Goal: Task Accomplishment & Management: Complete application form

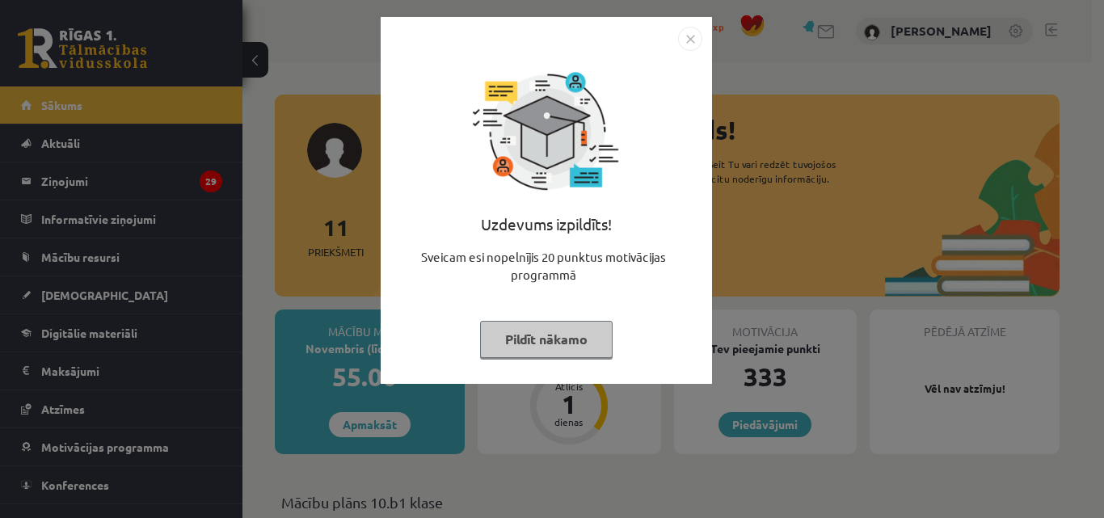
click at [696, 43] on img "Close" at bounding box center [690, 39] width 24 height 24
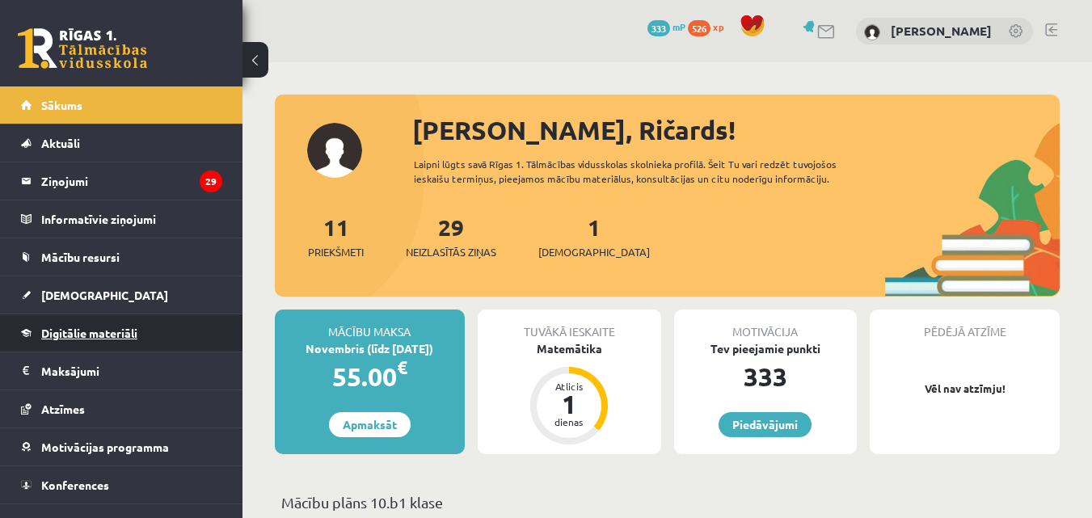
scroll to position [23, 0]
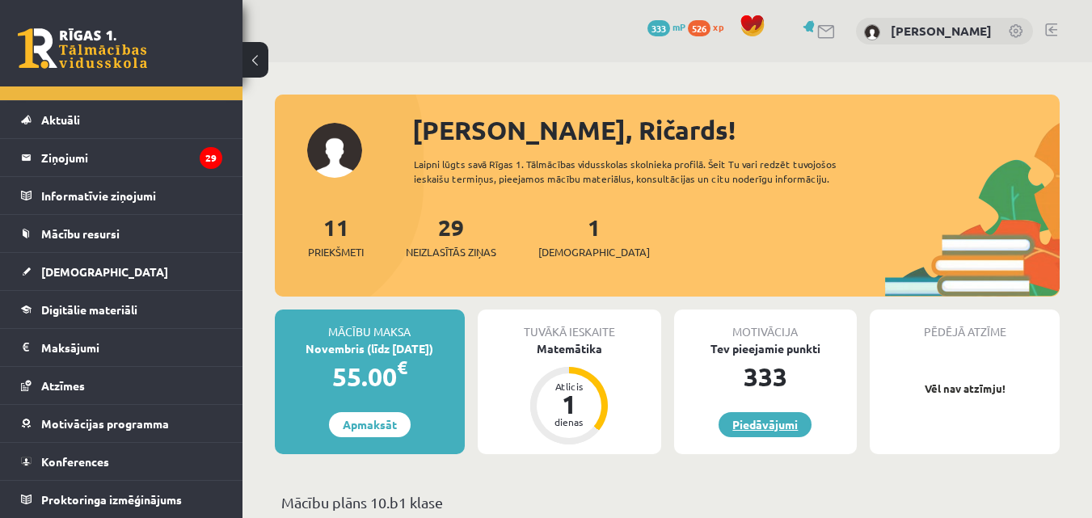
click at [765, 412] on link "Piedāvājumi" at bounding box center [765, 424] width 93 height 25
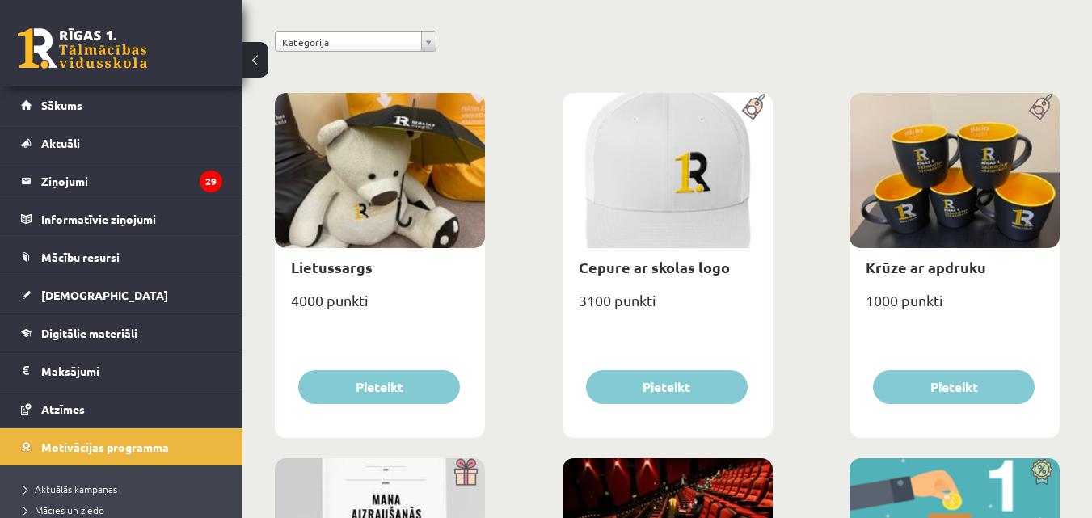
scroll to position [179, 0]
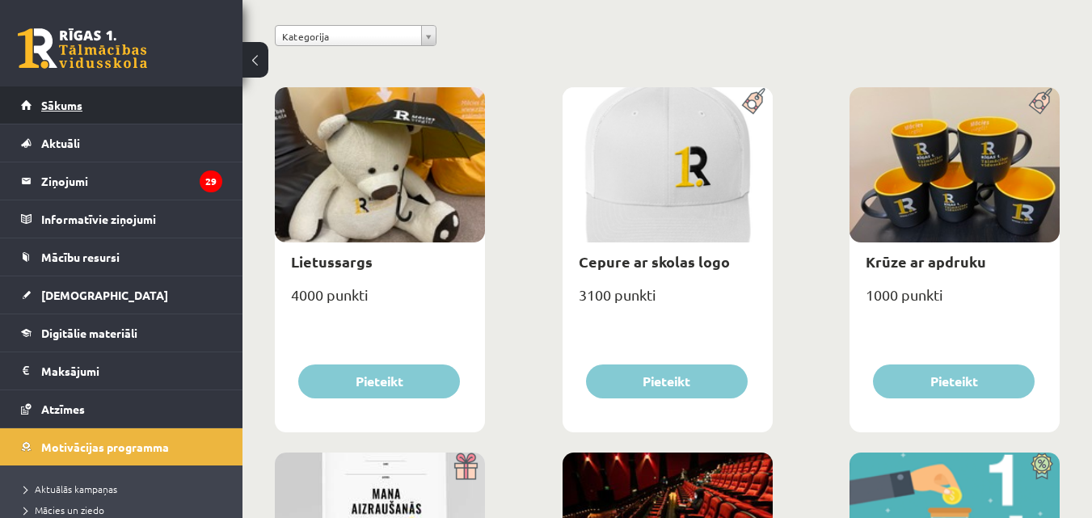
click at [59, 107] on span "Sākums" at bounding box center [61, 105] width 41 height 15
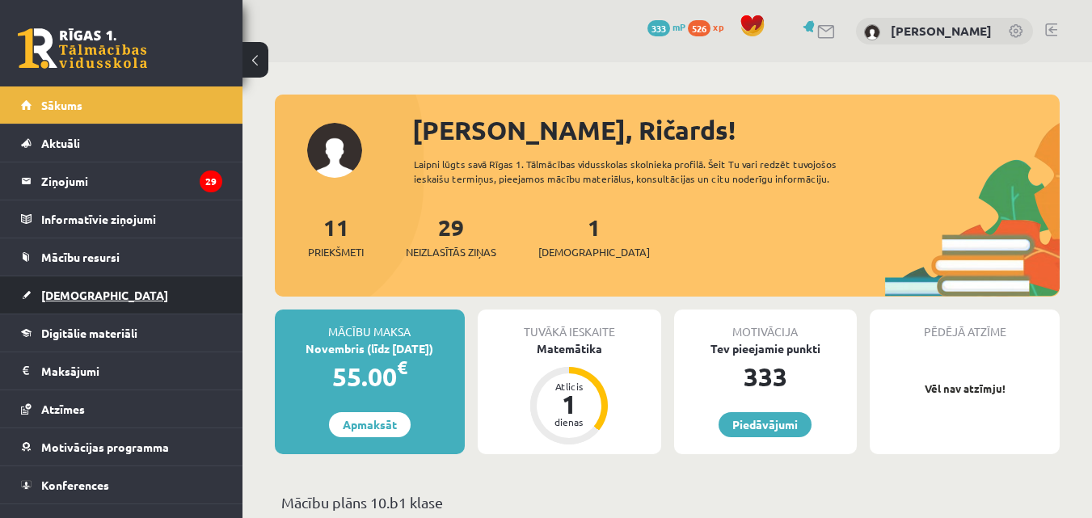
click at [82, 289] on span "[DEMOGRAPHIC_DATA]" at bounding box center [104, 295] width 127 height 15
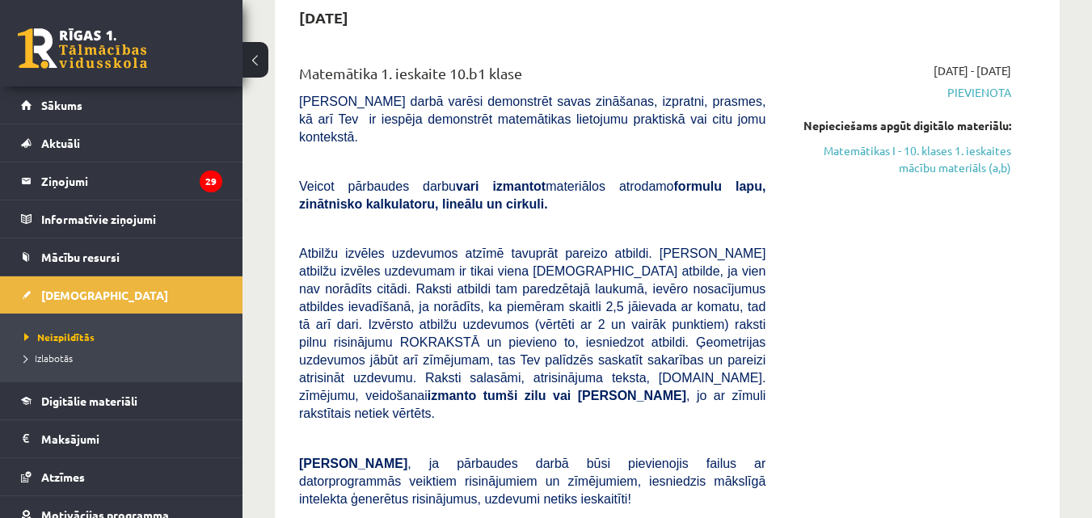
scroll to position [176, 0]
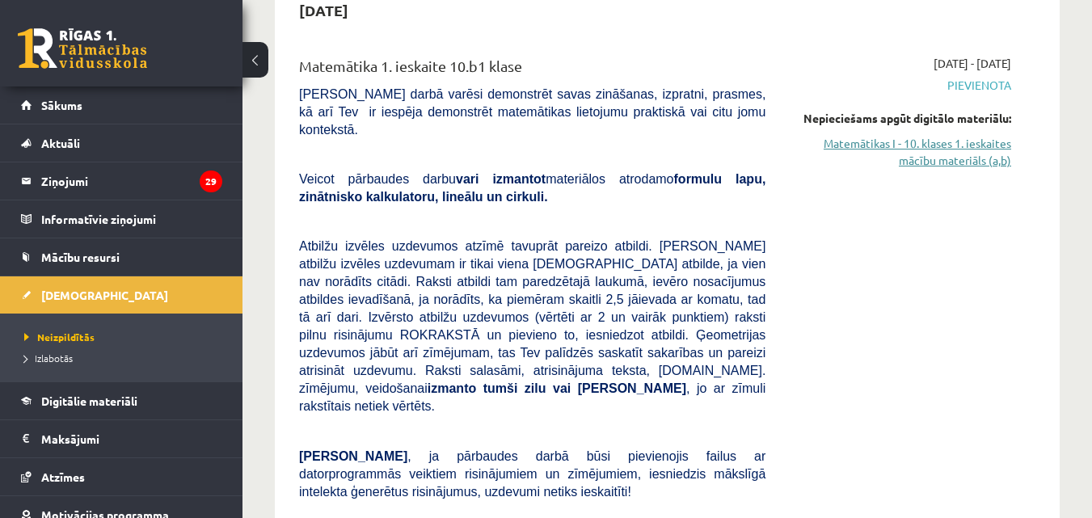
click at [972, 151] on link "Matemātikas I - 10. klases 1. ieskaites mācību materiāls (a,b)" at bounding box center [900, 152] width 221 height 34
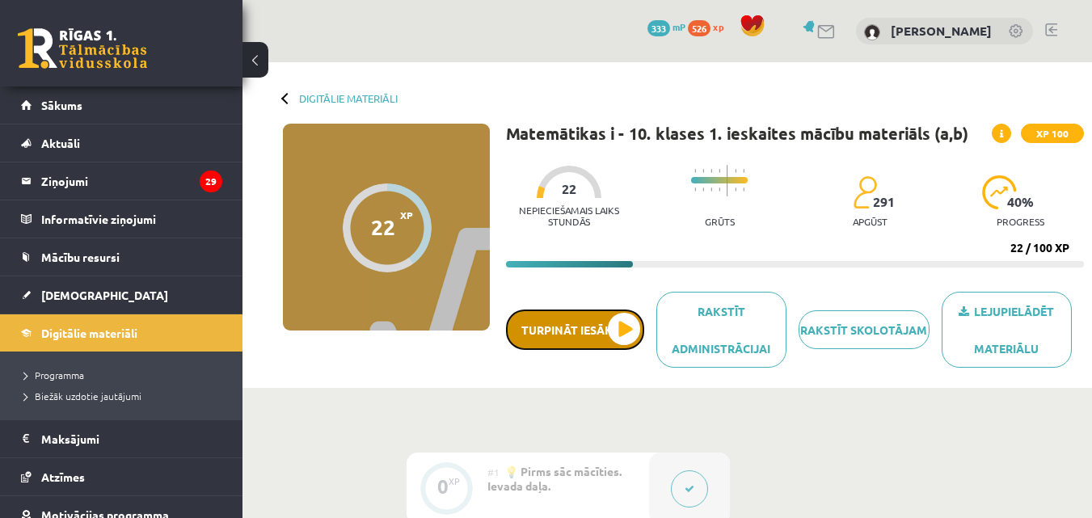
click at [599, 327] on button "Turpināt iesākto" at bounding box center [575, 330] width 138 height 40
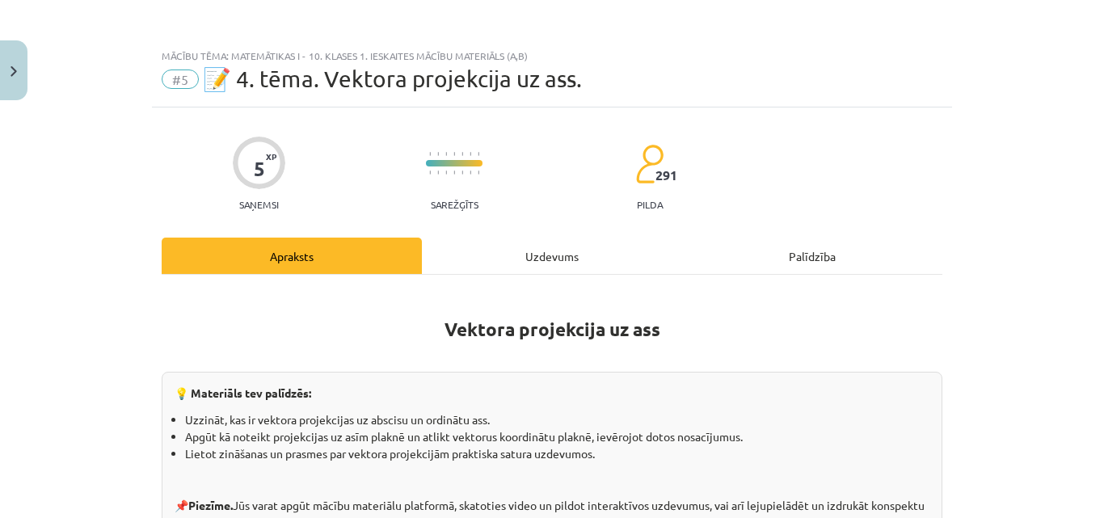
click at [567, 254] on div "Uzdevums" at bounding box center [552, 256] width 260 height 36
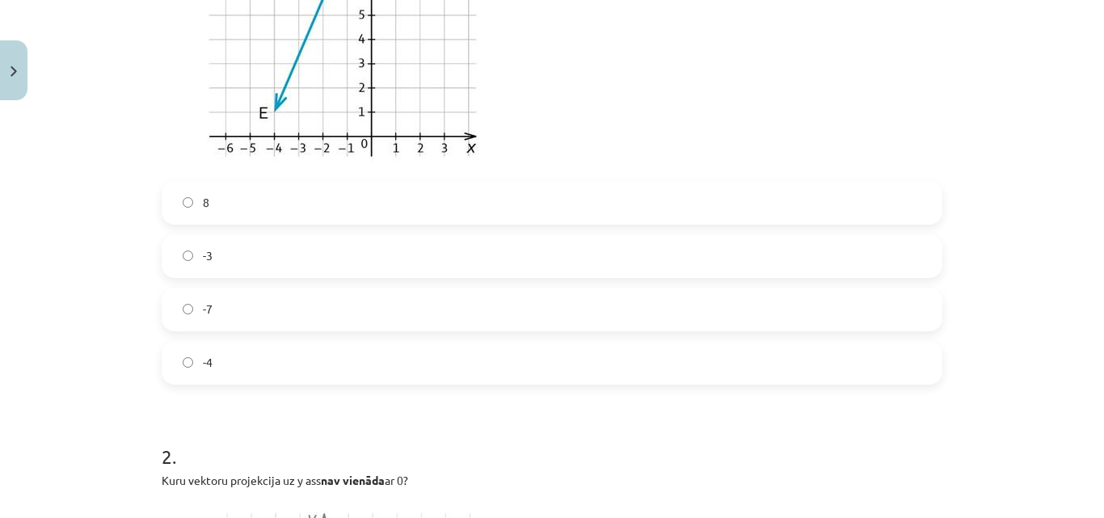
scroll to position [506, 0]
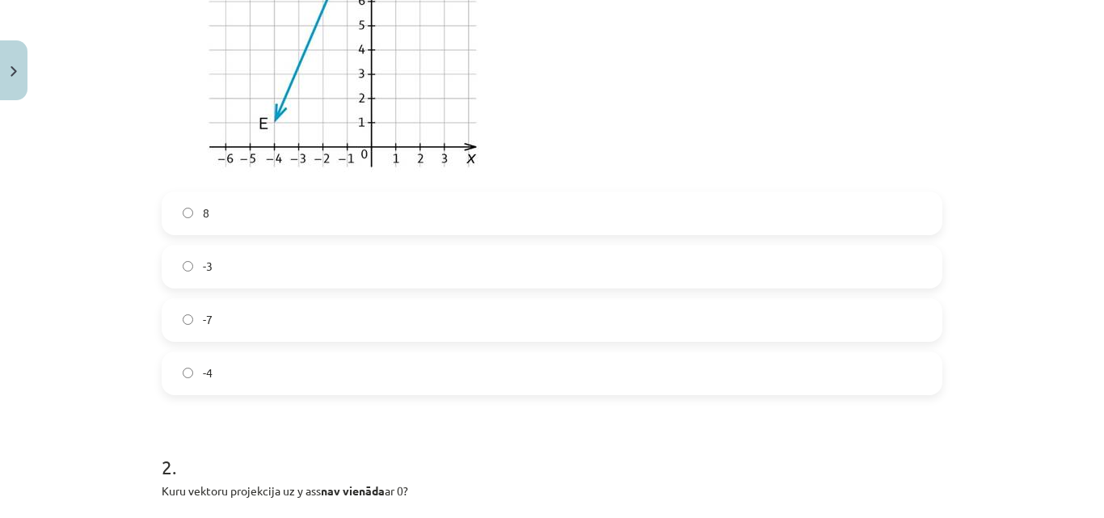
click at [365, 212] on label "8" at bounding box center [552, 213] width 778 height 40
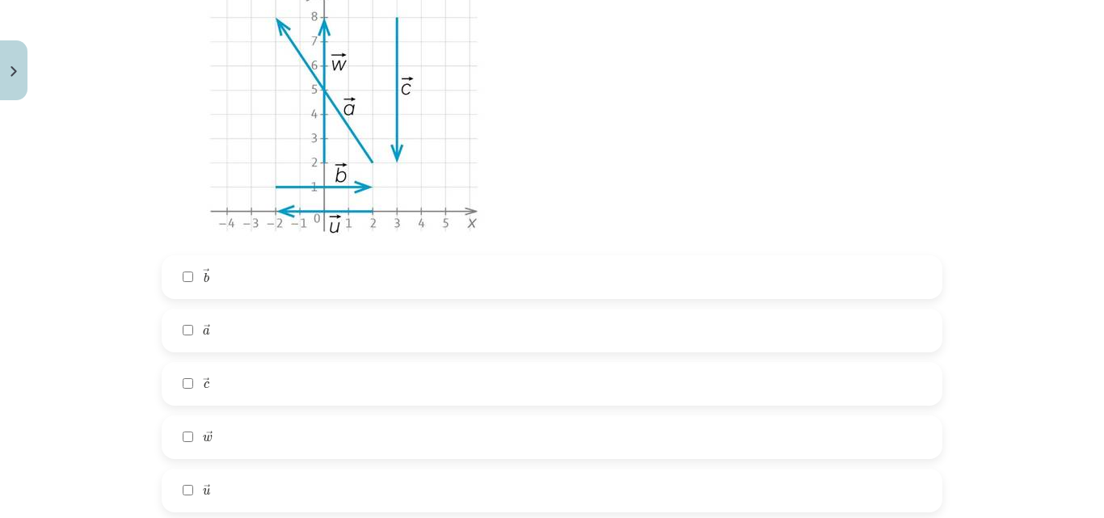
scroll to position [1052, 0]
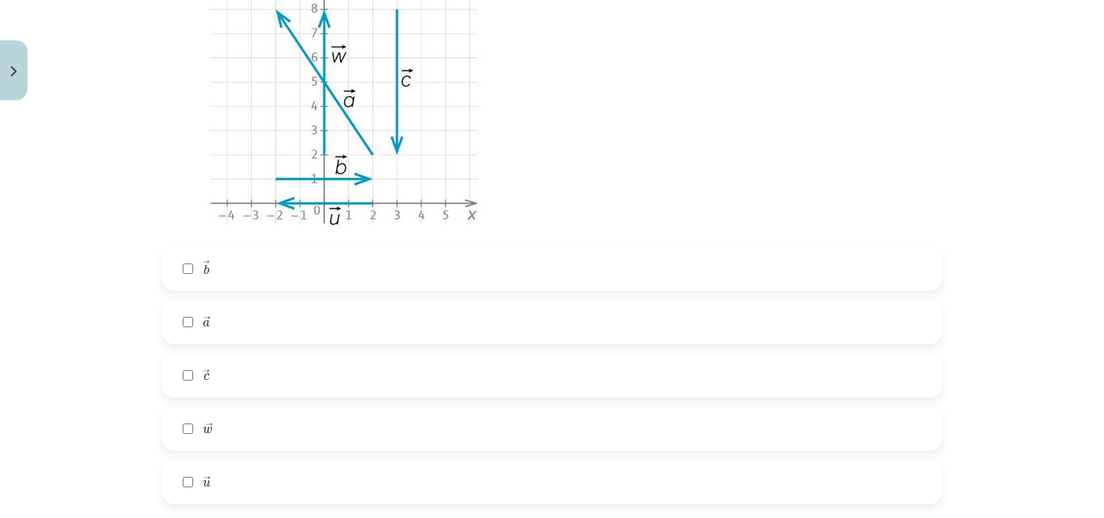
click at [214, 305] on label "→ a a →" at bounding box center [552, 322] width 778 height 40
click at [213, 362] on label "→ c c →" at bounding box center [552, 376] width 778 height 40
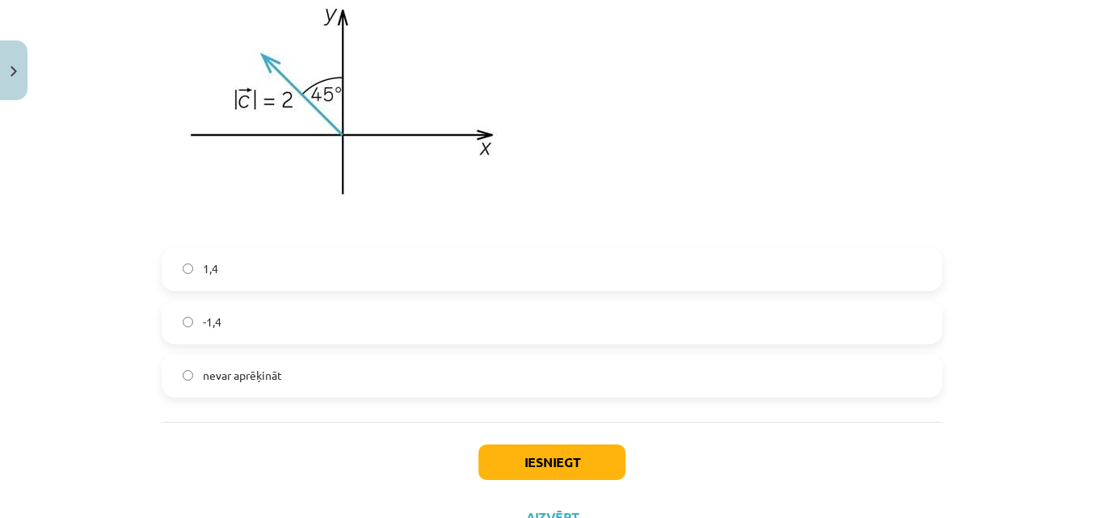
scroll to position [1752, 0]
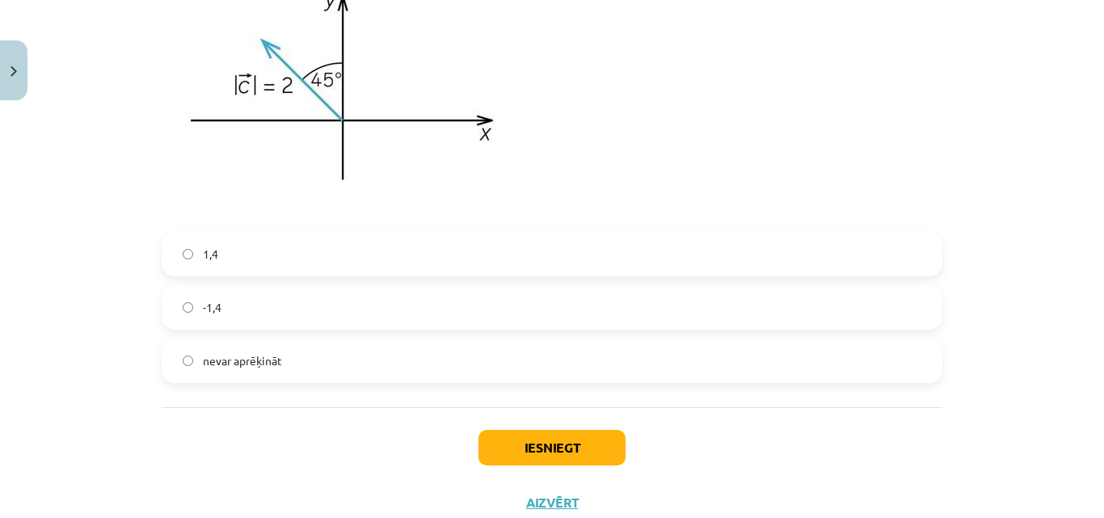
click at [247, 321] on label "-1,4" at bounding box center [552, 308] width 778 height 40
click at [535, 445] on button "Iesniegt" at bounding box center [552, 448] width 147 height 36
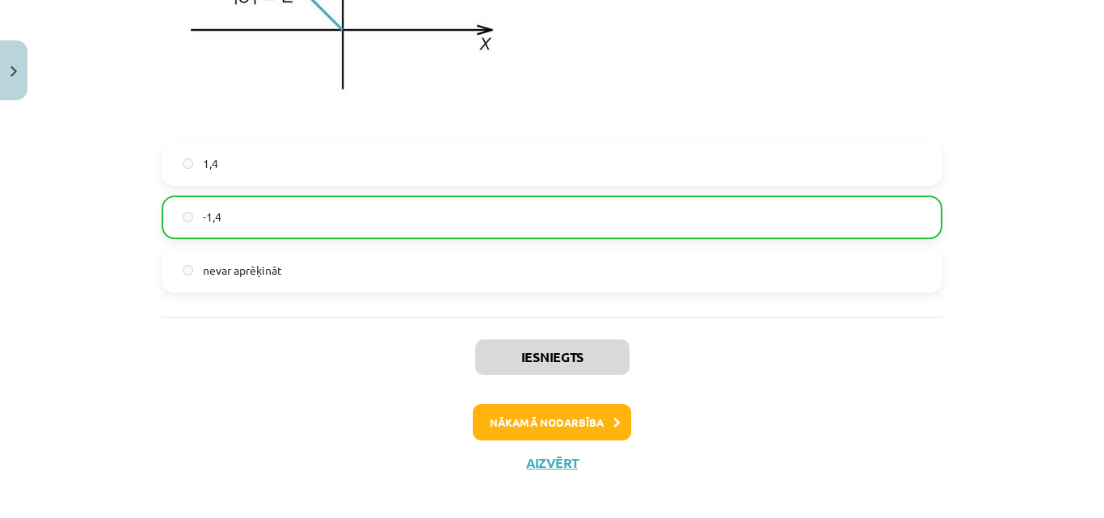
scroll to position [1857, 0]
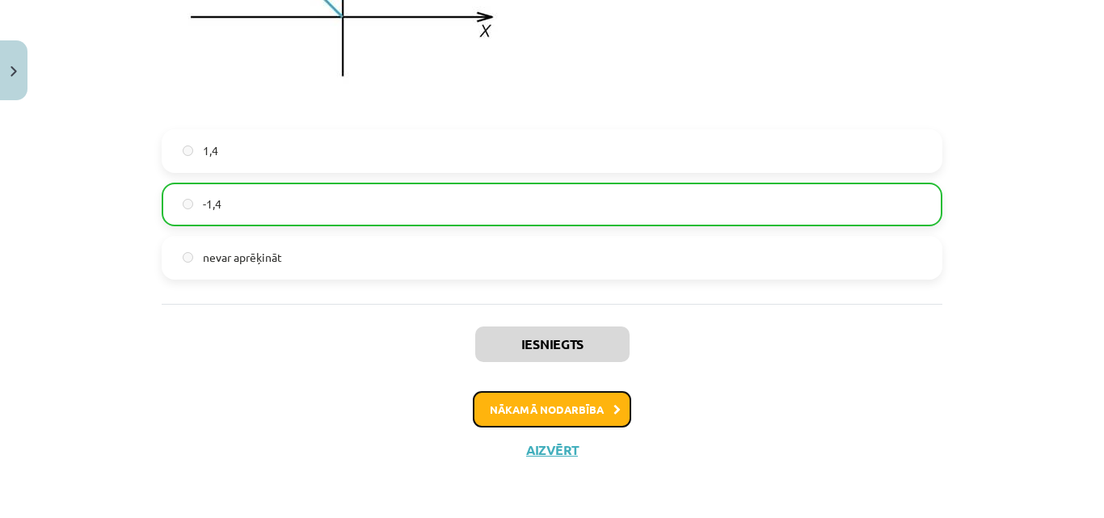
click at [546, 398] on button "Nākamā nodarbība" at bounding box center [552, 409] width 158 height 37
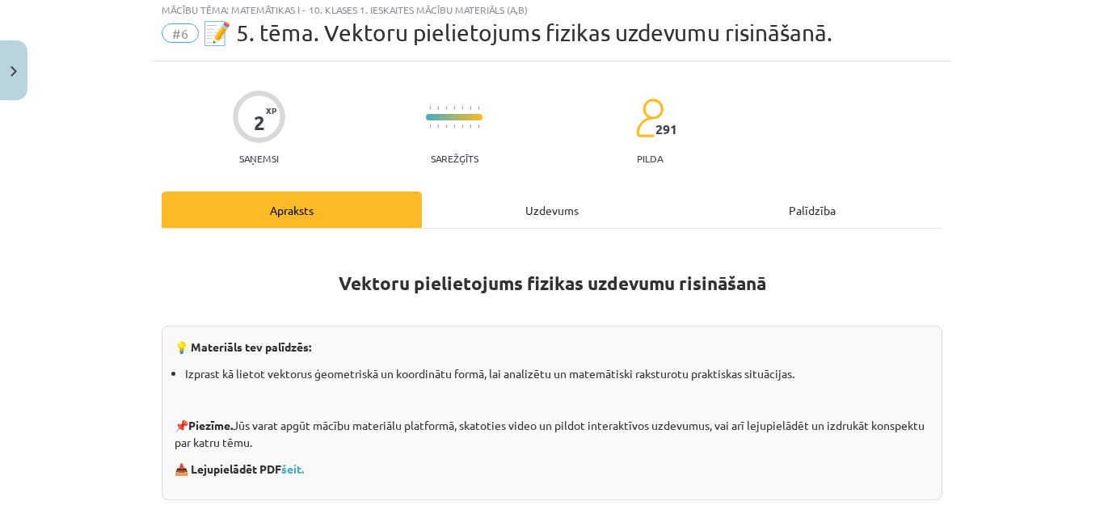
scroll to position [40, 0]
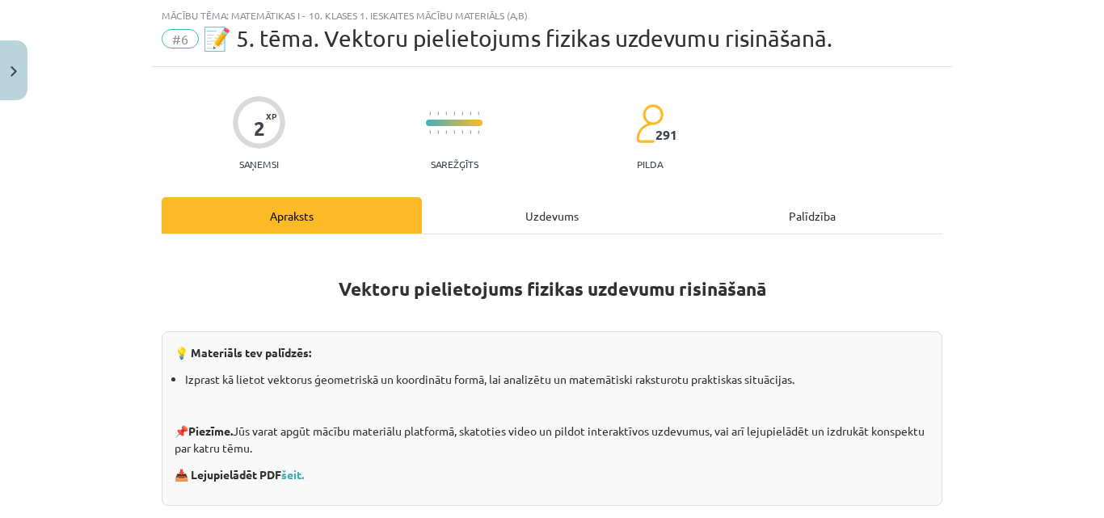
click at [570, 227] on div "Uzdevums" at bounding box center [552, 215] width 260 height 36
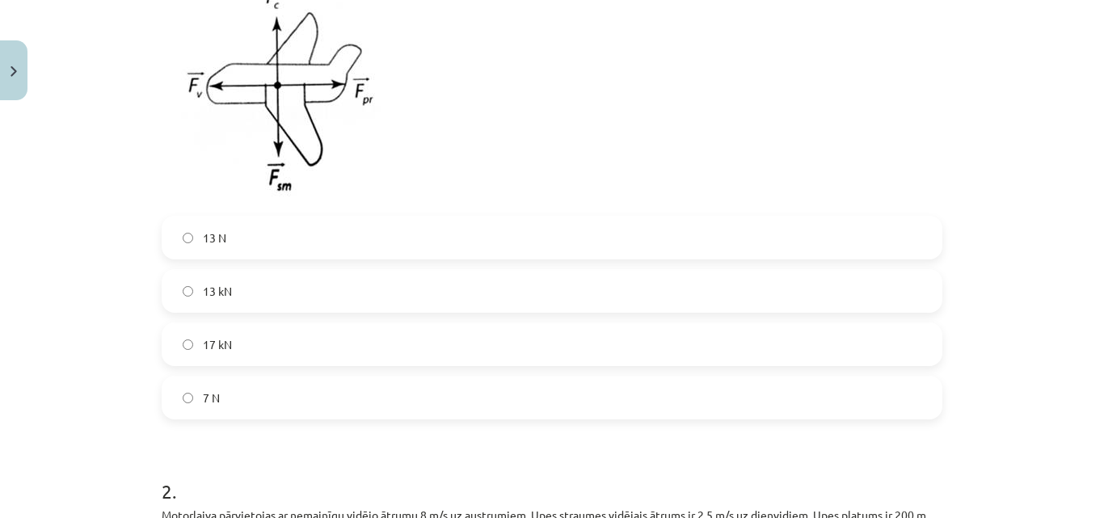
scroll to position [474, 0]
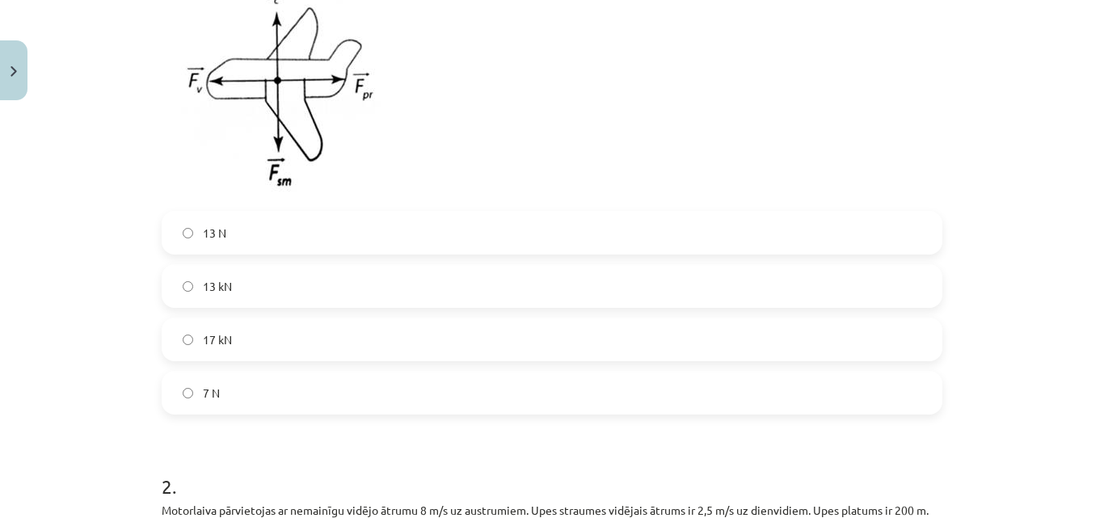
click at [295, 267] on label "13 kN" at bounding box center [552, 286] width 778 height 40
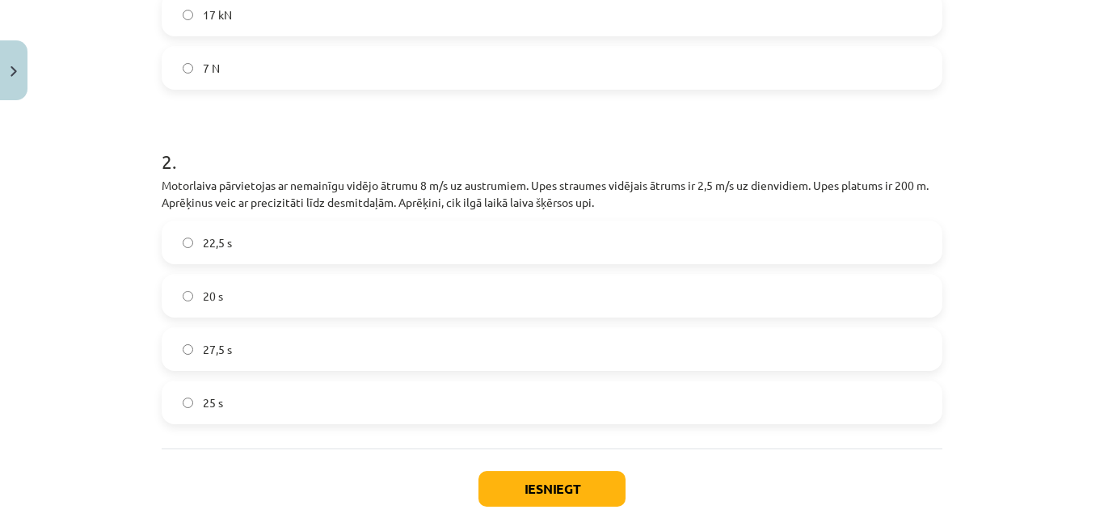
scroll to position [809, 0]
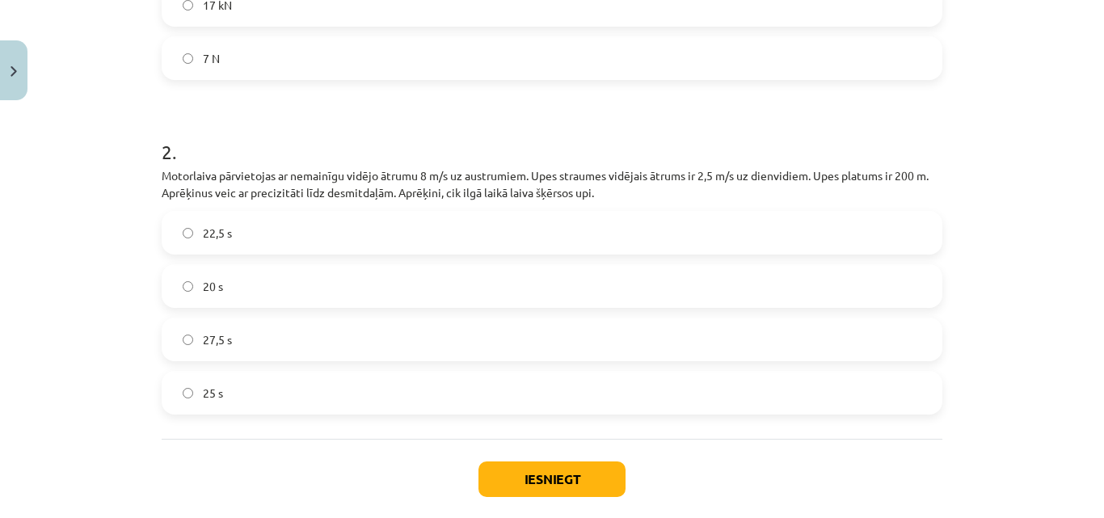
click at [287, 280] on label "20 s" at bounding box center [552, 286] width 778 height 40
click at [508, 476] on button "Iesniegt" at bounding box center [552, 480] width 147 height 36
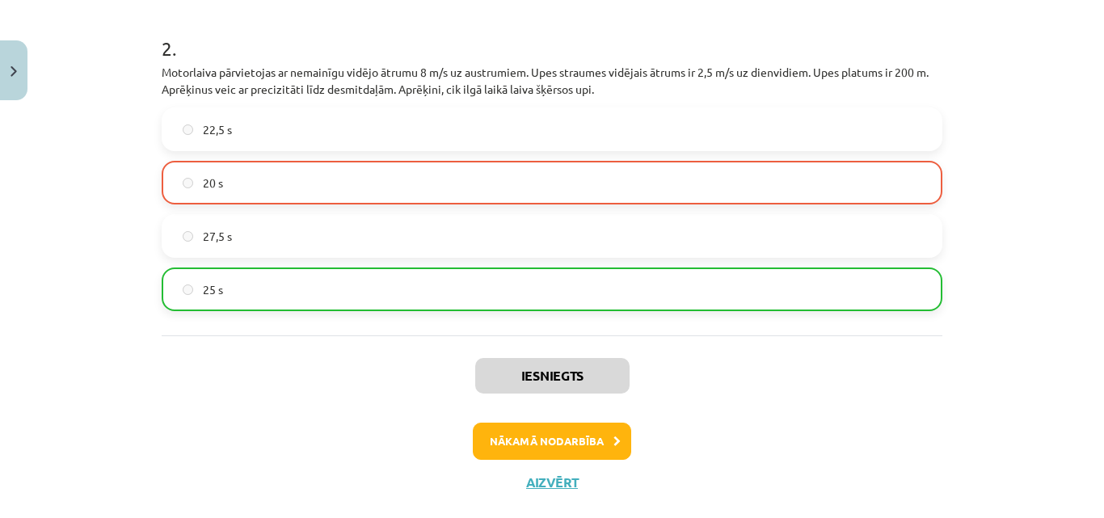
scroll to position [946, 0]
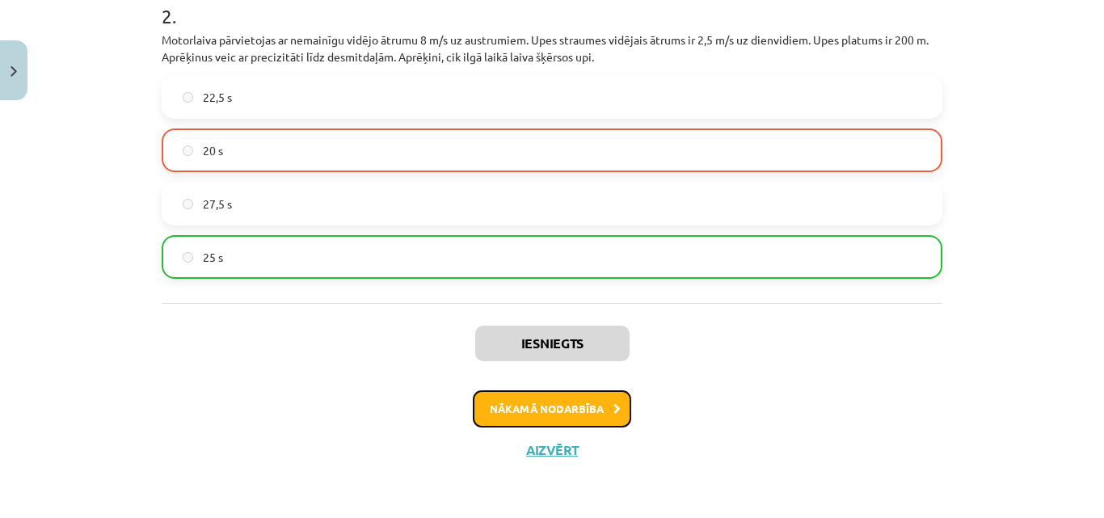
click at [559, 403] on button "Nākamā nodarbība" at bounding box center [552, 408] width 158 height 37
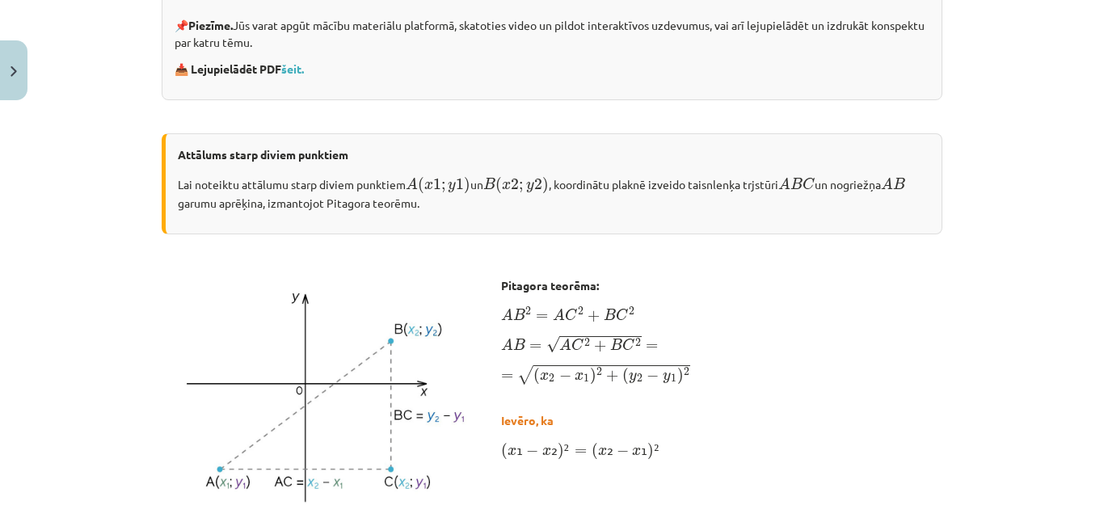
scroll to position [0, 0]
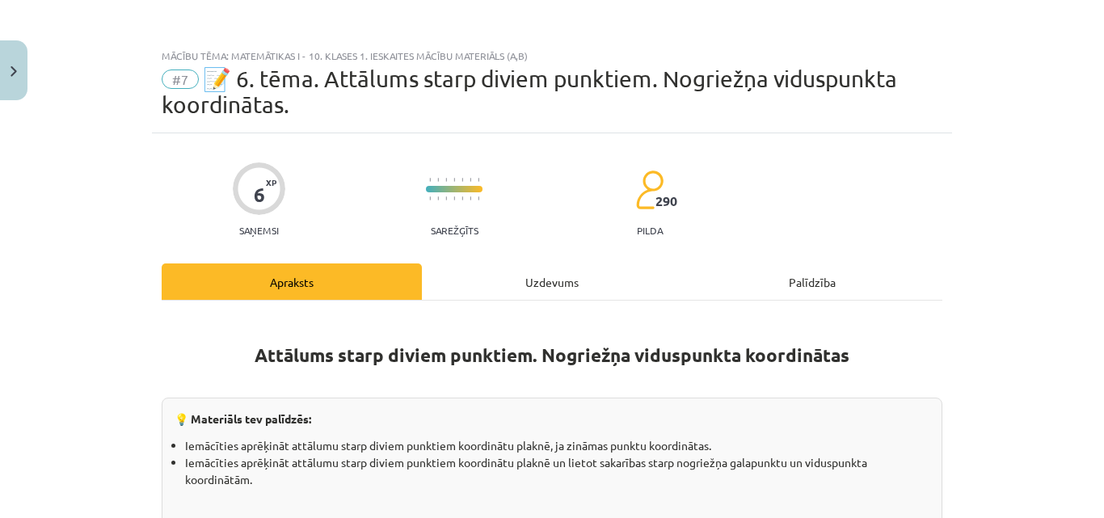
click at [492, 276] on div "Uzdevums" at bounding box center [552, 282] width 260 height 36
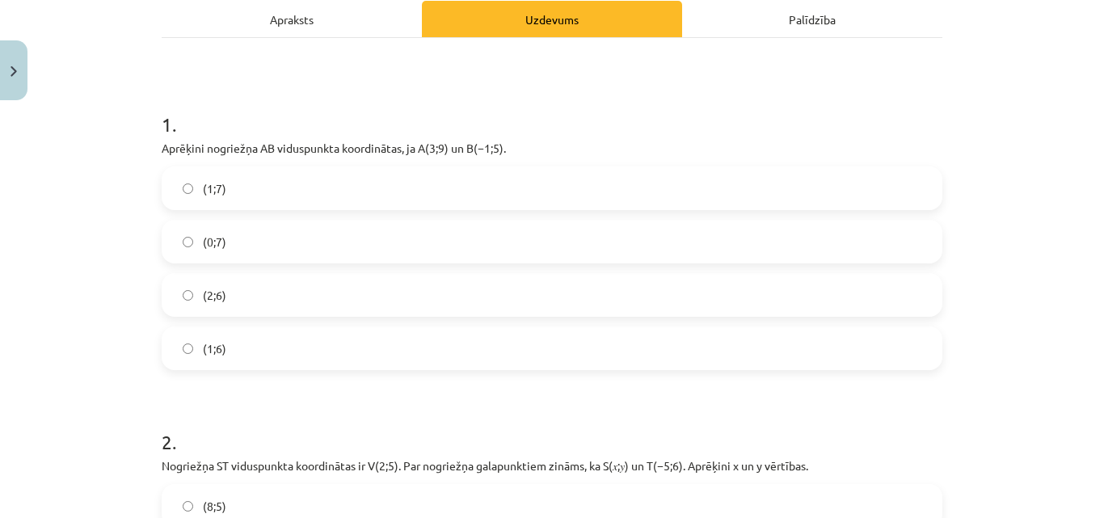
scroll to position [336, 0]
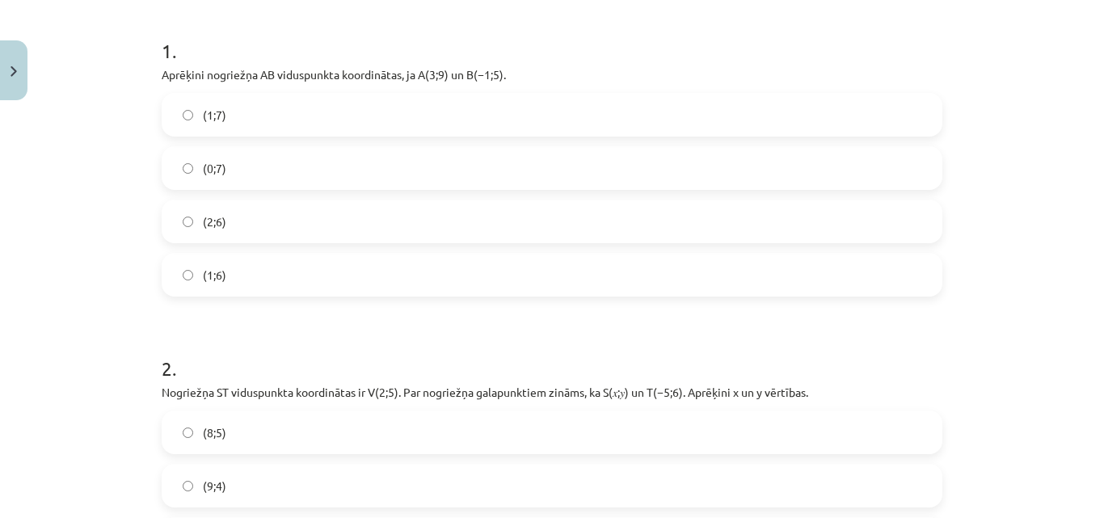
click at [273, 108] on label "(1;7)" at bounding box center [552, 115] width 778 height 40
click at [230, 210] on label "(2;6)" at bounding box center [552, 221] width 778 height 40
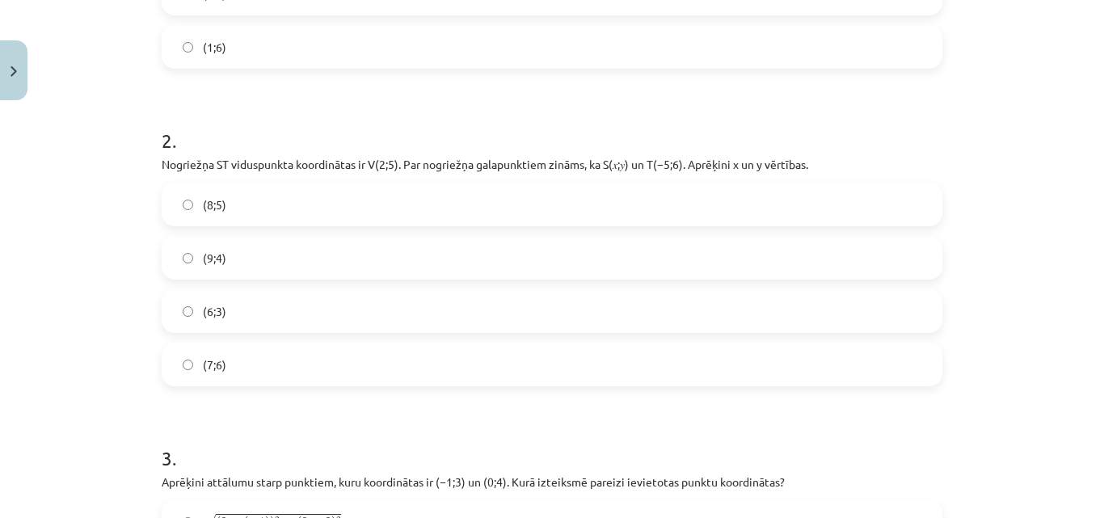
scroll to position [644, 0]
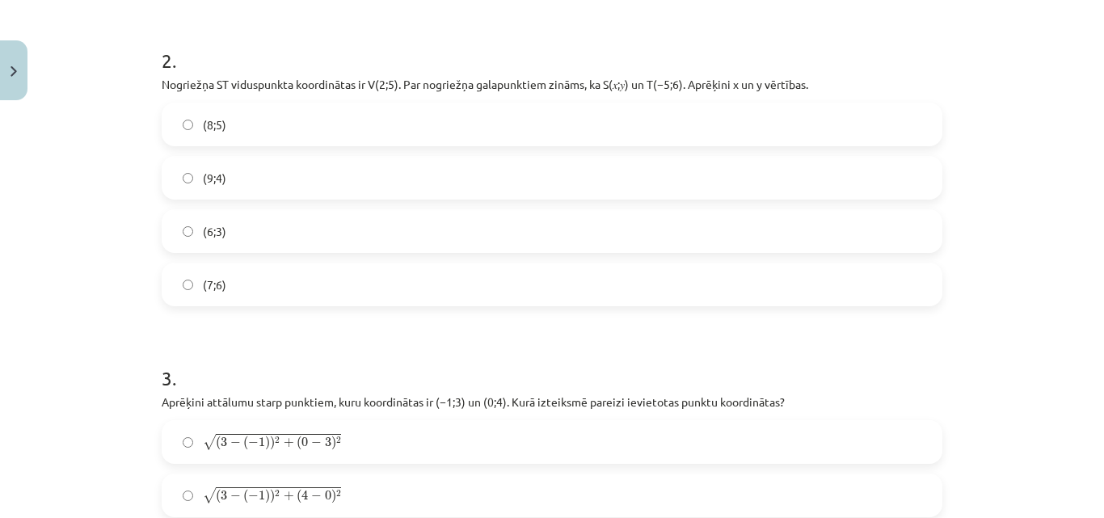
click at [247, 180] on label "(9;4)" at bounding box center [552, 178] width 778 height 40
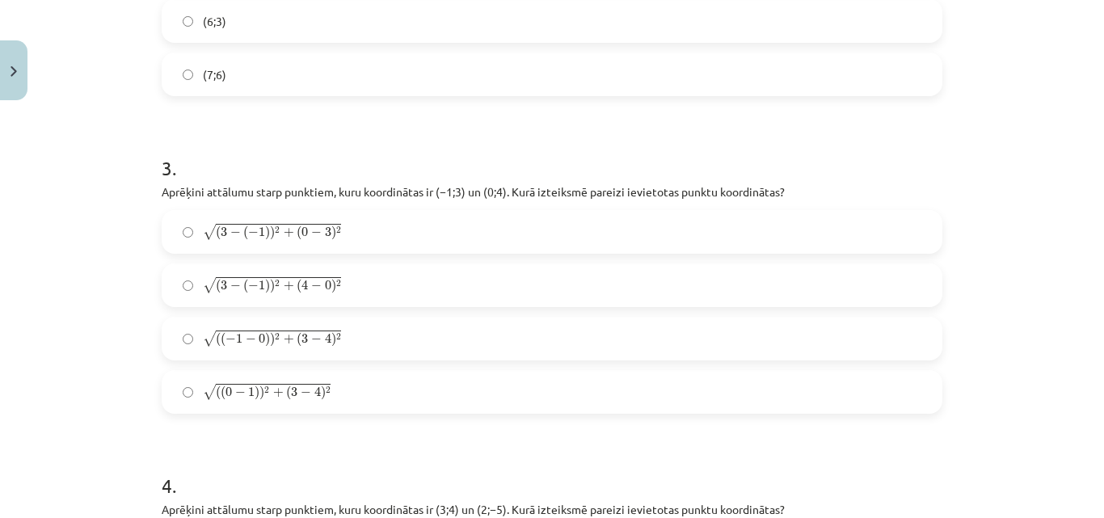
scroll to position [896, 0]
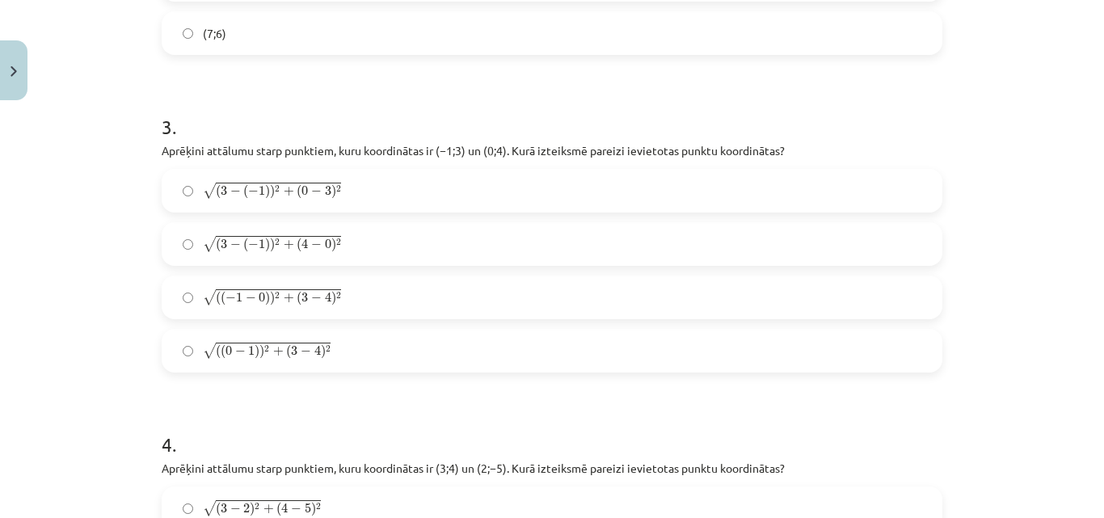
click at [205, 225] on label "√ ( 3 − ( − 1 ) ) 2 + ( 4 − 0 ) 2 ( 3 − ( − 1 ) ) 2 + ( 4 − 0 ) 2" at bounding box center [552, 244] width 778 height 40
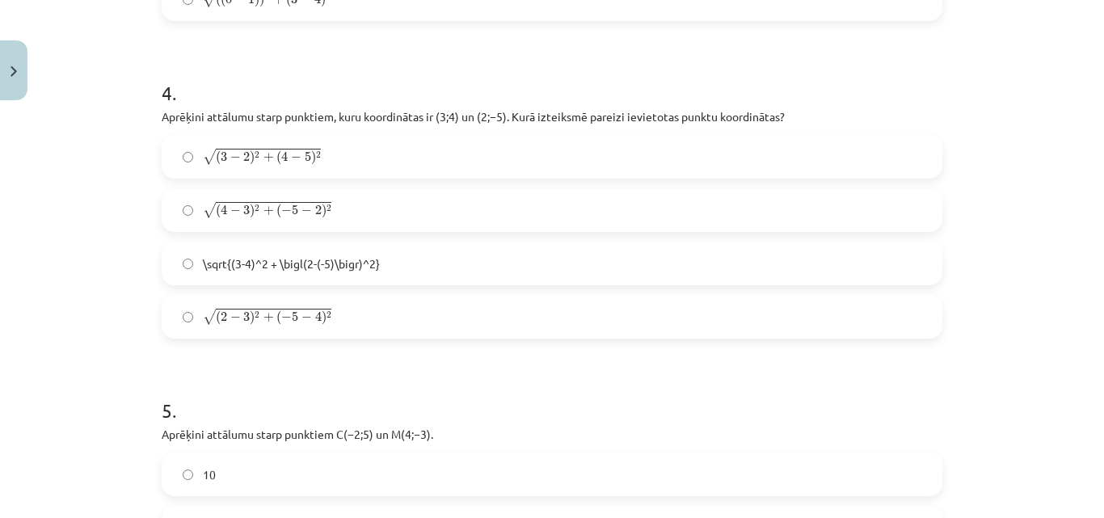
scroll to position [1260, 0]
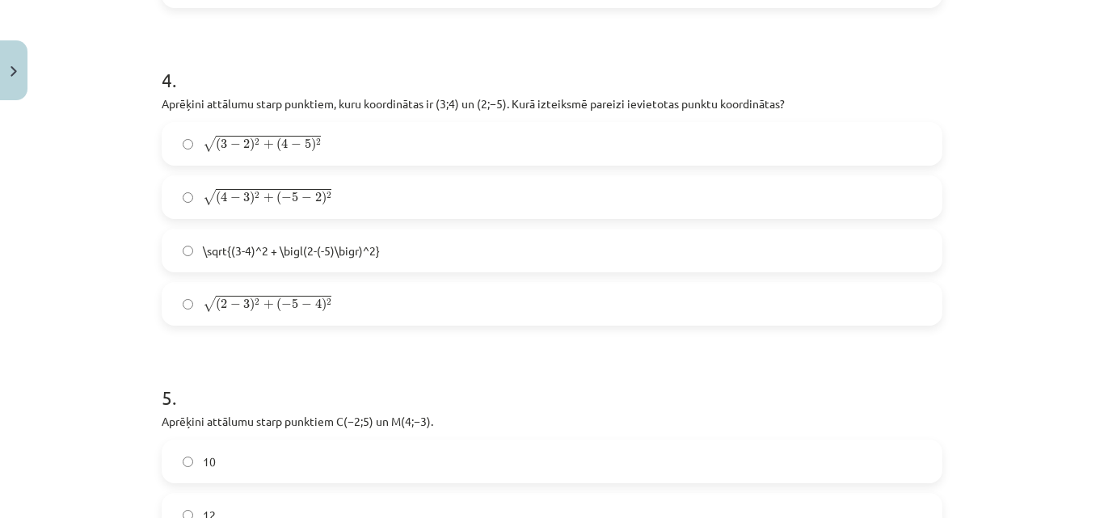
click at [205, 259] on label "\sqrt{(3-4)^2 + \bigl(2-(-5)\bigr)^2}" at bounding box center [552, 250] width 778 height 40
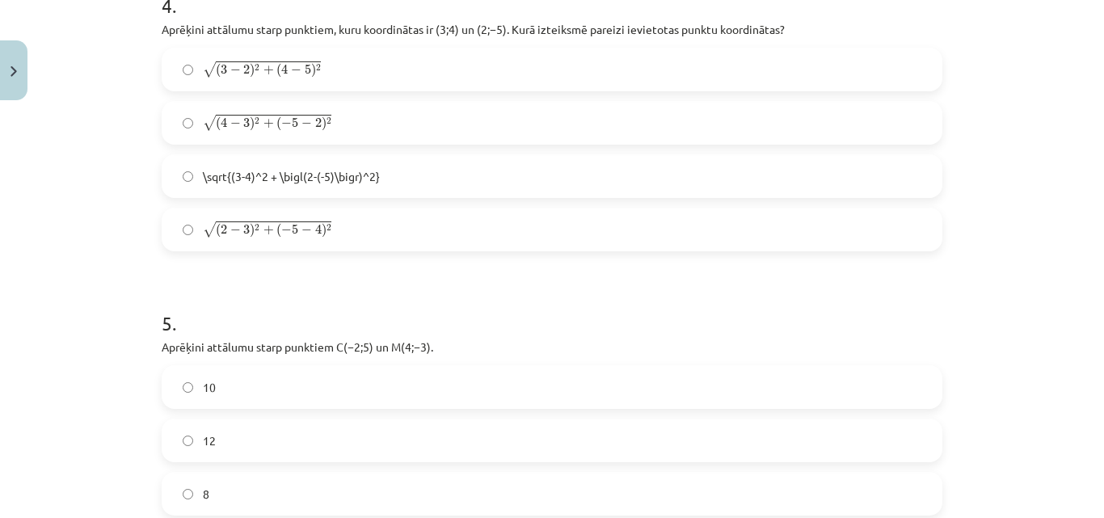
scroll to position [1342, 0]
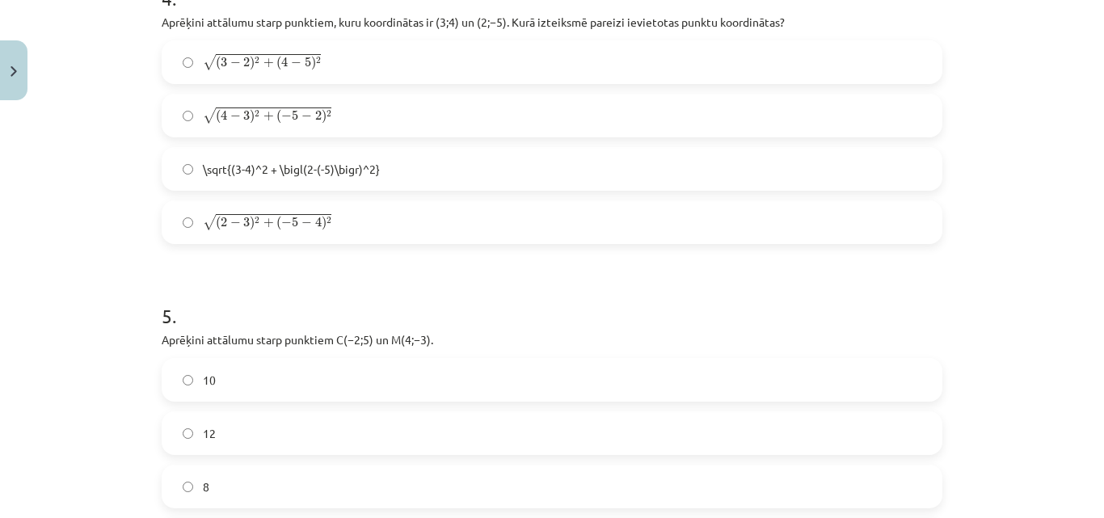
click at [271, 103] on label "√ ( 4 − 3 ) 2 + ( − 5 − 2 ) 2 ( 4 − 3 ) 2 + ( − 5 − 2 ) 2" at bounding box center [552, 115] width 778 height 40
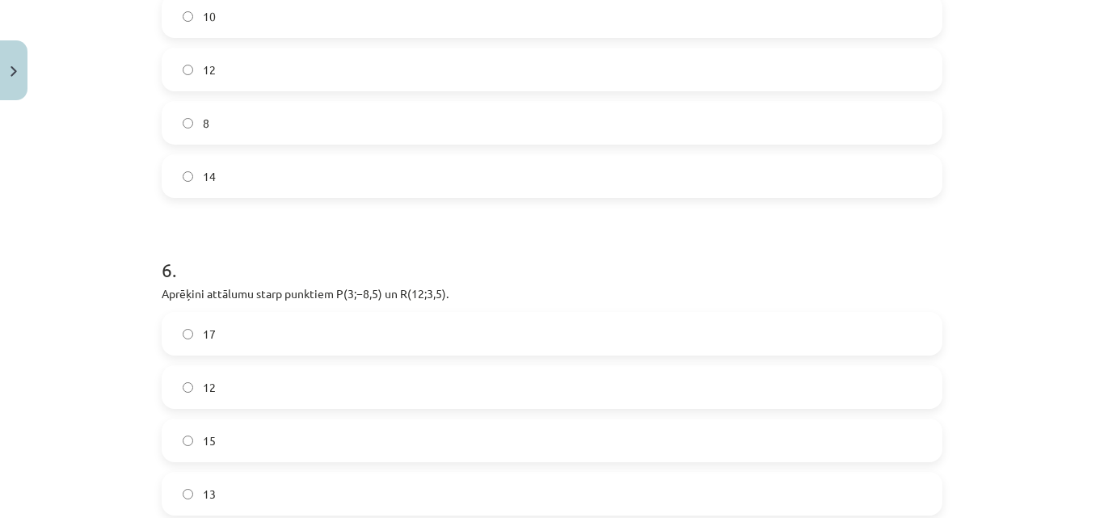
scroll to position [1706, 0]
click at [282, 65] on label "12" at bounding box center [552, 68] width 778 height 40
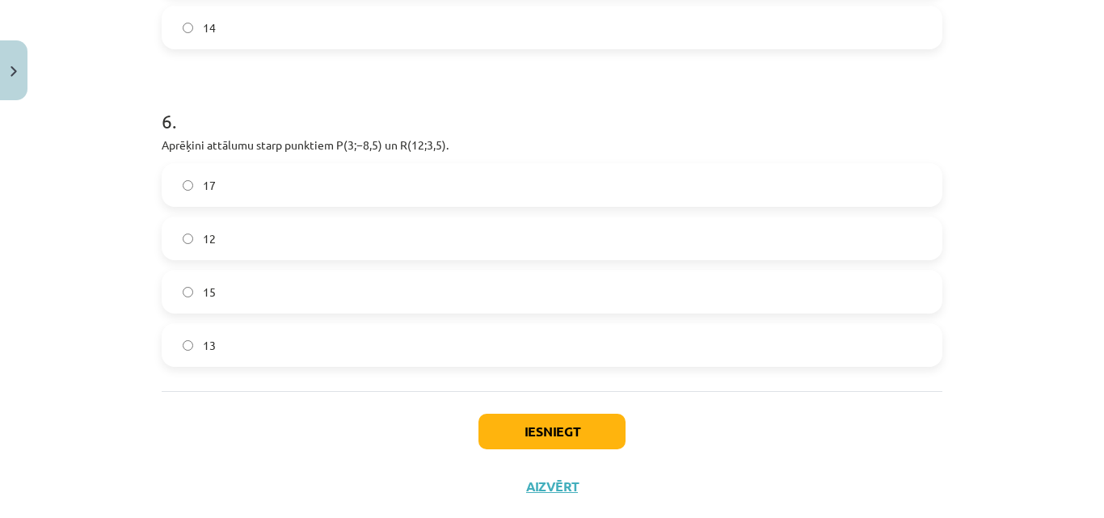
scroll to position [1891, 0]
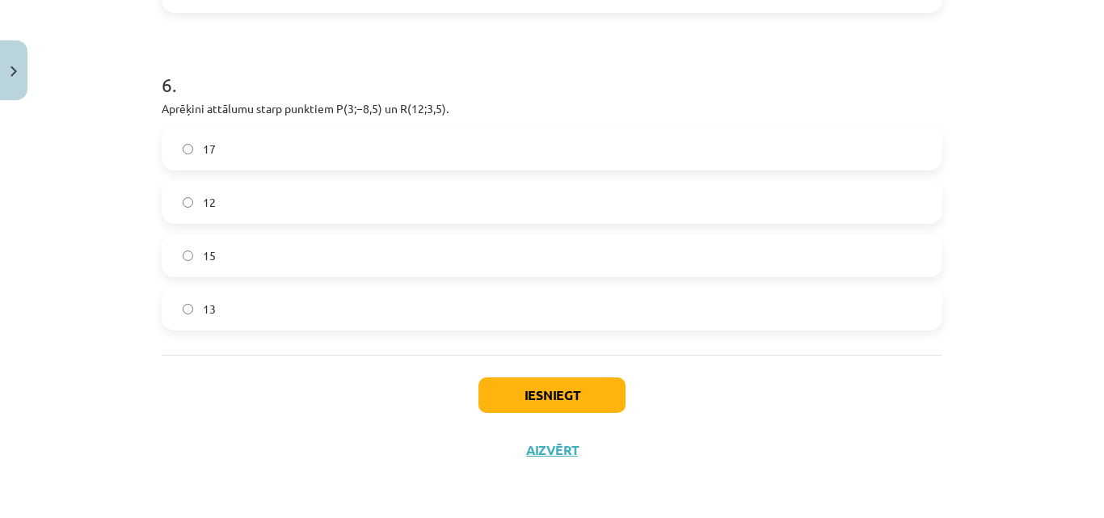
click at [255, 156] on label "17" at bounding box center [552, 149] width 778 height 40
click at [532, 379] on button "Iesniegt" at bounding box center [552, 395] width 147 height 36
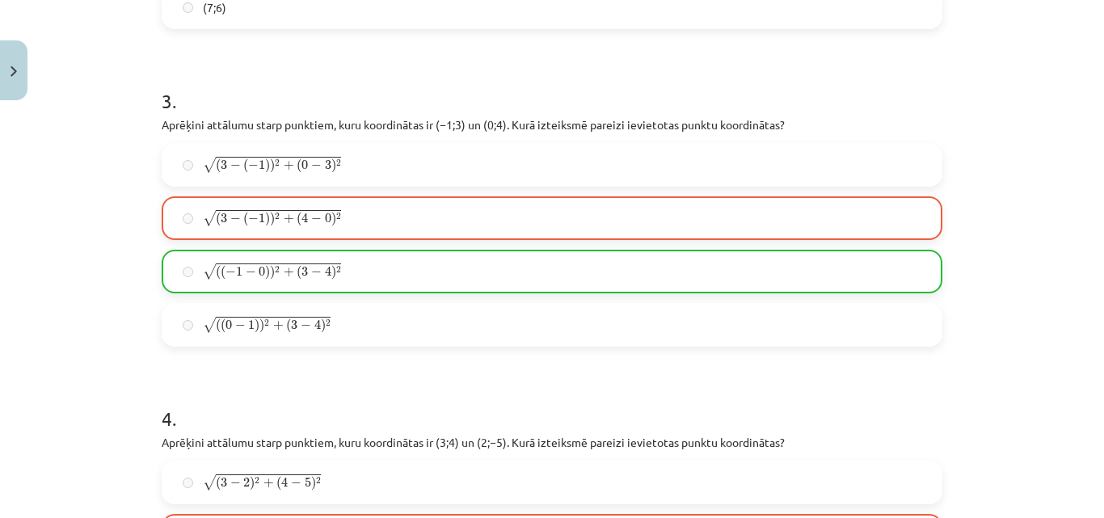
scroll to position [1942, 0]
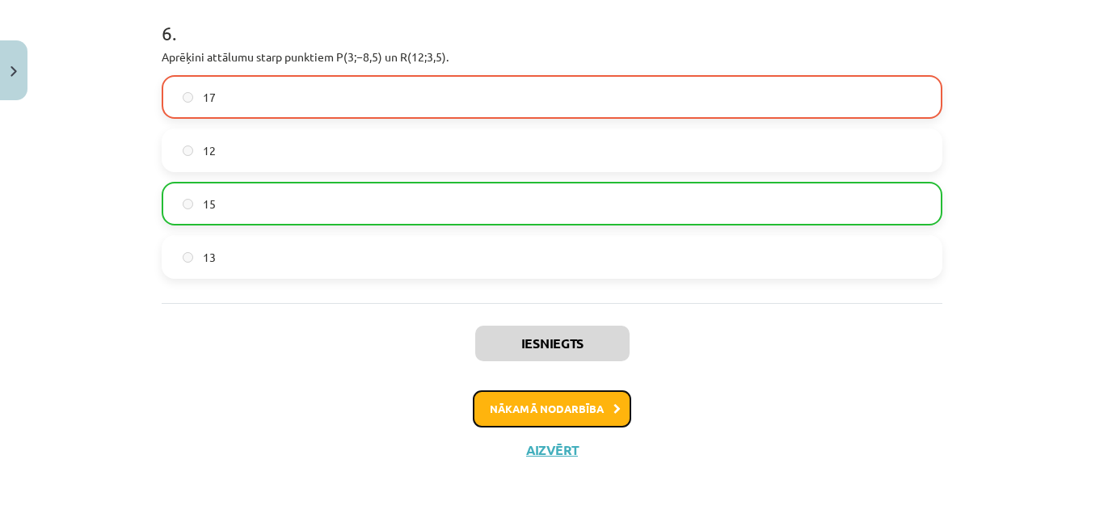
click at [576, 413] on button "Nākamā nodarbība" at bounding box center [552, 408] width 158 height 37
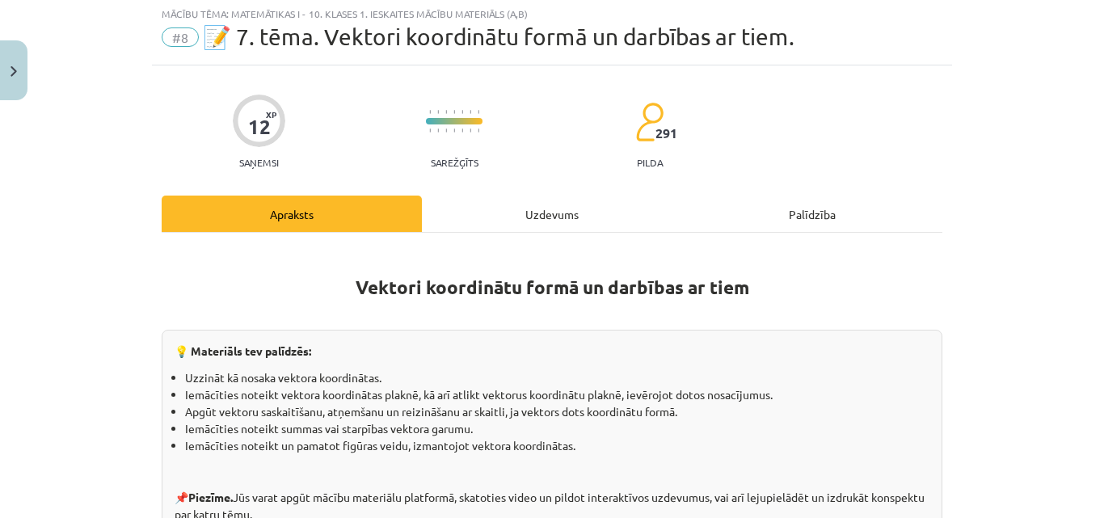
scroll to position [40, 0]
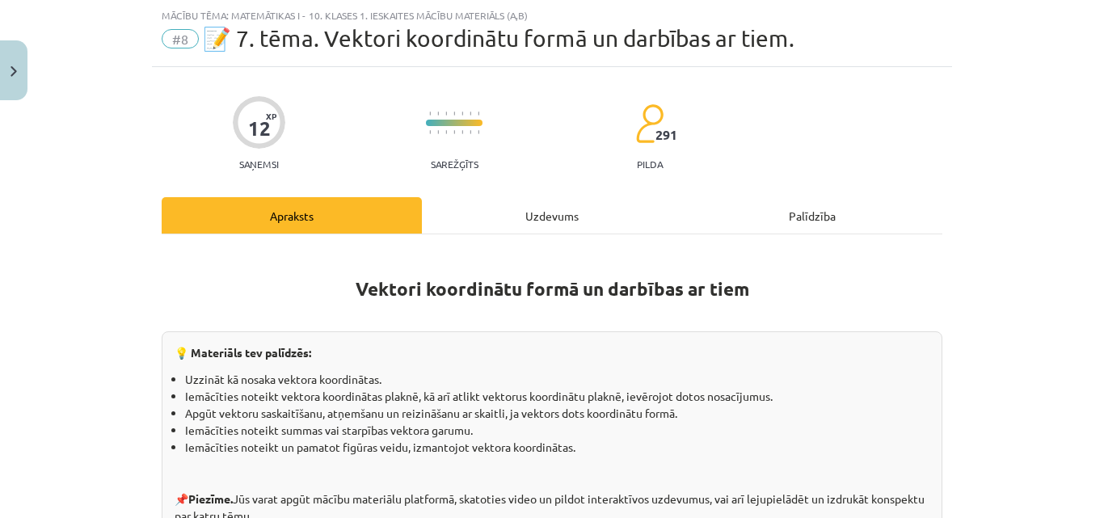
click at [535, 223] on div "Uzdevums" at bounding box center [552, 215] width 260 height 36
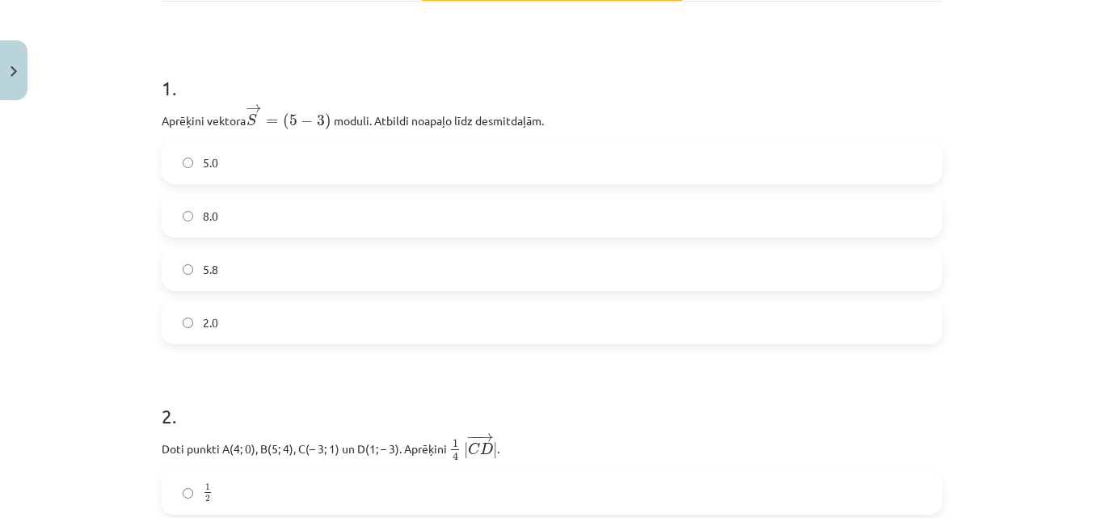
scroll to position [305, 0]
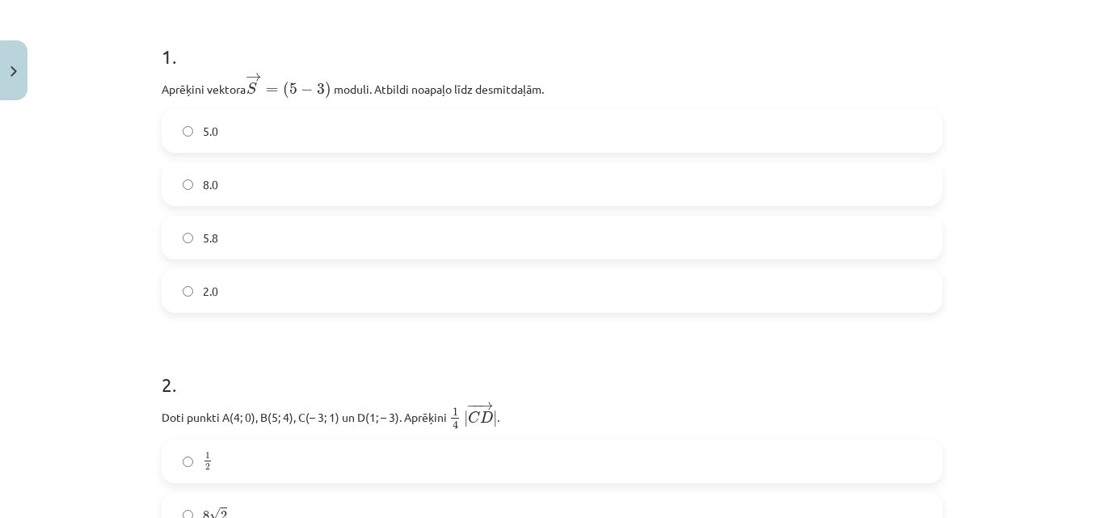
click at [403, 208] on div "5.0 8.0 5.8 2.0" at bounding box center [552, 211] width 781 height 204
click at [404, 194] on label "8.0" at bounding box center [552, 184] width 778 height 40
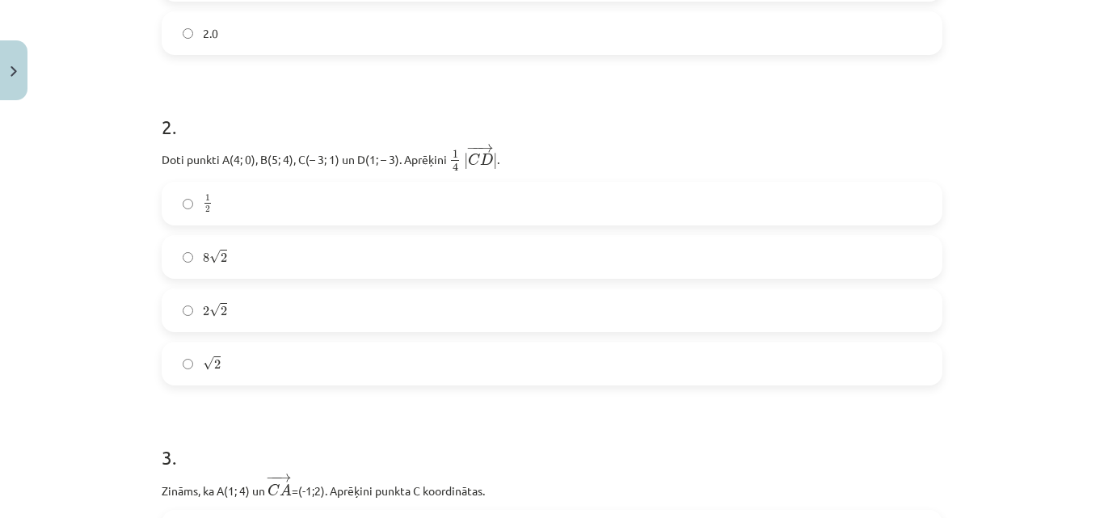
click at [404, 194] on label "1 2 1 2" at bounding box center [552, 203] width 778 height 40
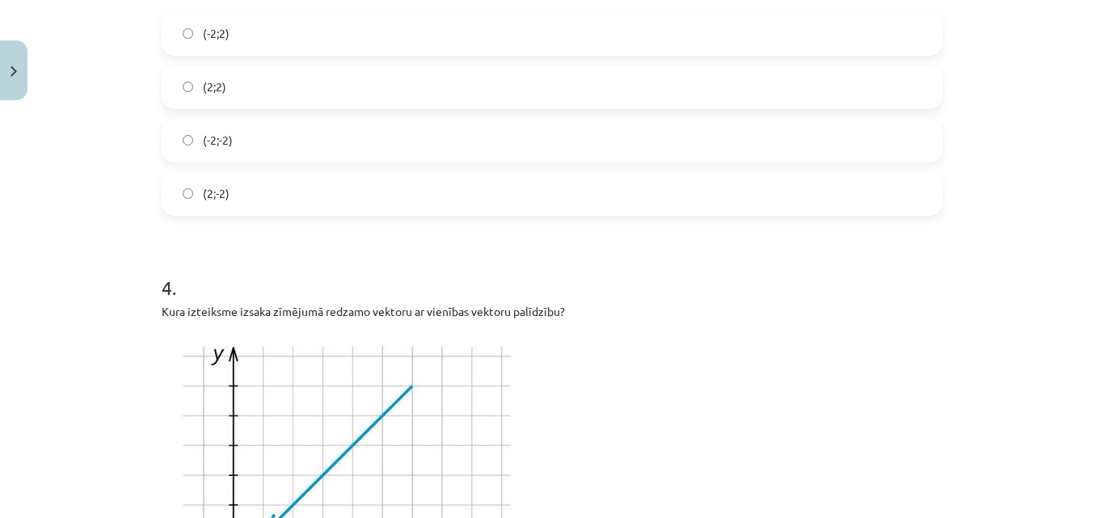
click at [404, 194] on label "(2;-2)" at bounding box center [552, 194] width 778 height 40
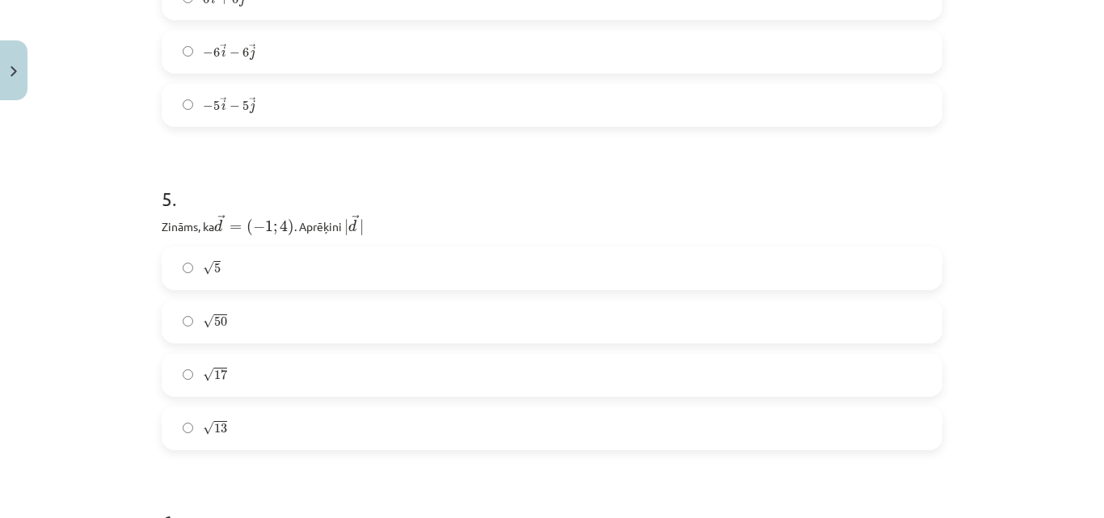
scroll to position [1783, 0]
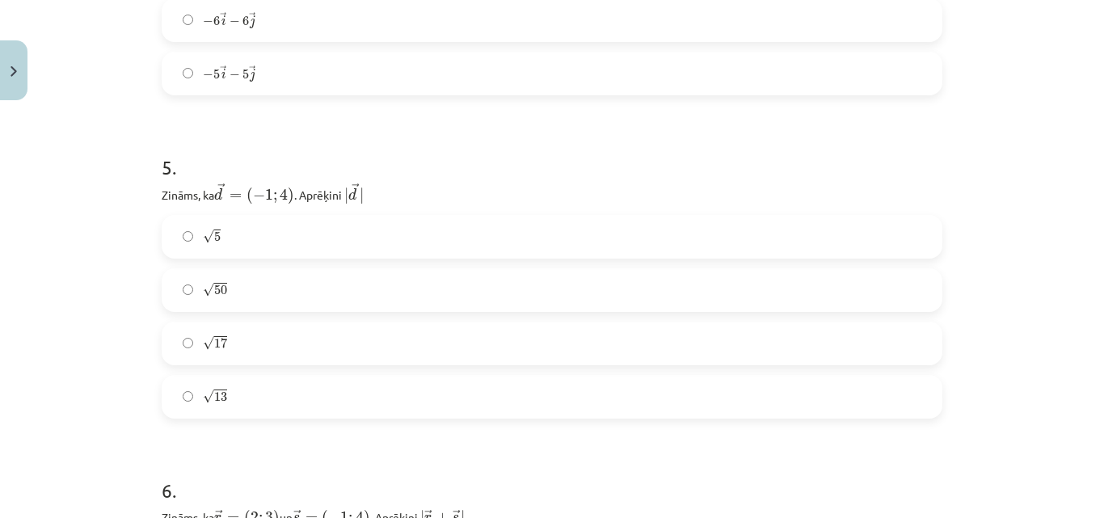
click at [411, 78] on label "− 5 → i − 5 → j − 5 i → − 5 j →" at bounding box center [552, 73] width 778 height 40
click at [340, 297] on label "√ 50 50" at bounding box center [552, 290] width 778 height 40
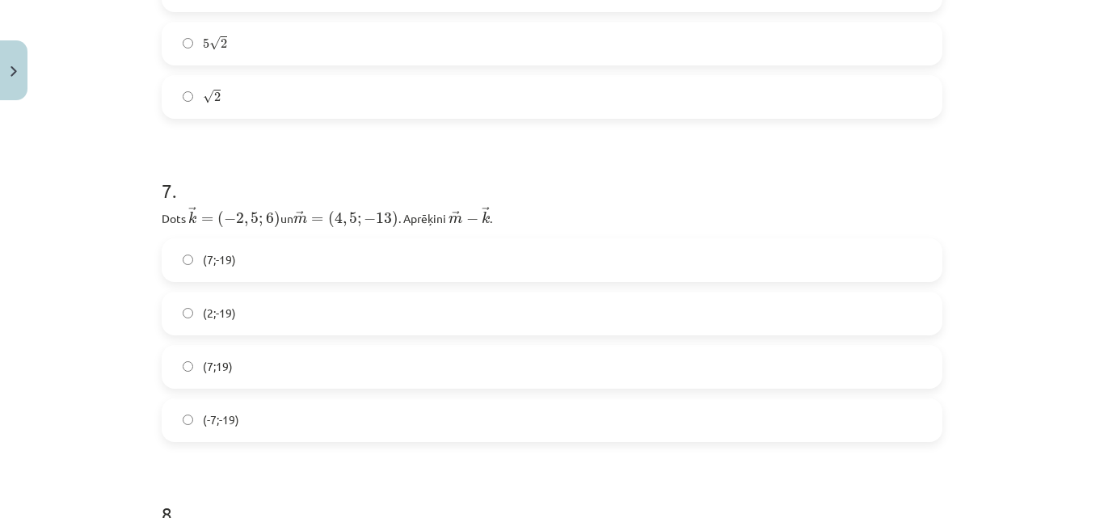
click at [340, 296] on label "(2;-19)" at bounding box center [552, 313] width 778 height 40
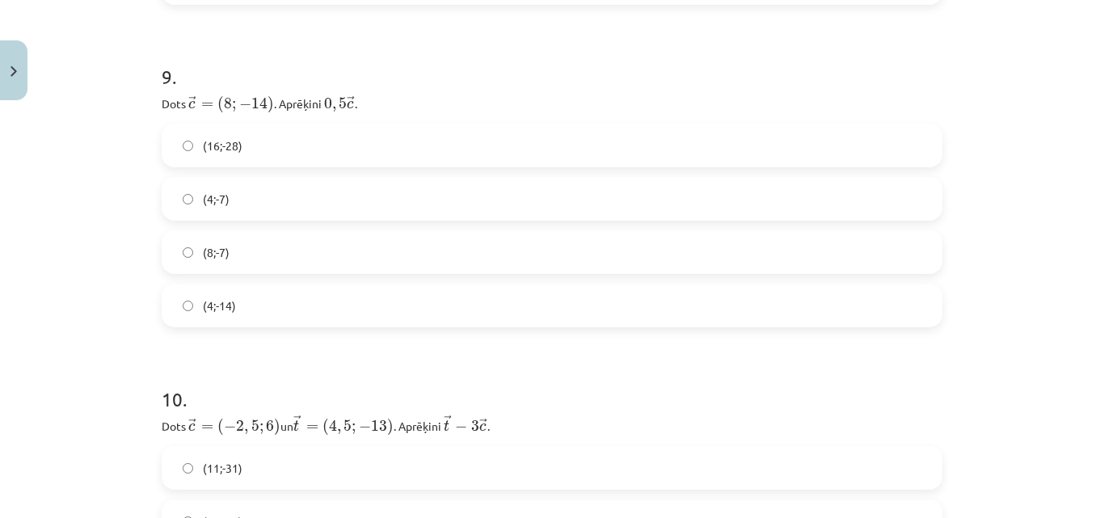
scroll to position [3169, 0]
click at [345, 245] on label "(8;-7)" at bounding box center [552, 248] width 778 height 40
click at [329, 458] on label "(11;-31)" at bounding box center [552, 464] width 778 height 40
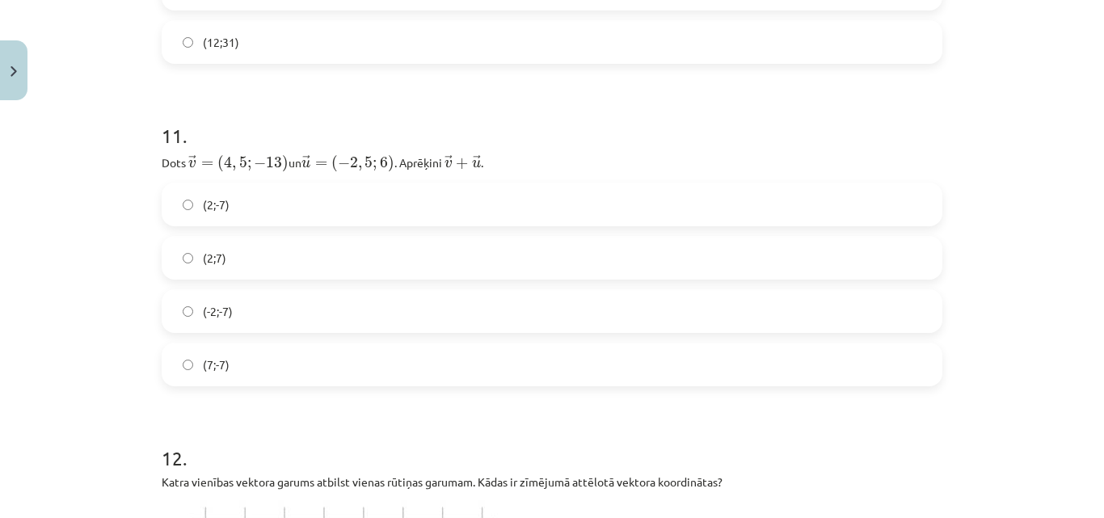
scroll to position [3751, 0]
click at [329, 345] on label "(7;-7)" at bounding box center [552, 365] width 778 height 40
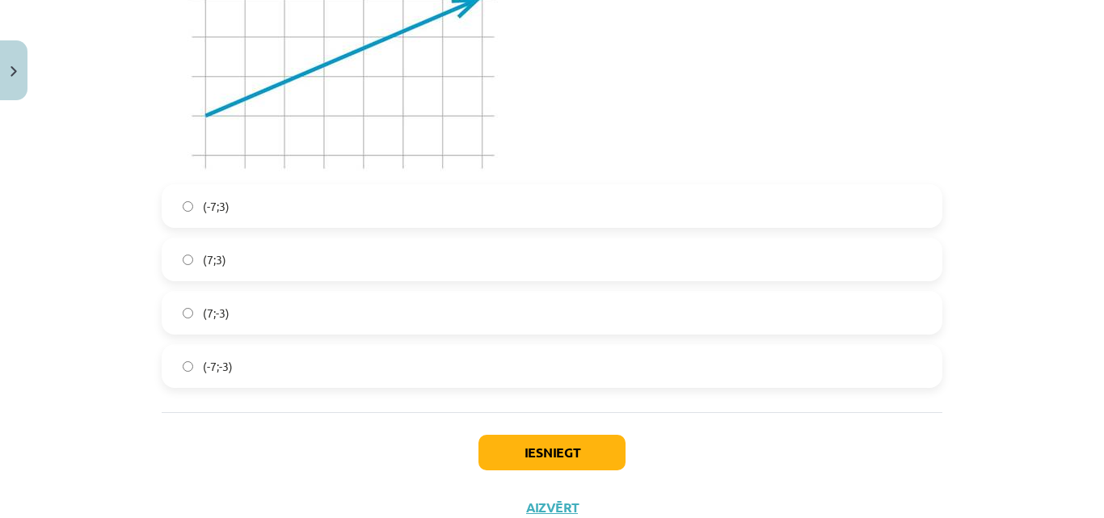
scroll to position [4366, 0]
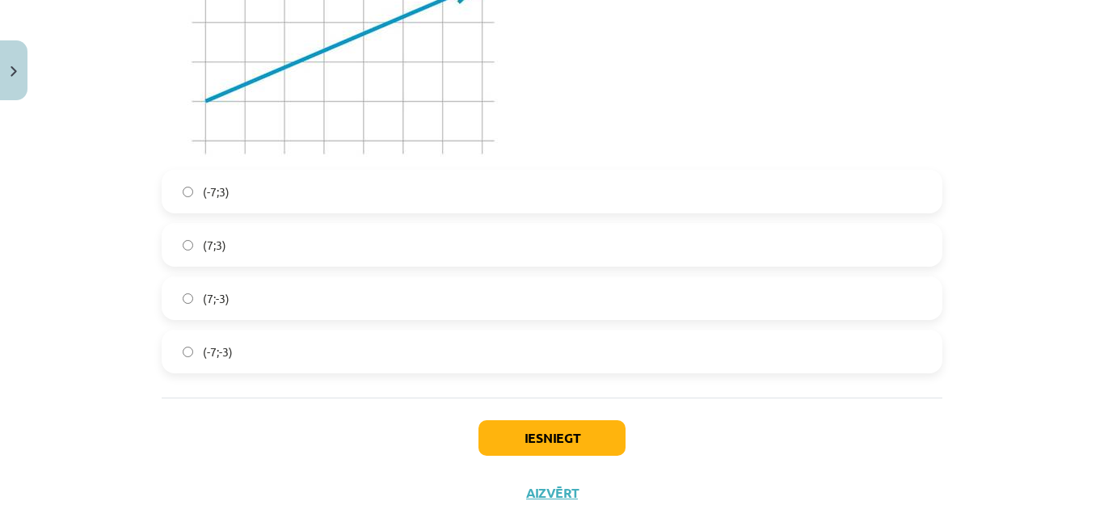
click at [342, 292] on label "(7;-3)" at bounding box center [552, 298] width 778 height 40
click at [536, 434] on button "Iesniegt" at bounding box center [552, 438] width 147 height 36
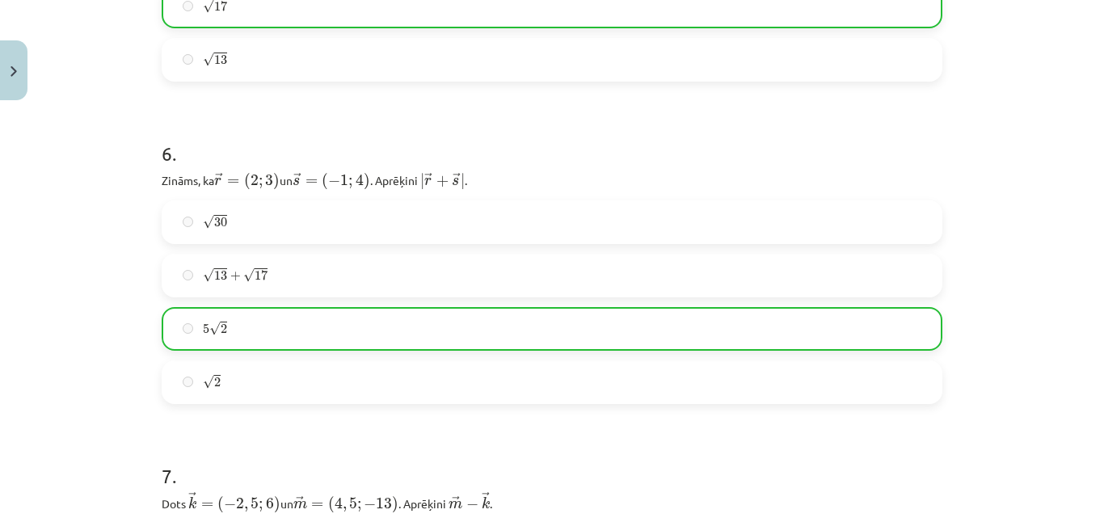
scroll to position [4459, 0]
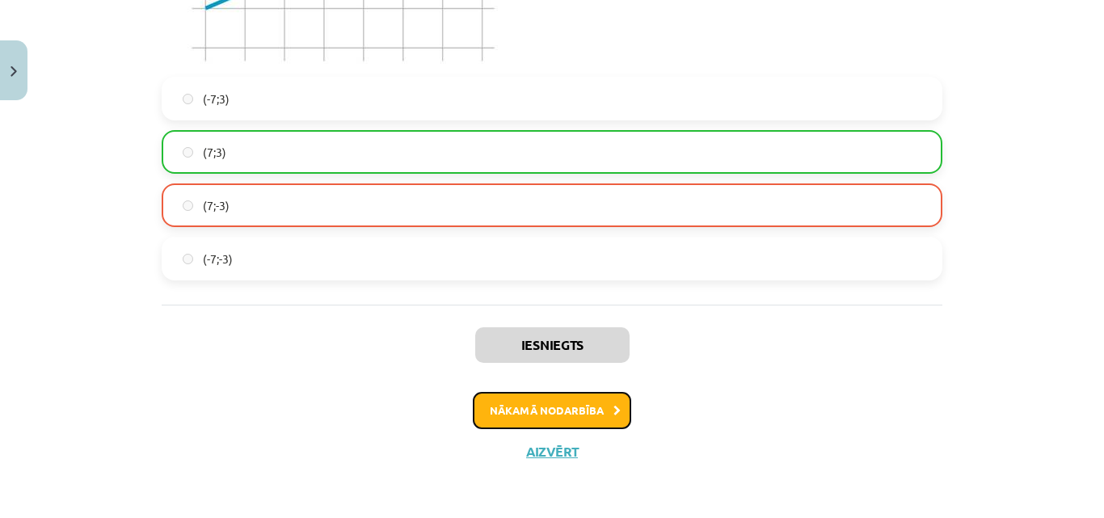
click at [532, 413] on button "Nākamā nodarbība" at bounding box center [552, 410] width 158 height 37
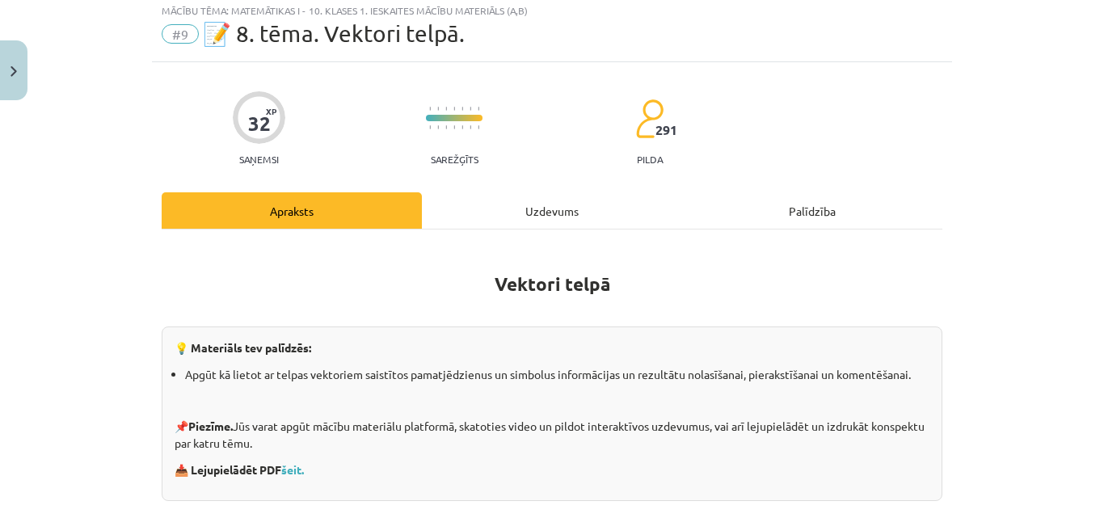
scroll to position [40, 0]
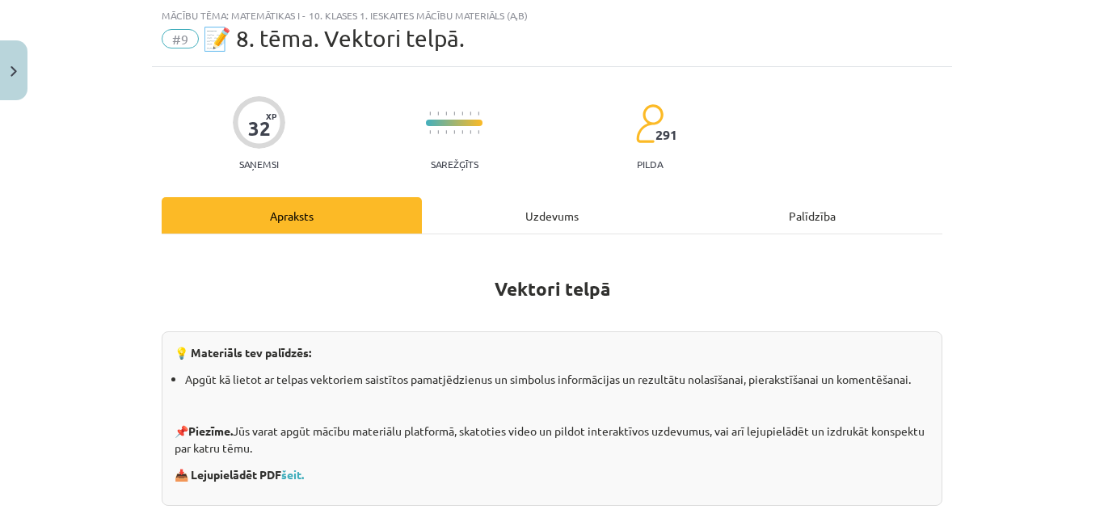
click at [509, 201] on div "Uzdevums" at bounding box center [552, 215] width 260 height 36
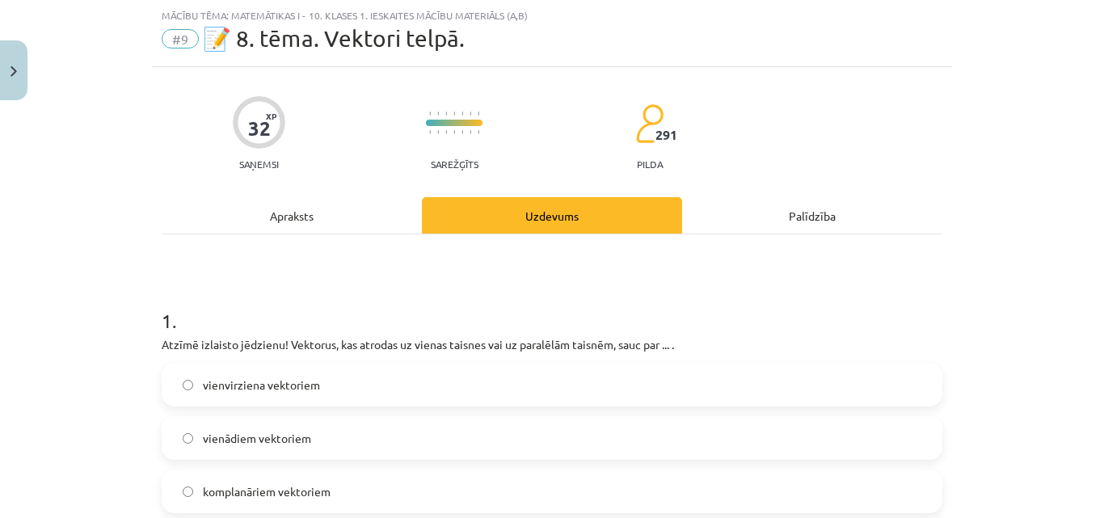
click at [567, 383] on label "vienvirziena vektoriem" at bounding box center [552, 385] width 778 height 40
click at [152, 44] on div "Mācību tēma: Matemātikas i - 10. klases 1. ieskaites mācību materiāls (a,b) #9 …" at bounding box center [552, 33] width 800 height 67
drag, startPoint x: 162, startPoint y: 44, endPoint x: 171, endPoint y: 44, distance: 8.9
click at [171, 44] on span "#9" at bounding box center [180, 38] width 37 height 19
click at [184, 48] on div "#9 📝 8. tēma. Vektori telpā." at bounding box center [552, 39] width 781 height 26
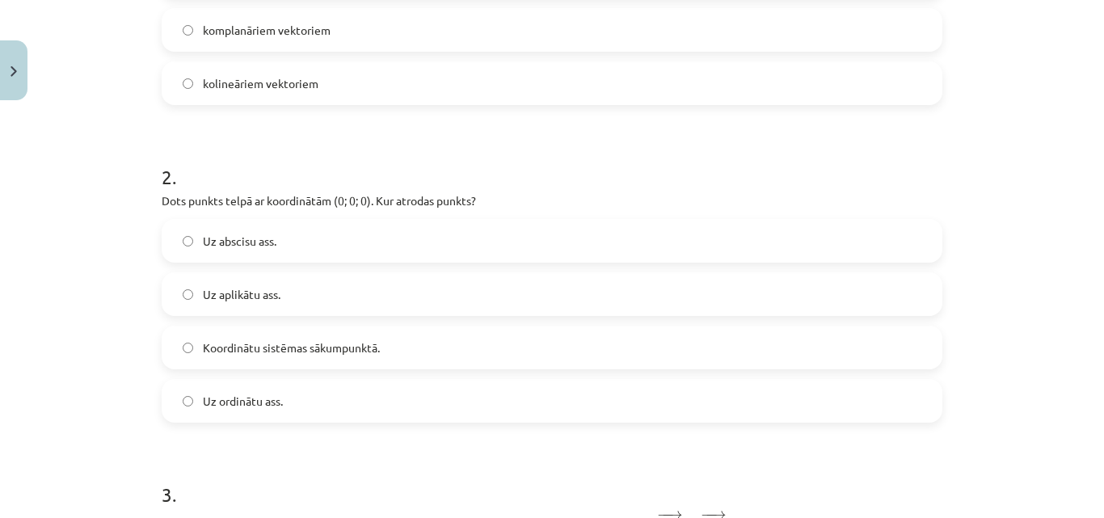
scroll to position [506, 0]
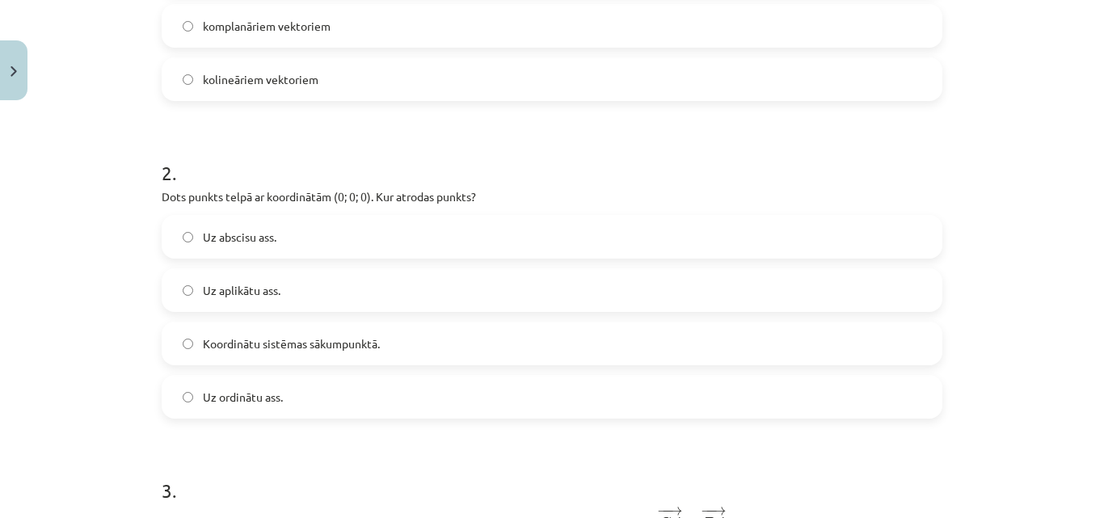
click at [369, 287] on label "Uz aplikātu ass." at bounding box center [552, 290] width 778 height 40
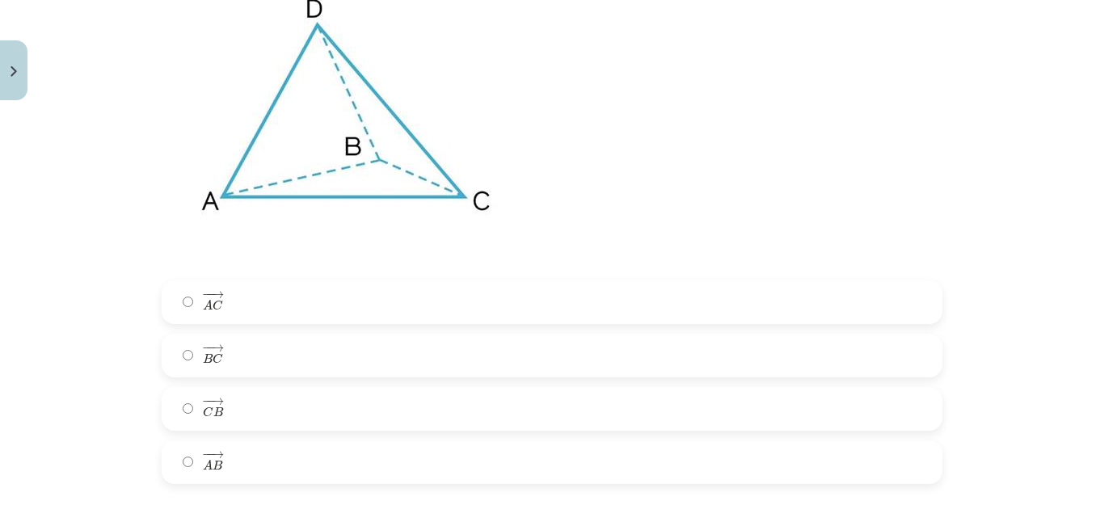
scroll to position [1081, 0]
click at [348, 306] on label "− − → A C A C →" at bounding box center [552, 301] width 778 height 40
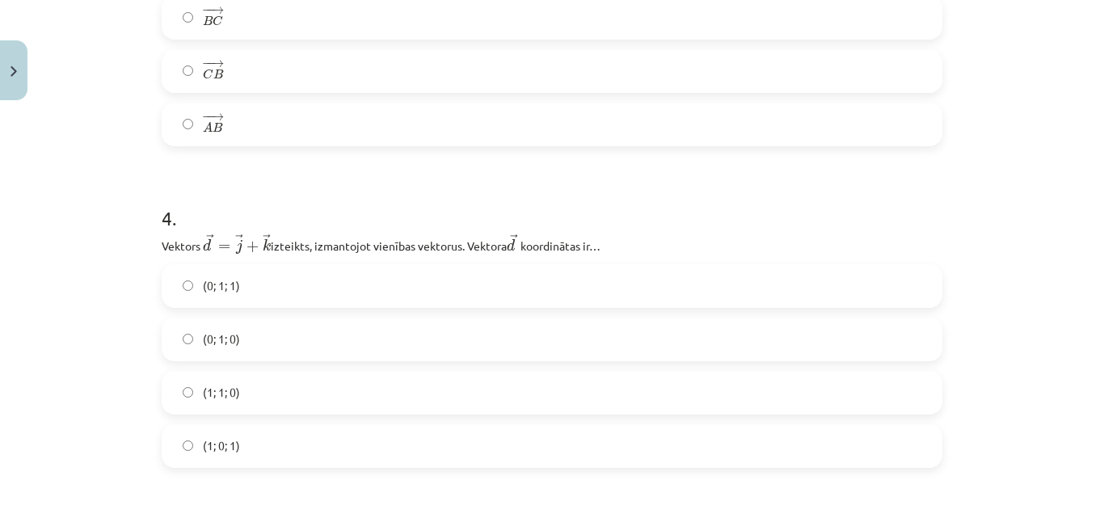
scroll to position [1470, 0]
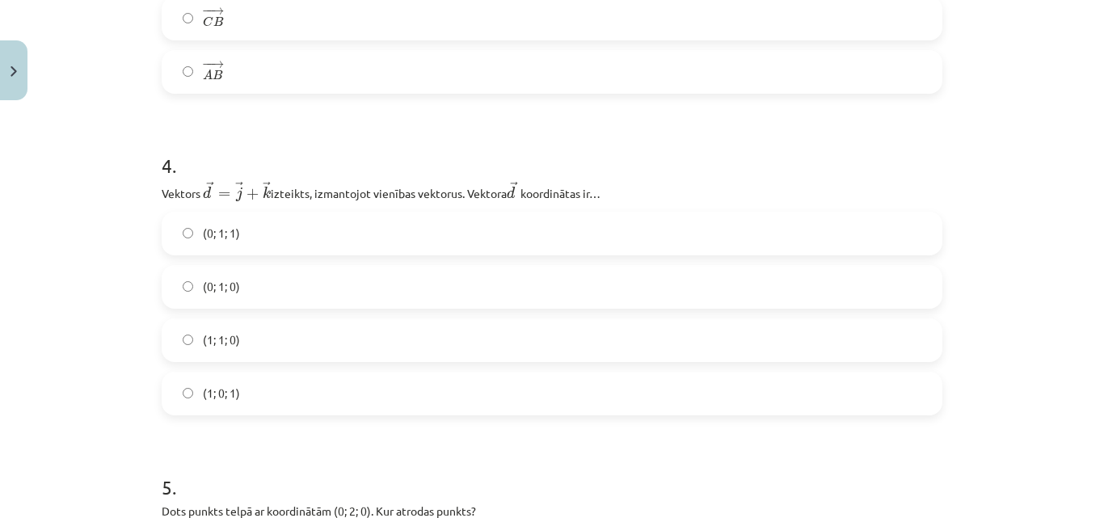
click at [348, 306] on label "(0; 1; 0)" at bounding box center [552, 287] width 778 height 40
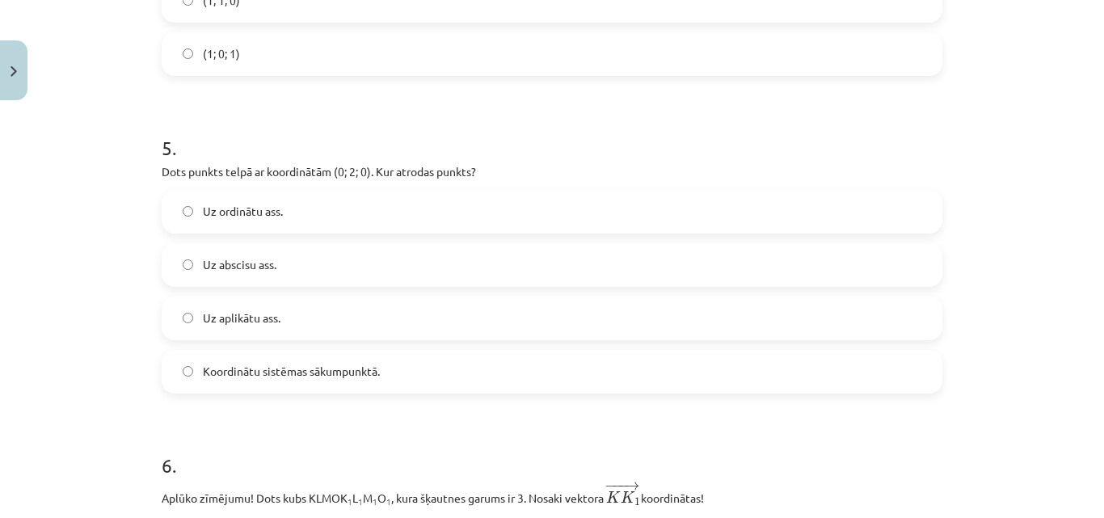
click at [348, 306] on label "Uz aplikātu ass." at bounding box center [552, 318] width 778 height 40
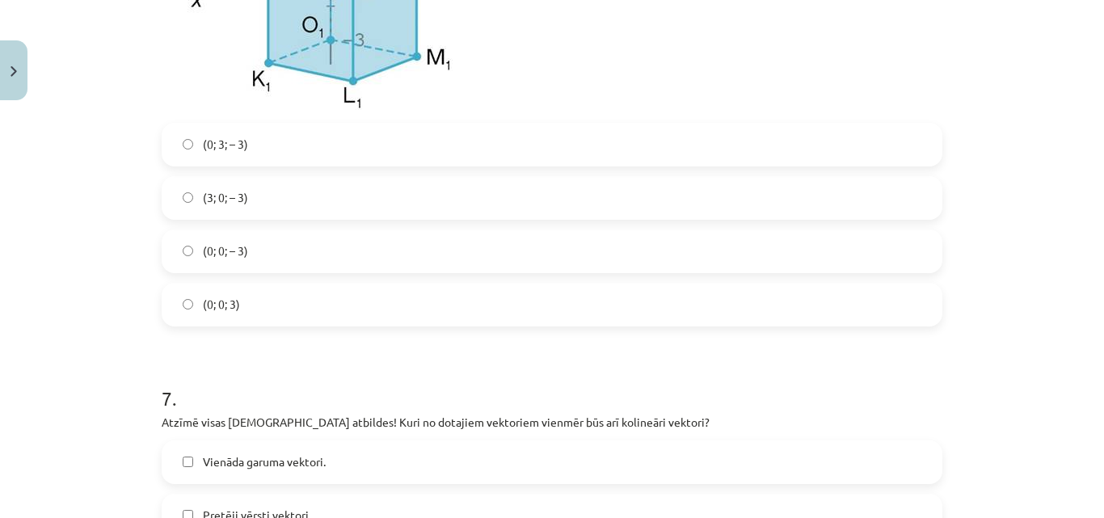
click at [348, 306] on label "(0; 0; 3)" at bounding box center [552, 305] width 778 height 40
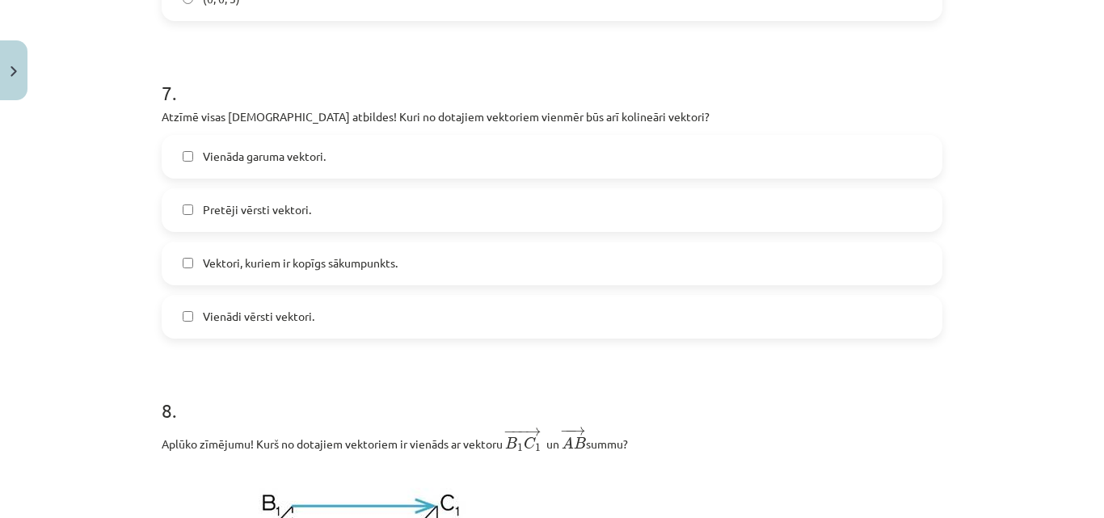
scroll to position [2797, 0]
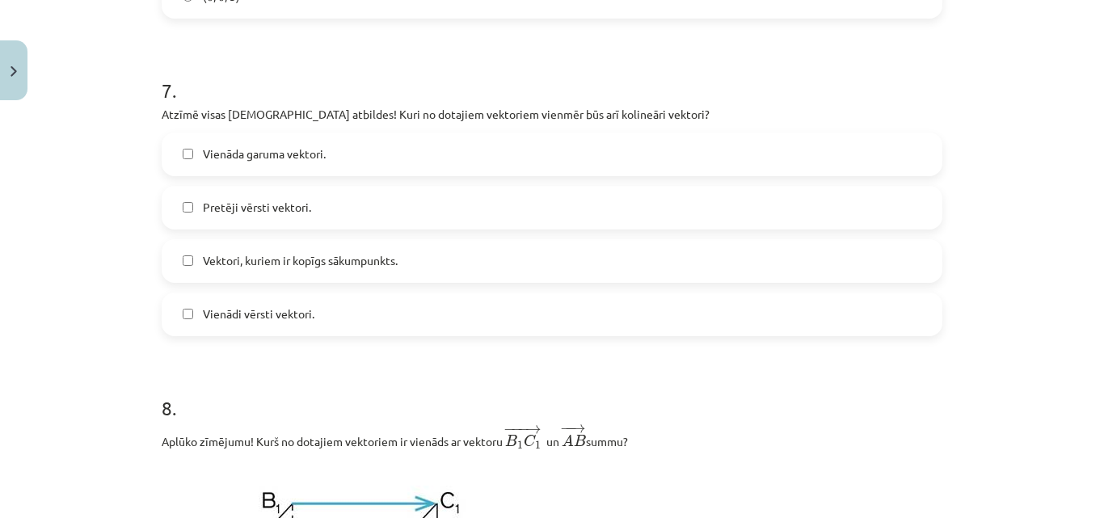
click at [330, 263] on span "Vektori, kuriem ir kopīgs sākumpunkts." at bounding box center [300, 260] width 195 height 17
click at [344, 213] on label "Pretēji vērsti vektori." at bounding box center [552, 208] width 778 height 40
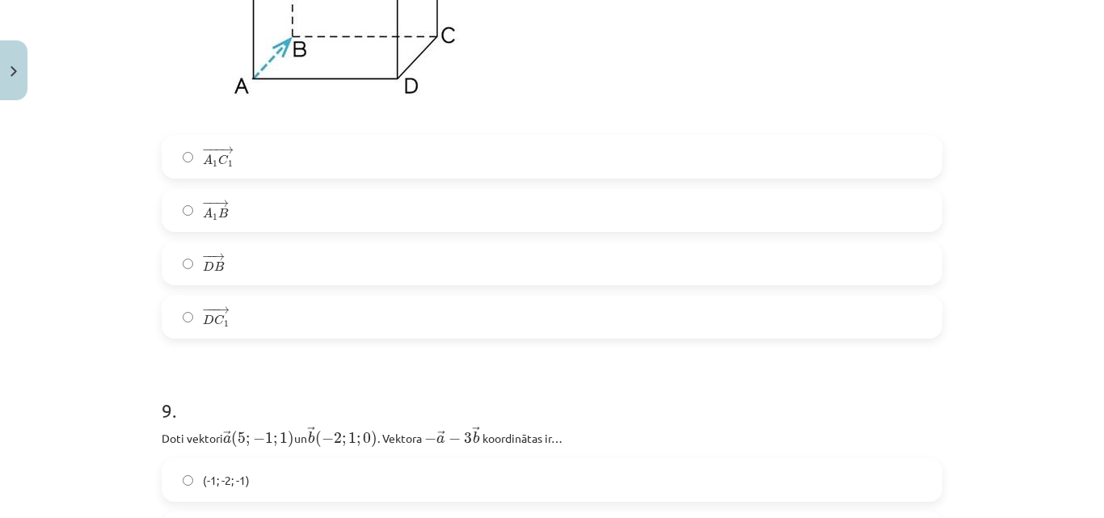
click at [345, 213] on label "− − → A 1 B A 1 B →" at bounding box center [552, 210] width 778 height 40
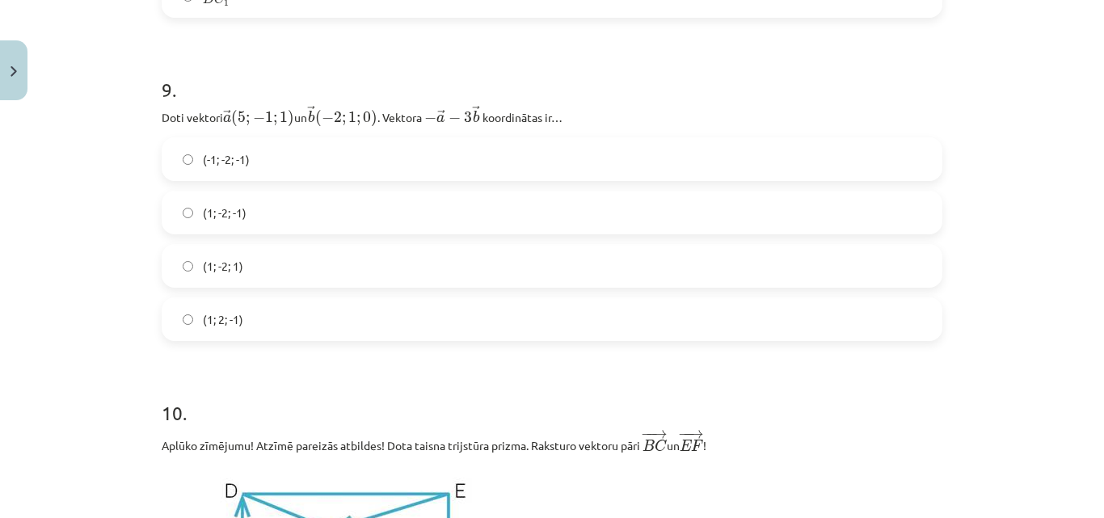
click at [345, 213] on label "(1; -2; -1)" at bounding box center [552, 212] width 778 height 40
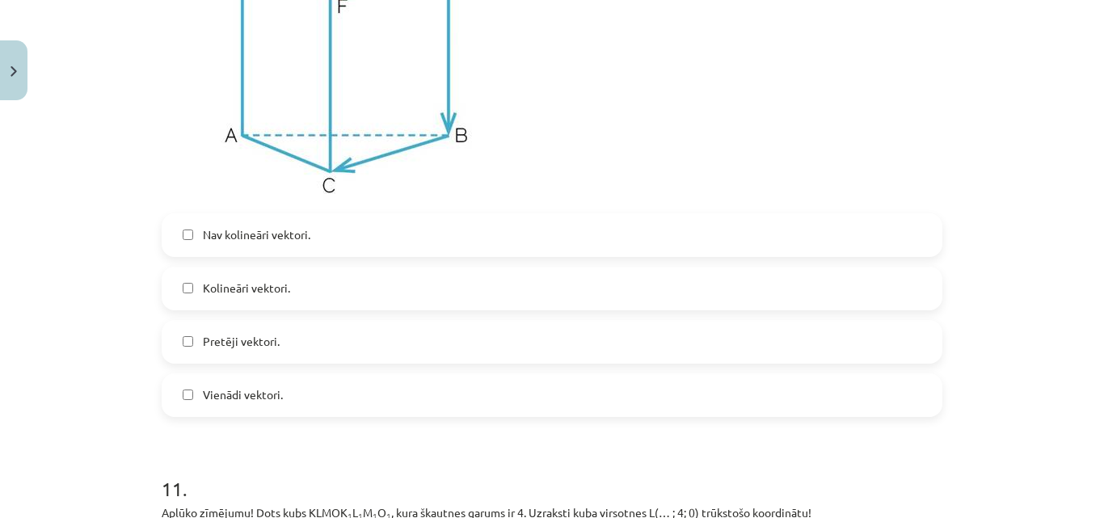
scroll to position [4295, 0]
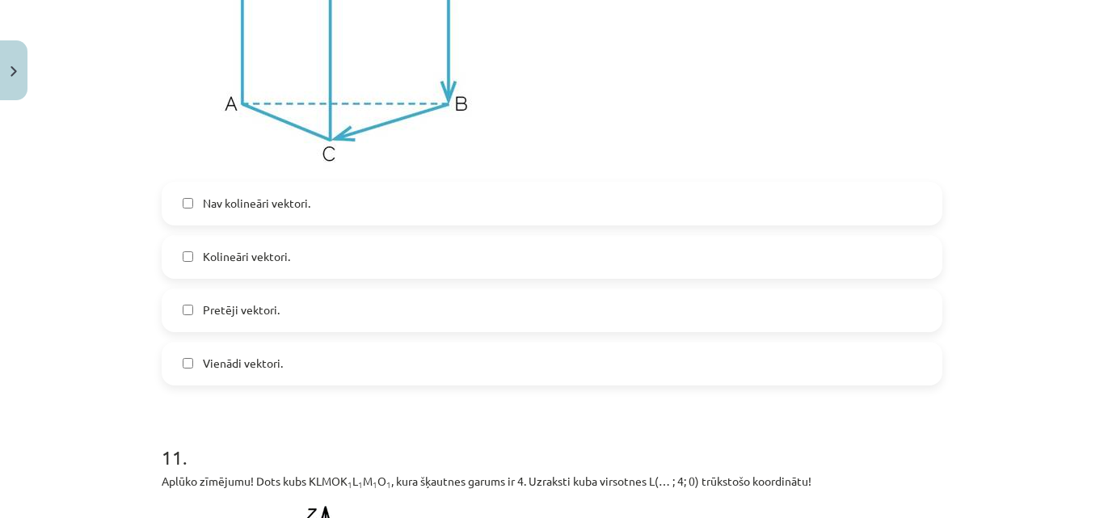
click at [345, 213] on label "Nav kolineāri vektori." at bounding box center [552, 203] width 778 height 40
click at [321, 256] on label "Kolineāri vektori." at bounding box center [552, 257] width 778 height 40
click at [328, 211] on label "Nav kolineāri vektori." at bounding box center [552, 203] width 778 height 40
click at [288, 316] on label "Pretēji vektori." at bounding box center [552, 310] width 778 height 40
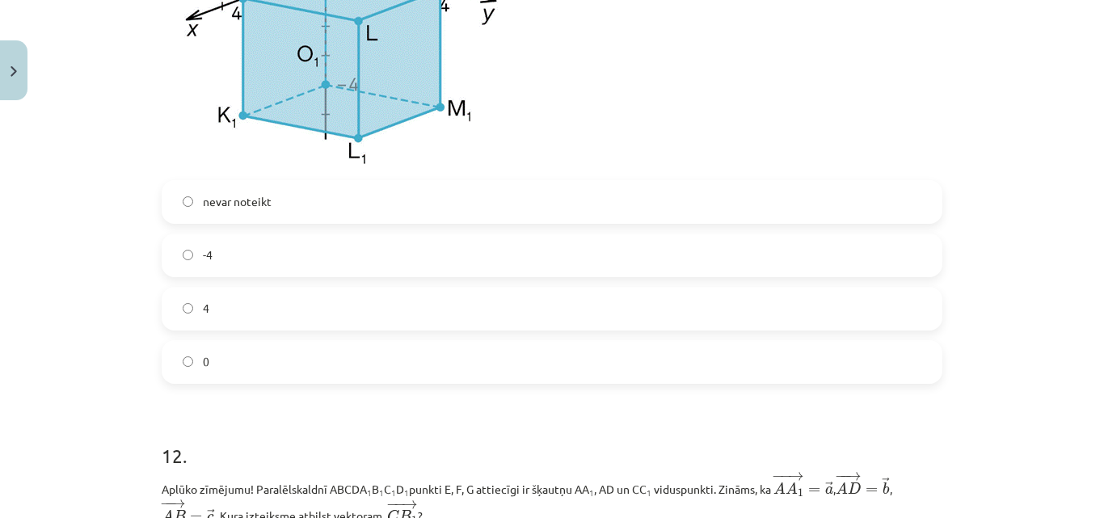
scroll to position [4942, 0]
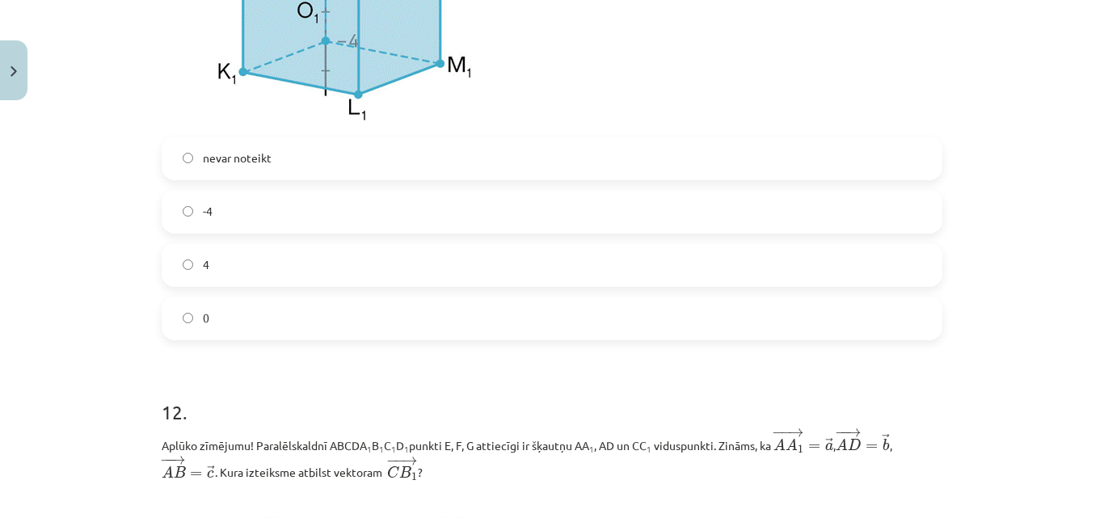
click at [287, 316] on label "0" at bounding box center [552, 318] width 778 height 40
click at [324, 270] on label "4" at bounding box center [552, 265] width 778 height 40
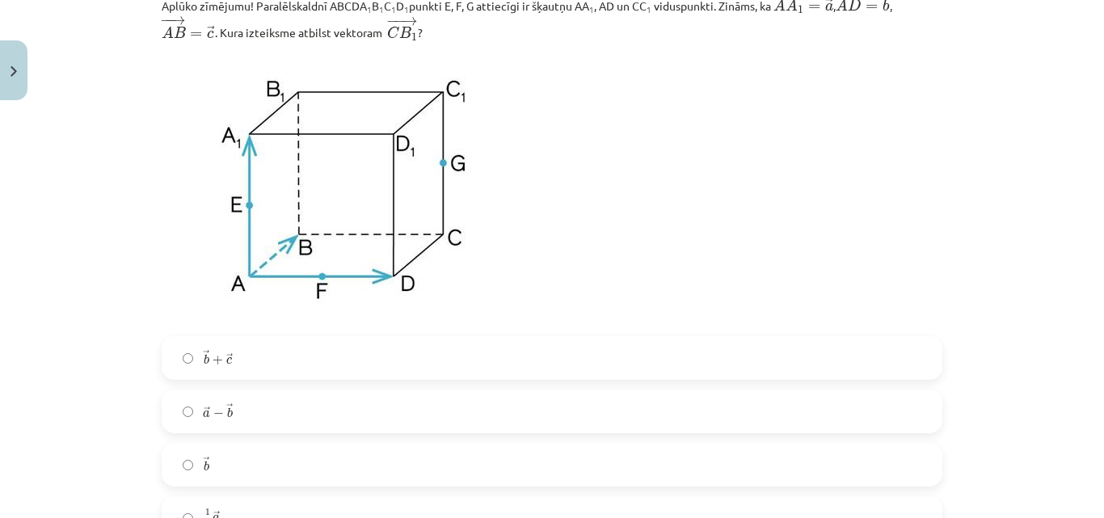
scroll to position [5464, 0]
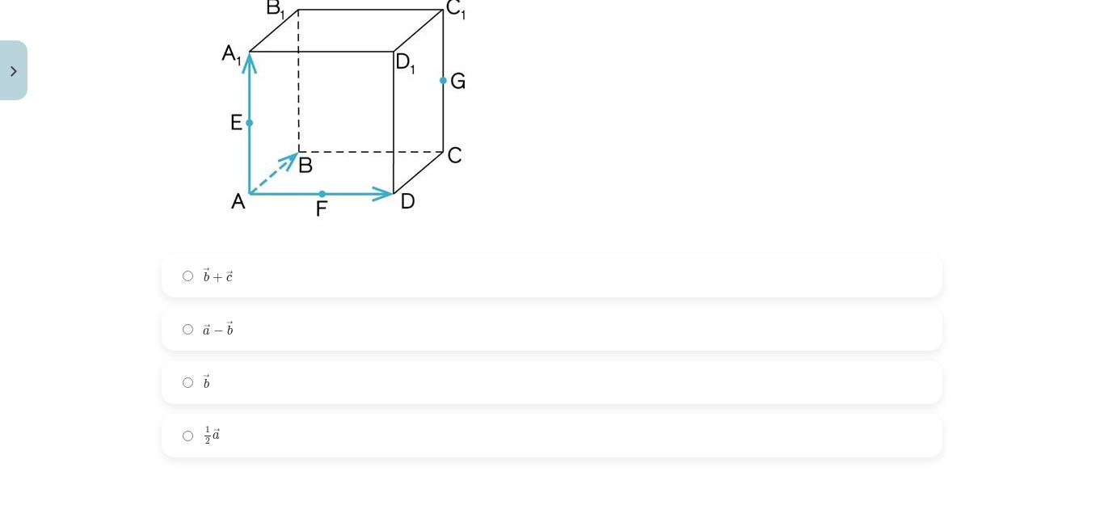
click at [289, 308] on div "→ b + → c b → + c → → a − → b a → − b → → b b → 1 2 → a 1 2 a →" at bounding box center [552, 356] width 781 height 204
click at [261, 339] on label "→ a − → b a → − b →" at bounding box center [552, 329] width 778 height 40
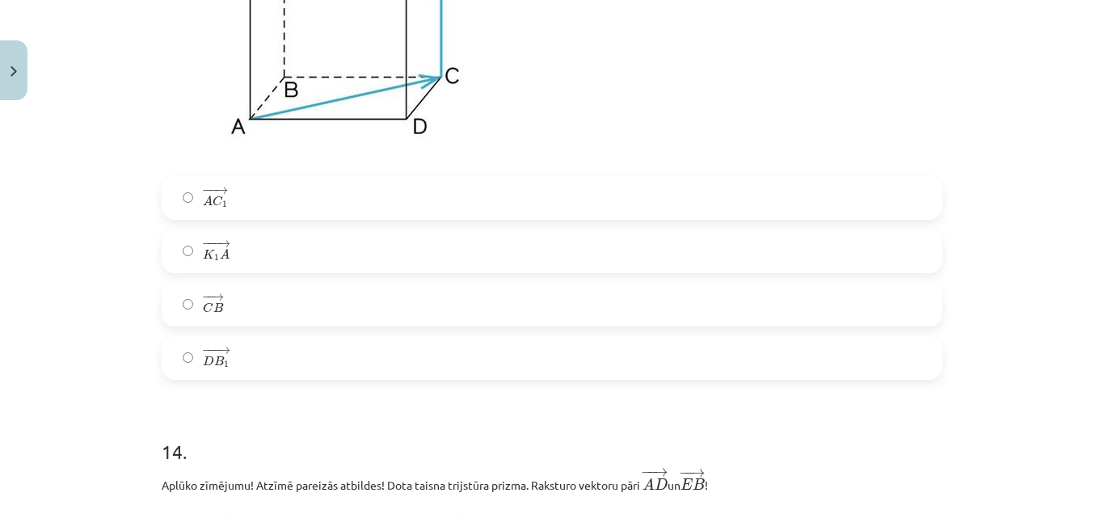
scroll to position [6162, 0]
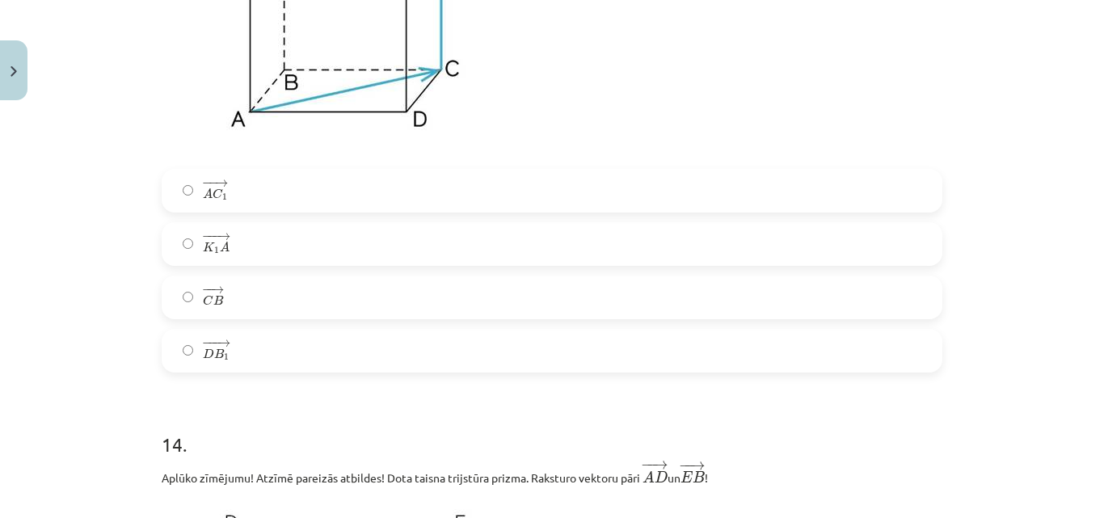
click at [266, 293] on label "− − → C B C B →" at bounding box center [552, 297] width 778 height 40
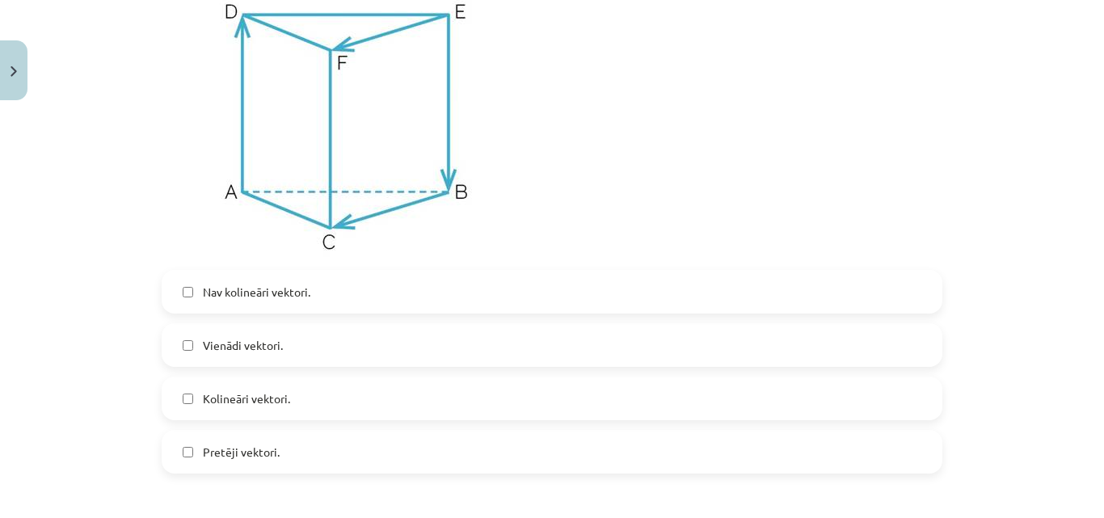
scroll to position [6677, 0]
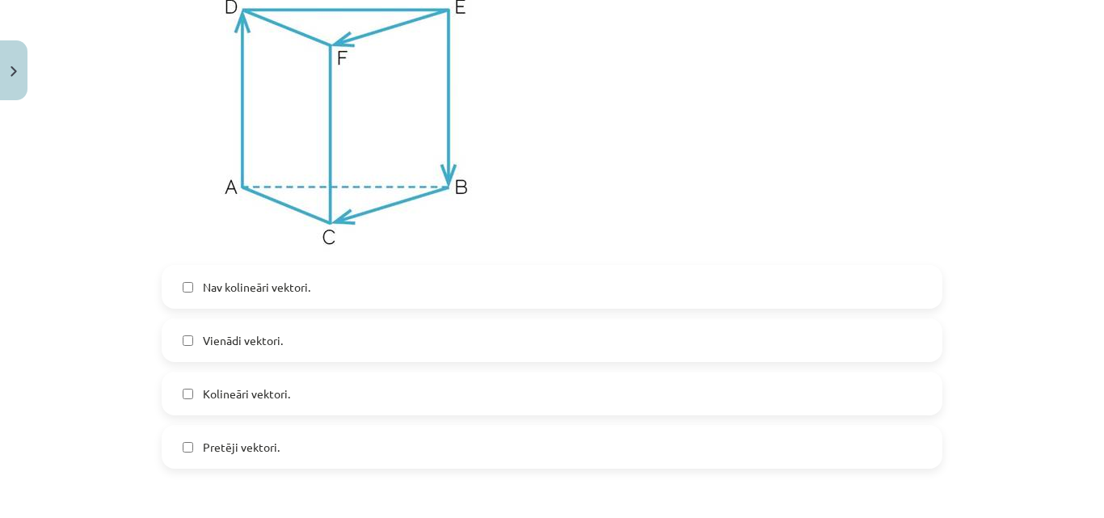
click at [238, 344] on span "Vienādi vektori." at bounding box center [243, 340] width 80 height 17
click at [216, 403] on span "Kolineāri vektori." at bounding box center [246, 394] width 87 height 17
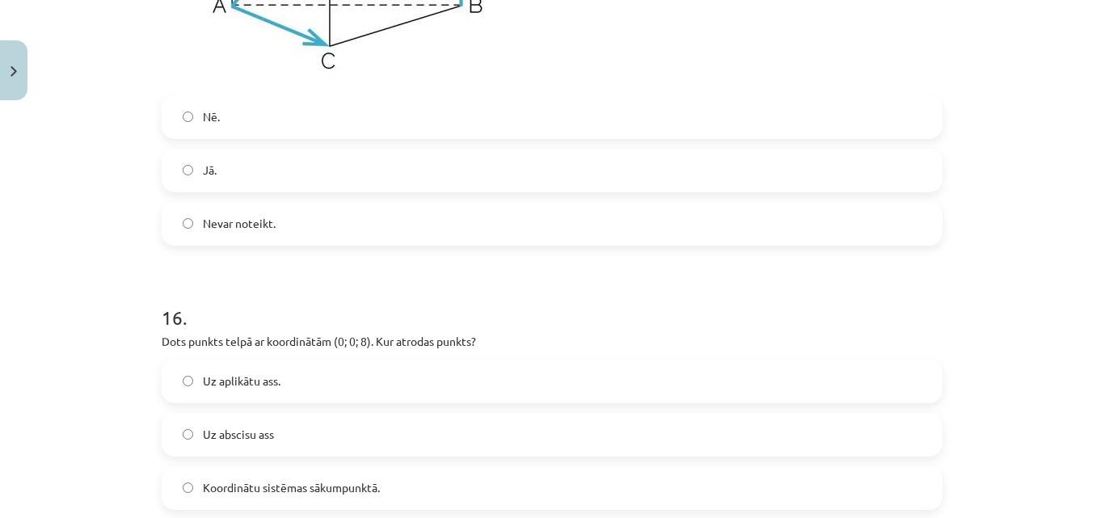
scroll to position [7463, 0]
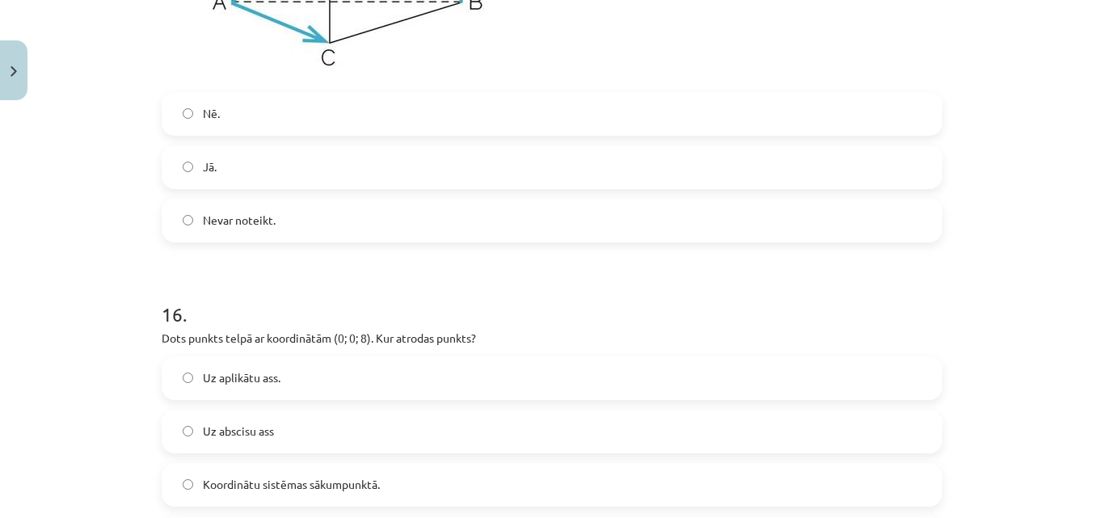
click at [309, 188] on label "Jā." at bounding box center [552, 167] width 778 height 40
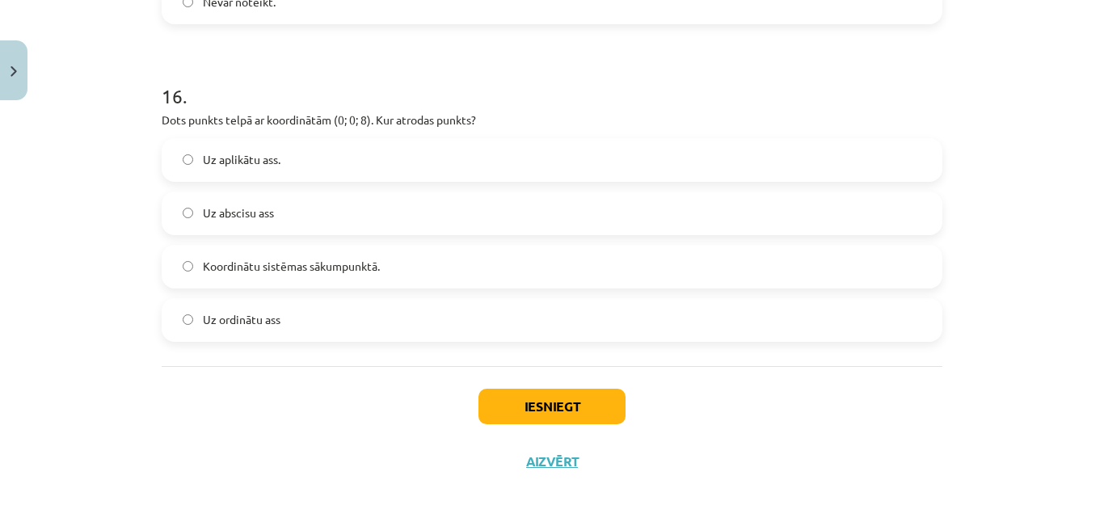
scroll to position [7701, 0]
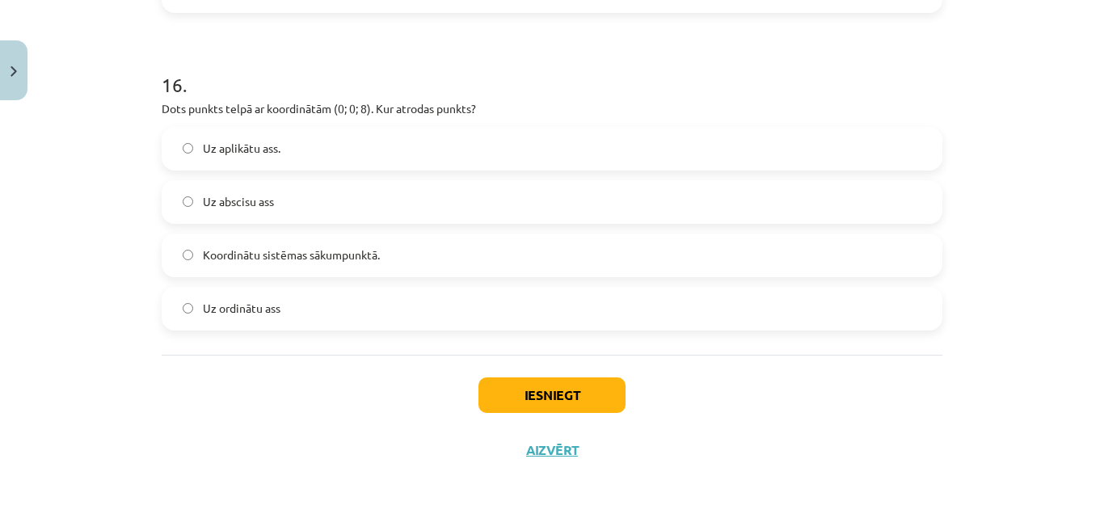
click at [309, 188] on label "Uz abscisu ass" at bounding box center [552, 202] width 778 height 40
click at [535, 398] on button "Iesniegt" at bounding box center [552, 395] width 147 height 36
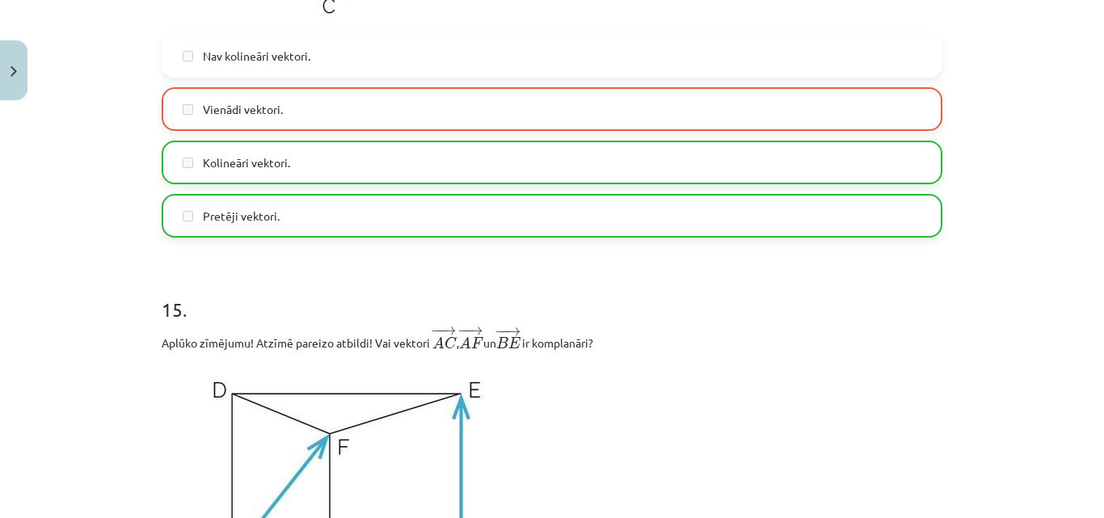
scroll to position [7752, 0]
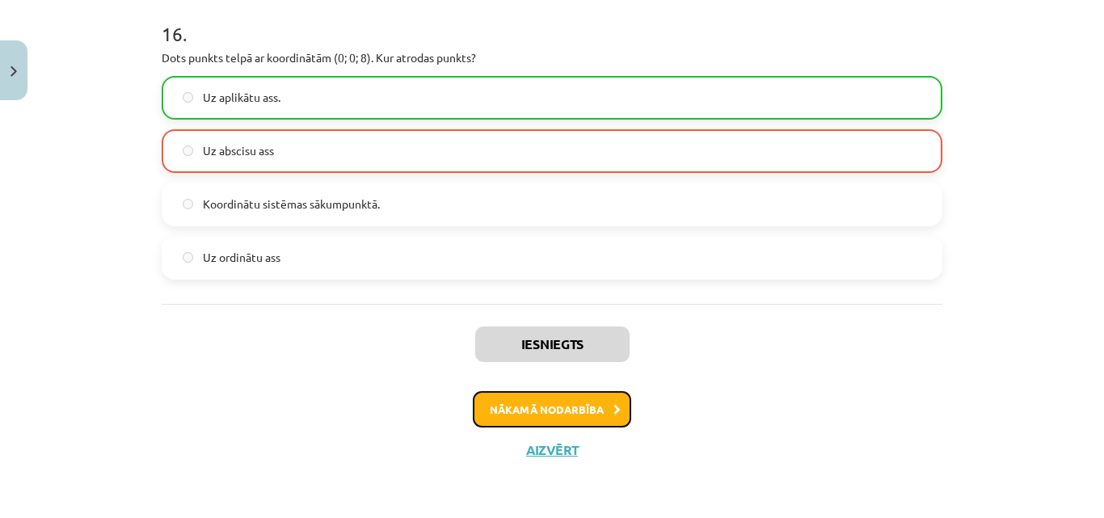
click at [592, 408] on button "Nākamā nodarbība" at bounding box center [552, 409] width 158 height 37
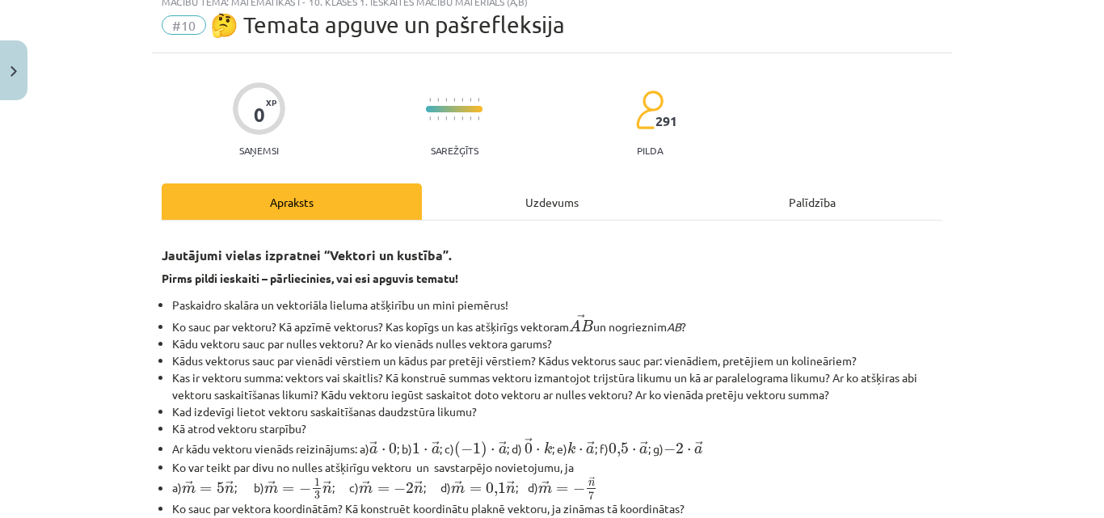
scroll to position [40, 0]
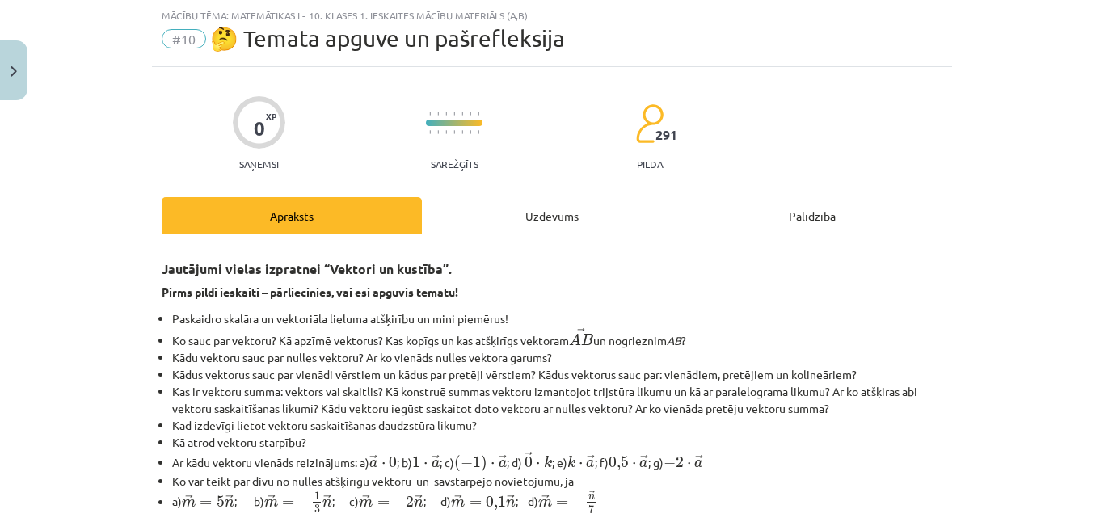
click at [502, 221] on div "Uzdevums" at bounding box center [552, 215] width 260 height 36
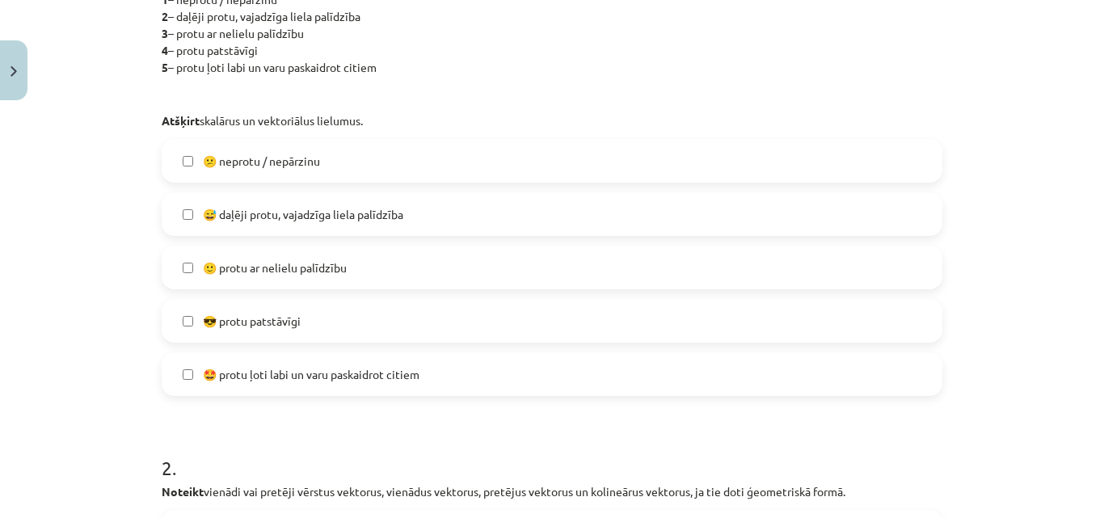
scroll to position [418, 0]
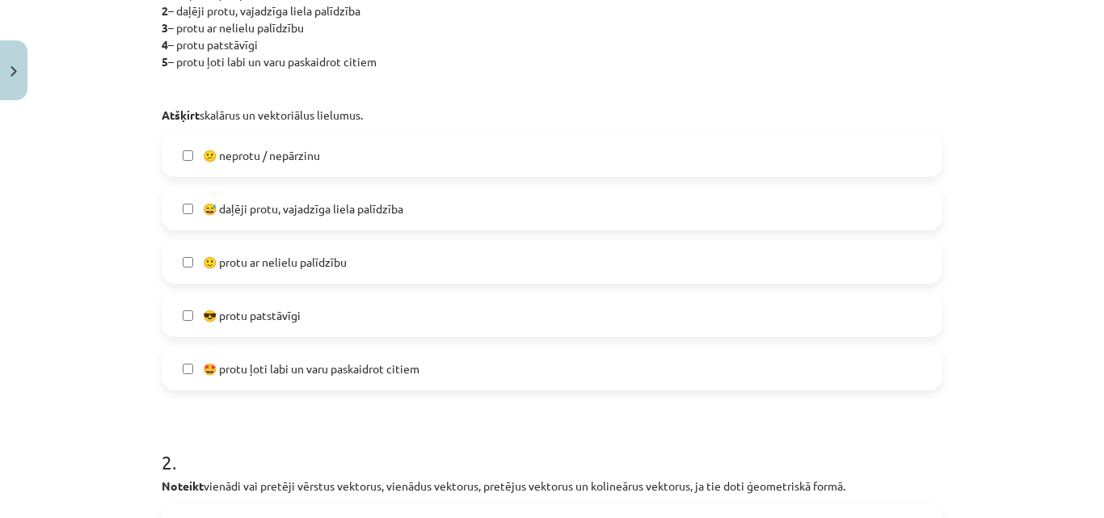
click at [436, 158] on label "😕 neprotu / nepārzinu" at bounding box center [552, 155] width 778 height 40
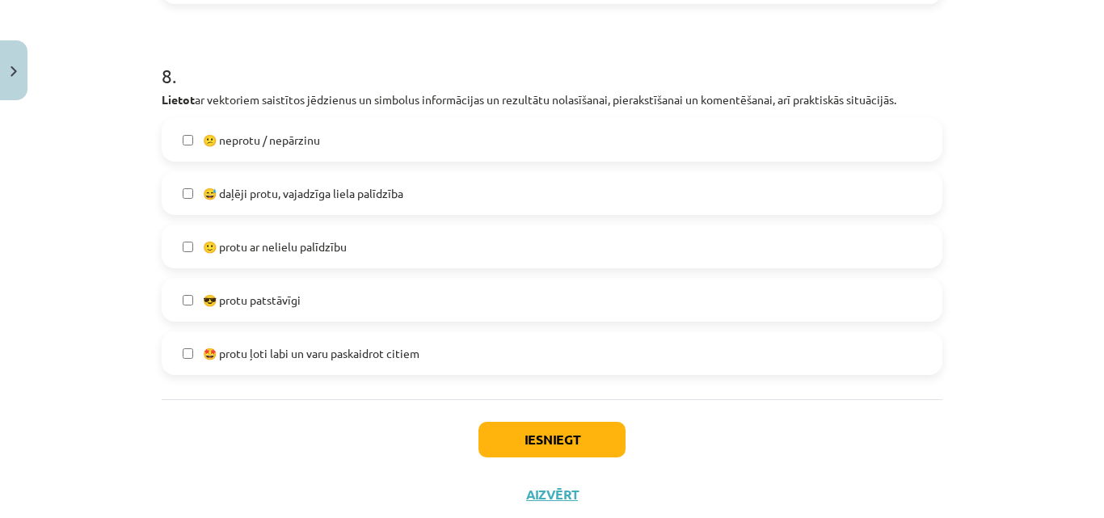
scroll to position [3092, 0]
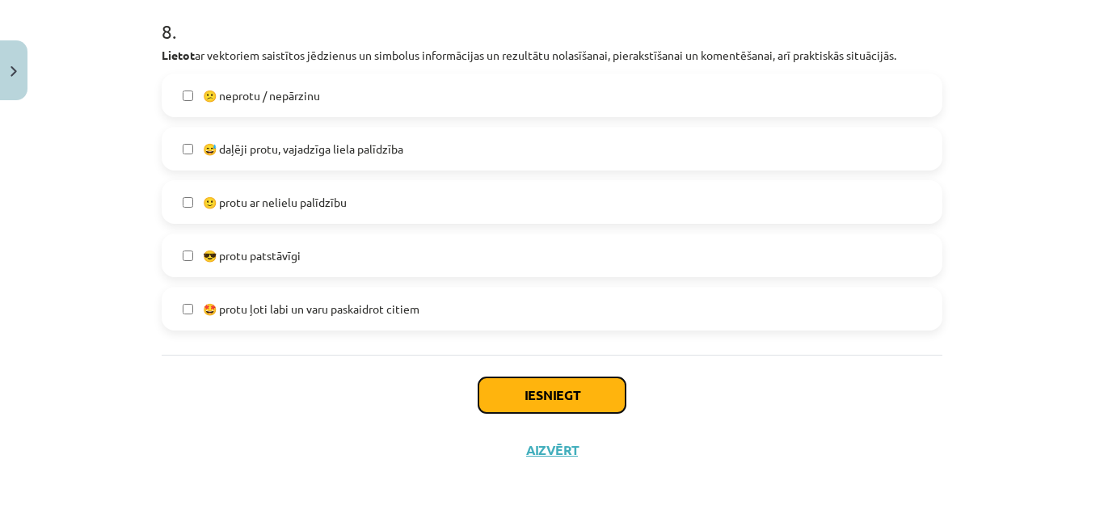
click at [546, 390] on button "Iesniegt" at bounding box center [552, 395] width 147 height 36
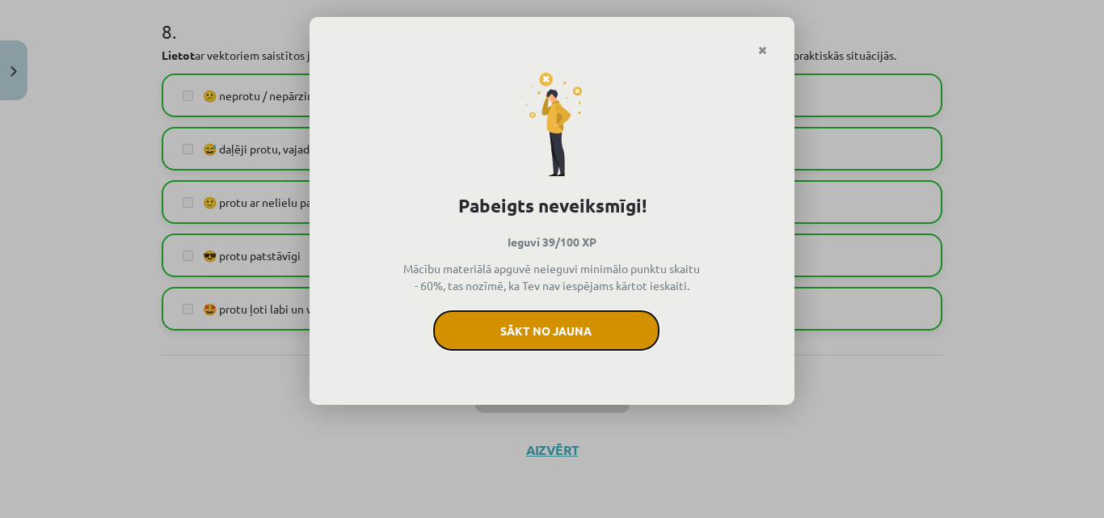
click at [533, 318] on button "Sākt no jauna" at bounding box center [546, 330] width 226 height 40
click at [466, 335] on button "Sākt no jauna" at bounding box center [546, 330] width 226 height 40
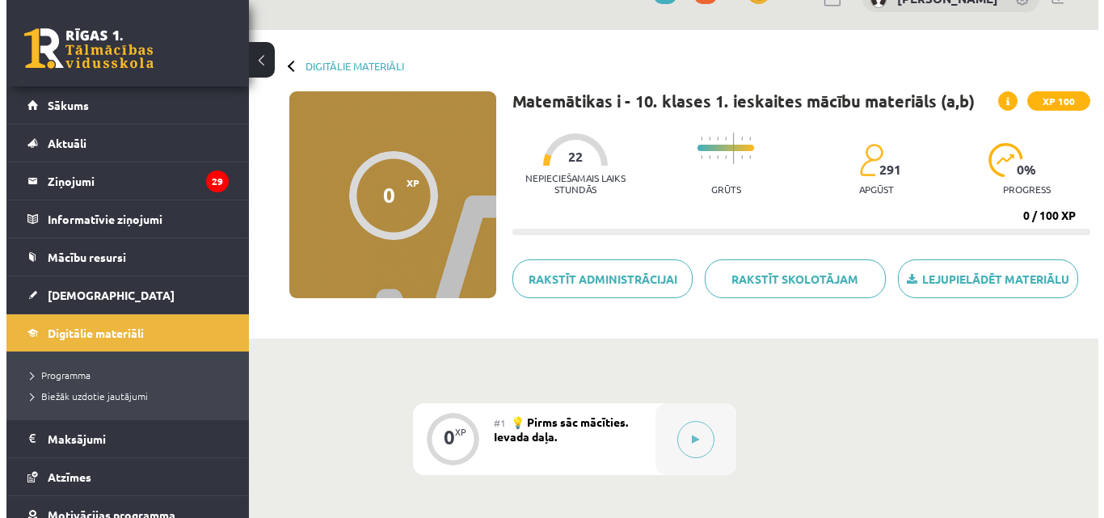
scroll to position [44, 0]
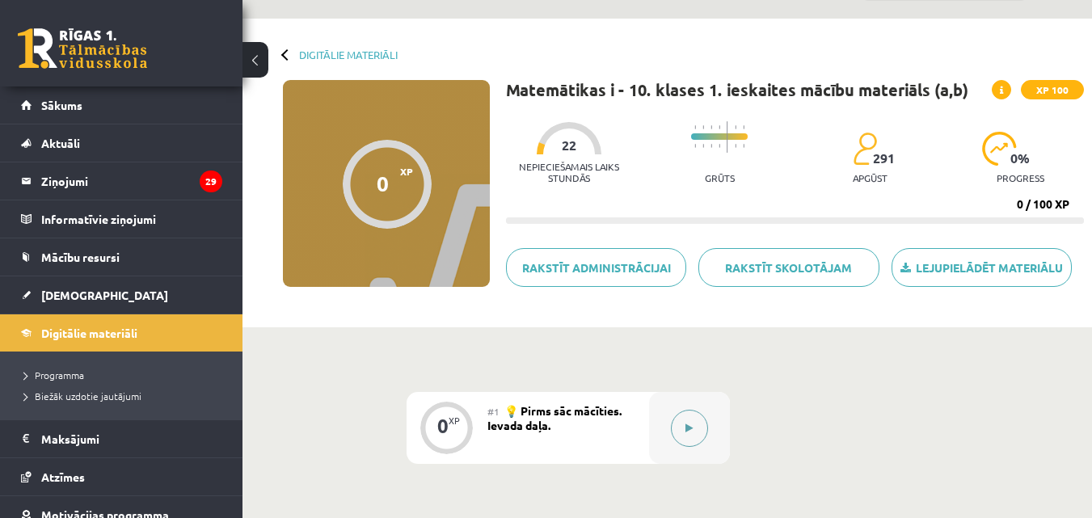
click at [705, 428] on button at bounding box center [689, 428] width 37 height 37
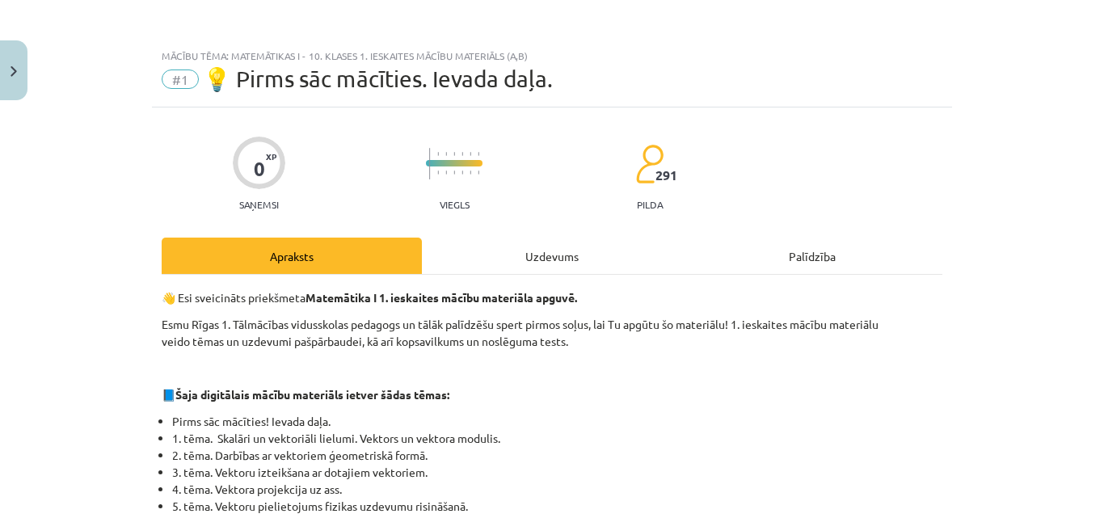
click at [594, 247] on div "Uzdevums" at bounding box center [552, 256] width 260 height 36
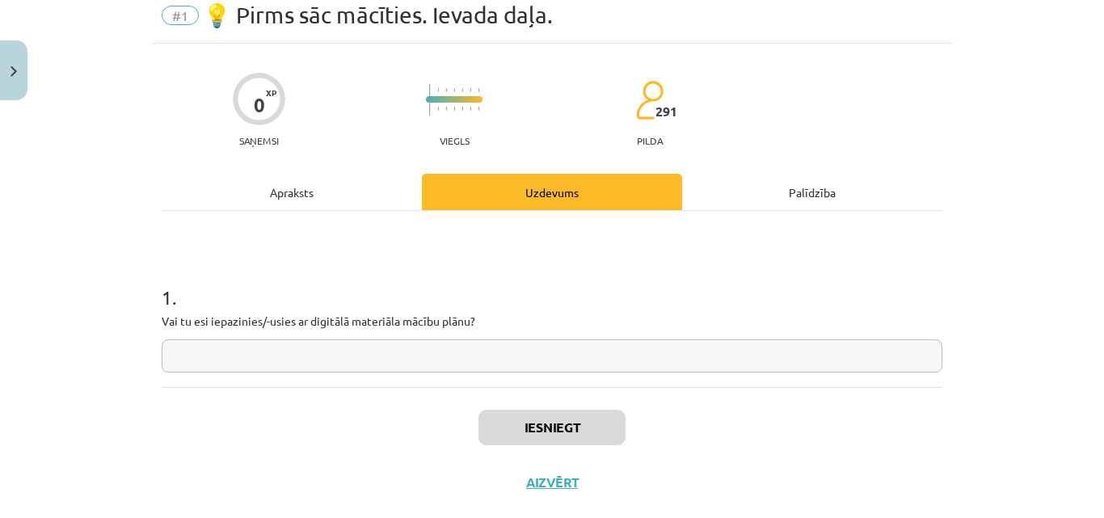
scroll to position [96, 0]
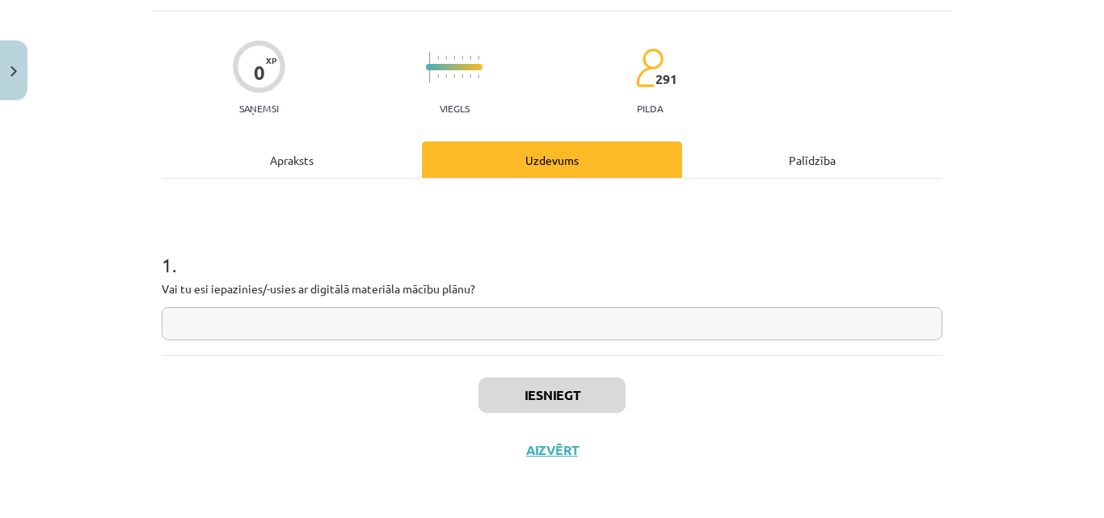
click at [513, 322] on input "text" at bounding box center [552, 323] width 781 height 33
type input "*"
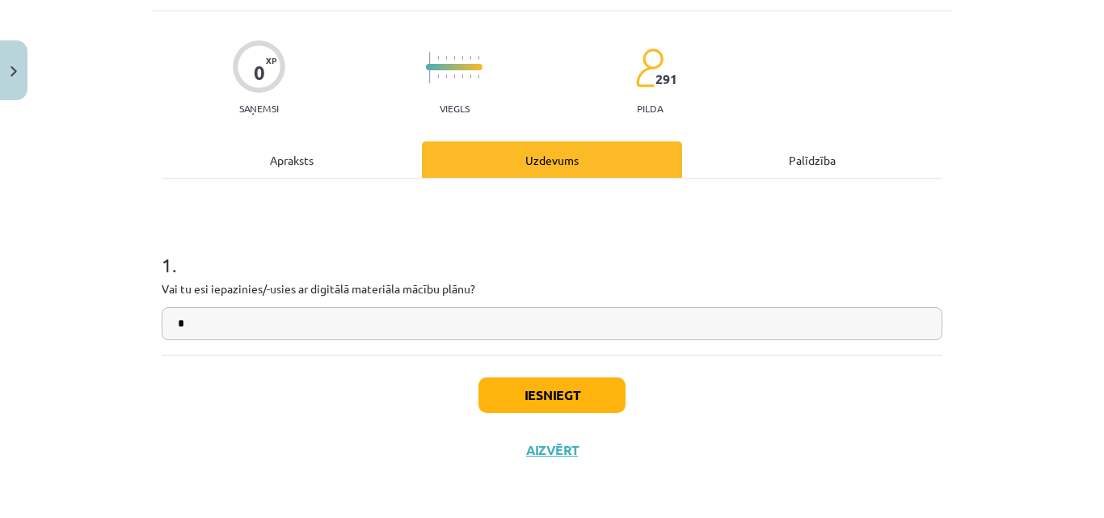
click at [512, 319] on input "*" at bounding box center [552, 323] width 781 height 33
type input "**********"
click at [550, 392] on button "Iesniegt" at bounding box center [552, 395] width 147 height 36
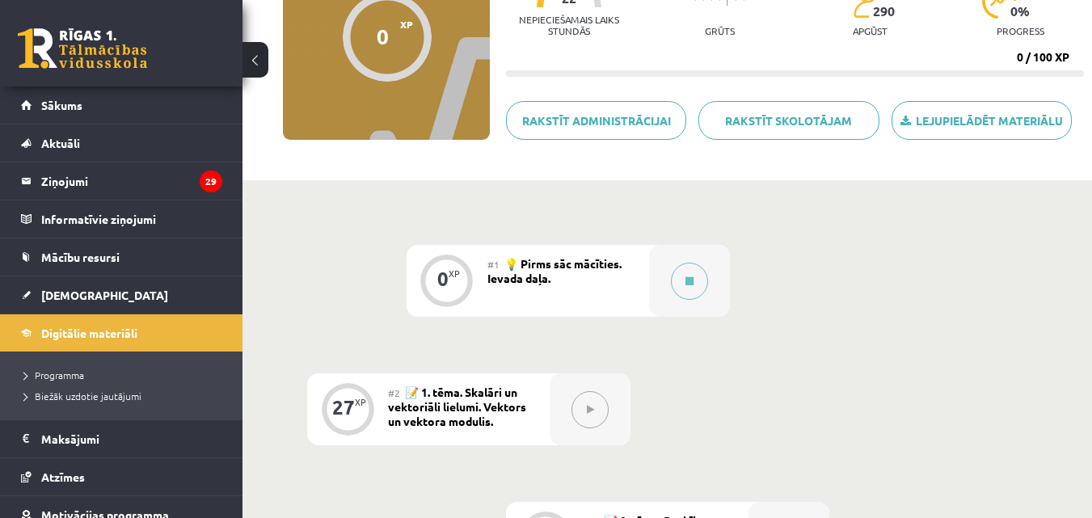
scroll to position [220, 0]
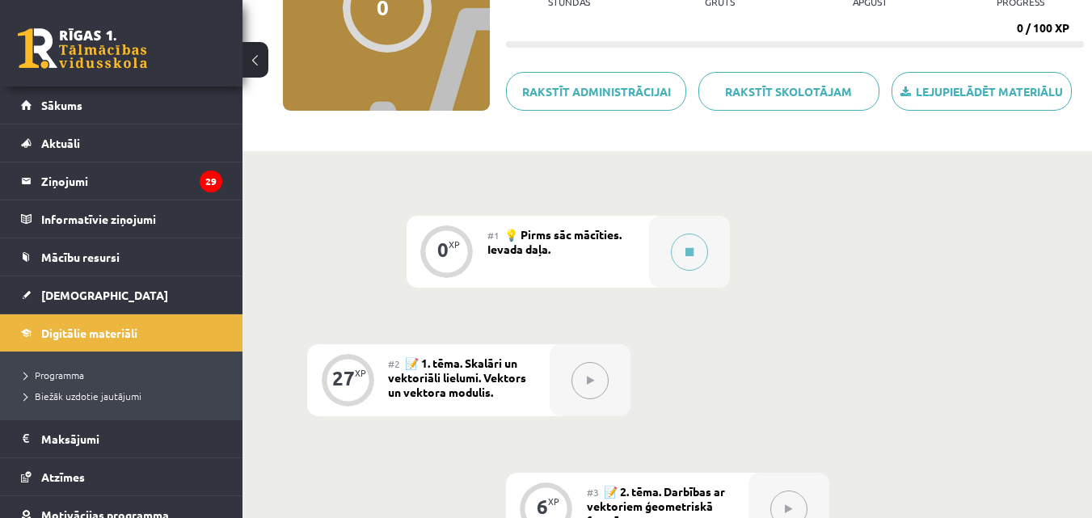
click at [585, 390] on button at bounding box center [589, 380] width 37 height 37
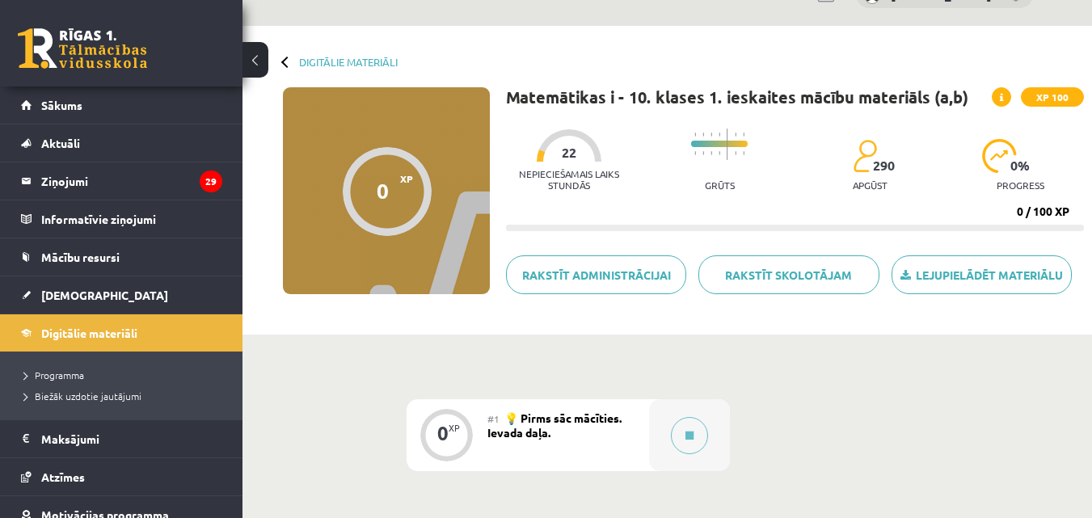
scroll to position [32, 0]
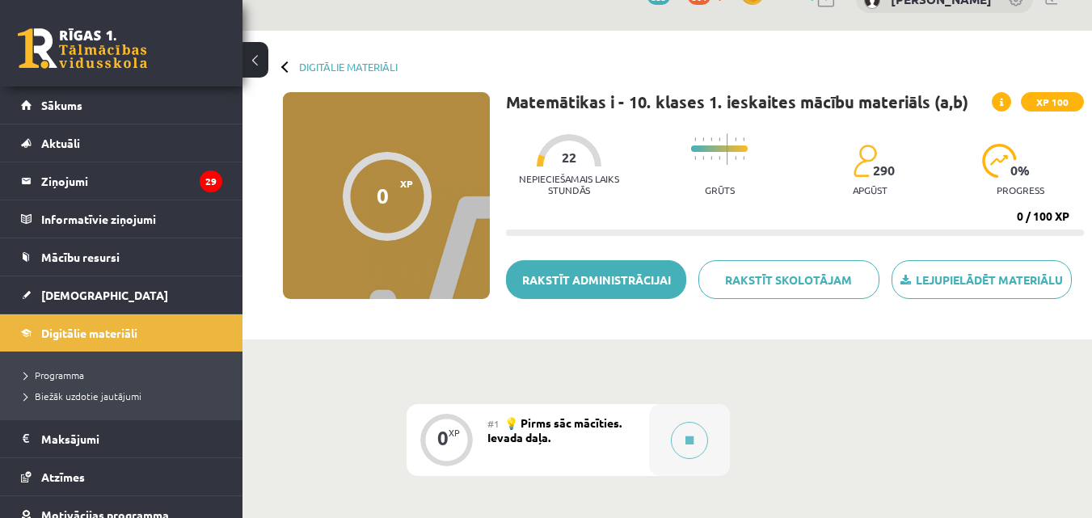
click at [622, 269] on link "Rakstīt administrācijai" at bounding box center [596, 279] width 180 height 39
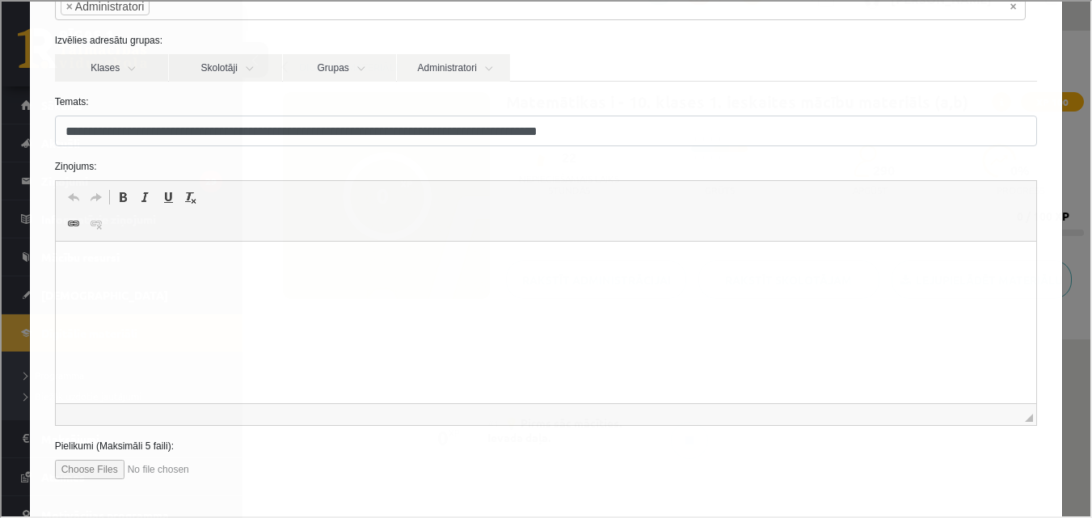
scroll to position [132, 0]
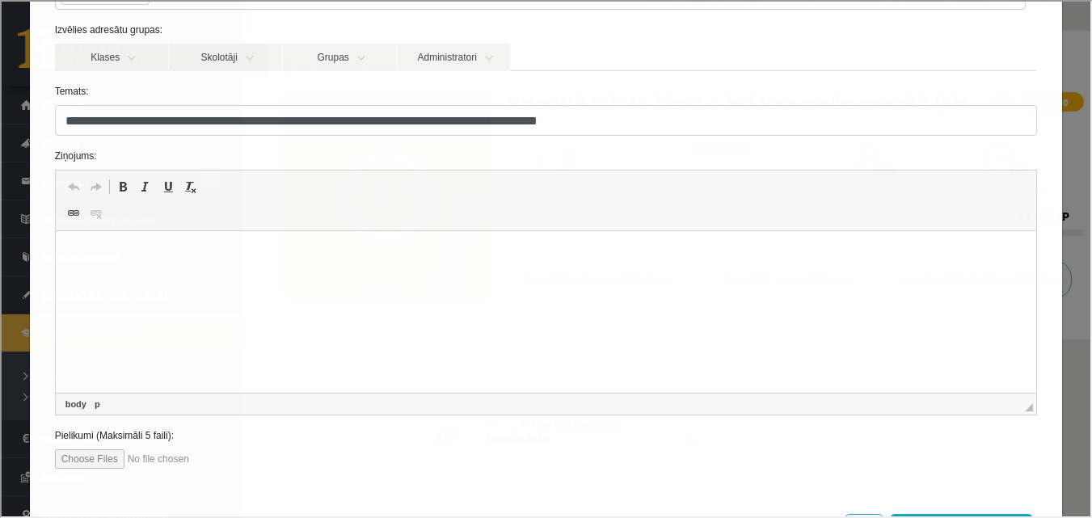
click at [302, 264] on html at bounding box center [545, 255] width 981 height 49
click at [298, 270] on html at bounding box center [545, 255] width 981 height 49
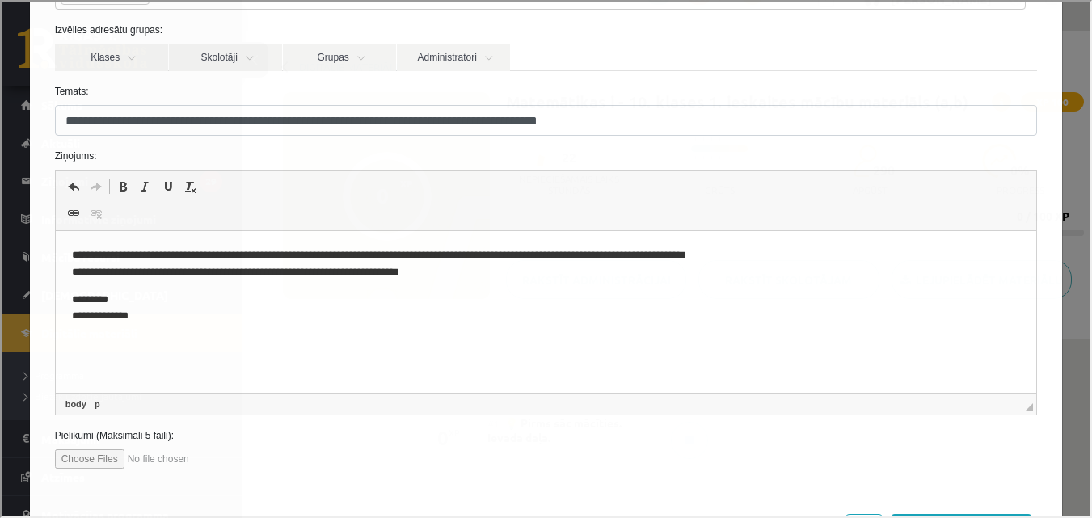
click at [71, 247] on p "**********" at bounding box center [539, 264] width 937 height 34
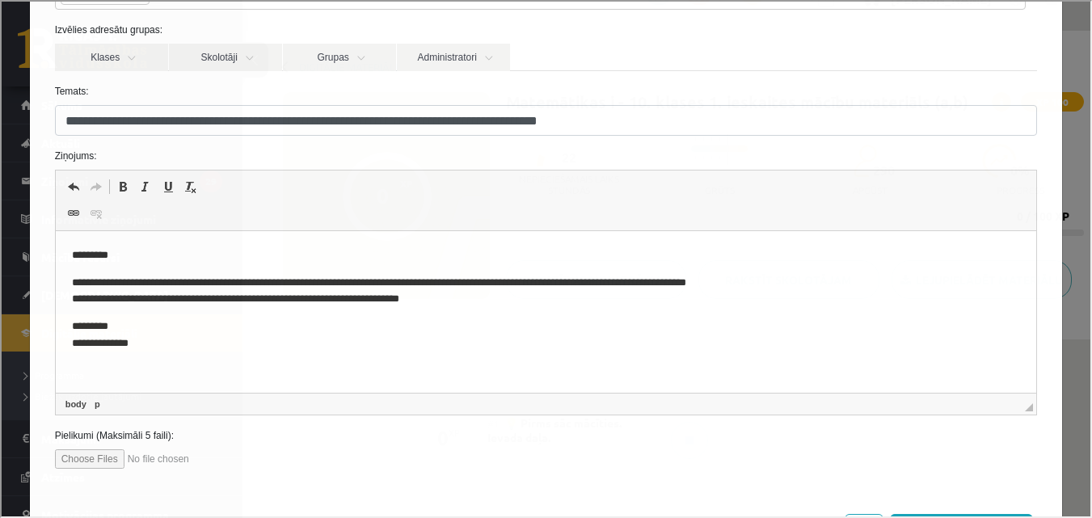
click at [789, 280] on p "**********" at bounding box center [539, 292] width 937 height 34
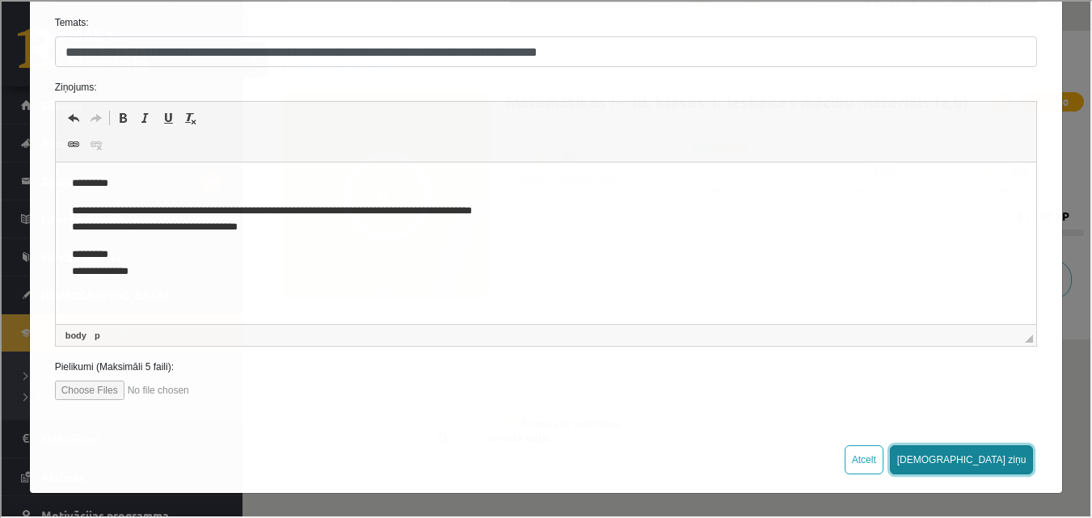
click at [989, 462] on button "Sūtīt ziņu" at bounding box center [960, 458] width 144 height 29
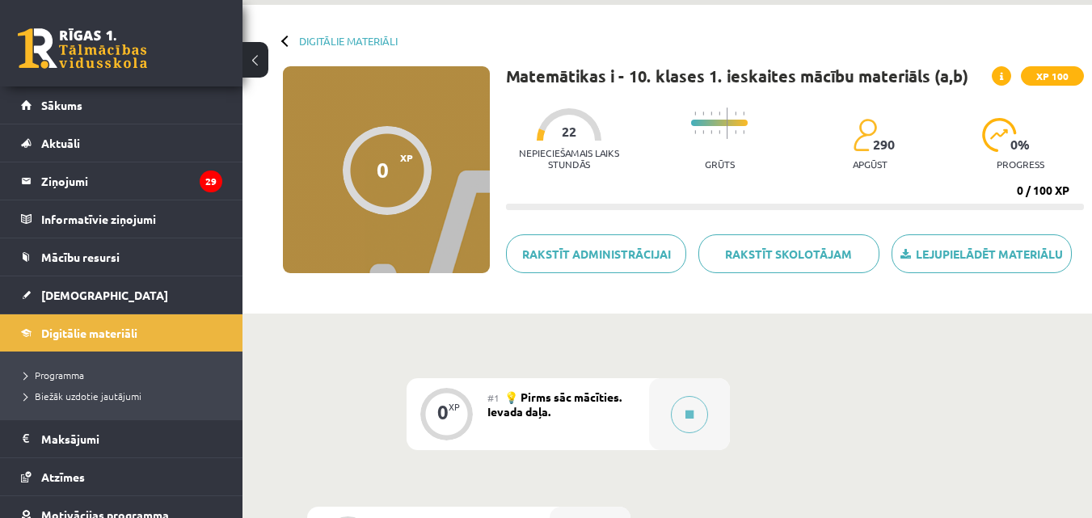
scroll to position [38, 0]
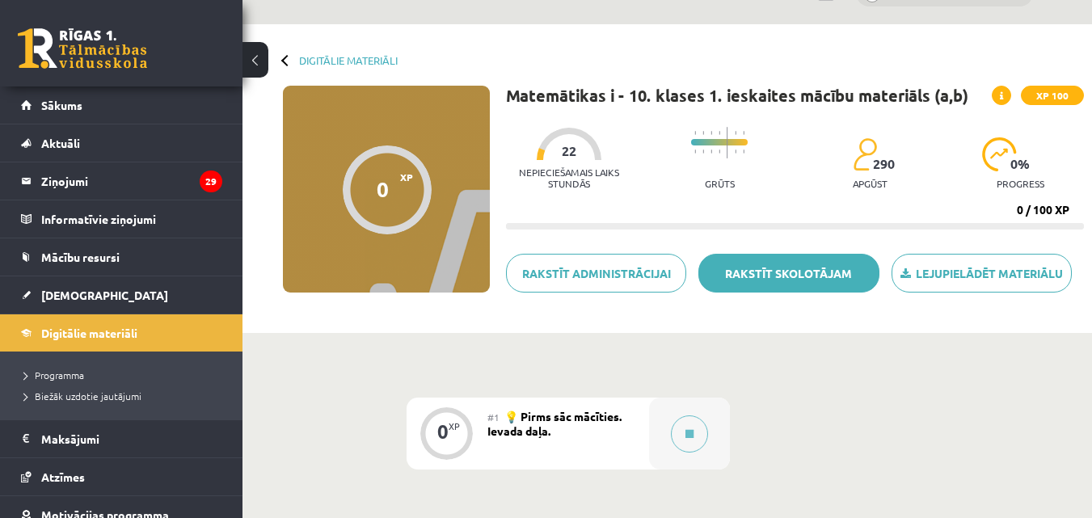
click at [761, 268] on link "Rakstīt skolotājam" at bounding box center [788, 273] width 180 height 39
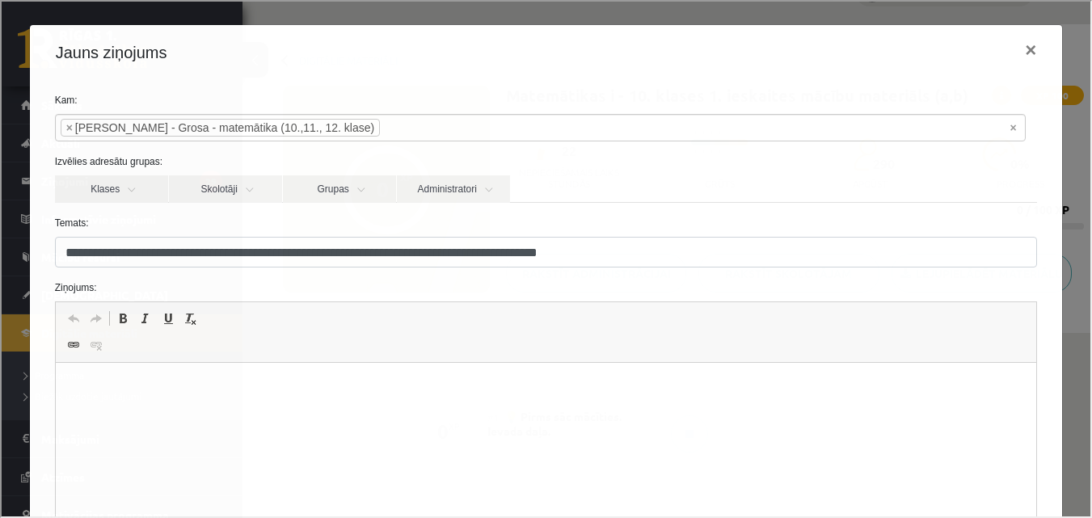
scroll to position [0, 0]
click at [1017, 51] on button "×" at bounding box center [1028, 48] width 37 height 45
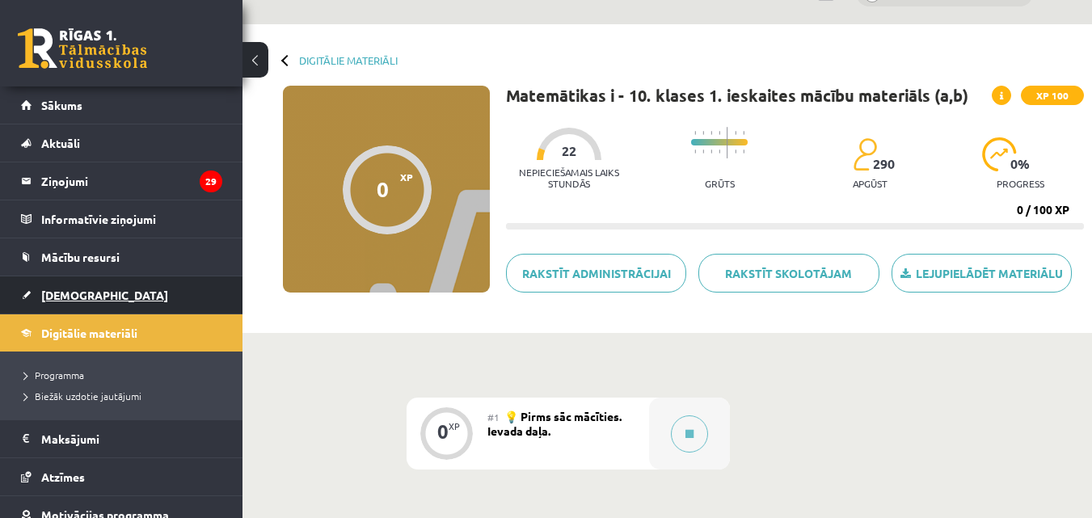
click at [89, 300] on span "[DEMOGRAPHIC_DATA]" at bounding box center [104, 295] width 127 height 15
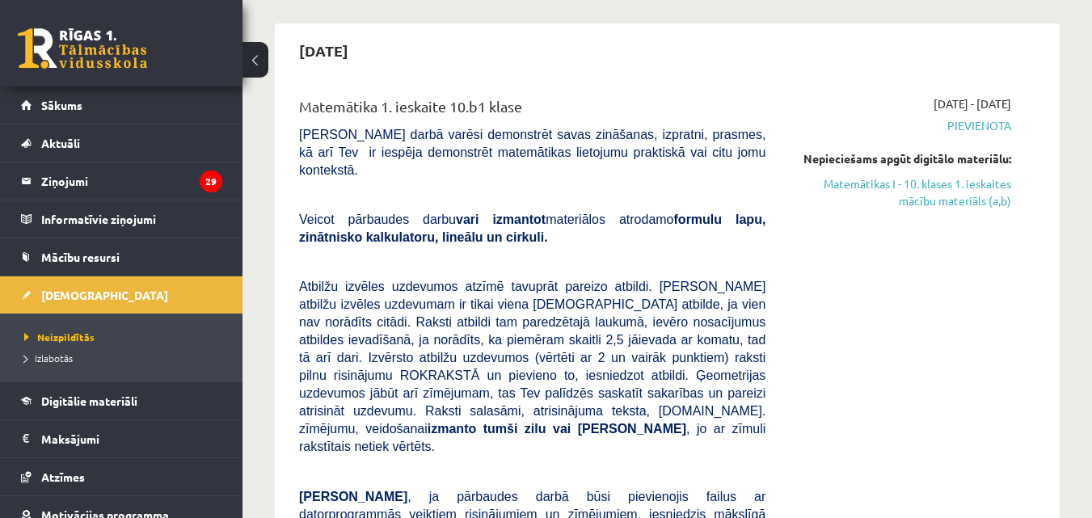
scroll to position [145, 0]
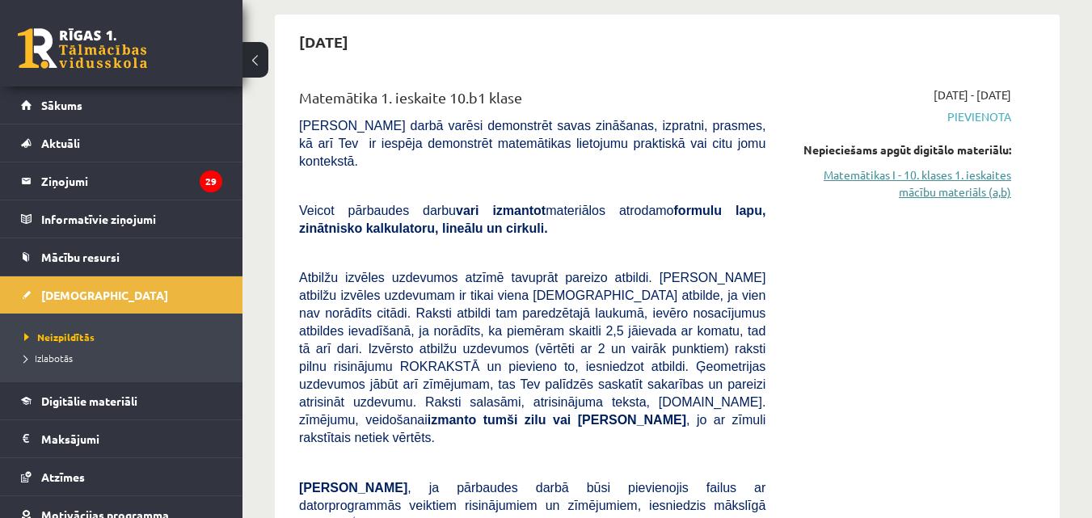
click at [922, 183] on link "Matemātikas I - 10. klases 1. ieskaites mācību materiāls (a,b)" at bounding box center [900, 184] width 221 height 34
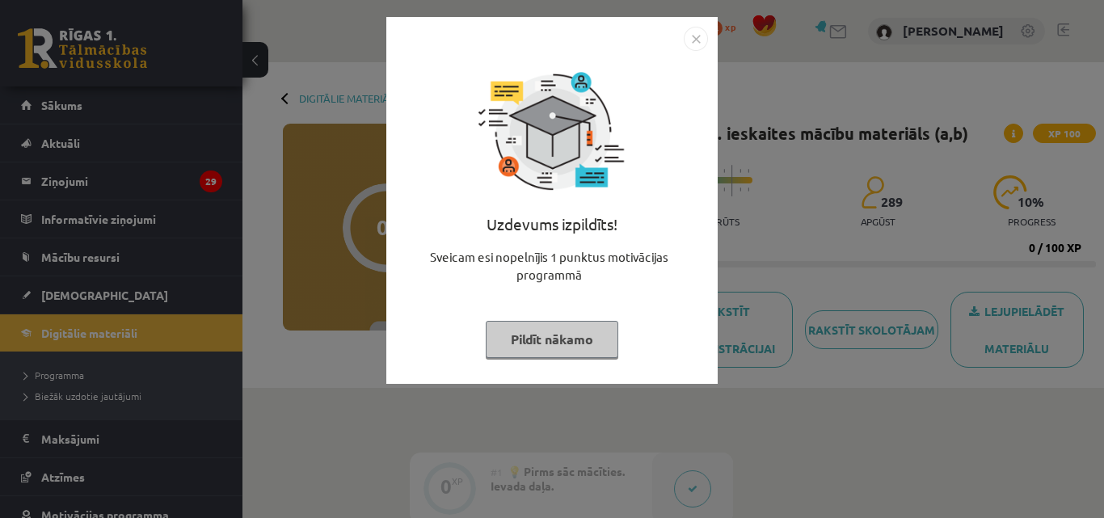
click at [694, 39] on img "Close" at bounding box center [696, 39] width 24 height 24
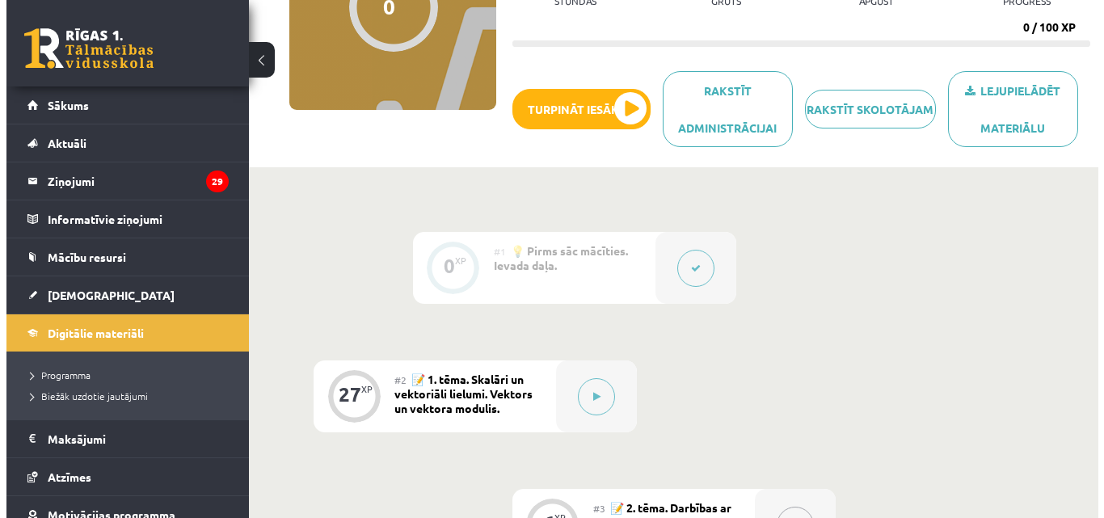
scroll to position [208, 0]
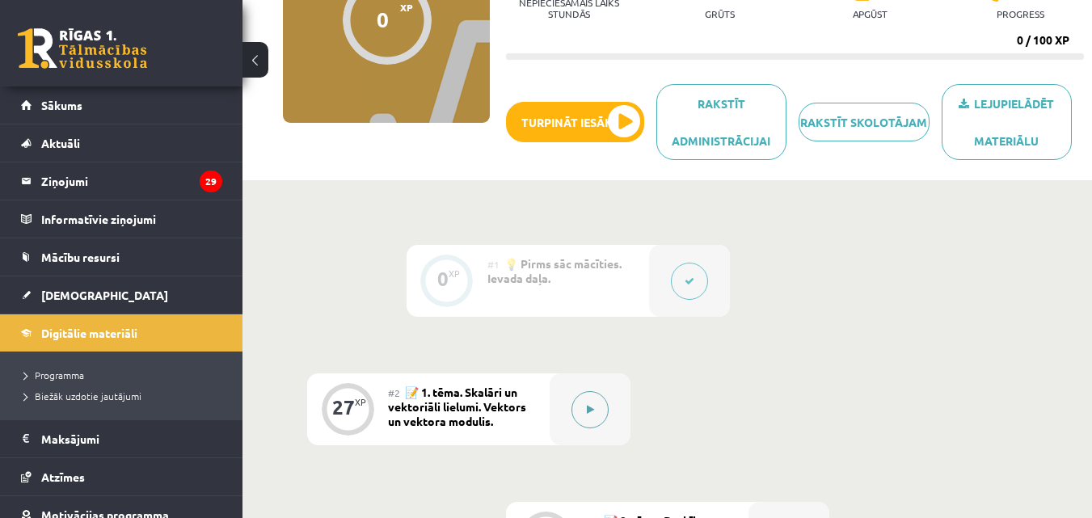
click at [569, 409] on div at bounding box center [590, 409] width 81 height 72
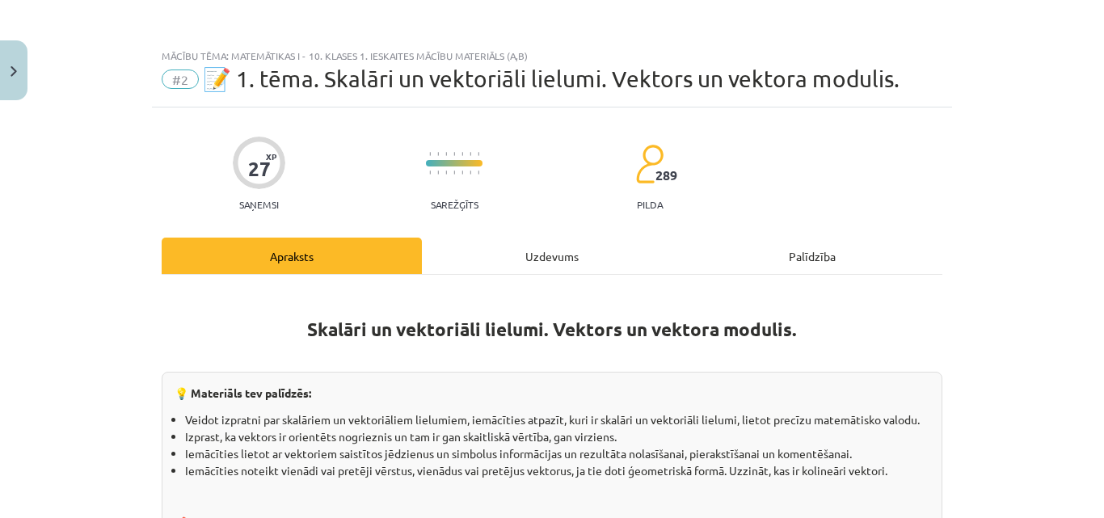
click at [563, 268] on div "Uzdevums" at bounding box center [552, 256] width 260 height 36
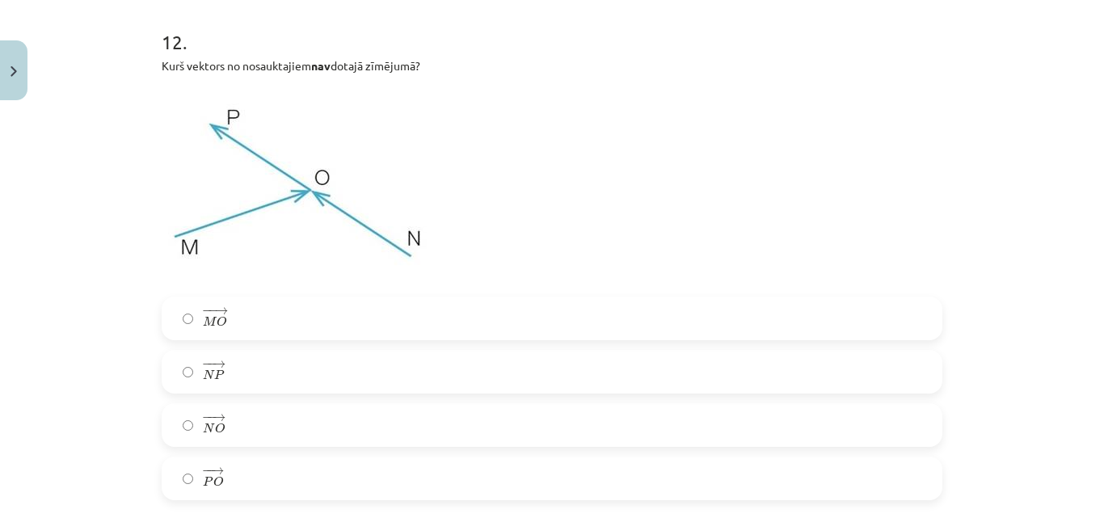
scroll to position [5480, 0]
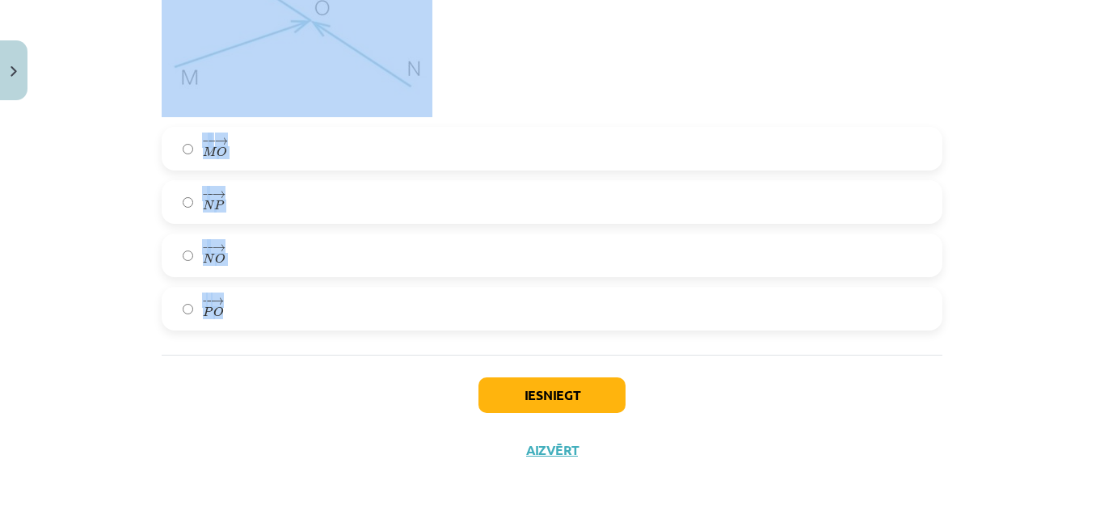
drag, startPoint x: 157, startPoint y: 89, endPoint x: 352, endPoint y: 311, distance: 296.1
copy form "1 . Kvadrāta diagonāles AC un BD krustojas punktā T. Vektora ﻿BD﻿ garums ir 8,4…"
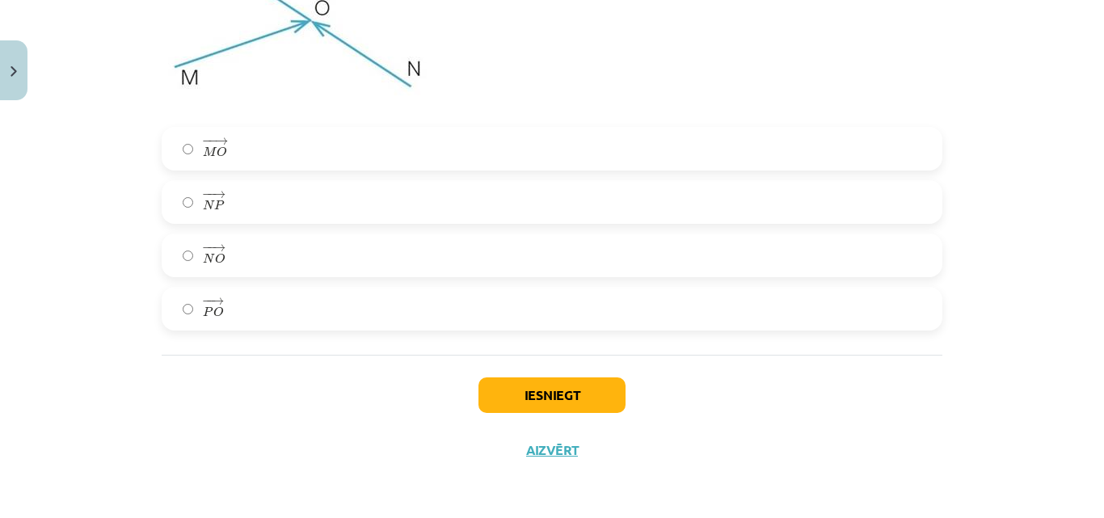
click at [192, 396] on div "Iesniegt Aizvērt" at bounding box center [552, 411] width 781 height 113
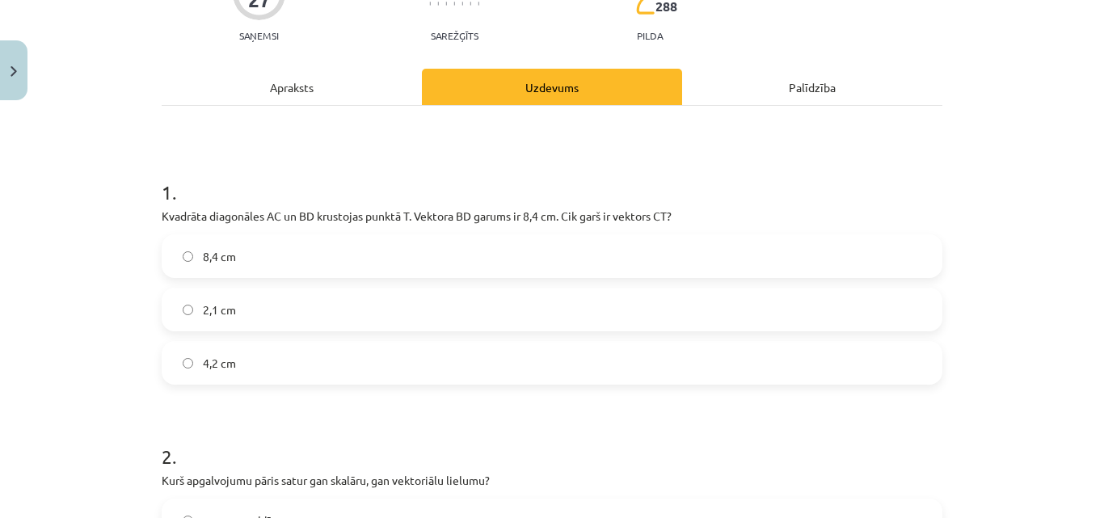
scroll to position [188, 0]
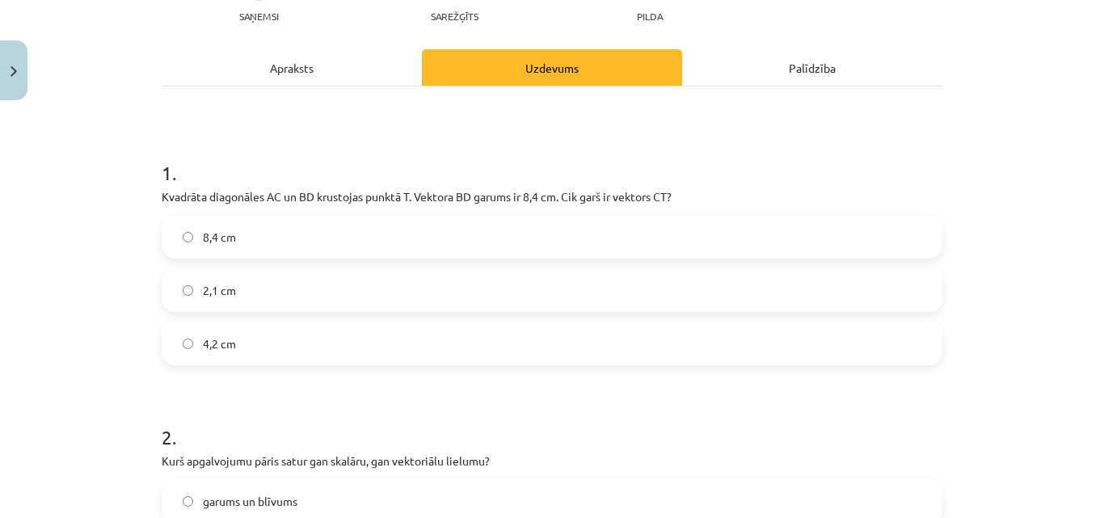
click at [234, 335] on label "4,2 cm" at bounding box center [552, 343] width 778 height 40
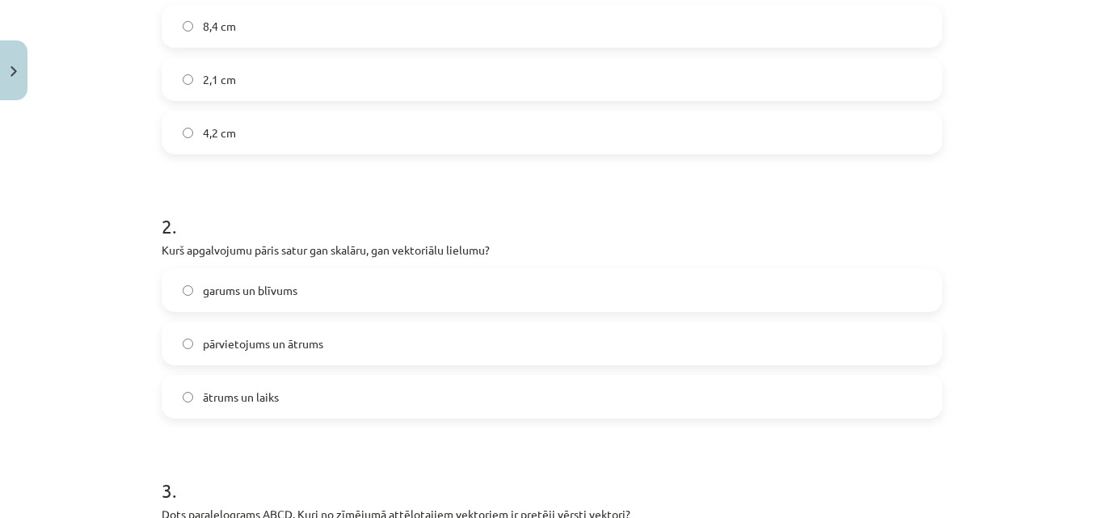
scroll to position [415, 0]
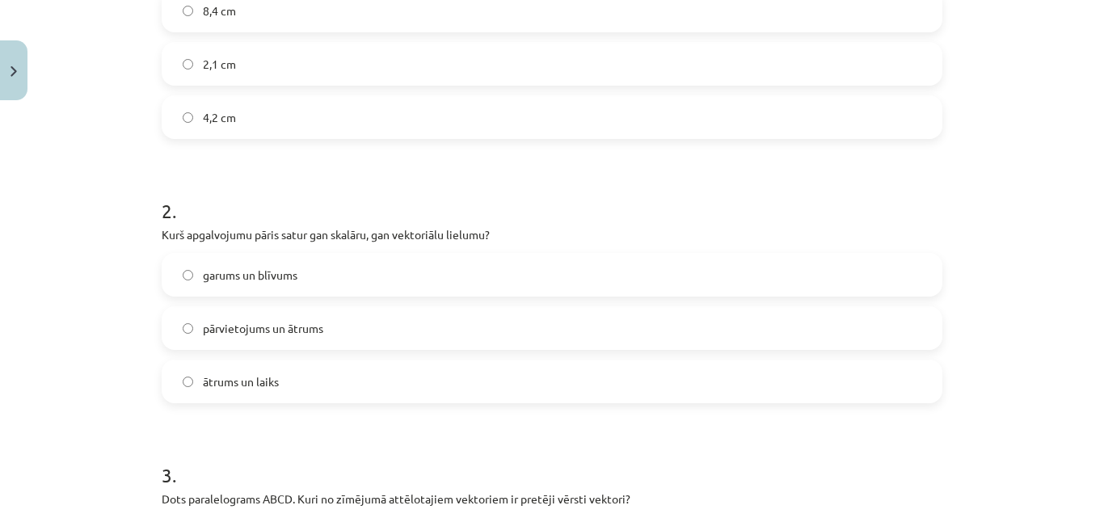
click at [269, 331] on span "pārvietojums un ātrums" at bounding box center [263, 328] width 120 height 17
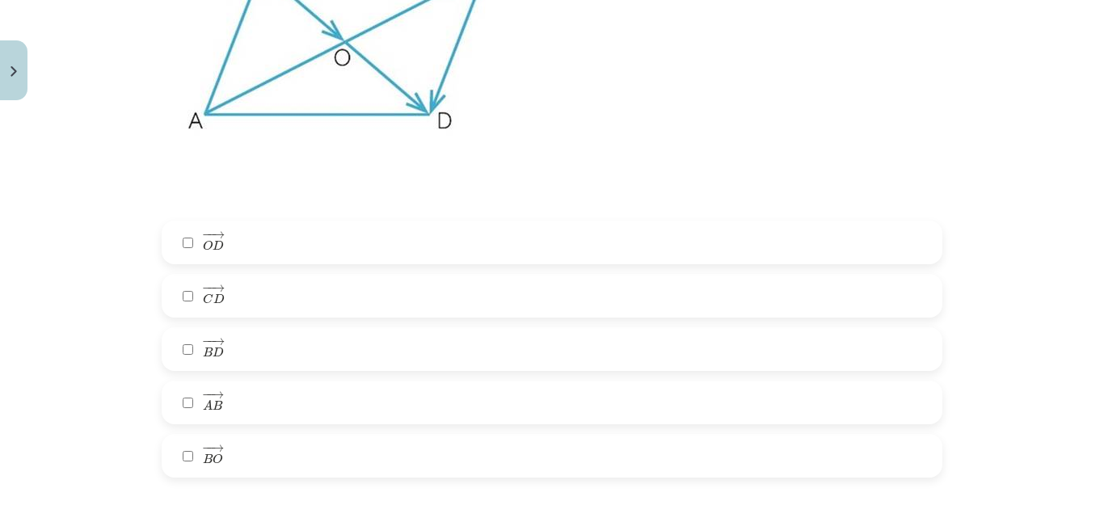
scroll to position [1025, 0]
click at [205, 297] on span "C" at bounding box center [208, 296] width 11 height 11
click at [203, 405] on span "A" at bounding box center [208, 403] width 10 height 11
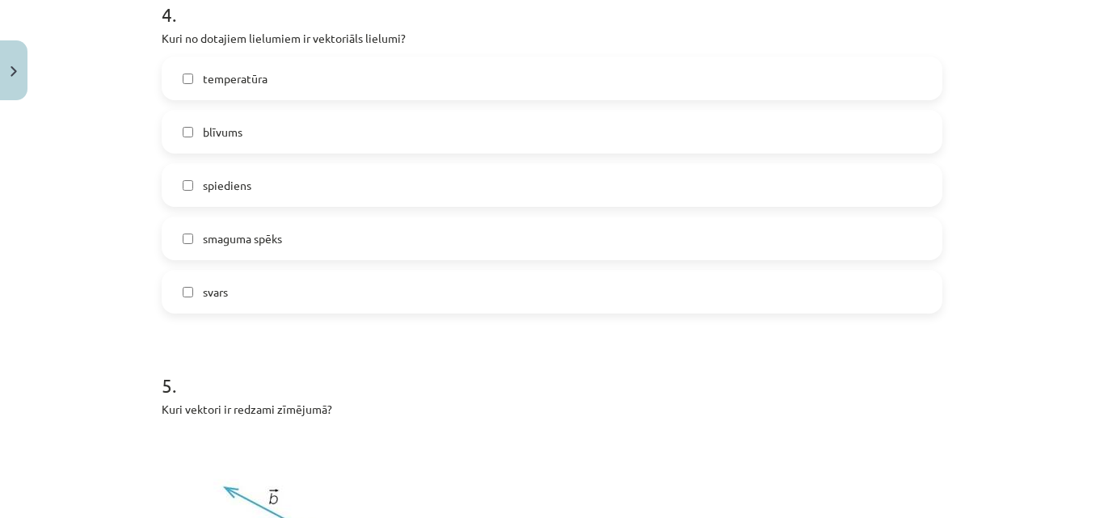
scroll to position [1559, 0]
drag, startPoint x: 202, startPoint y: 282, endPoint x: 226, endPoint y: 230, distance: 57.1
click at [226, 230] on div "temperatūra blīvums spiediens smaguma spēks svars" at bounding box center [552, 183] width 781 height 257
click at [226, 230] on span "smaguma spēks" at bounding box center [242, 237] width 79 height 17
click at [217, 288] on span "svars" at bounding box center [215, 290] width 25 height 17
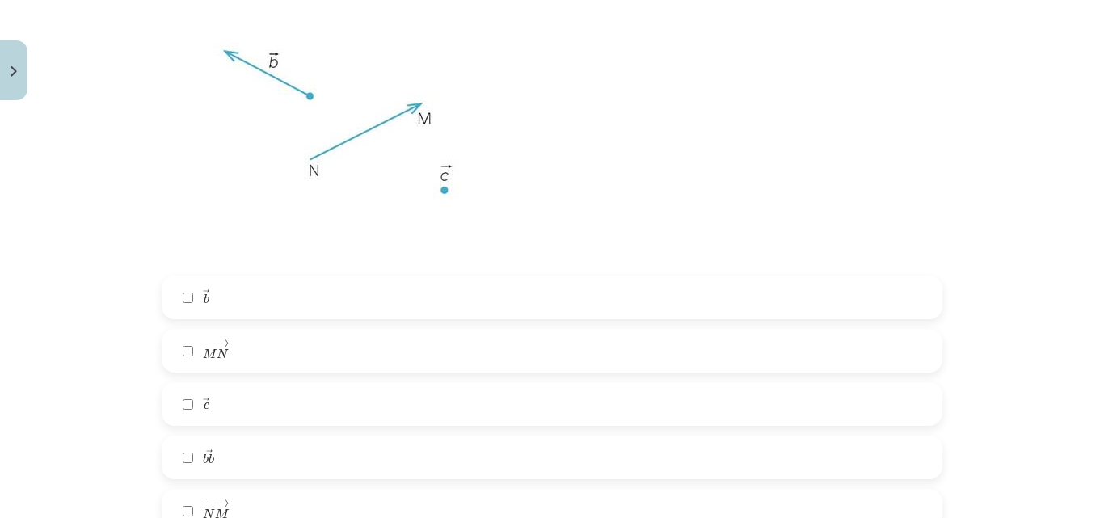
scroll to position [1999, 0]
click at [217, 288] on label "→ b b →" at bounding box center [552, 292] width 778 height 40
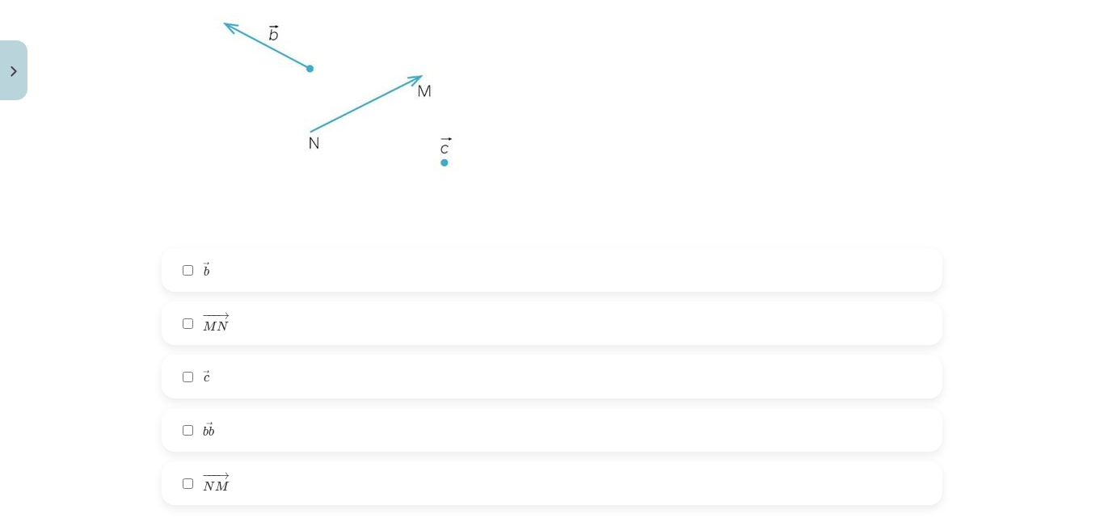
scroll to position [2030, 0]
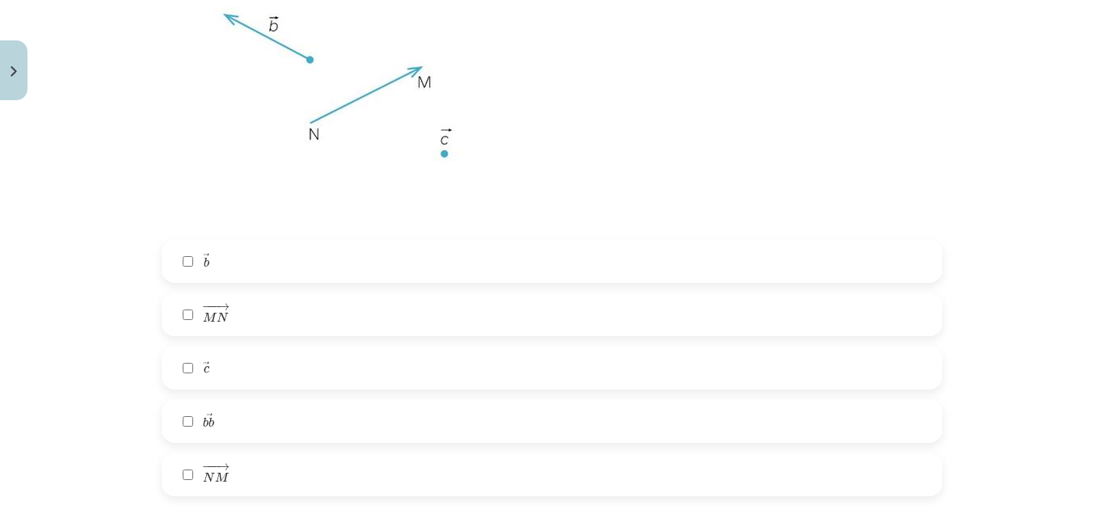
click at [202, 306] on span "−" at bounding box center [207, 307] width 11 height 7
click at [191, 369] on label "→ c c →" at bounding box center [552, 368] width 778 height 40
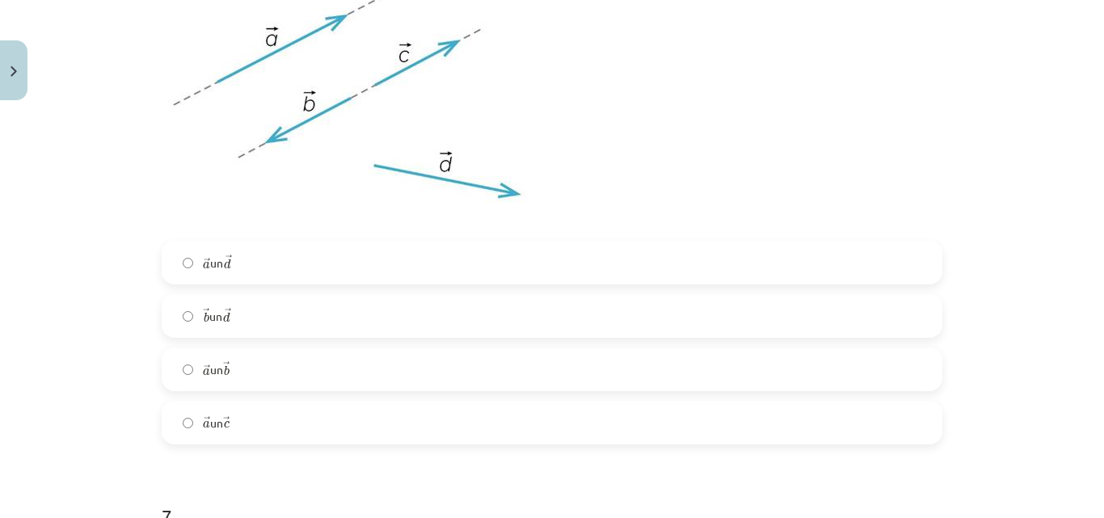
scroll to position [2691, 0]
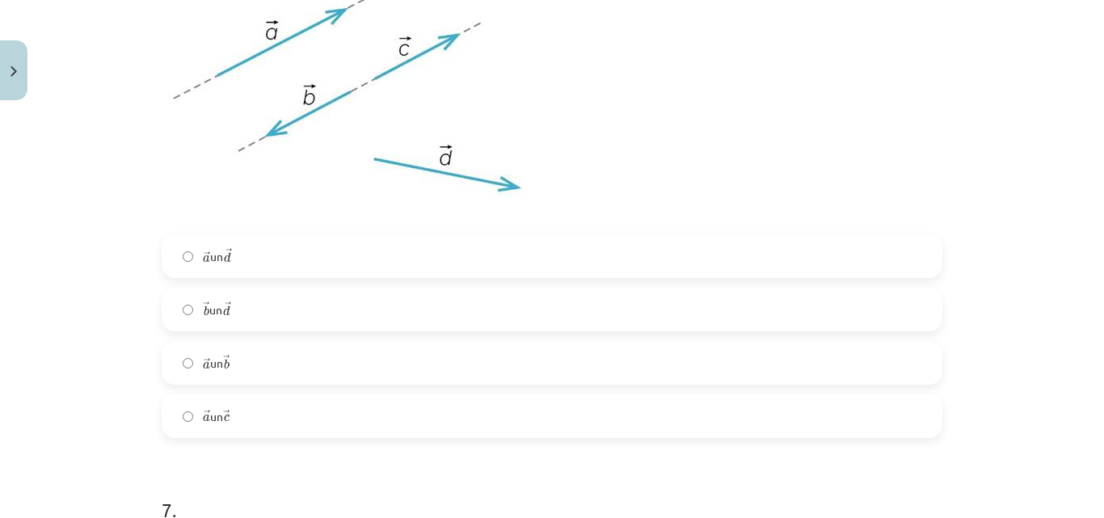
click at [183, 408] on label "→ a a → un → c c →" at bounding box center [552, 416] width 778 height 40
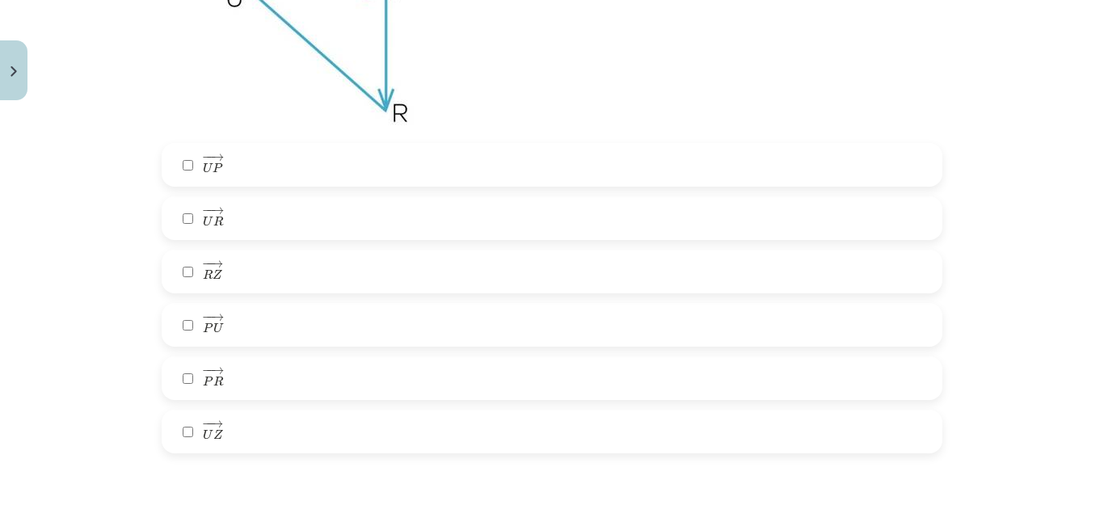
scroll to position [3325, 0]
click at [189, 167] on label "− − → U P U P →" at bounding box center [552, 164] width 778 height 40
click at [187, 205] on label "− − → U R U R →" at bounding box center [552, 217] width 778 height 40
click at [195, 261] on label "− − → R Z R Z →" at bounding box center [552, 271] width 778 height 40
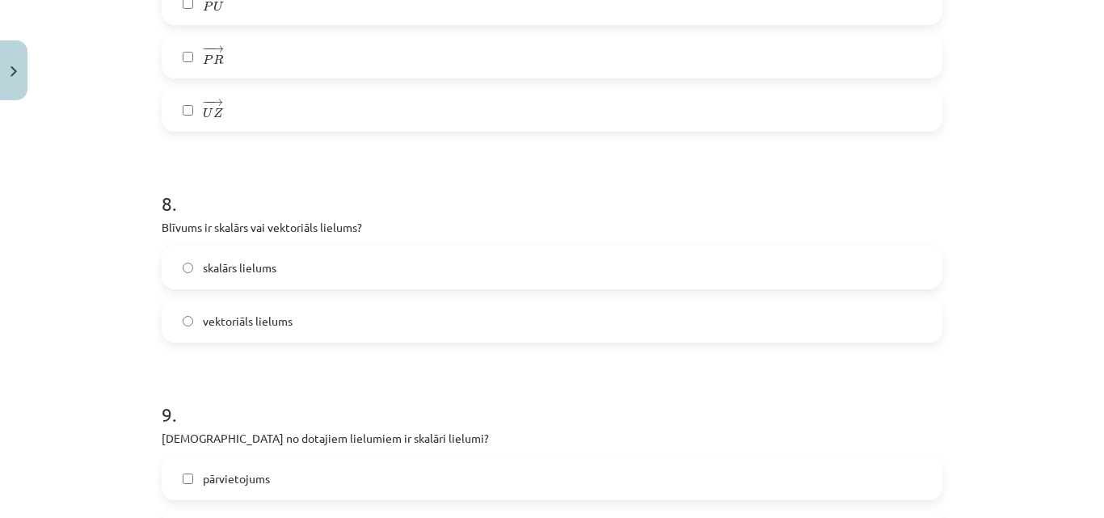
scroll to position [3678, 0]
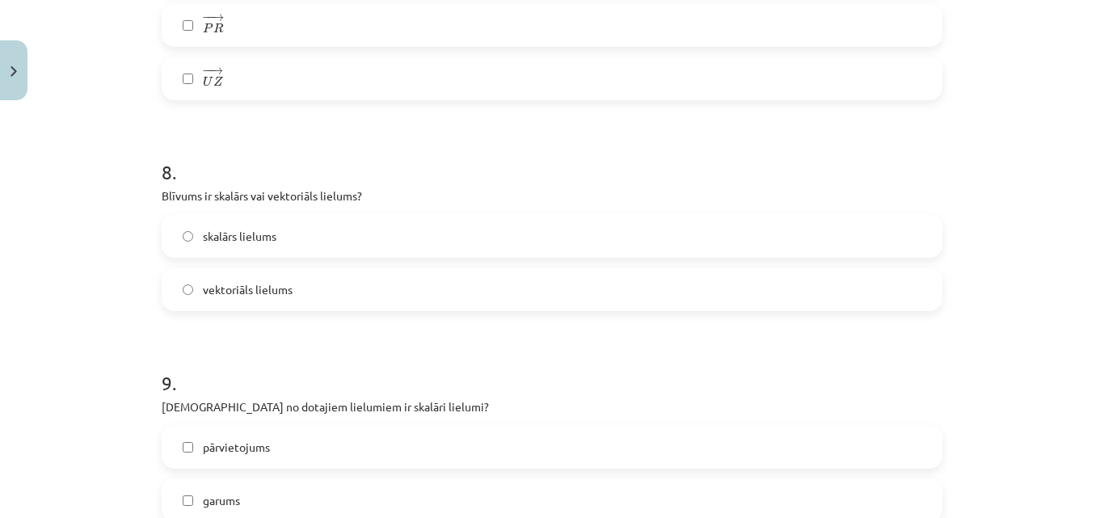
click at [192, 226] on label "skalārs lielums" at bounding box center [552, 236] width 778 height 40
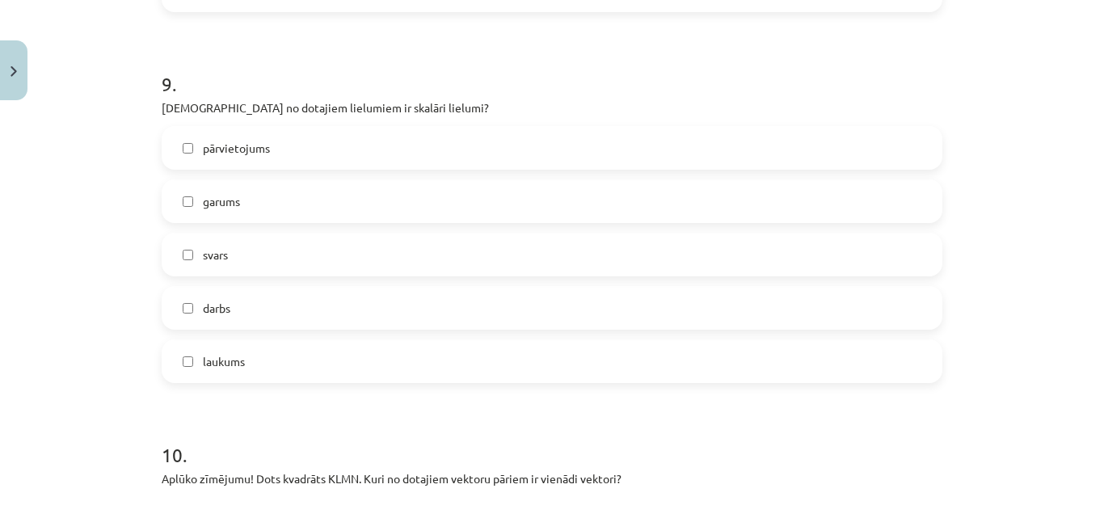
scroll to position [3979, 0]
click at [242, 199] on label "garums" at bounding box center [552, 199] width 778 height 40
click at [227, 307] on label "darbs" at bounding box center [552, 305] width 778 height 40
click at [227, 354] on span "laukums" at bounding box center [224, 359] width 42 height 17
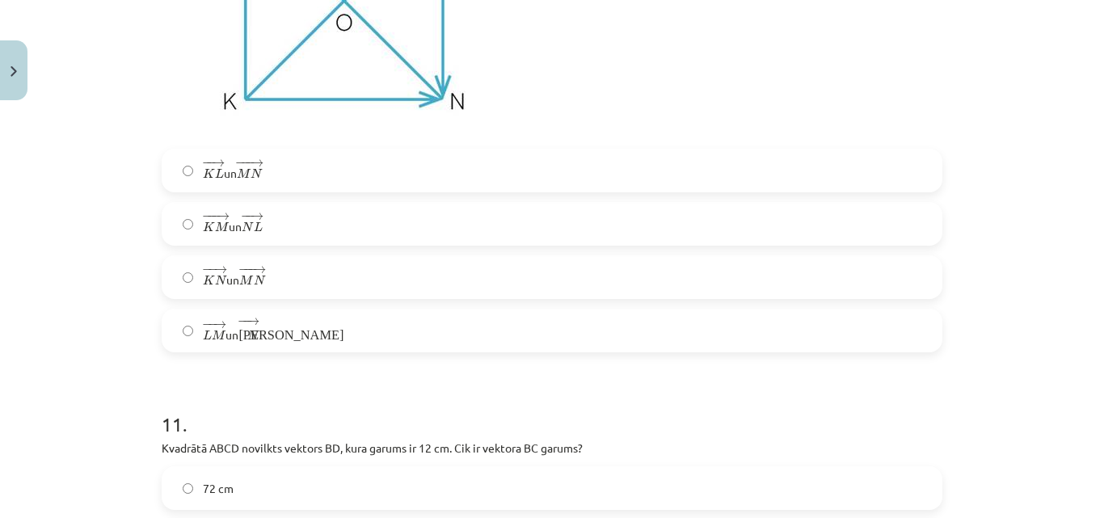
scroll to position [4615, 0]
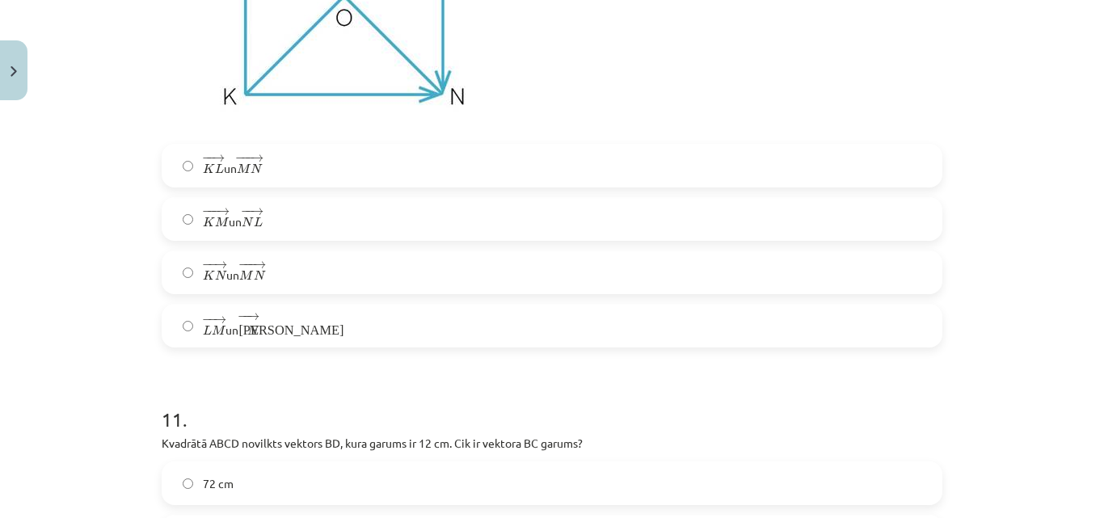
click at [251, 170] on span "N" at bounding box center [256, 168] width 11 height 11
click at [294, 303] on div "− − → K L K L → un − −− → M N M N → − −− → K M K M → un − − → N L N L → − − → K…" at bounding box center [552, 246] width 781 height 204
click at [285, 319] on label "− − → L M L M → un − − → К N К N →" at bounding box center [552, 326] width 778 height 40
click at [306, 153] on label "− − → K L K L → un − −− → M N M N →" at bounding box center [552, 165] width 778 height 40
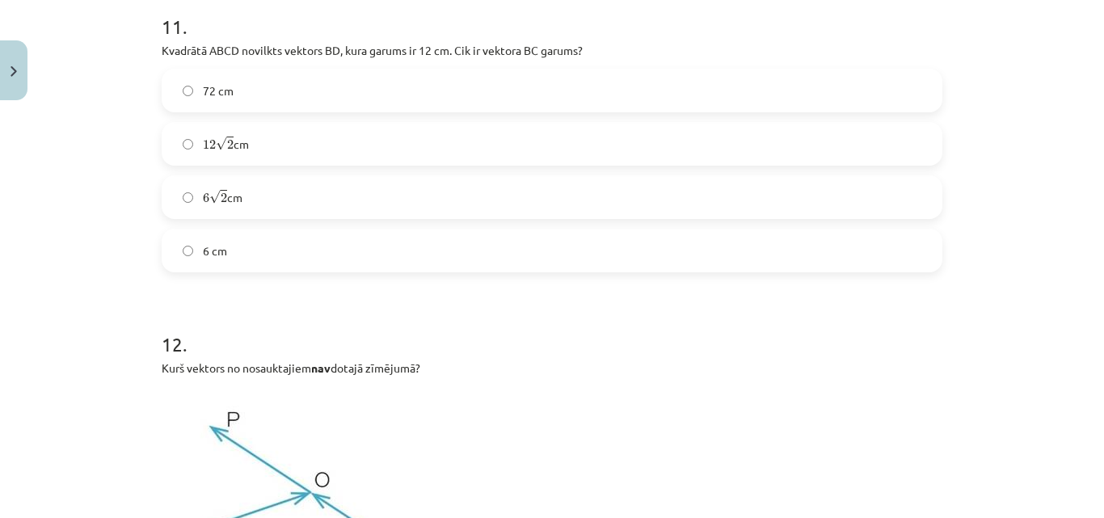
scroll to position [5011, 0]
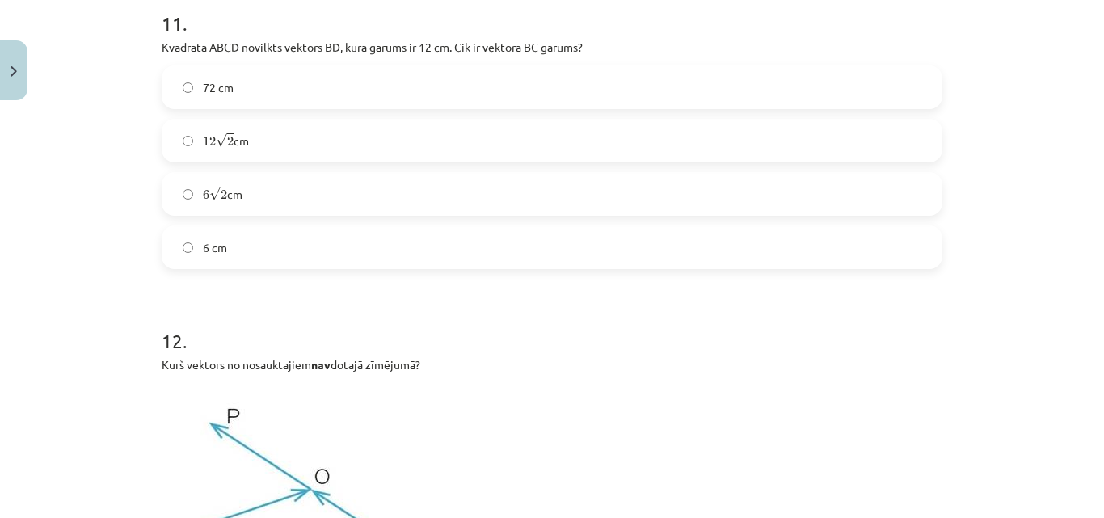
click at [245, 200] on label "6 √ 2 6 2 cm" at bounding box center [552, 194] width 778 height 40
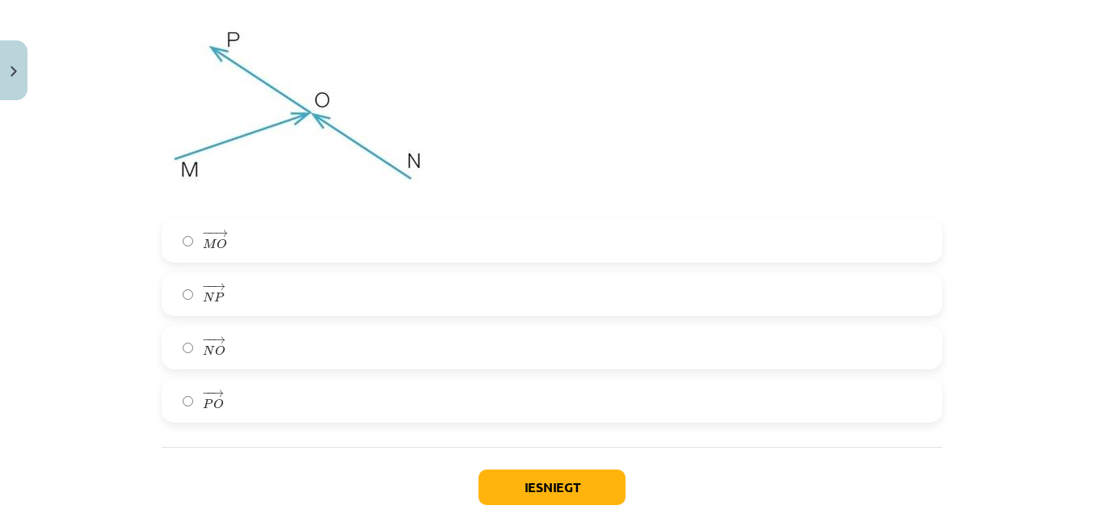
scroll to position [5388, 0]
click at [204, 354] on span "N" at bounding box center [208, 349] width 11 height 11
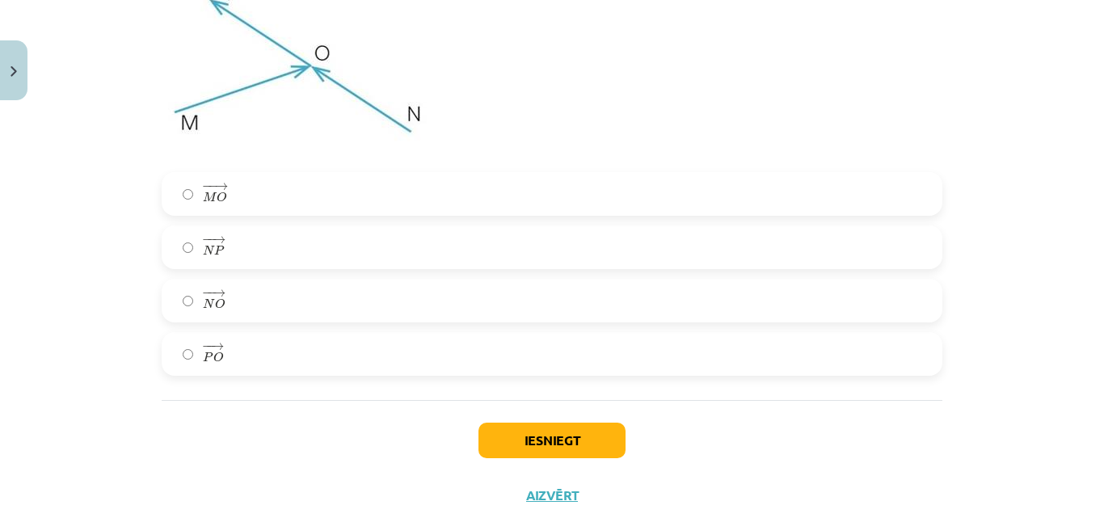
scroll to position [5480, 0]
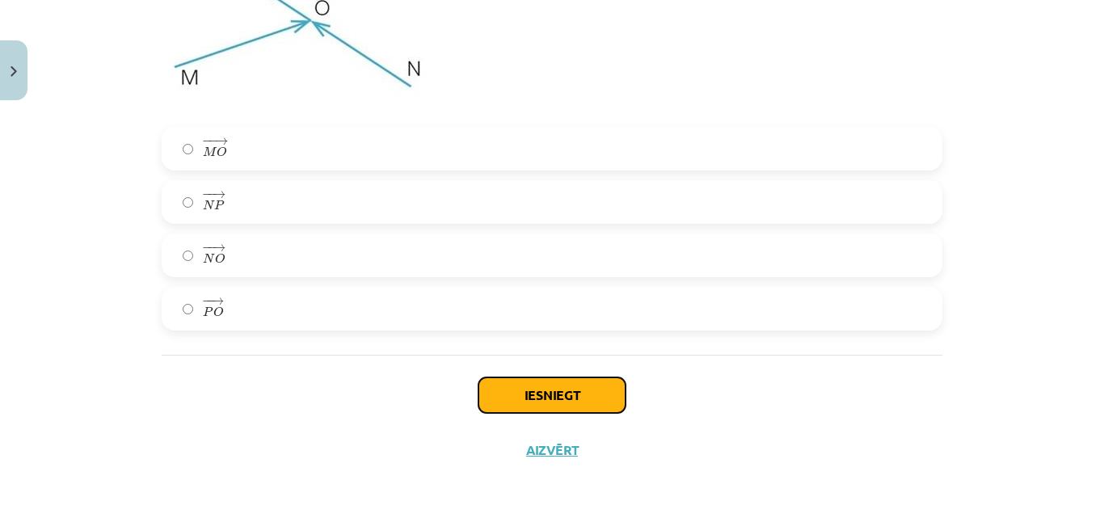
click at [521, 404] on button "Iesniegt" at bounding box center [552, 395] width 147 height 36
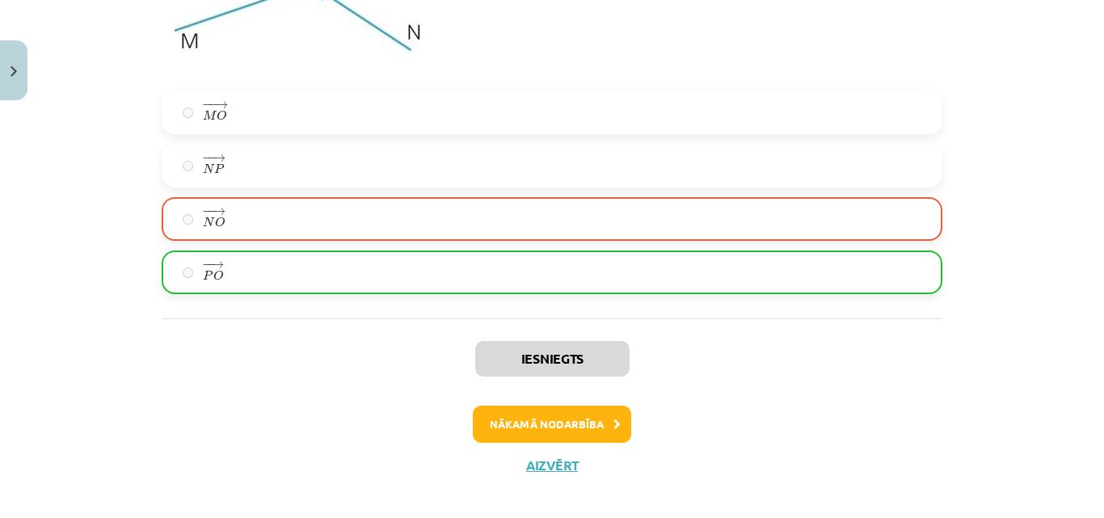
scroll to position [5531, 0]
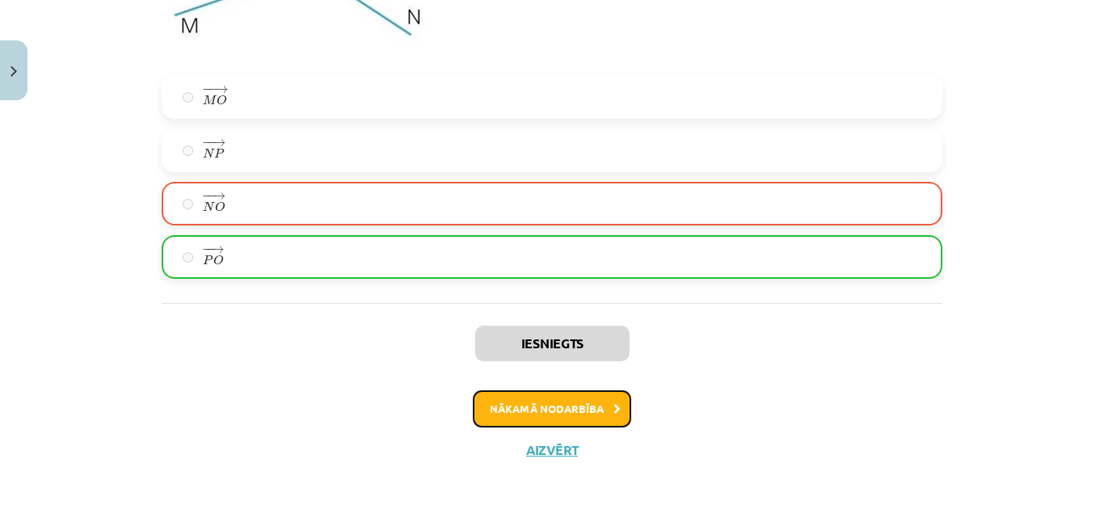
click at [564, 392] on button "Nākamā nodarbība" at bounding box center [552, 408] width 158 height 37
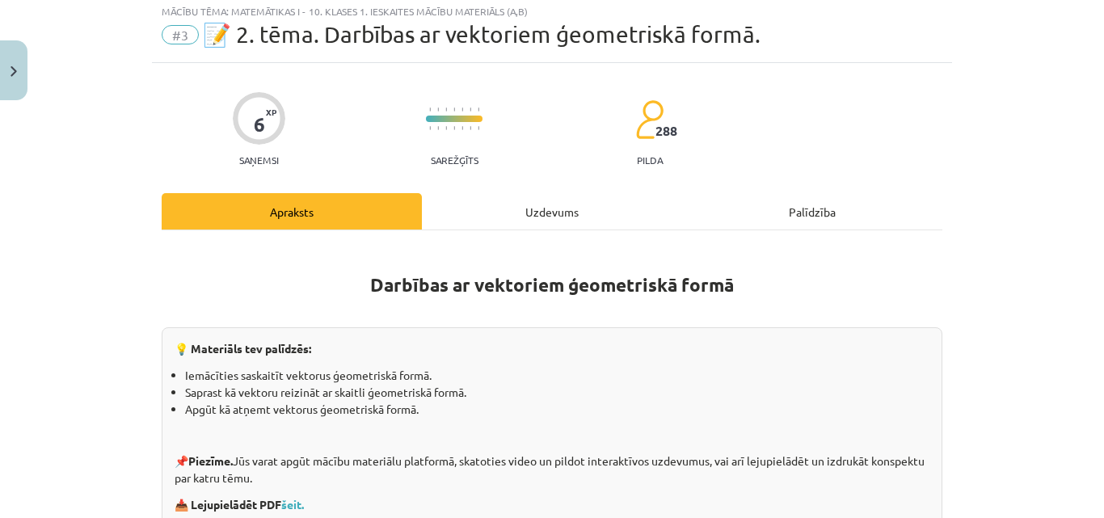
scroll to position [40, 0]
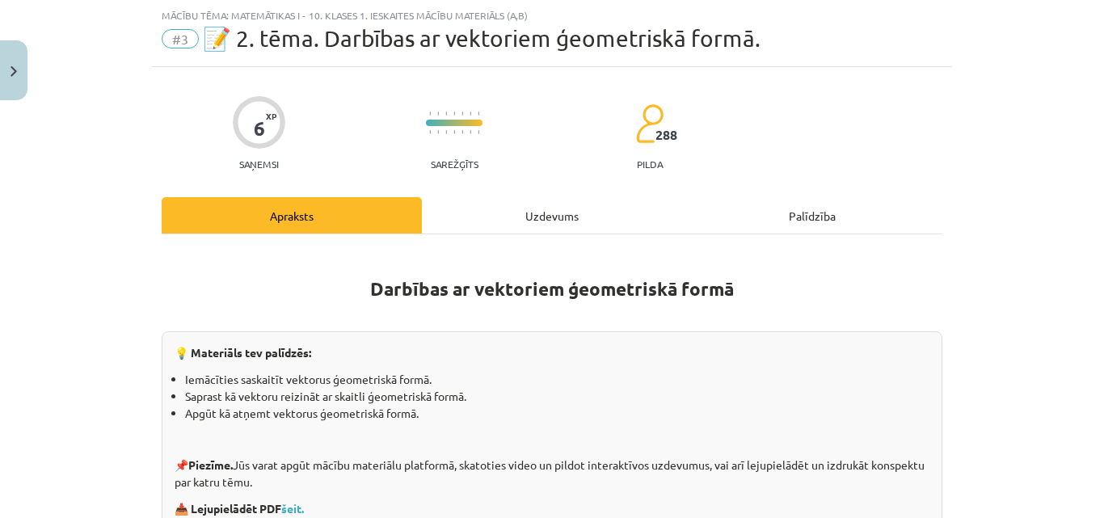
click at [534, 217] on div "Uzdevums" at bounding box center [552, 215] width 260 height 36
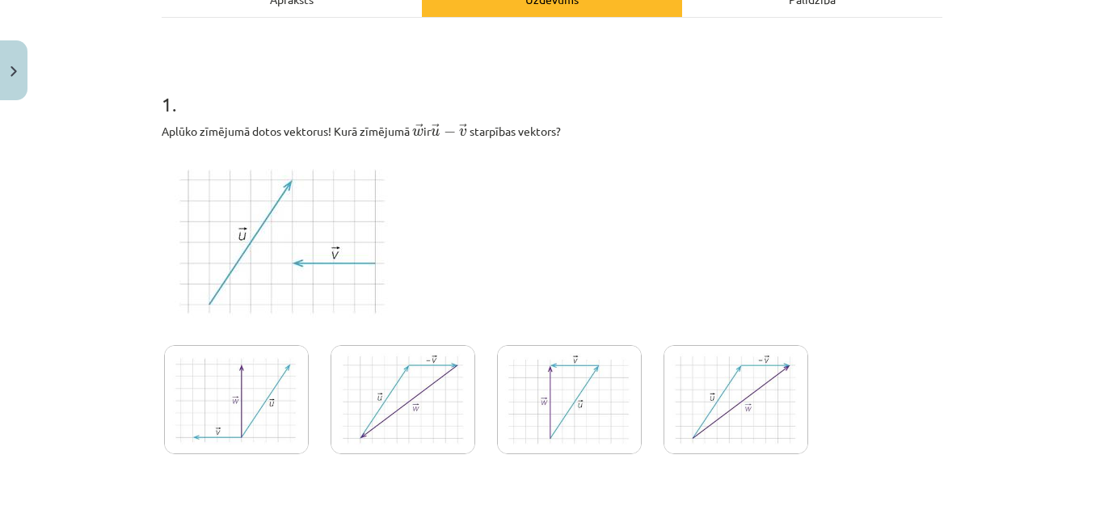
scroll to position [248, 0]
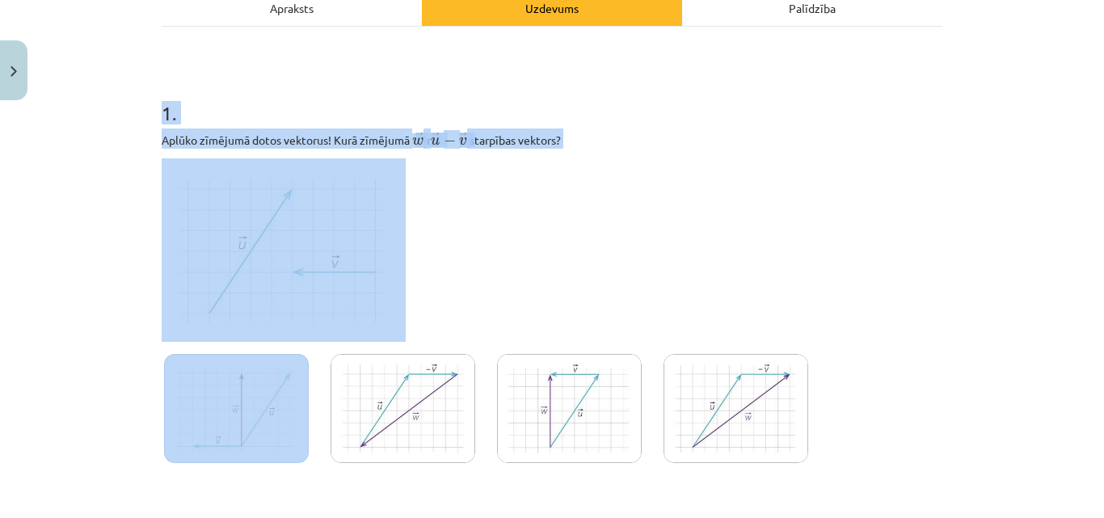
drag, startPoint x: 147, startPoint y: 105, endPoint x: 303, endPoint y: 430, distance: 360.4
click at [138, 100] on div "Mācību tēma: Matemātikas i - 10. klases 1. ieskaites mācību materiāls (a,b) #3 …" at bounding box center [552, 259] width 1104 height 518
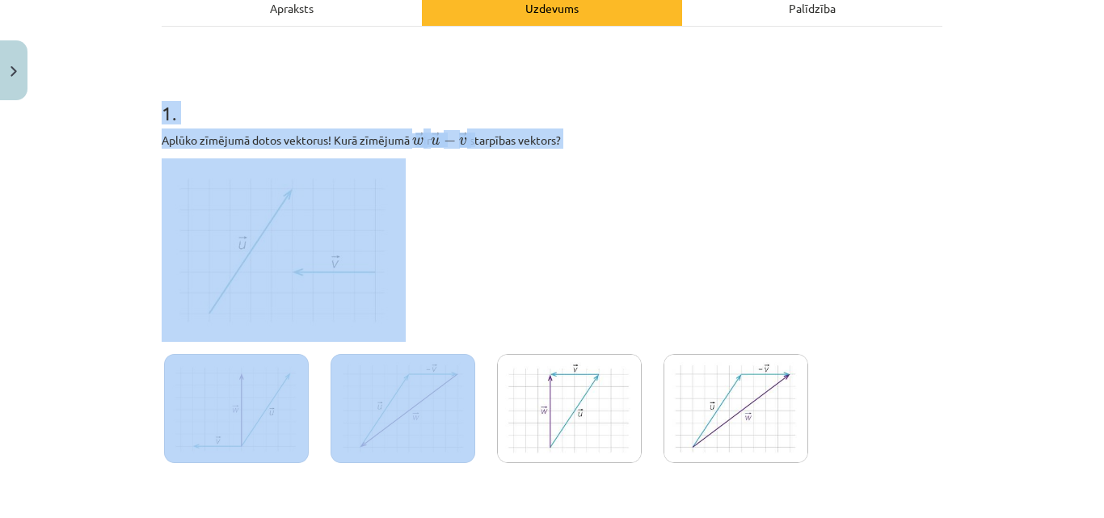
drag, startPoint x: 153, startPoint y: 105, endPoint x: 325, endPoint y: 475, distance: 408.3
click at [328, 474] on div at bounding box center [403, 413] width 150 height 123
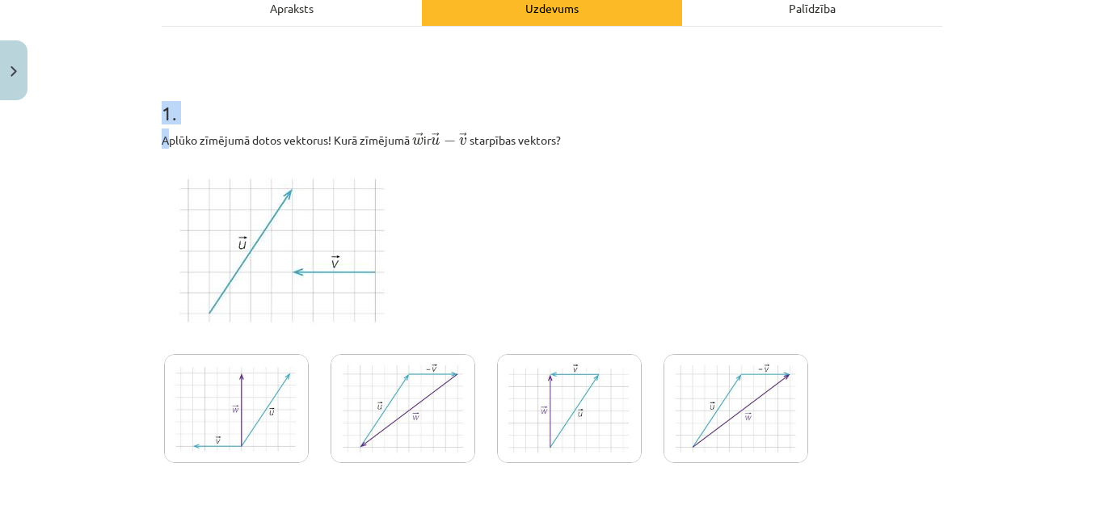
drag, startPoint x: 151, startPoint y: 108, endPoint x: 161, endPoint y: 127, distance: 21.0
click at [131, 107] on div "Mācību tēma: Matemātikas i - 10. klases 1. ieskaites mācību materiāls (a,b) #3 …" at bounding box center [552, 259] width 1104 height 518
click at [162, 110] on h1 "1 ." at bounding box center [552, 99] width 781 height 50
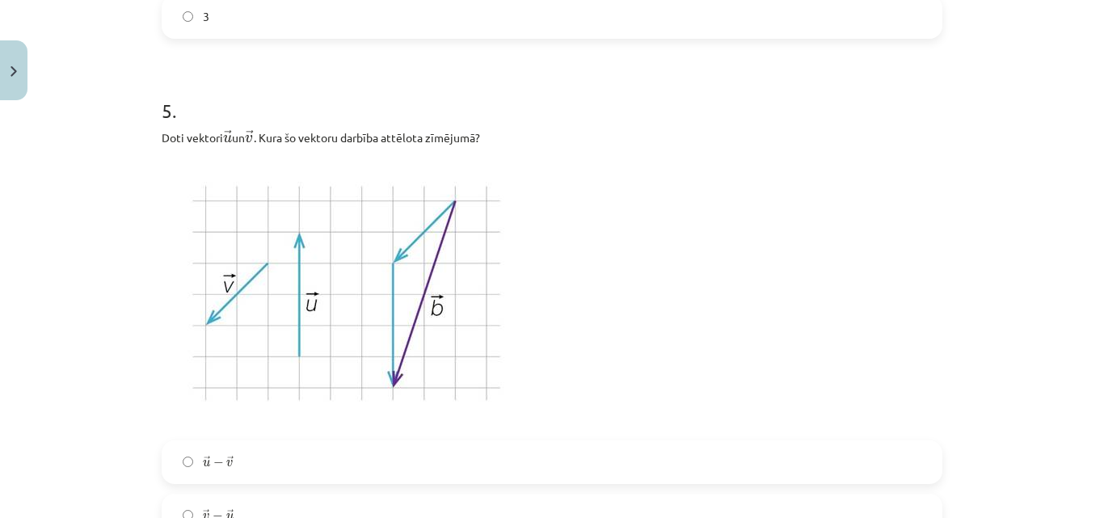
scroll to position [2449, 0]
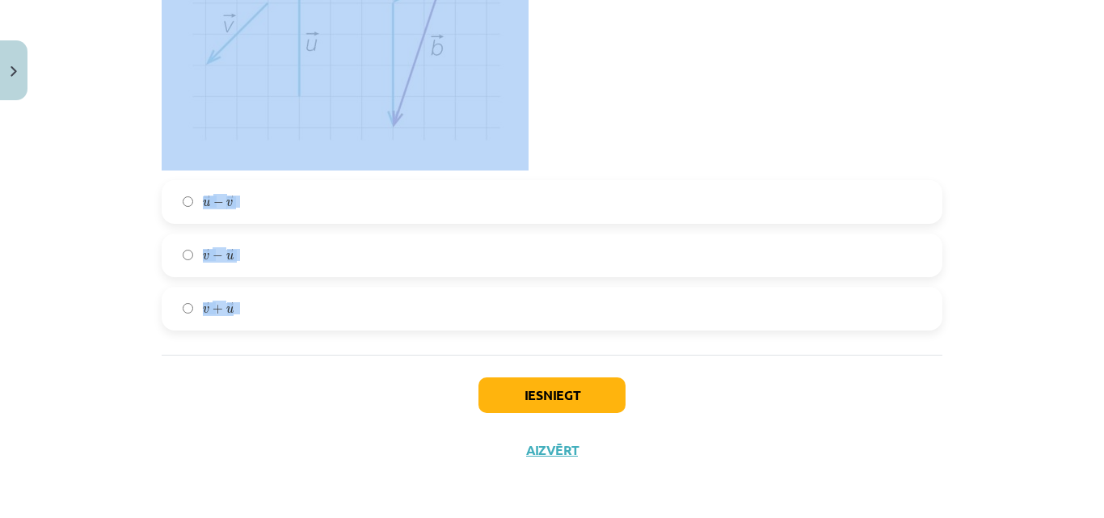
drag, startPoint x: 154, startPoint y: 110, endPoint x: 354, endPoint y: 294, distance: 272.3
copy form "1 . Aplūko zīmējumā dotos vektorus! Kurā zīmējumā ﻿ → w w → ﻿ ir ﻿ → u − → v u …"
click at [97, 171] on div "Mācību tēma: Matemātikas i - 10. klases 1. ieskaites mācību materiāls (a,b) #3 …" at bounding box center [552, 259] width 1104 height 518
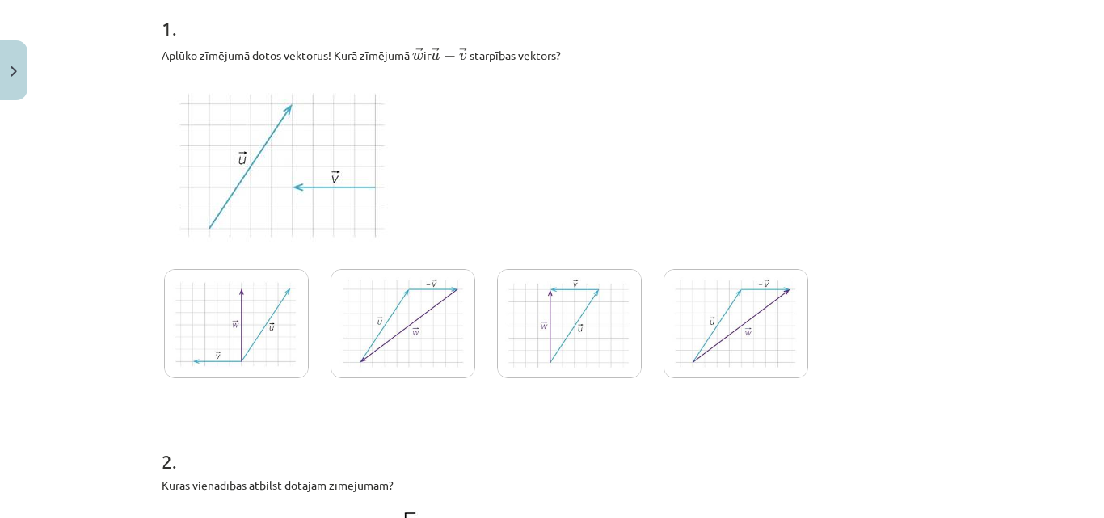
scroll to position [339, 0]
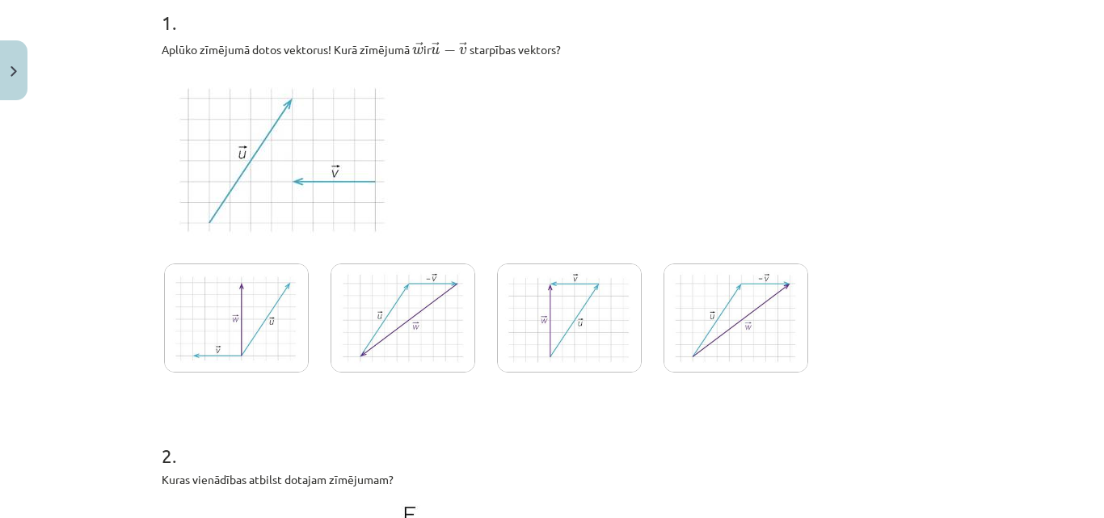
click at [405, 287] on img at bounding box center [403, 318] width 145 height 109
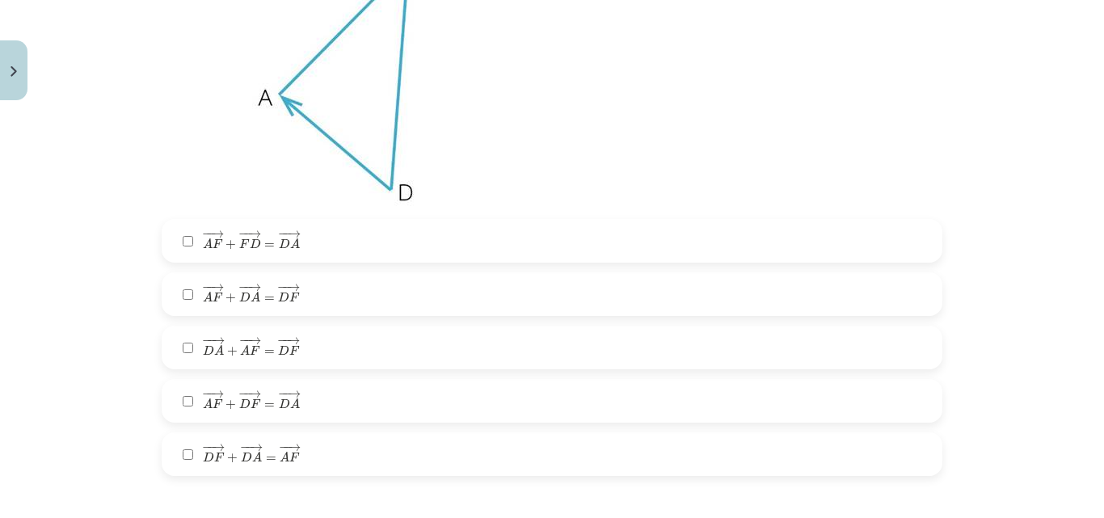
scroll to position [904, 0]
click at [248, 335] on span "→" at bounding box center [254, 338] width 13 height 7
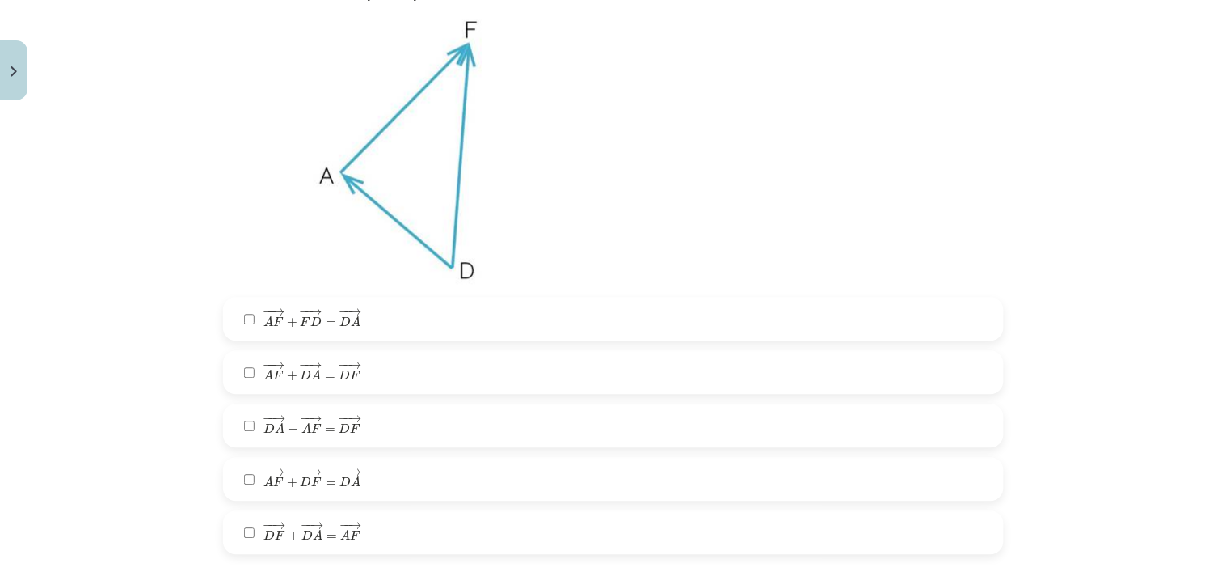
scroll to position [824, 0]
click at [275, 517] on span "F" at bounding box center [280, 535] width 11 height 10
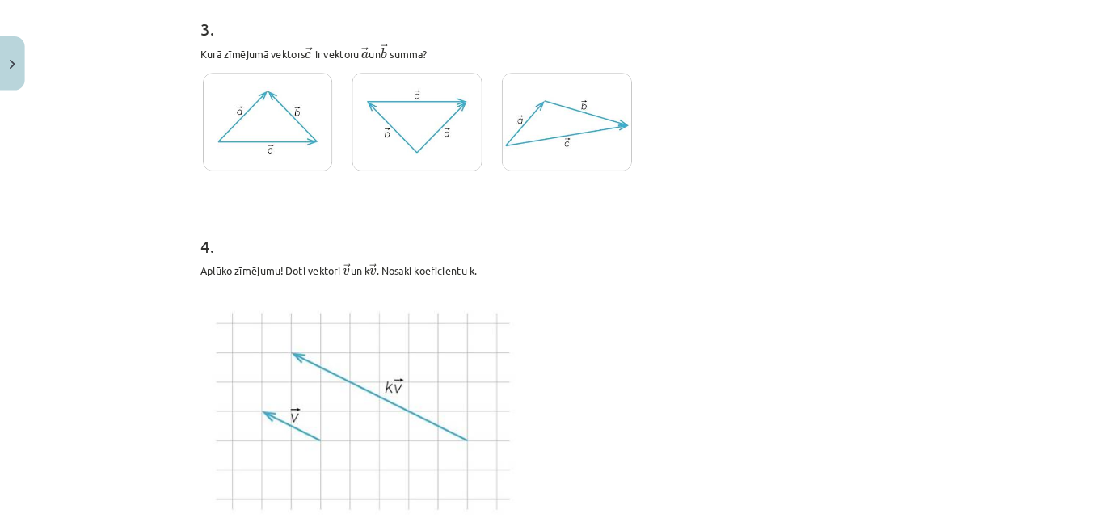
scroll to position [1418, 0]
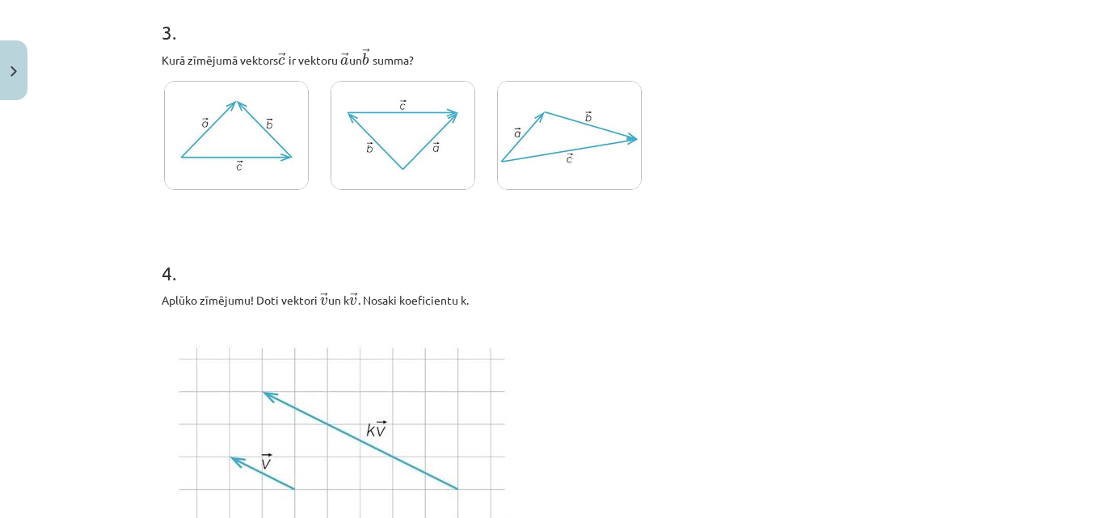
click at [348, 169] on img at bounding box center [403, 135] width 145 height 109
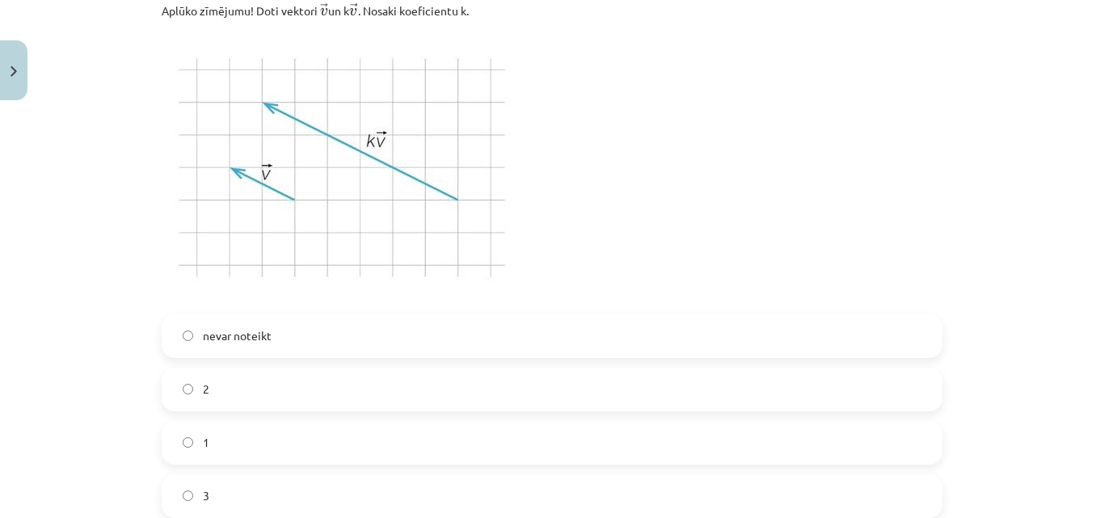
scroll to position [1701, 0]
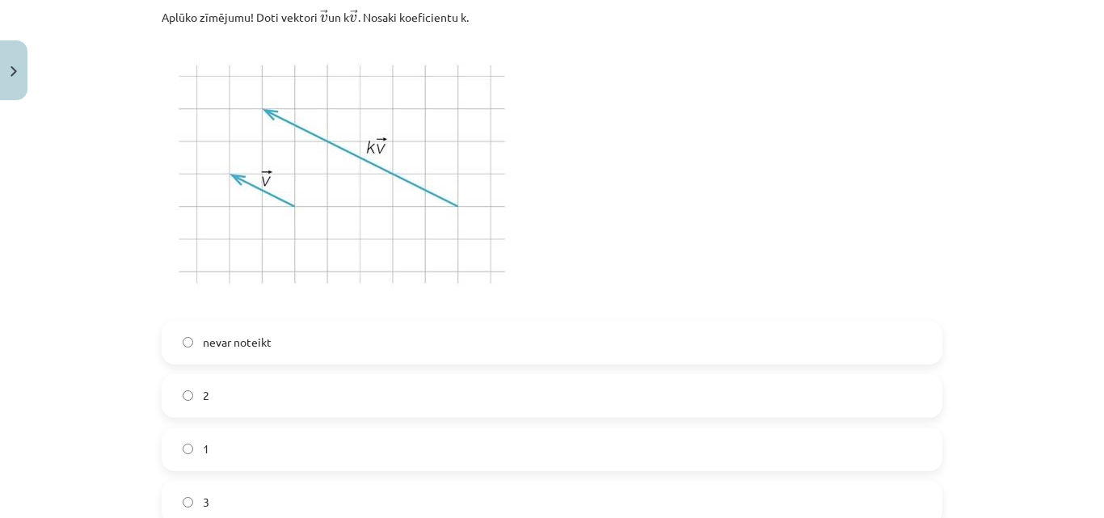
click at [228, 332] on label "nevar noteikt" at bounding box center [552, 343] width 778 height 40
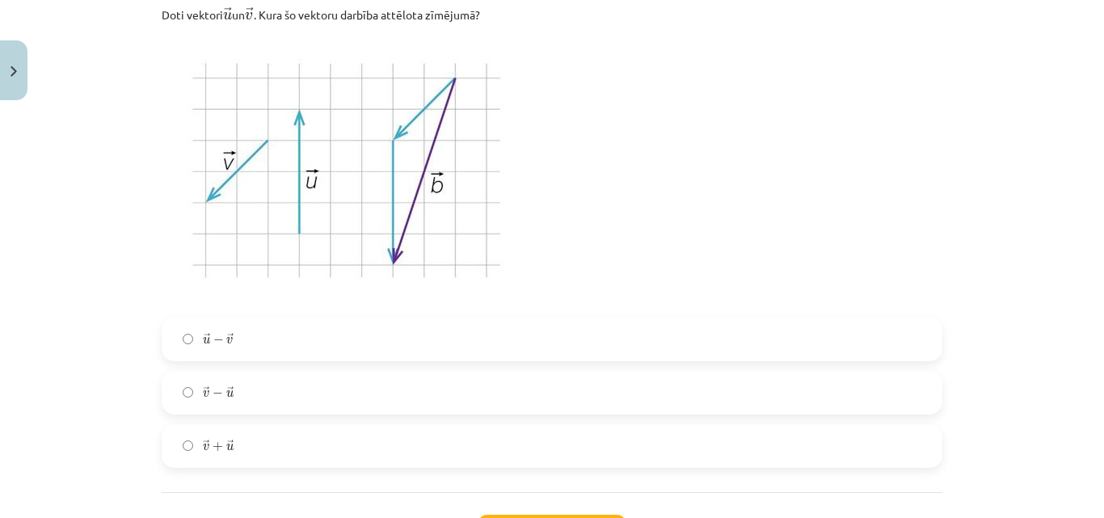
scroll to position [2311, 0]
click at [239, 390] on label "→ v − → u v → − u →" at bounding box center [552, 391] width 778 height 40
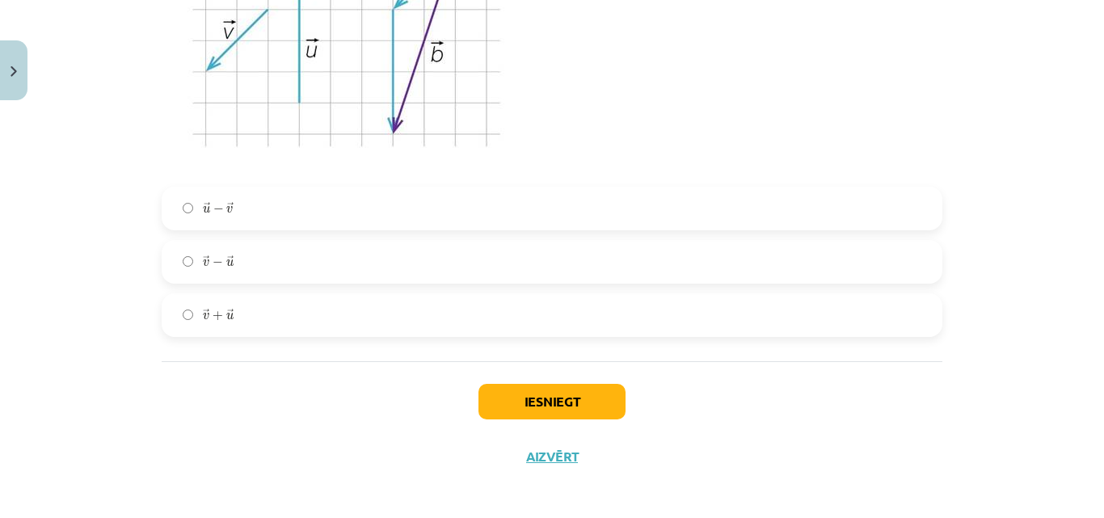
scroll to position [2449, 0]
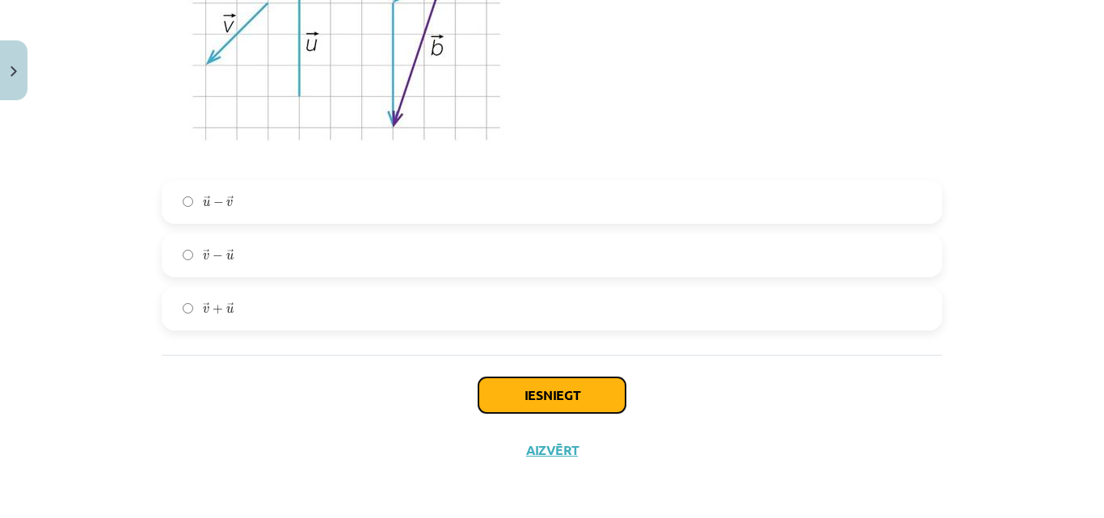
click at [534, 396] on button "Iesniegt" at bounding box center [552, 395] width 147 height 36
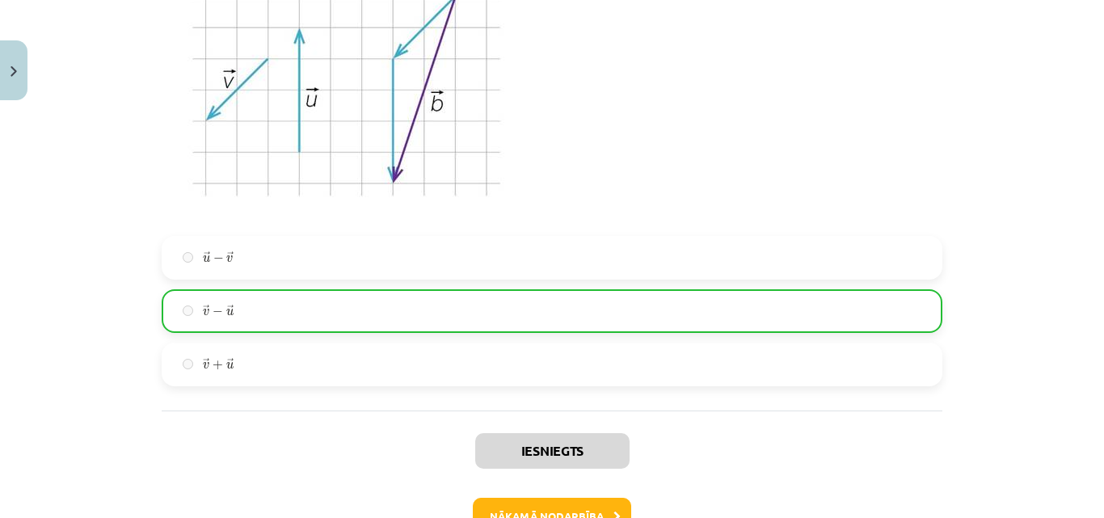
scroll to position [2500, 0]
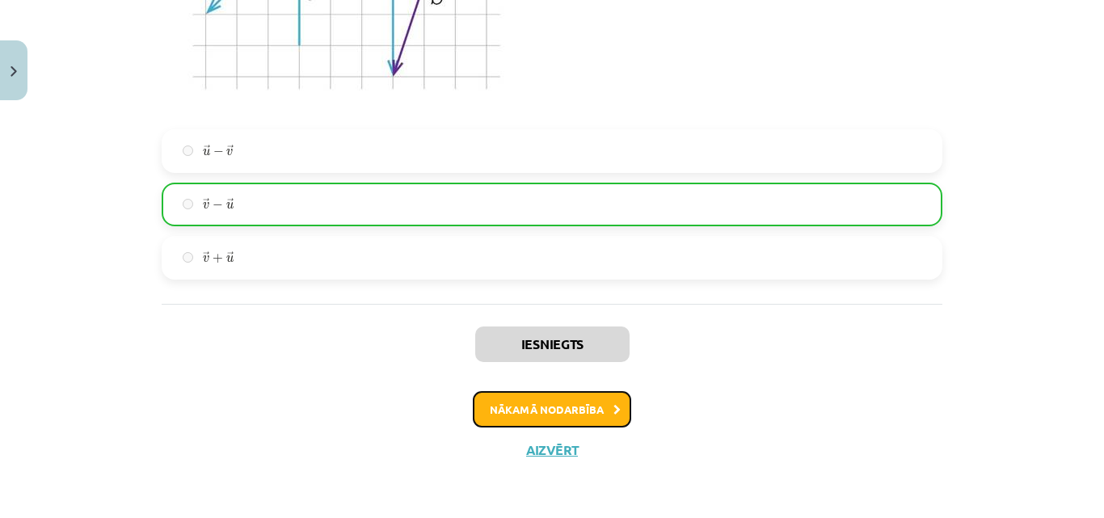
click at [543, 408] on button "Nākamā nodarbība" at bounding box center [552, 409] width 158 height 37
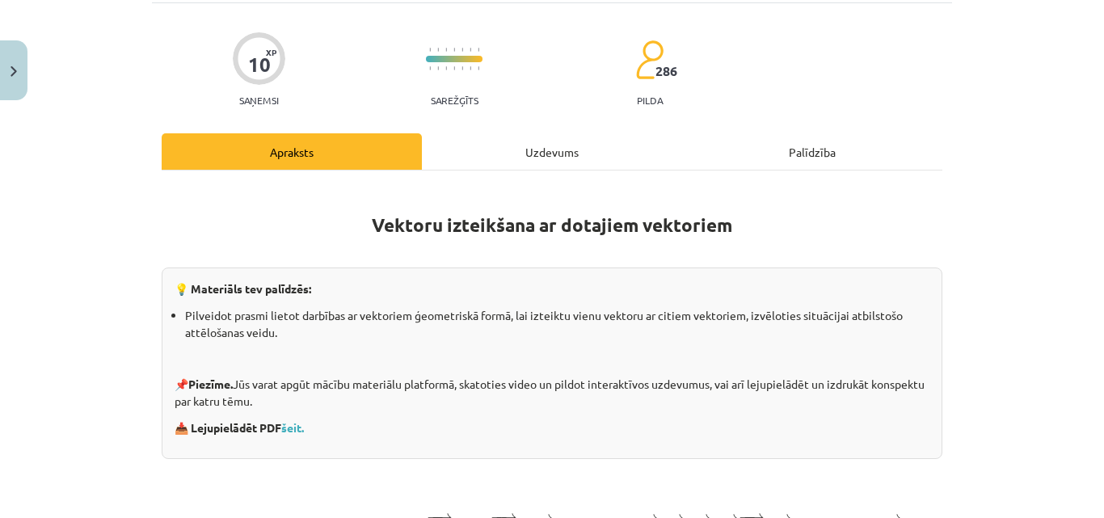
scroll to position [40, 0]
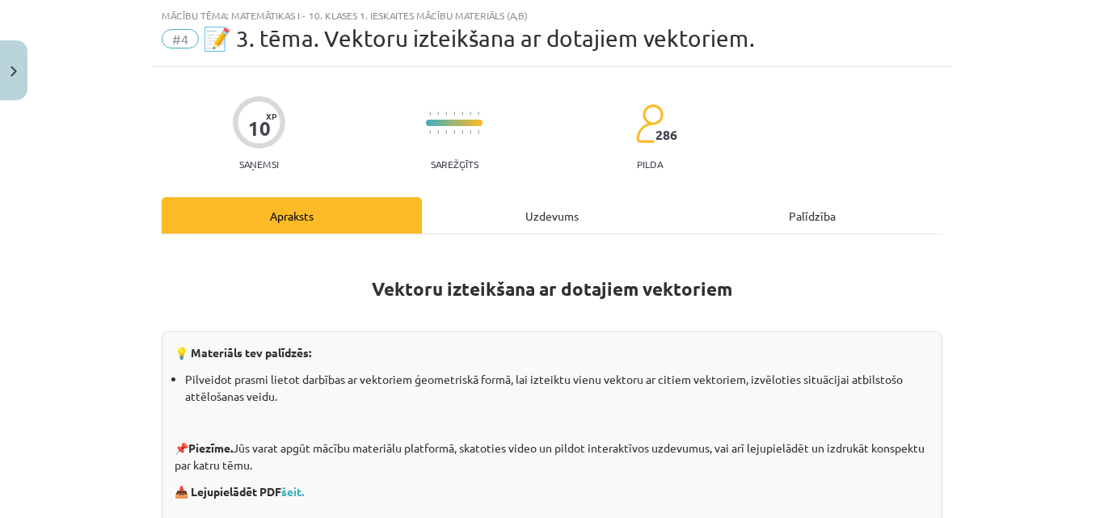
click at [525, 199] on div "Uzdevums" at bounding box center [552, 215] width 260 height 36
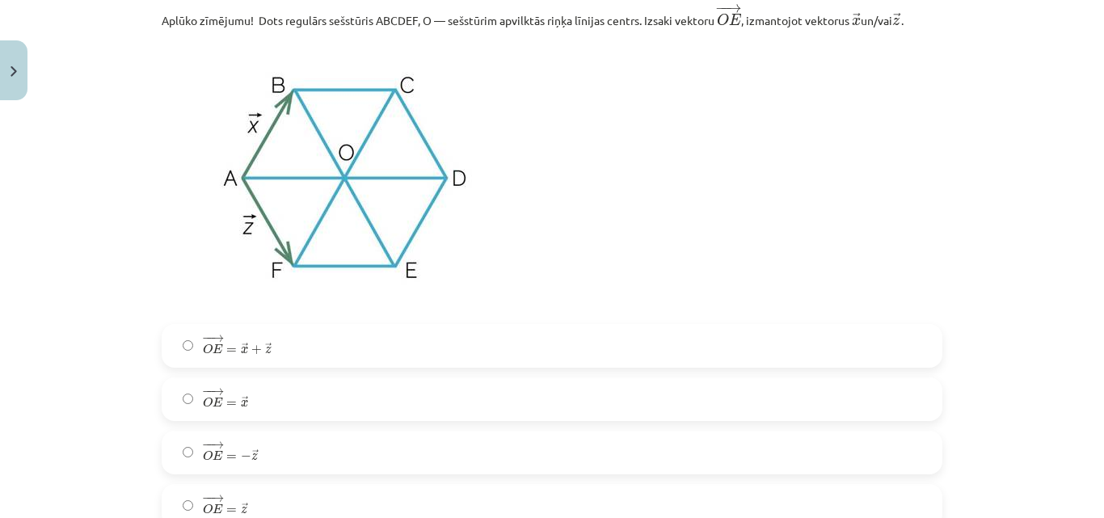
scroll to position [373, 0]
click at [294, 496] on label "− − → O E = → z O E → = z →" at bounding box center [552, 506] width 778 height 40
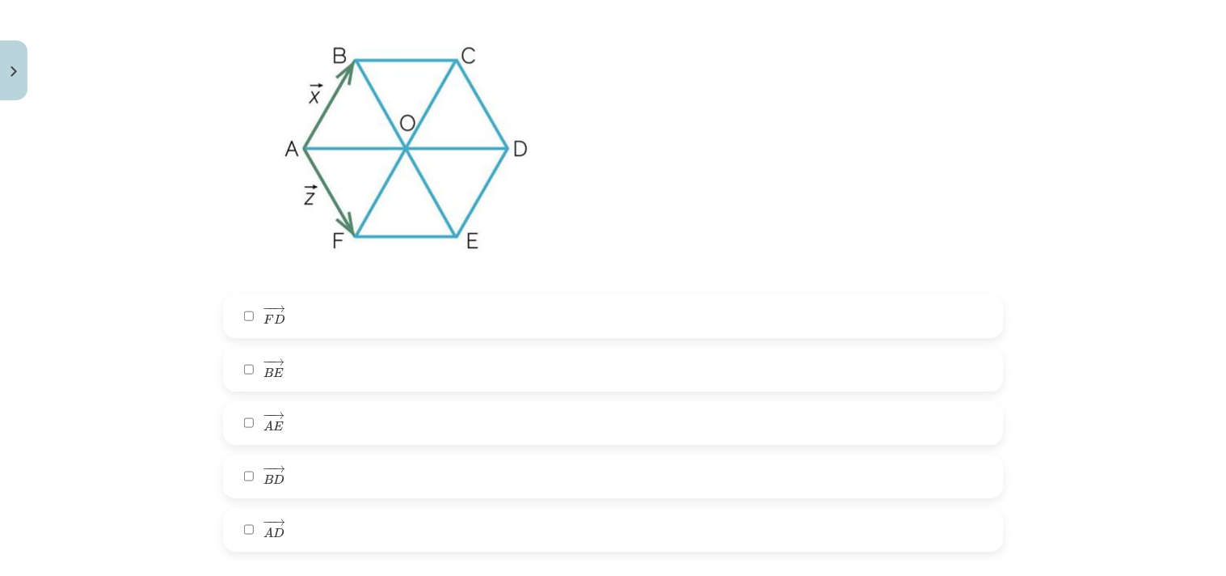
scroll to position [1012, 0]
click at [335, 378] on label "− − → B E B E →" at bounding box center [614, 366] width 778 height 40
click at [302, 517] on label "− − → A D A D →" at bounding box center [614, 526] width 778 height 40
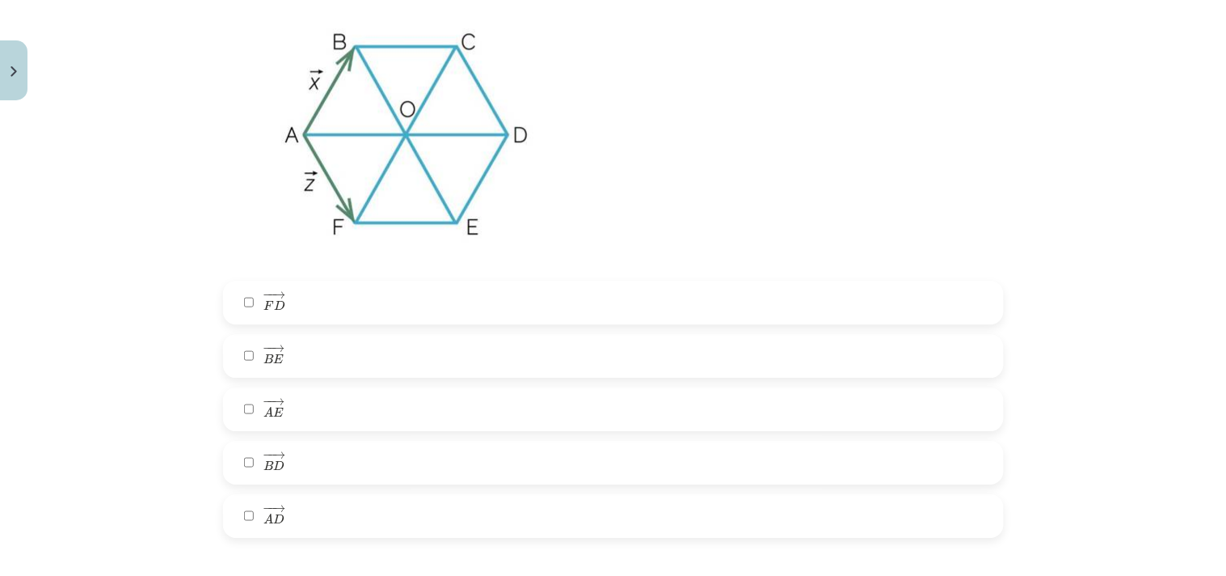
scroll to position [997, 0]
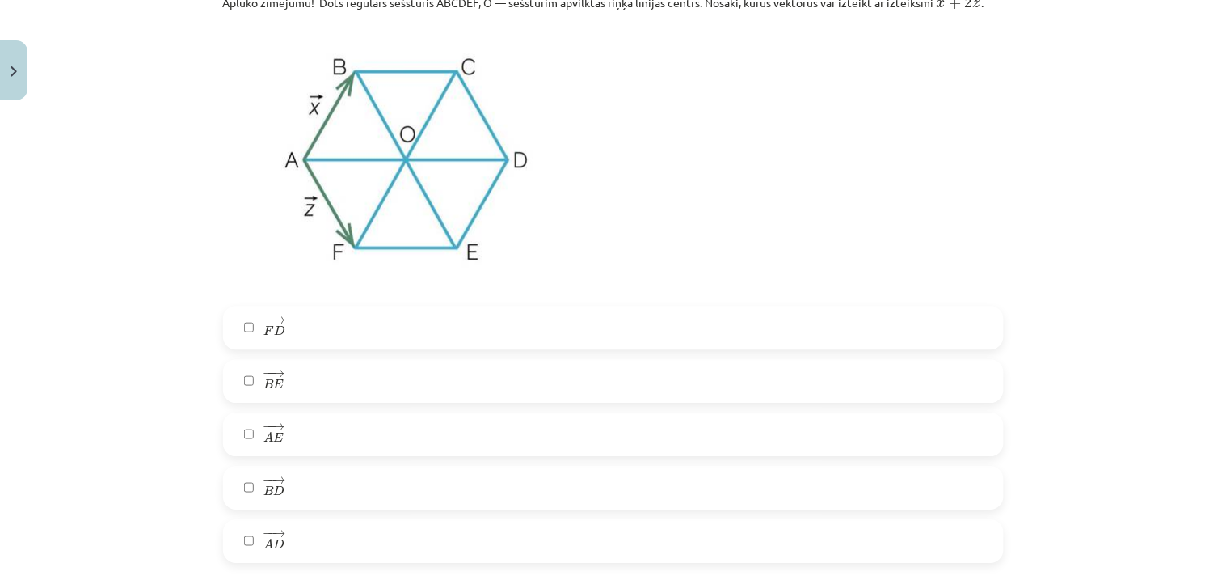
click at [286, 416] on label "− − → A E A E →" at bounding box center [614, 434] width 778 height 40
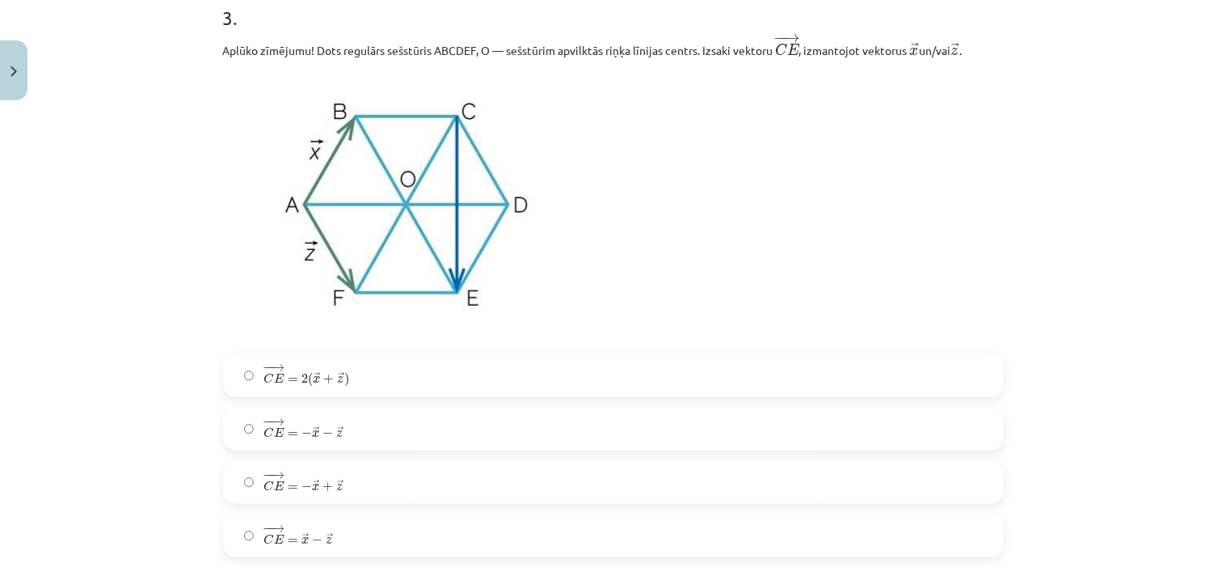
scroll to position [1605, 0]
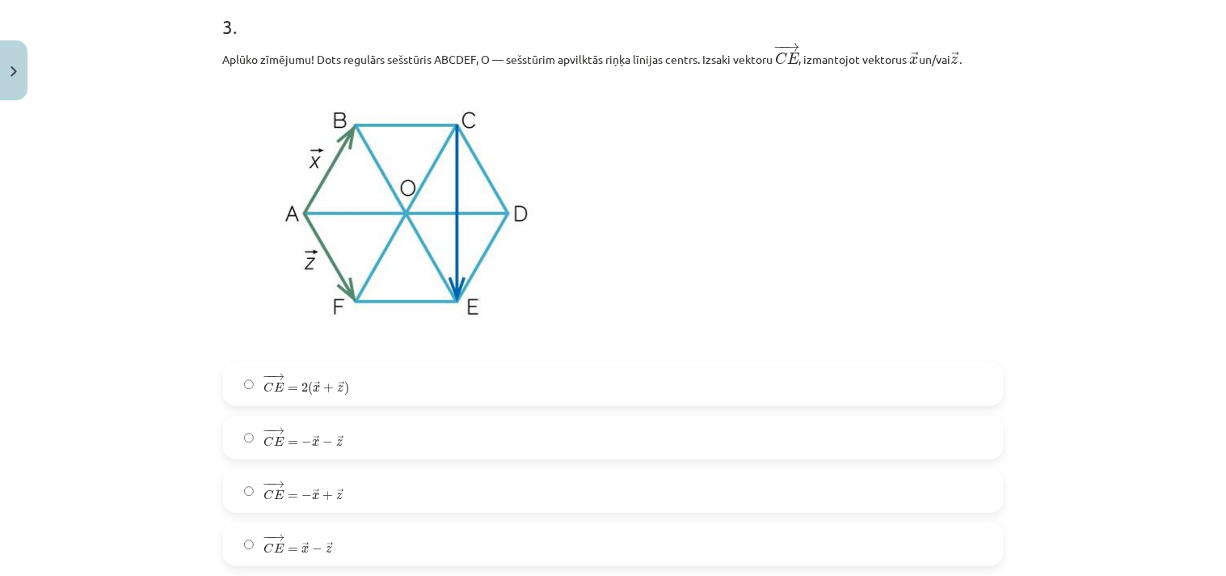
click at [286, 434] on span "− − → C E = − → x − → z" at bounding box center [304, 436] width 80 height 19
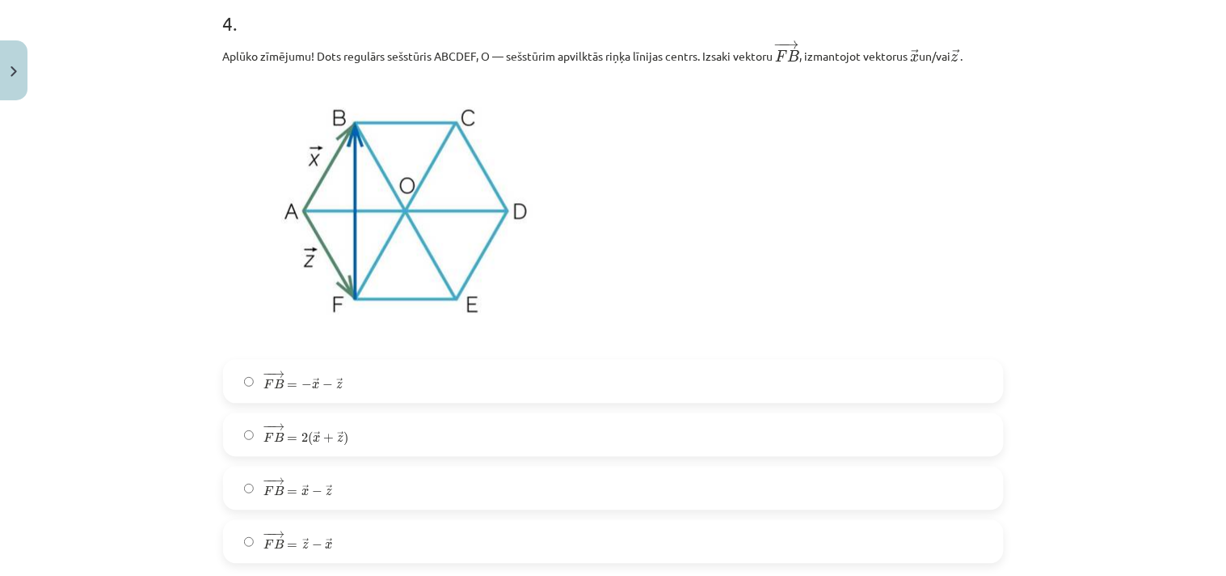
scroll to position [2227, 0]
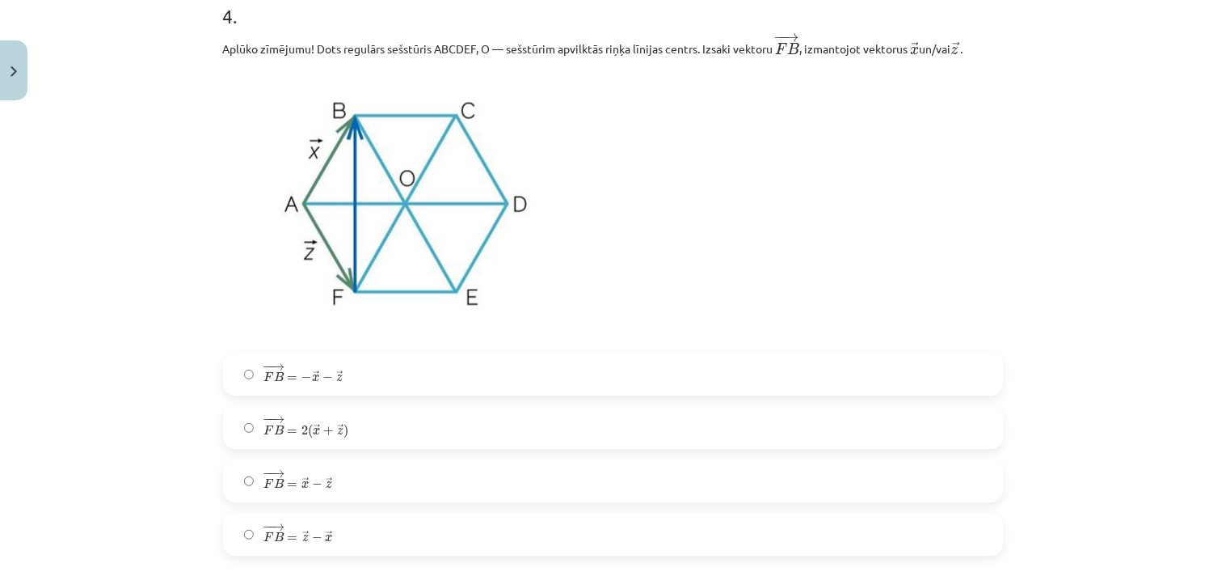
click at [381, 517] on label "− − → F B = → z − → x F B → = z → − x →" at bounding box center [614, 534] width 778 height 40
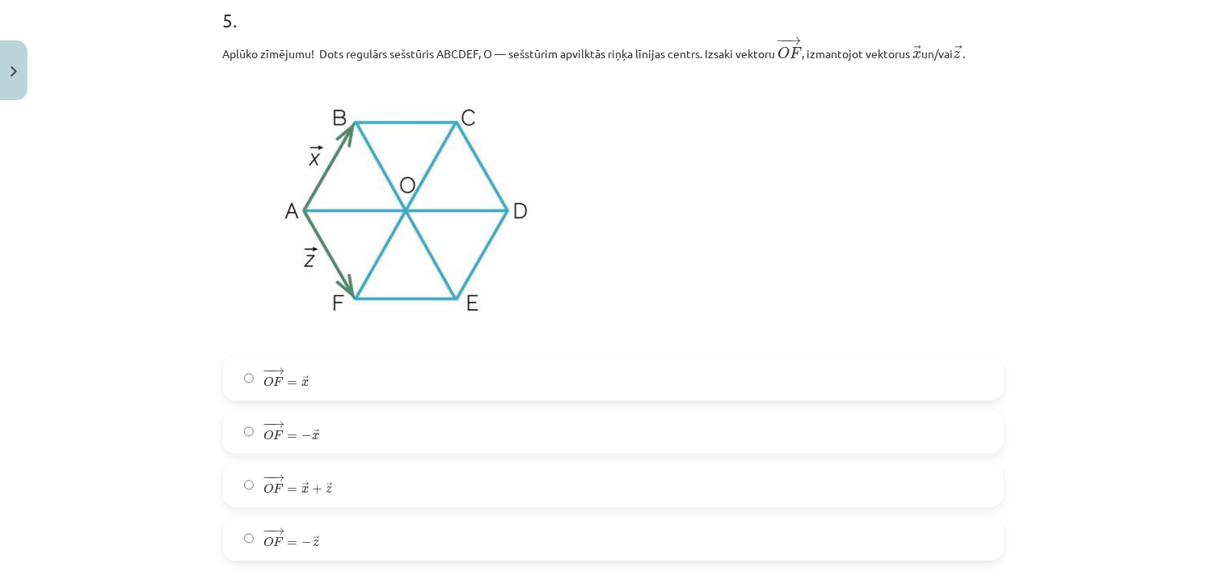
scroll to position [2827, 0]
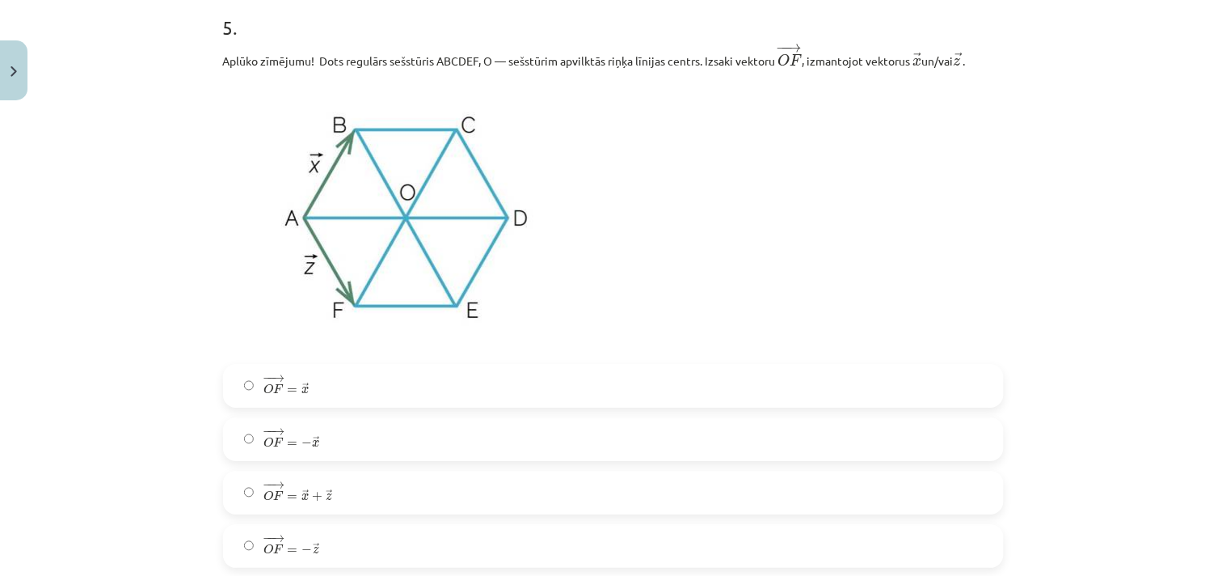
click at [329, 517] on label "− − → O F = − → z O F → = − z →" at bounding box center [614, 545] width 778 height 40
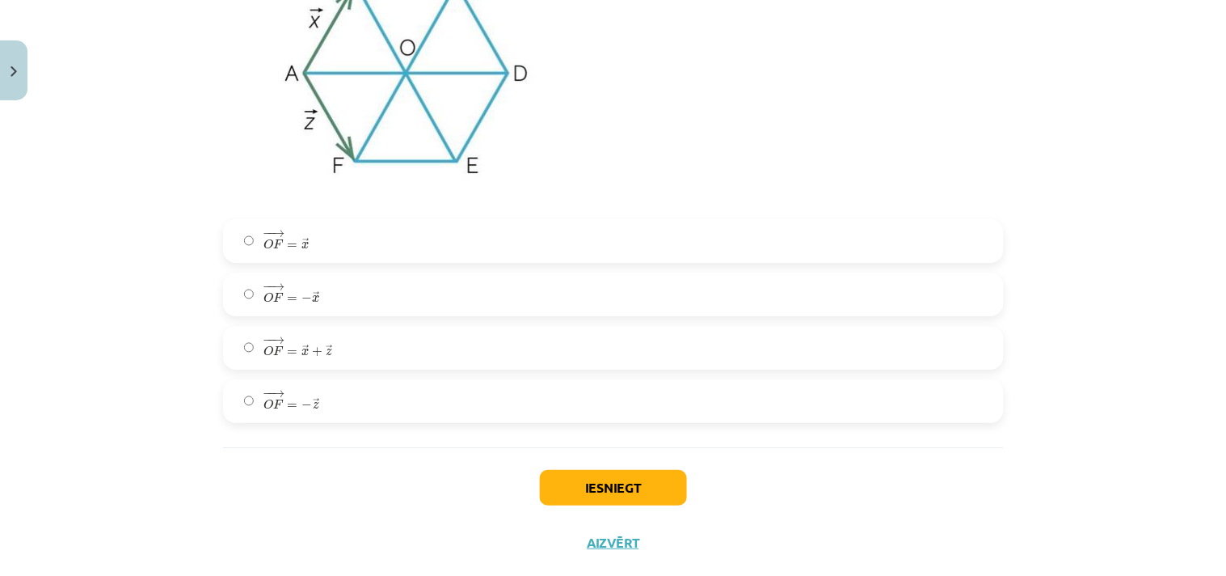
scroll to position [3011, 0]
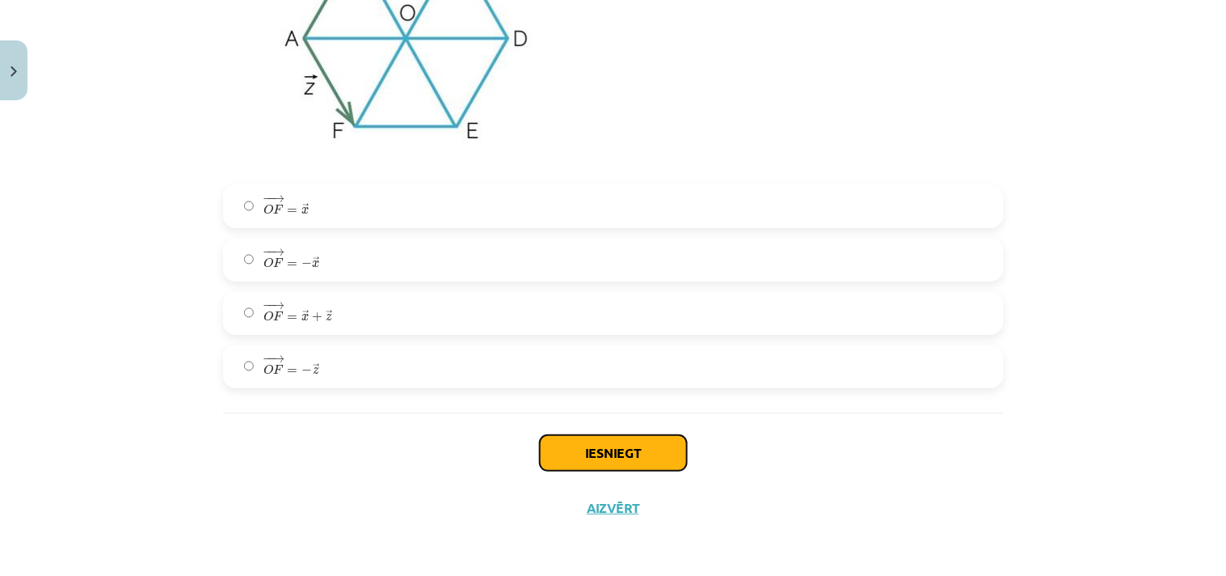
click at [612, 446] on button "Iesniegt" at bounding box center [613, 453] width 147 height 36
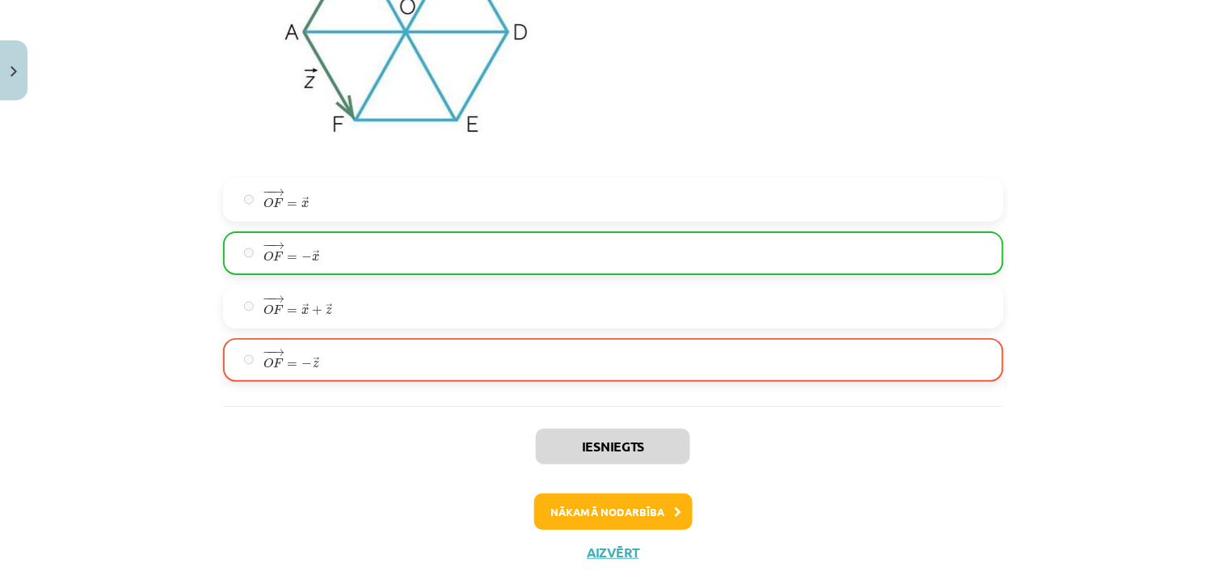
scroll to position [3017, 0]
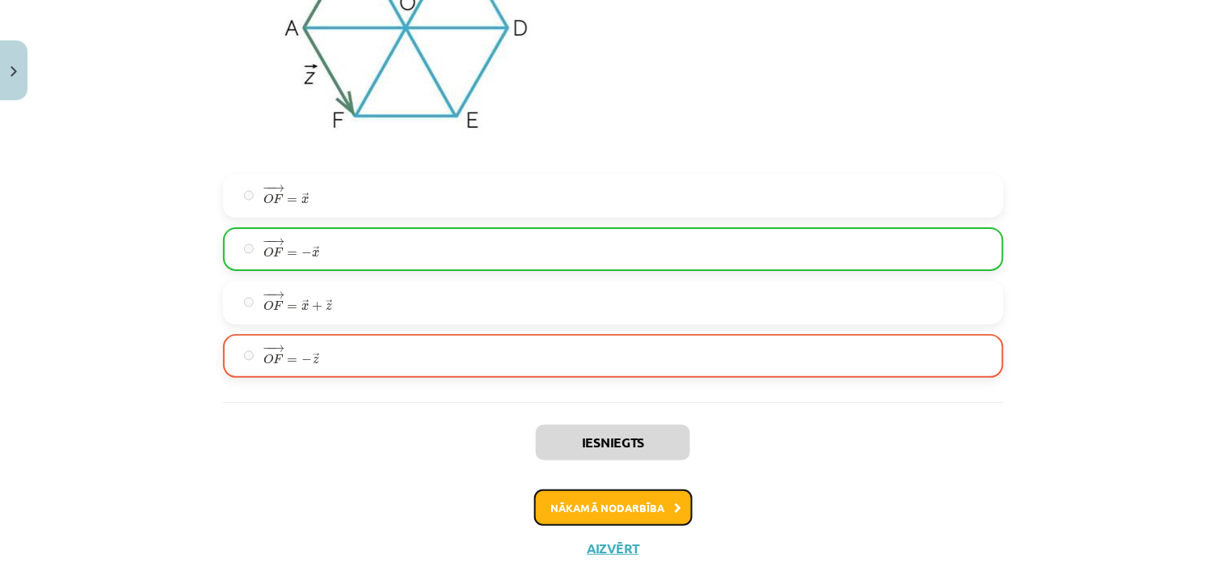
click at [619, 504] on button "Nākamā nodarbība" at bounding box center [613, 507] width 158 height 37
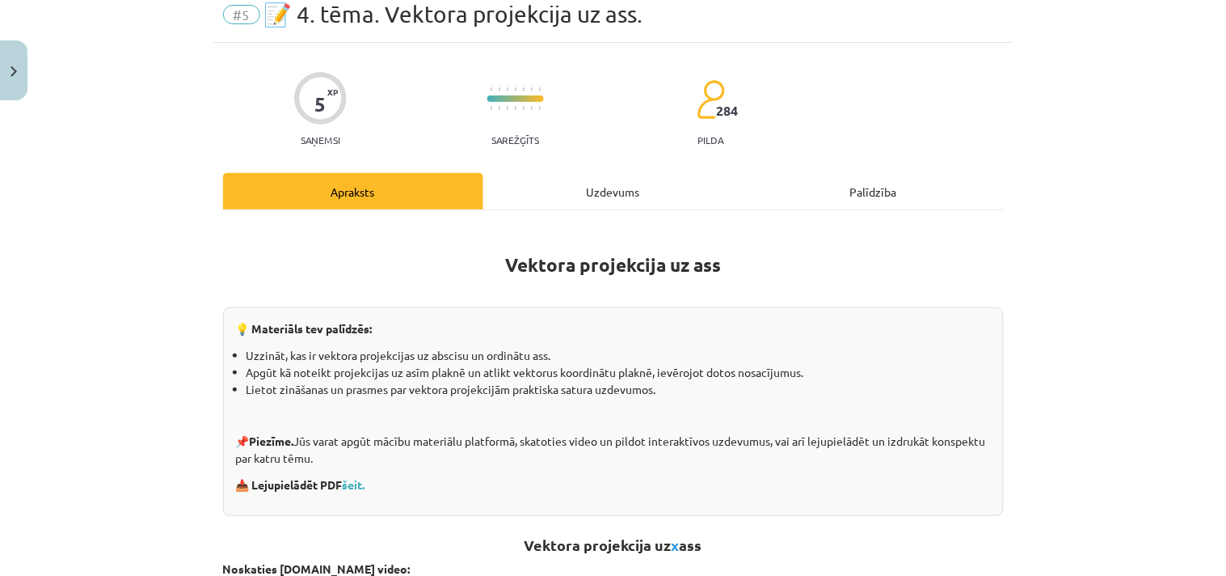
scroll to position [40, 0]
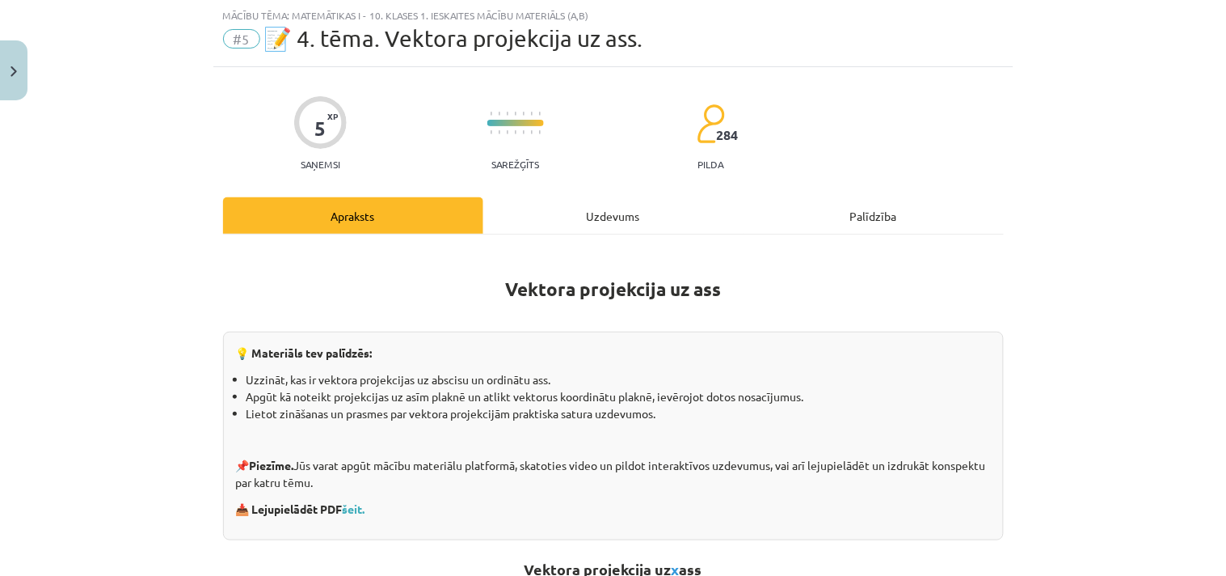
click at [584, 212] on div "Uzdevums" at bounding box center [613, 215] width 260 height 36
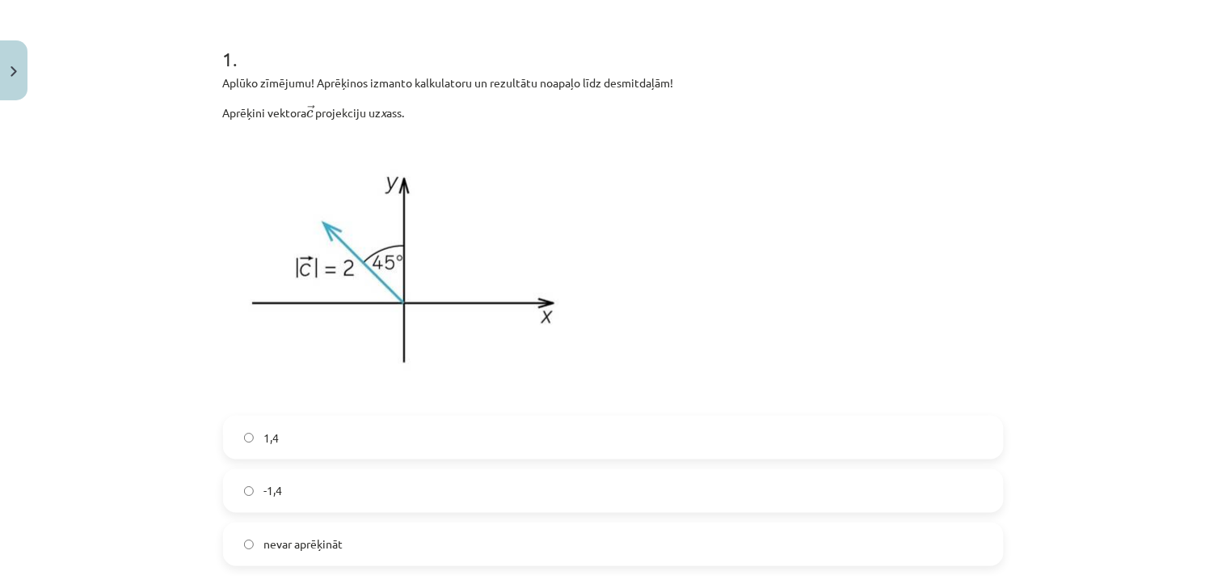
scroll to position [354, 0]
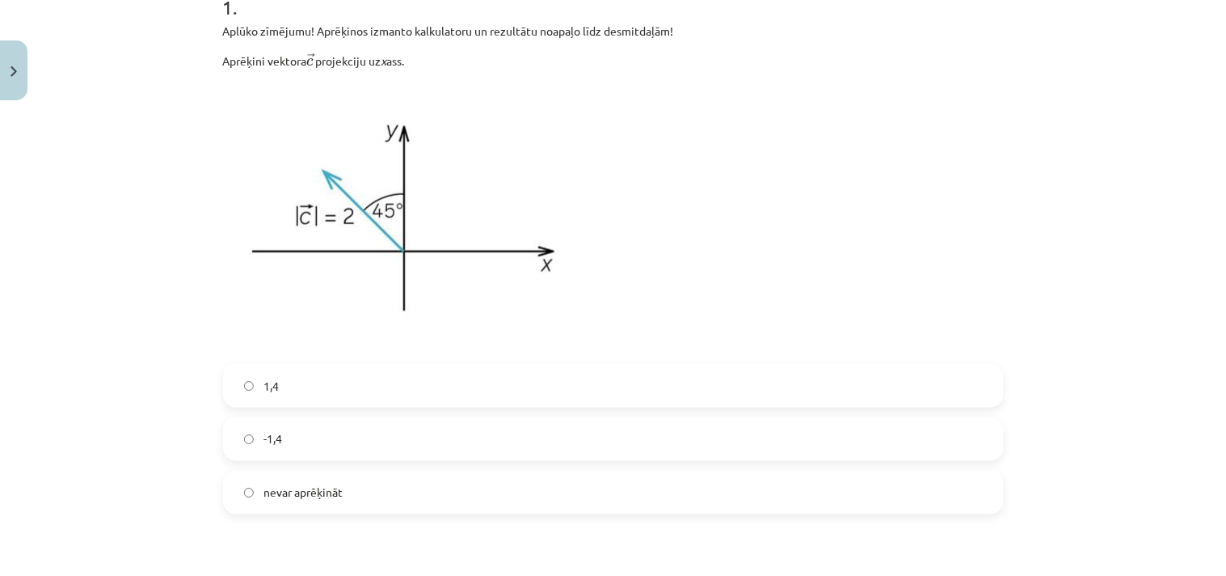
click at [292, 394] on label "1,4" at bounding box center [614, 385] width 778 height 40
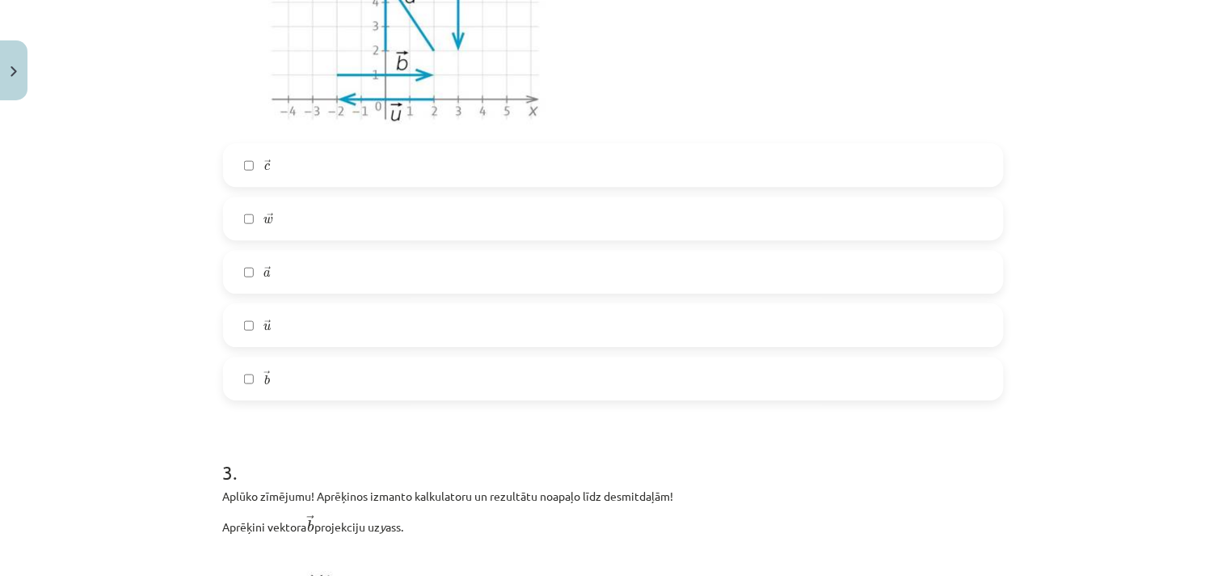
scroll to position [1135, 0]
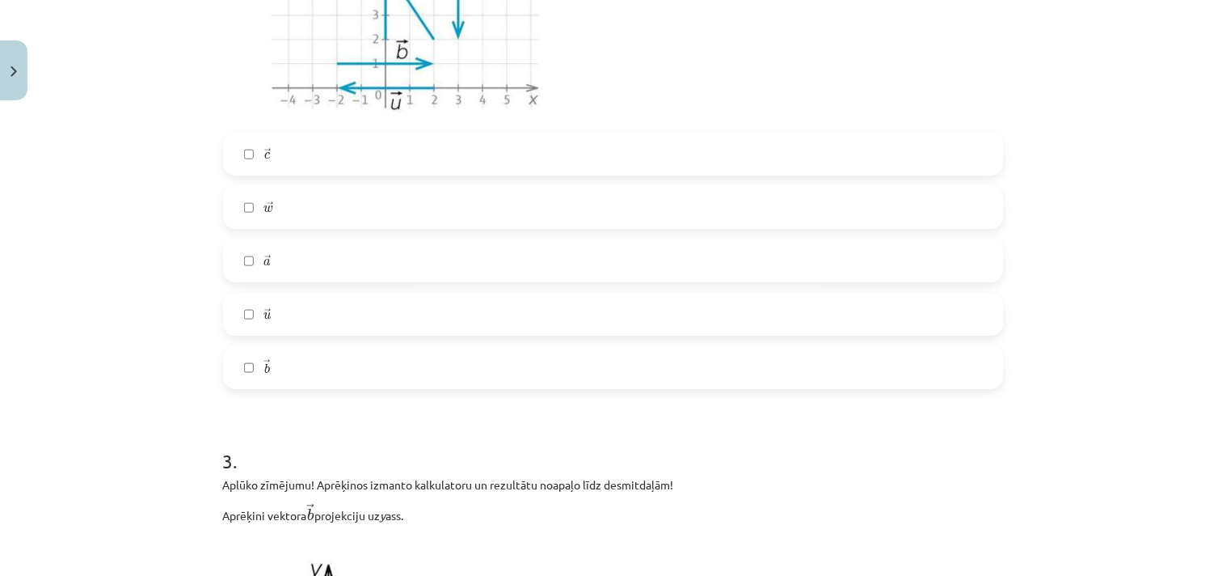
click at [718, 257] on label "→ a a →" at bounding box center [614, 260] width 778 height 40
click at [491, 200] on label "→ w w →" at bounding box center [614, 207] width 778 height 40
click at [377, 158] on label "→ c c →" at bounding box center [614, 153] width 778 height 40
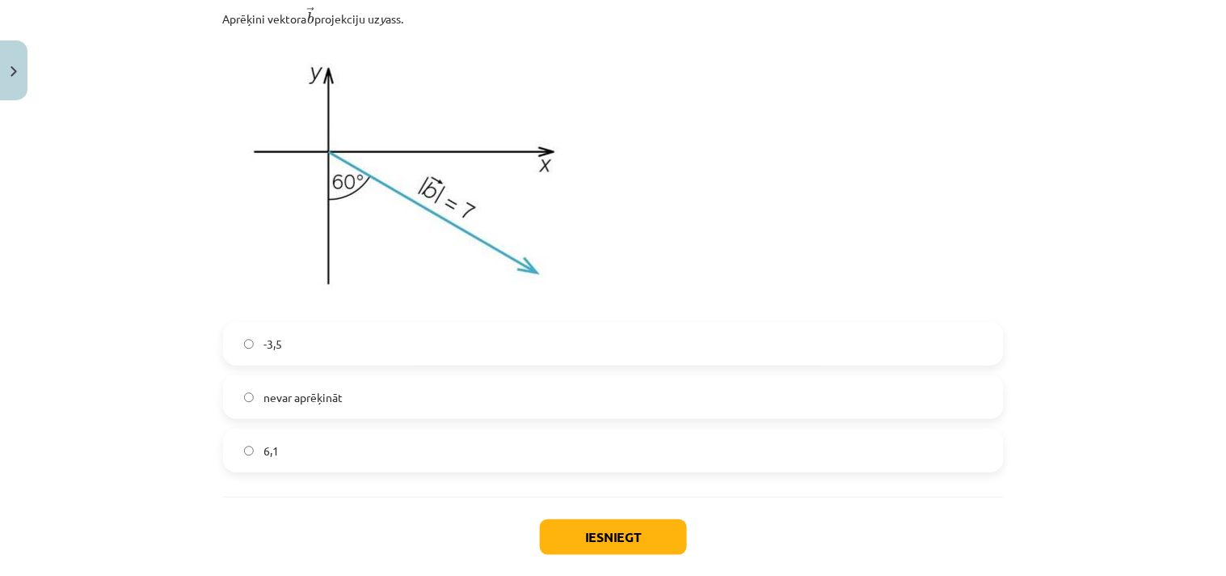
scroll to position [1716, 0]
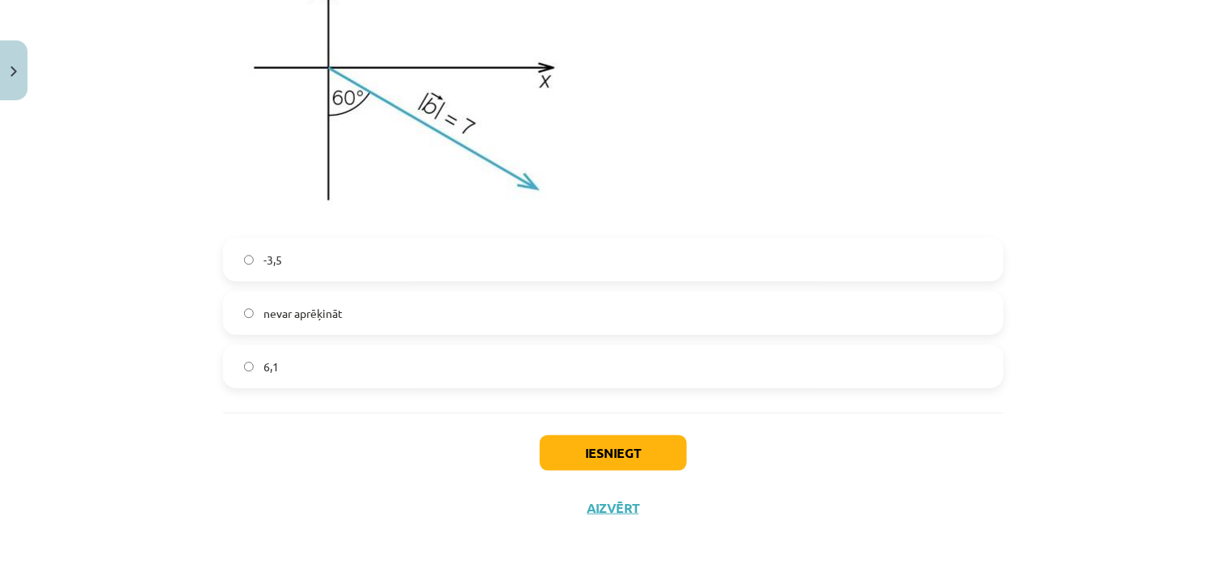
click at [738, 248] on label "-3,5" at bounding box center [614, 259] width 778 height 40
click at [633, 440] on button "Iesniegt" at bounding box center [613, 453] width 147 height 36
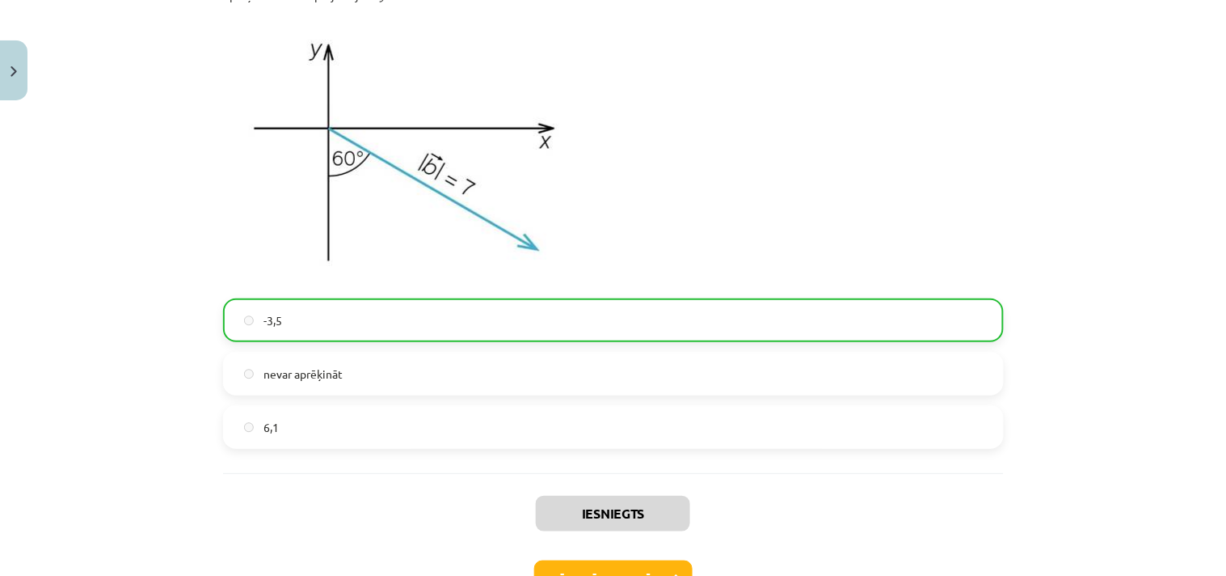
scroll to position [1768, 0]
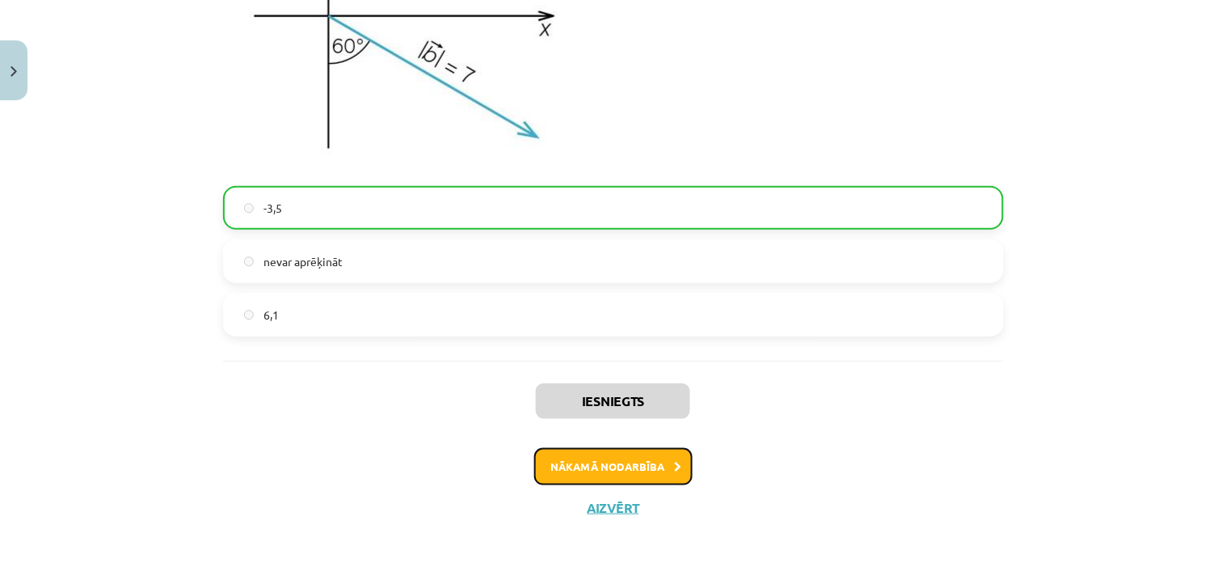
click at [626, 474] on button "Nākamā nodarbība" at bounding box center [613, 466] width 158 height 37
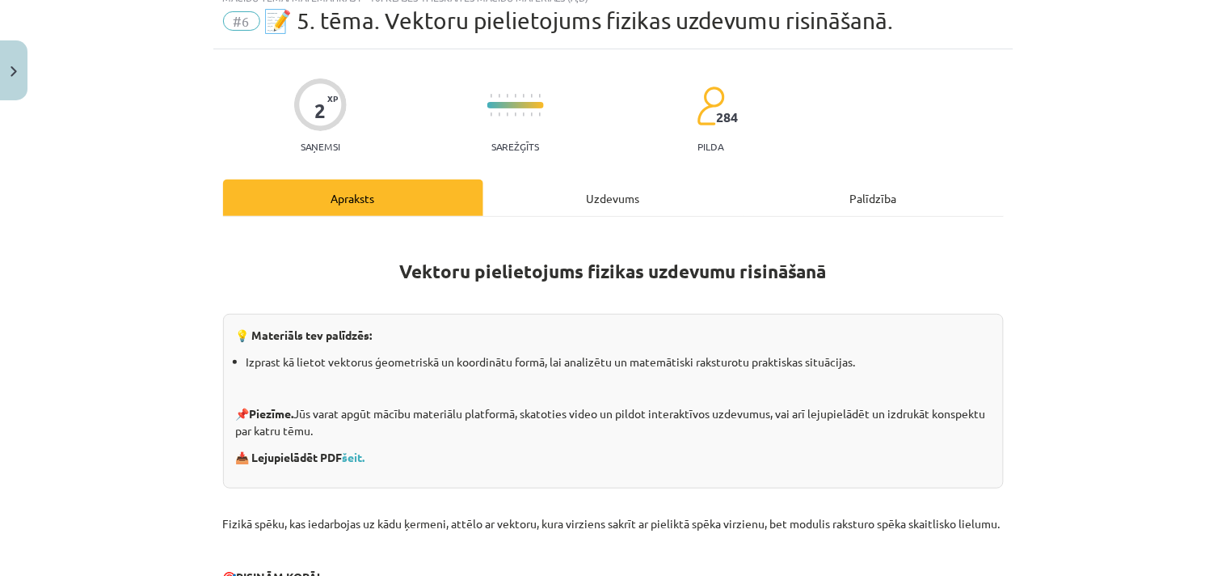
scroll to position [40, 0]
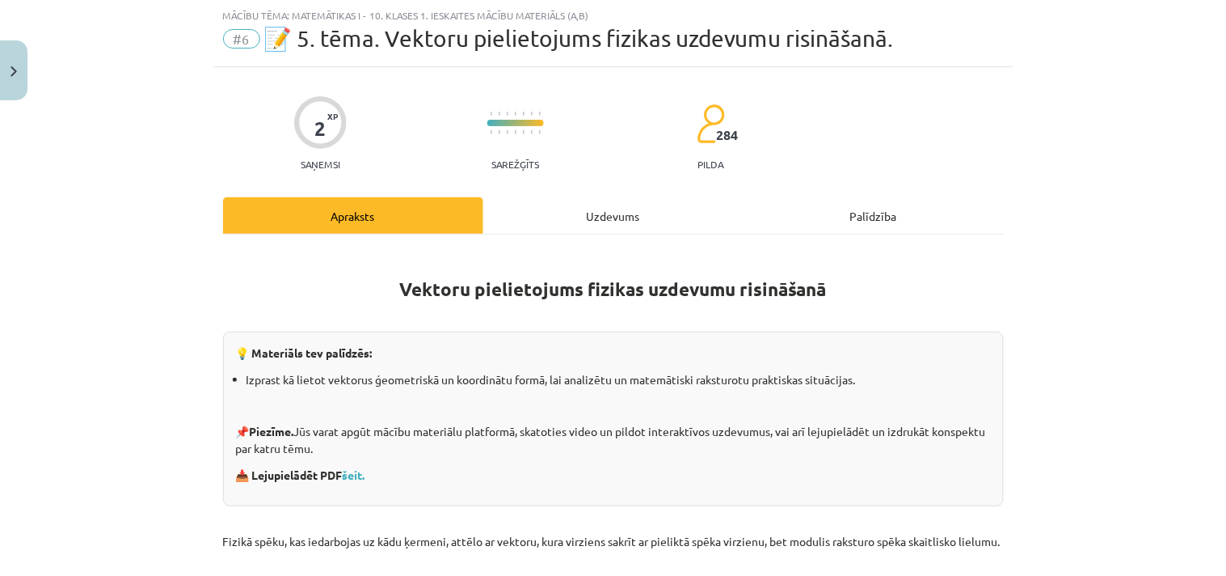
click at [610, 207] on div "Uzdevums" at bounding box center [613, 215] width 260 height 36
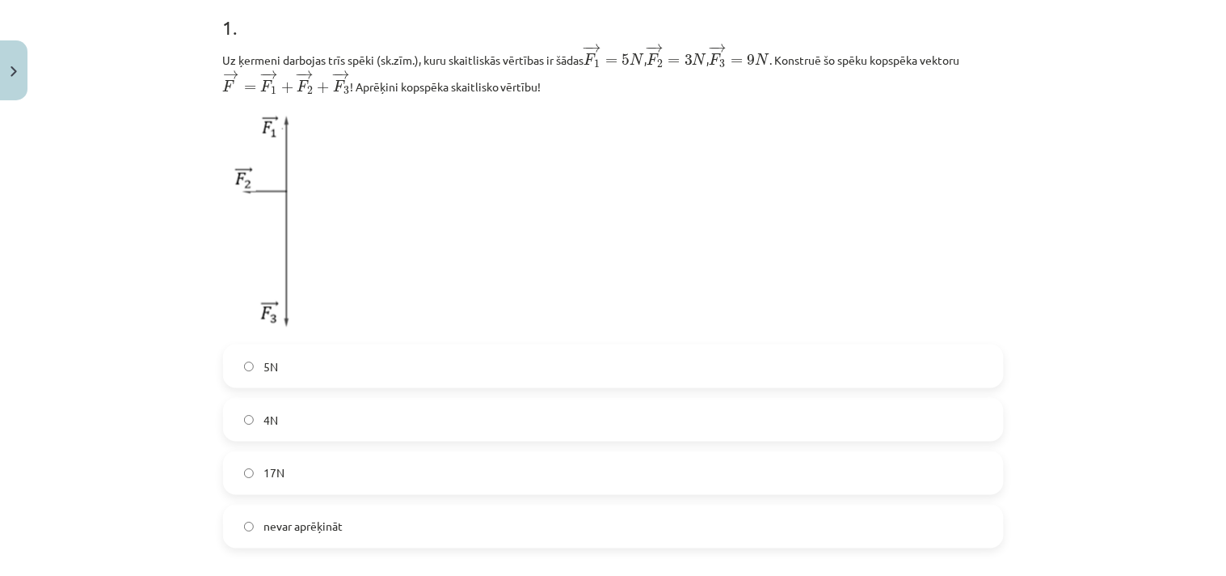
scroll to position [339, 0]
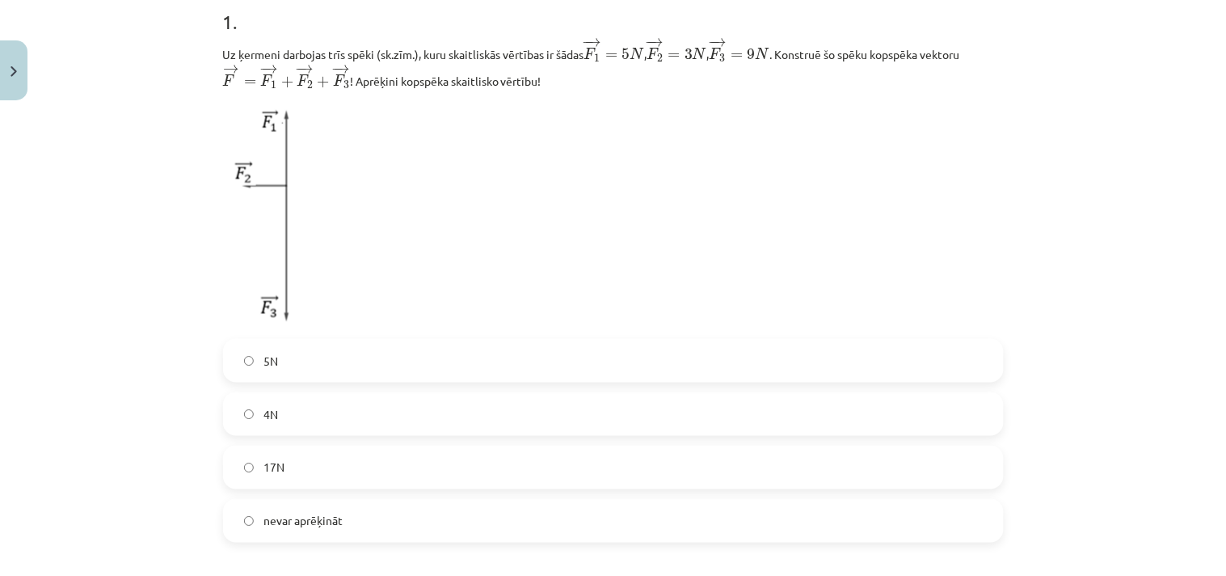
click at [817, 517] on label "nevar aprēķināt" at bounding box center [614, 520] width 778 height 40
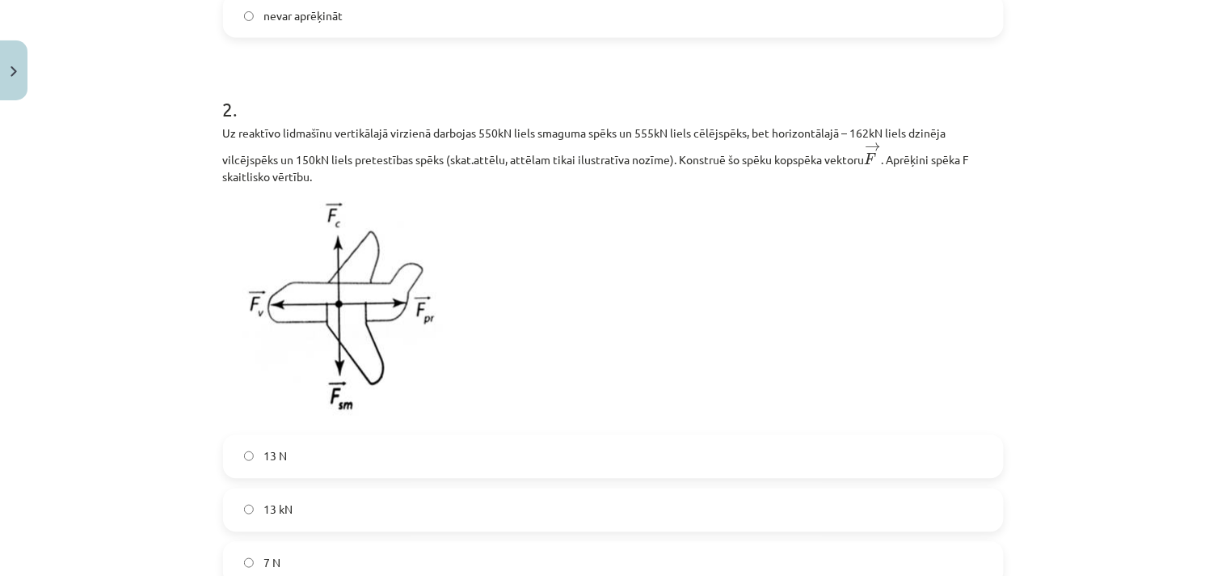
scroll to position [898, 0]
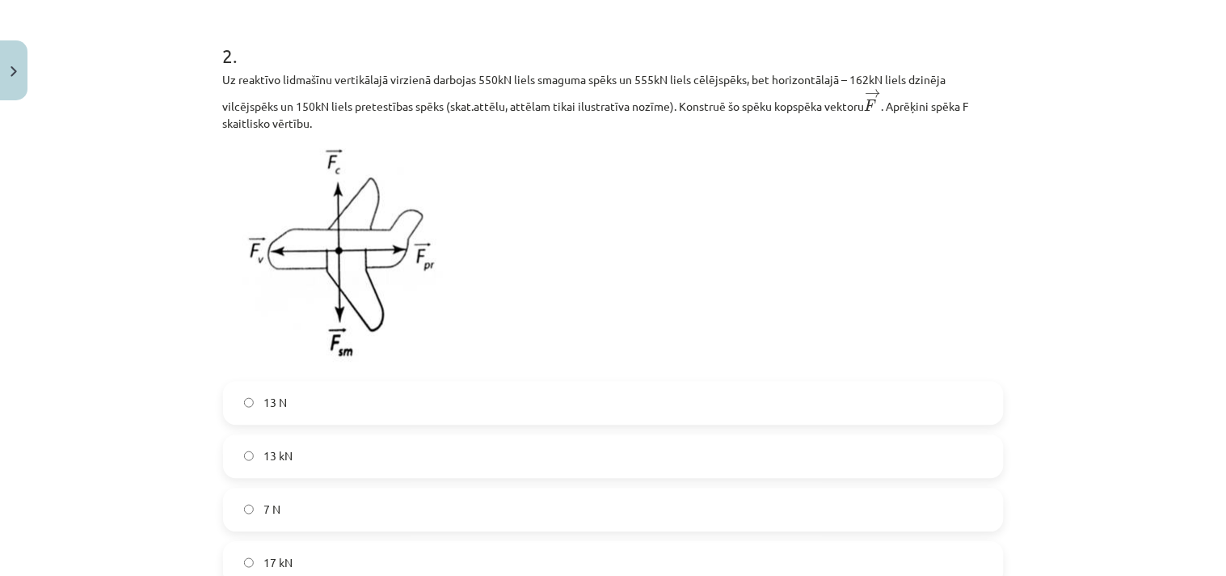
click at [891, 474] on label "13 kN" at bounding box center [614, 456] width 778 height 40
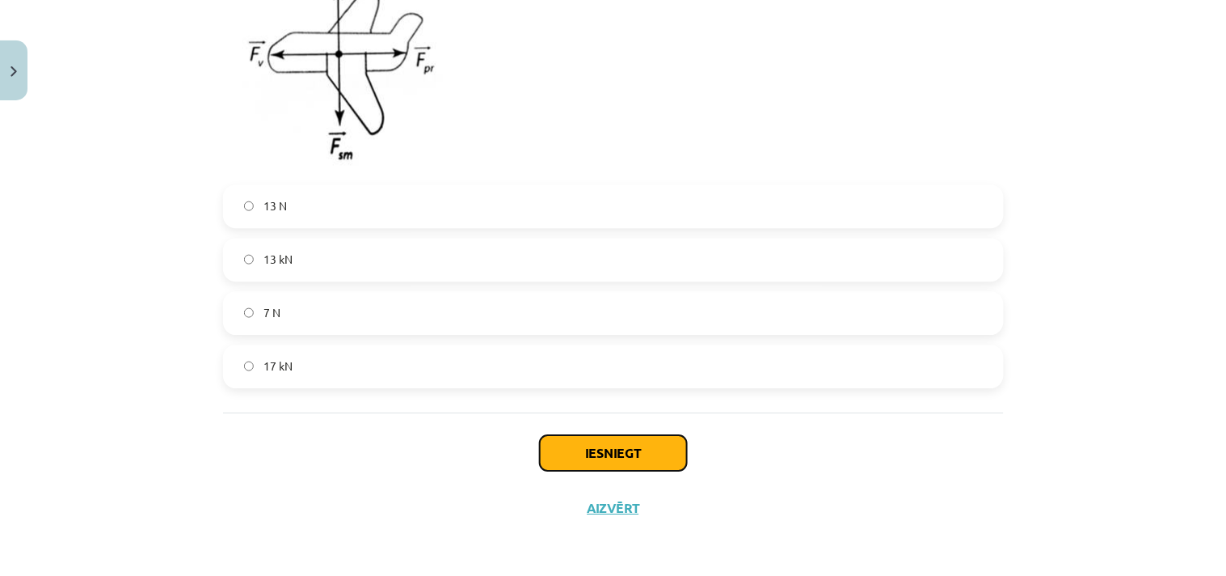
click at [655, 450] on button "Iesniegt" at bounding box center [613, 453] width 147 height 36
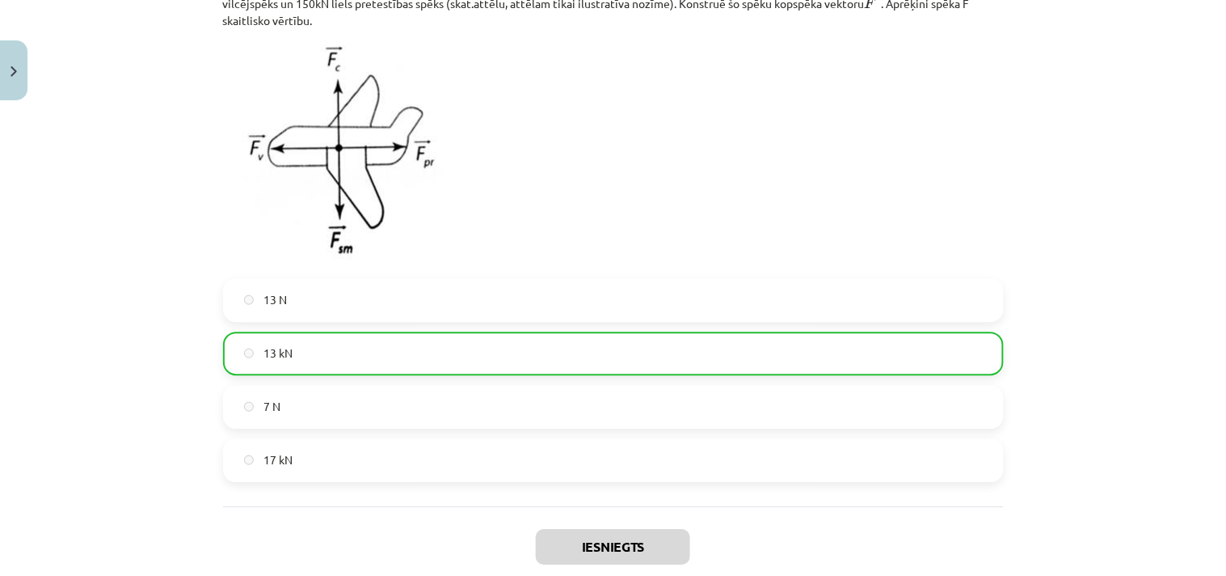
scroll to position [1149, 0]
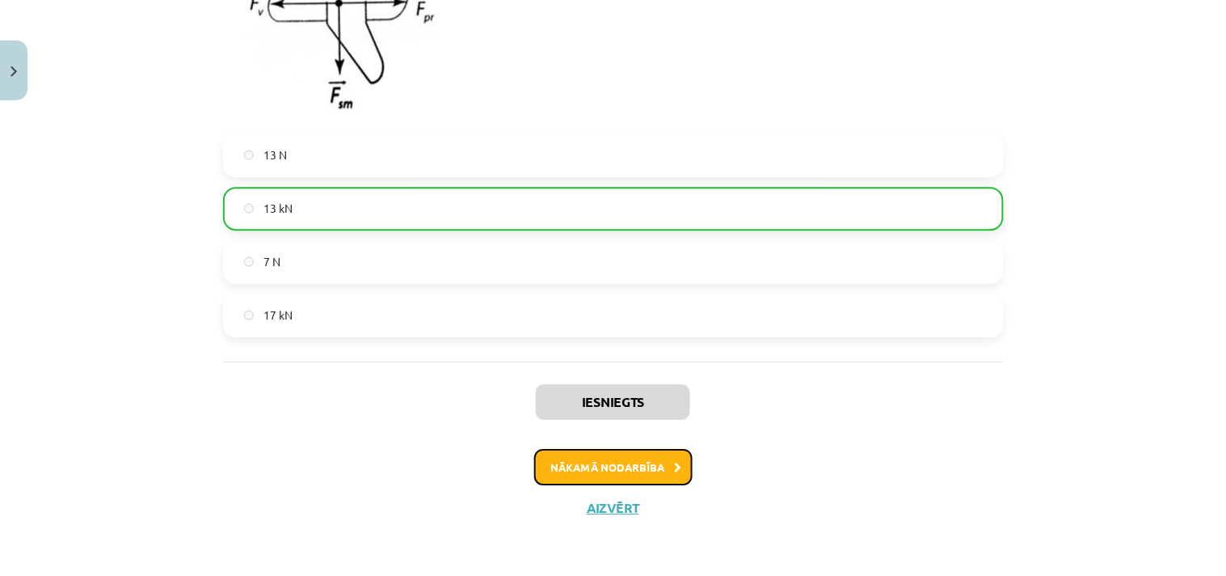
click at [603, 470] on button "Nākamā nodarbība" at bounding box center [613, 467] width 158 height 37
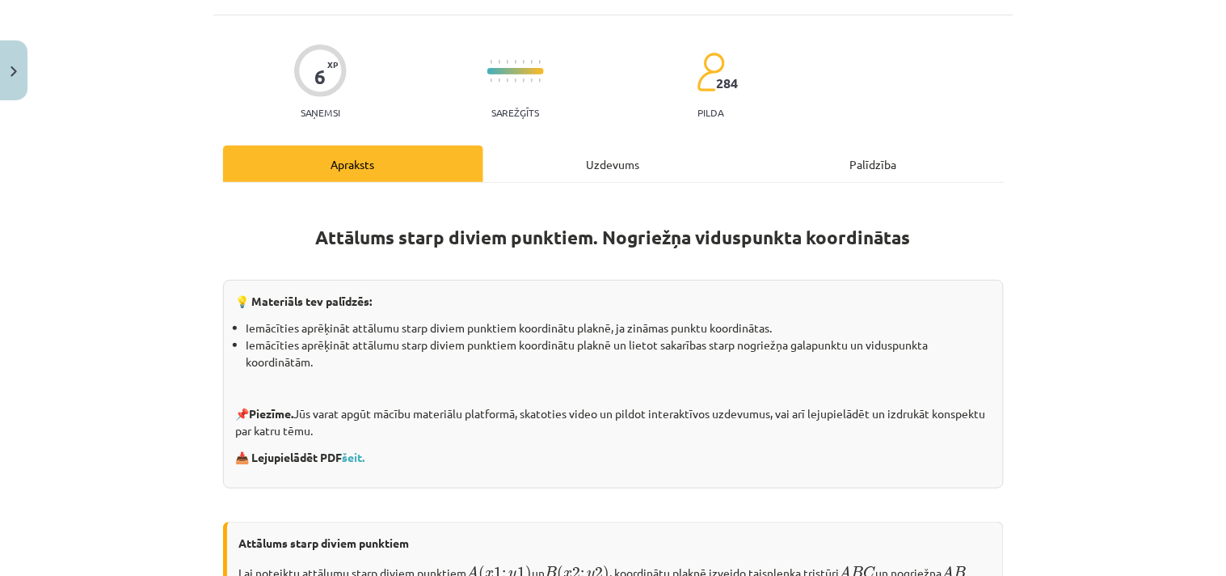
scroll to position [40, 0]
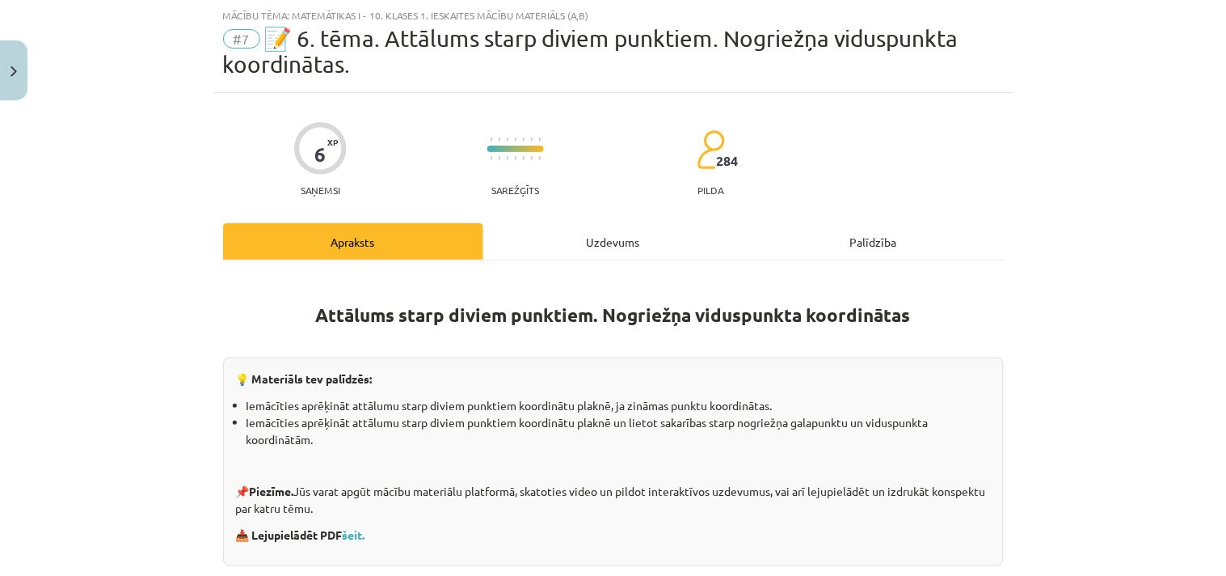
click at [601, 249] on div "Uzdevums" at bounding box center [613, 241] width 260 height 36
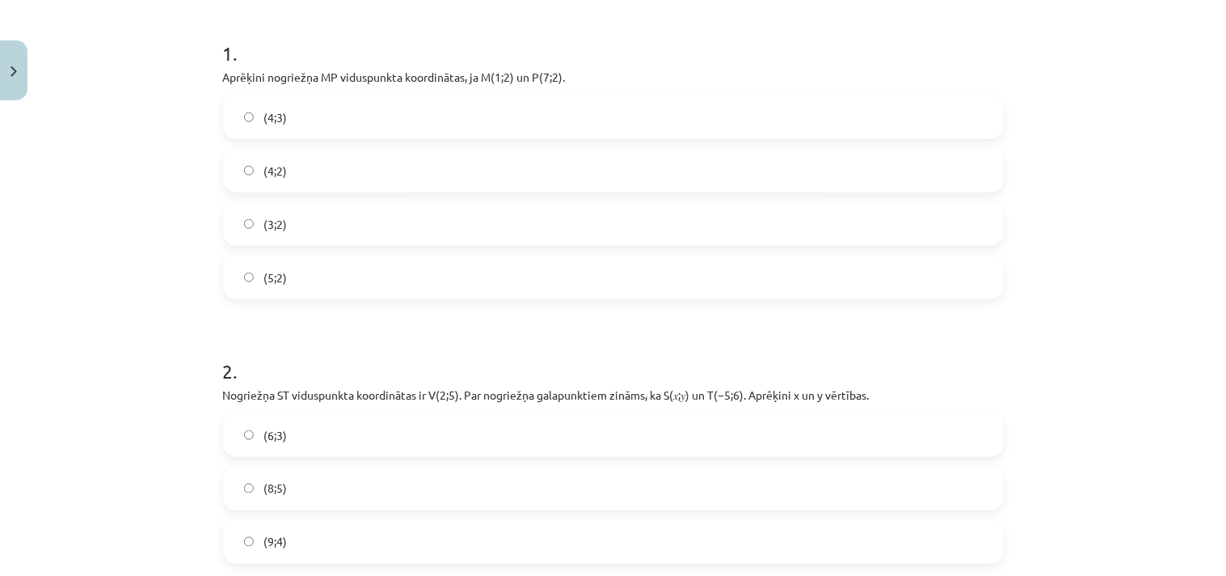
scroll to position [325, 0]
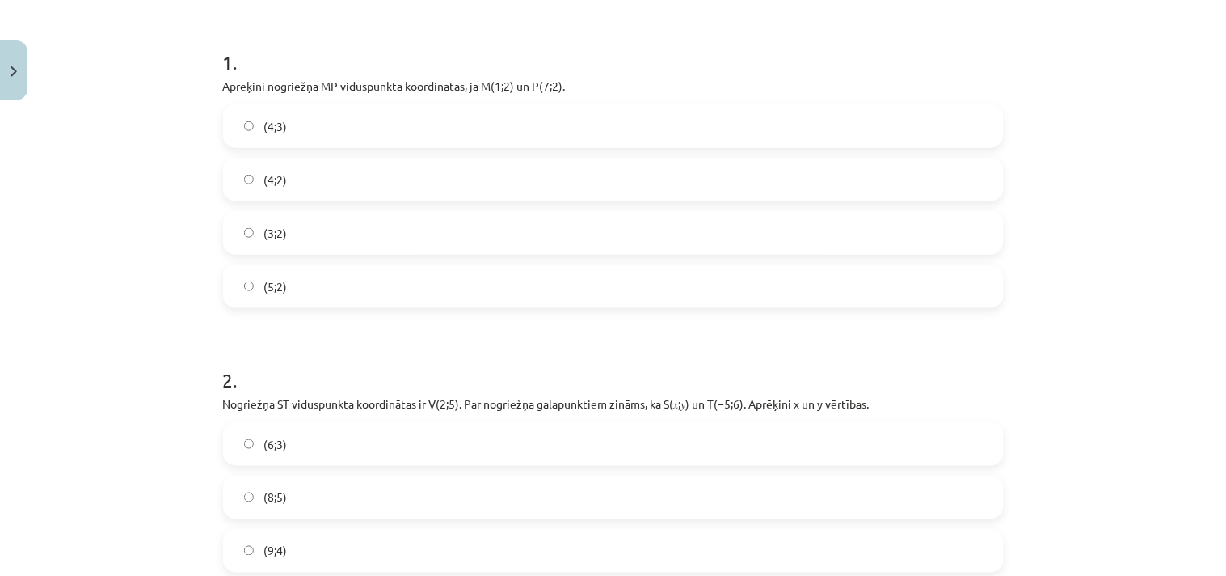
click at [877, 178] on label "(4;2)" at bounding box center [614, 179] width 778 height 40
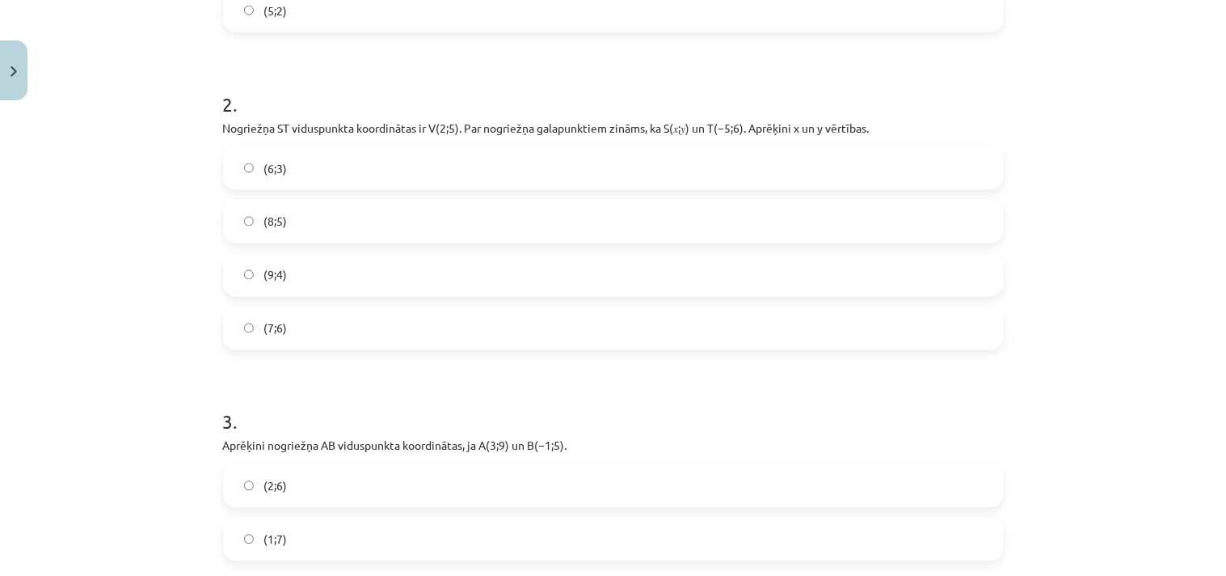
scroll to position [605, 0]
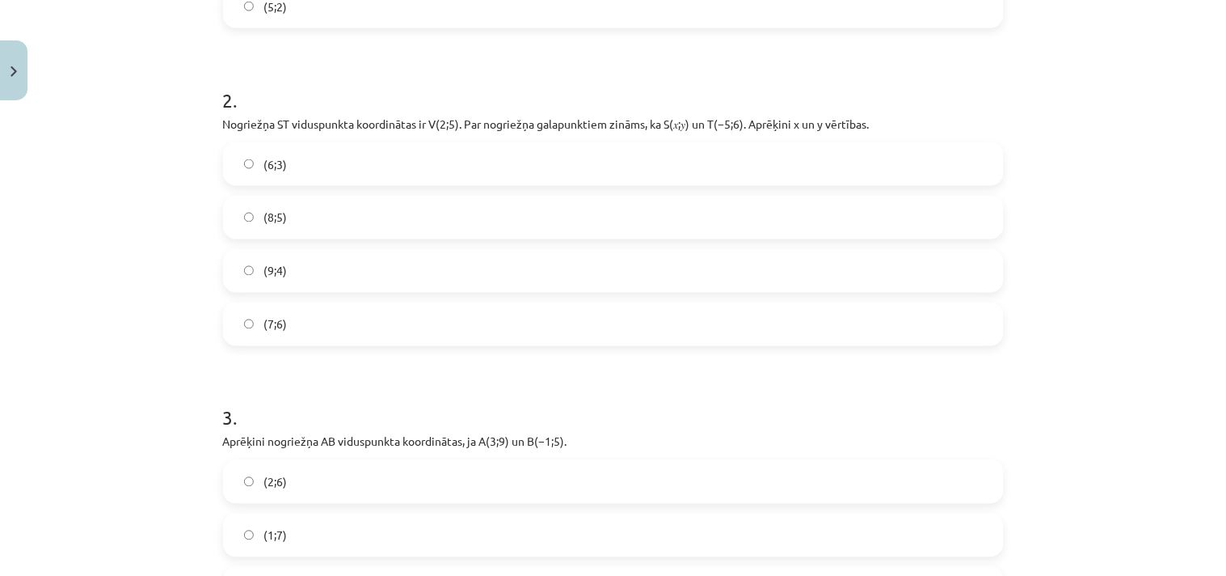
click at [580, 261] on label "(9;4)" at bounding box center [614, 271] width 778 height 40
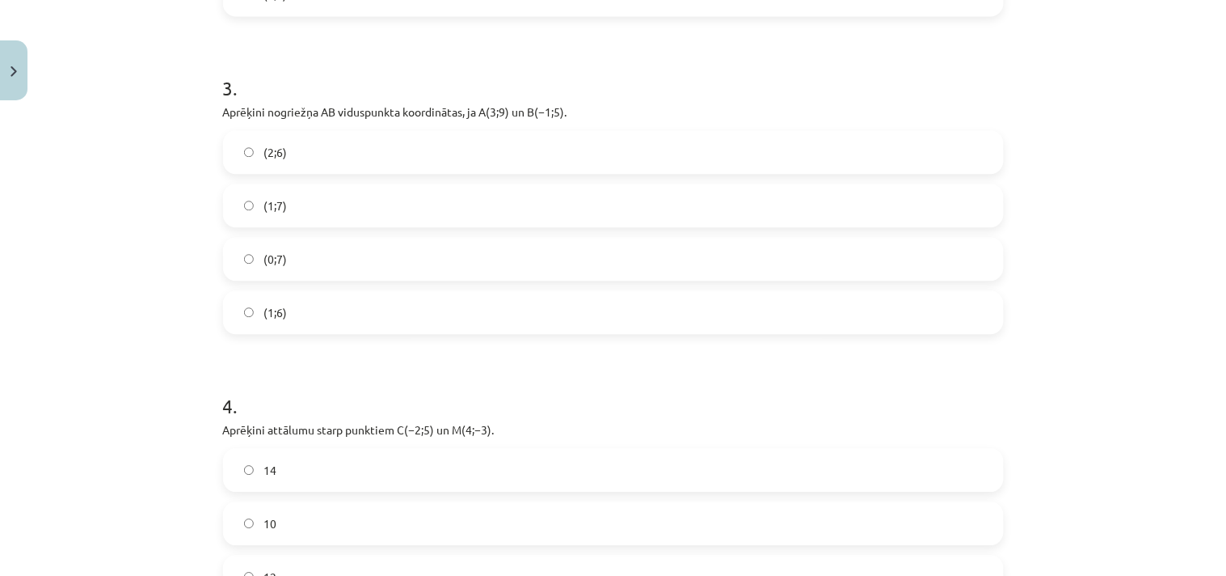
scroll to position [943, 0]
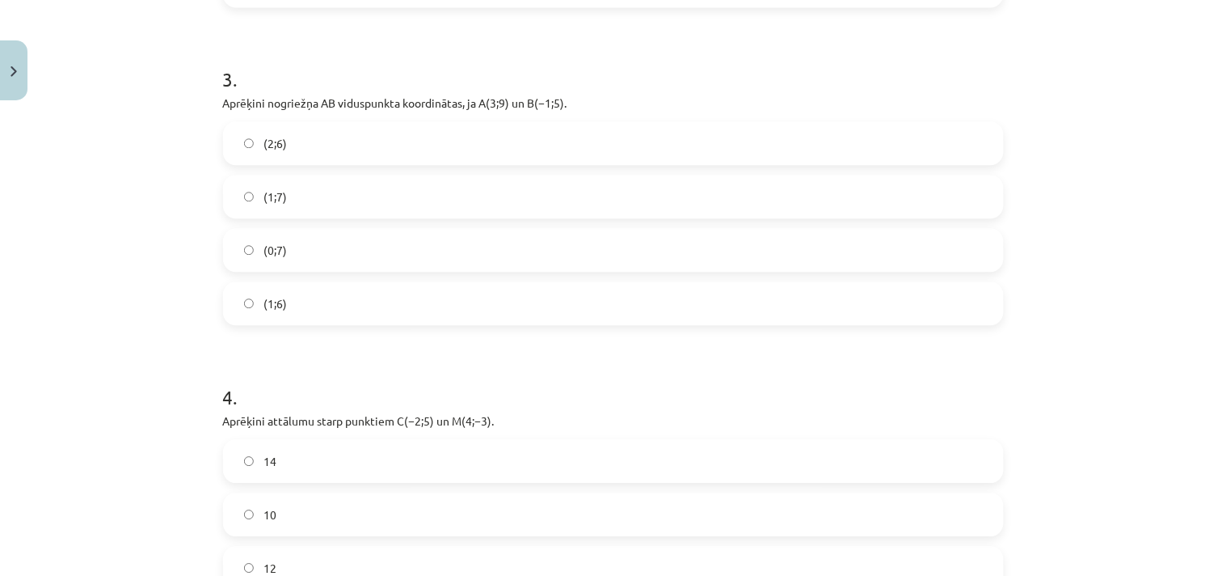
click at [774, 204] on label "(1;7)" at bounding box center [614, 196] width 778 height 40
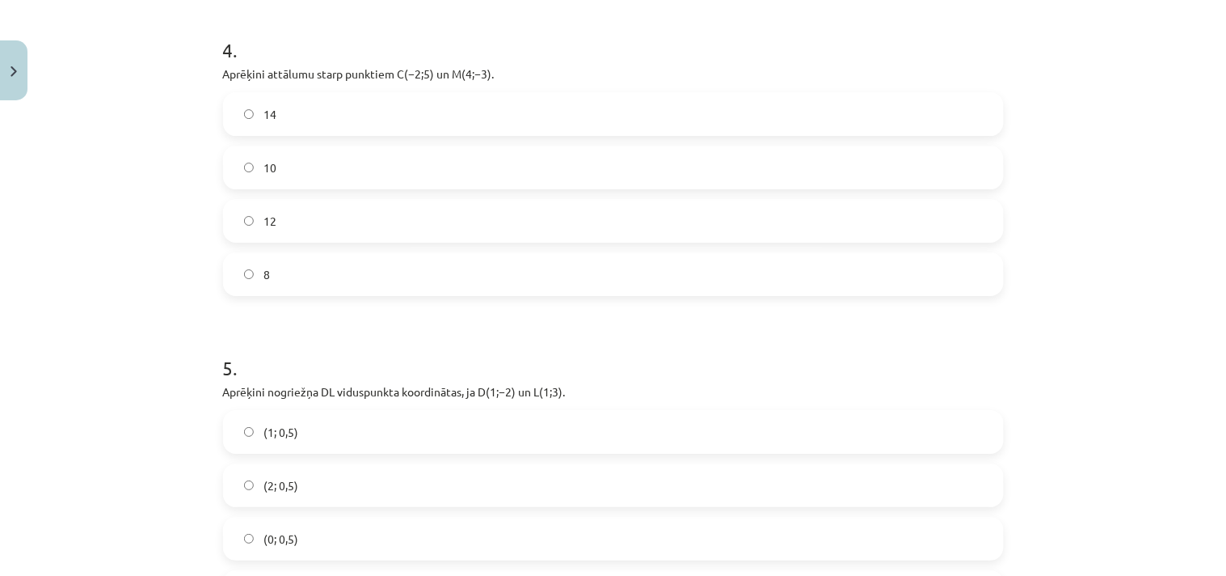
scroll to position [1267, 0]
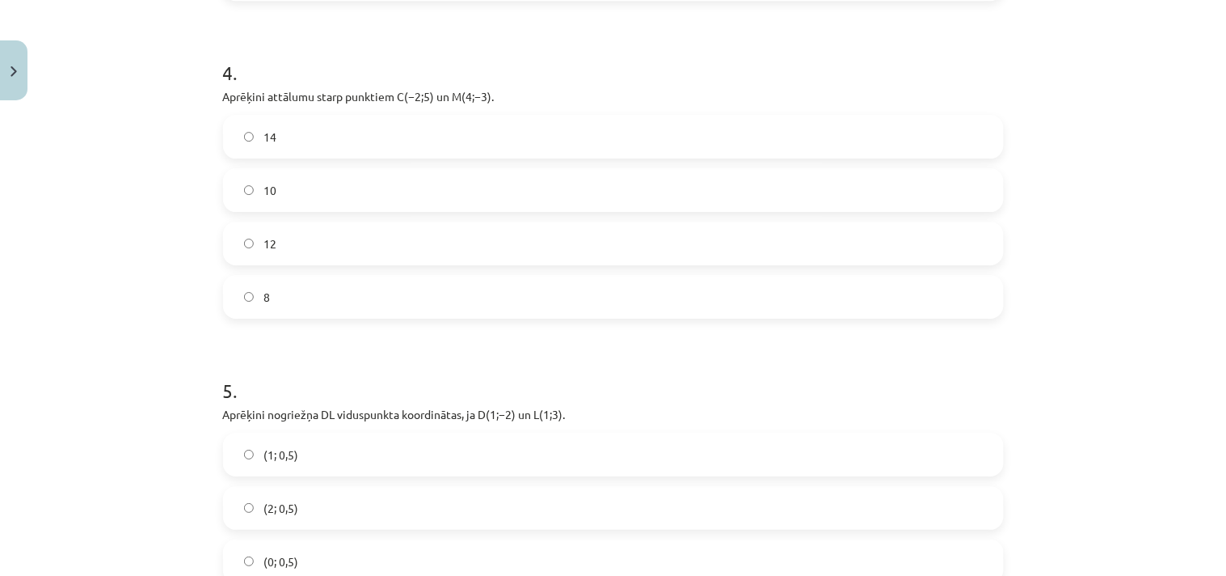
click at [838, 196] on label "10" at bounding box center [614, 190] width 778 height 40
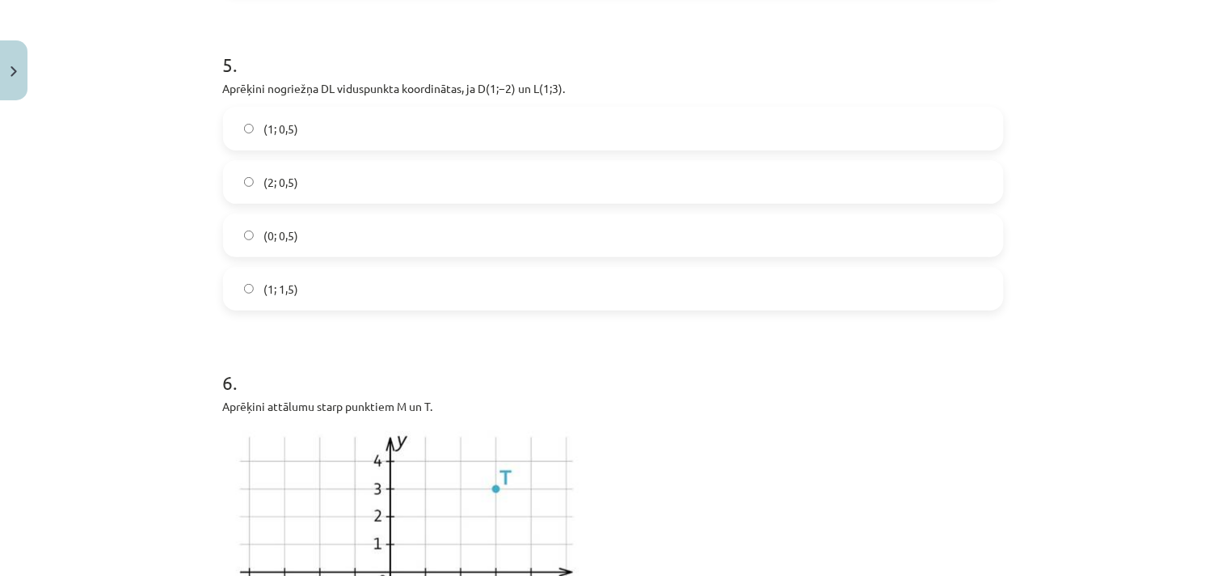
scroll to position [1588, 0]
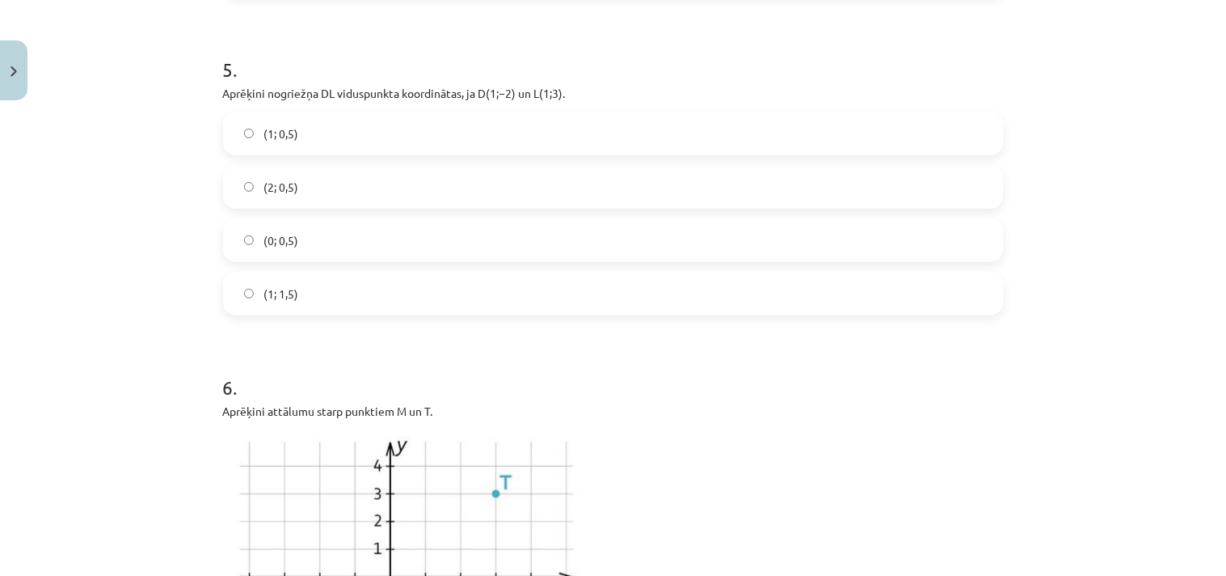
click at [531, 137] on label "(1; 0,5)" at bounding box center [614, 133] width 778 height 40
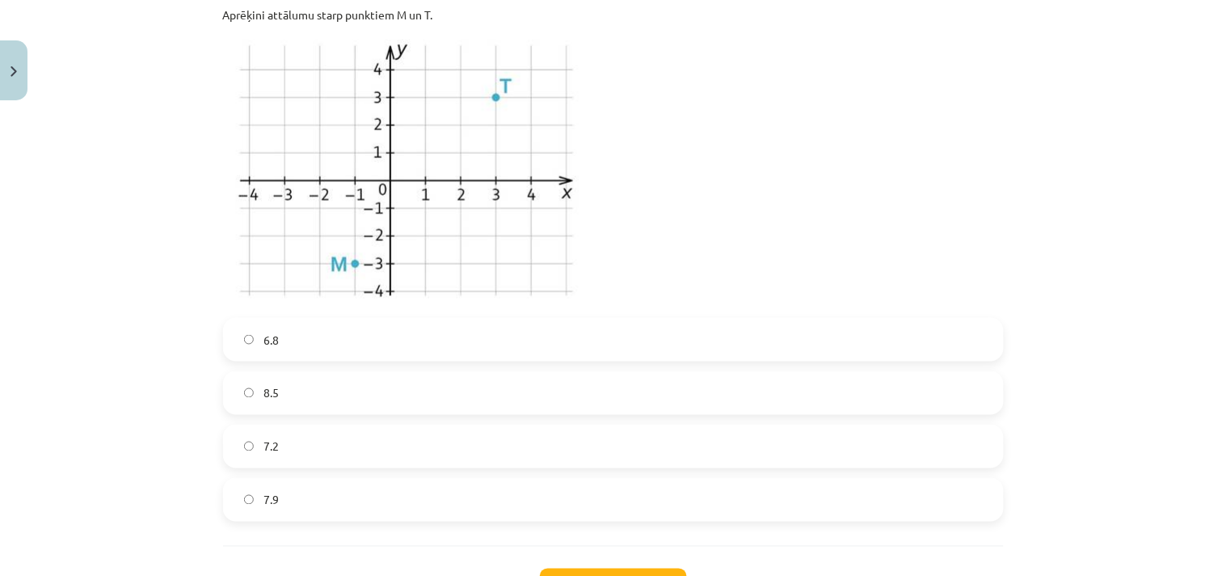
scroll to position [1976, 0]
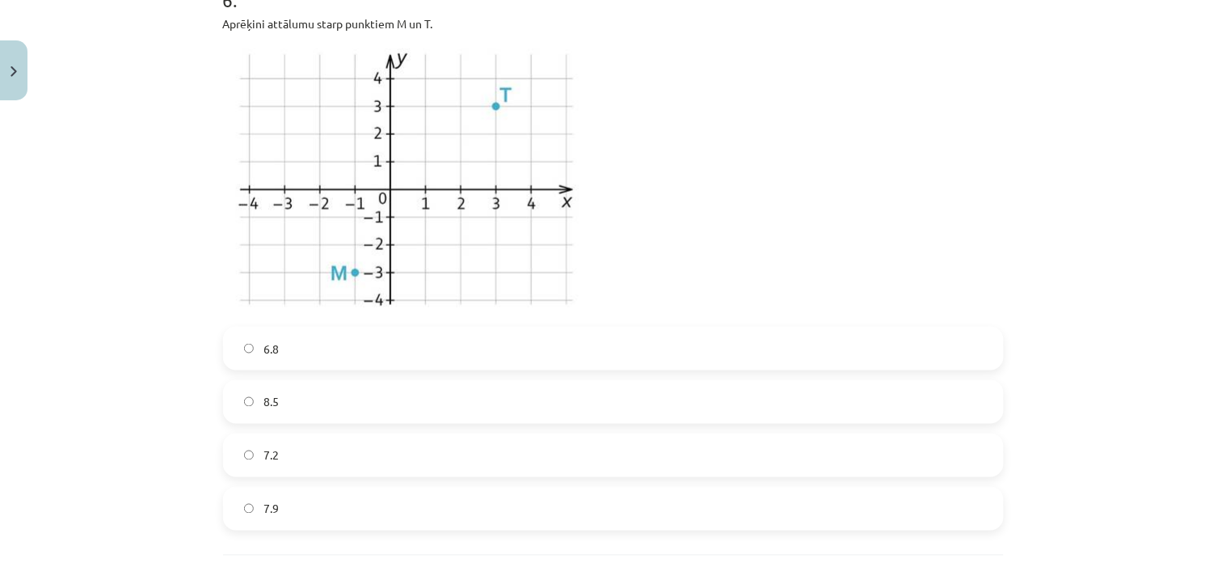
click at [550, 511] on label "7.9" at bounding box center [614, 508] width 778 height 40
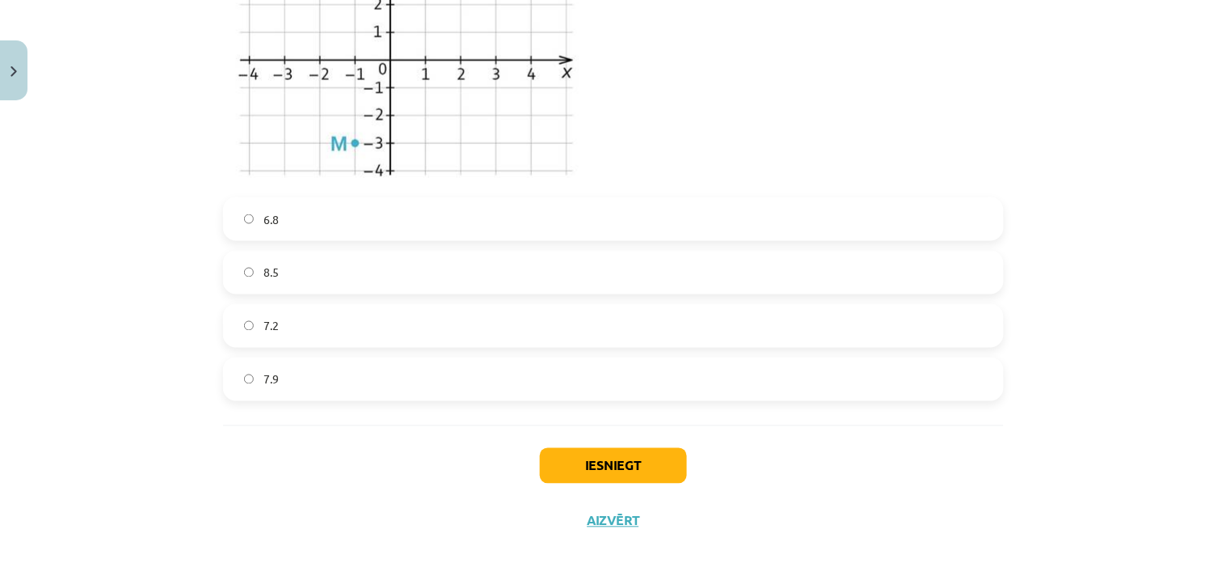
scroll to position [2110, 0]
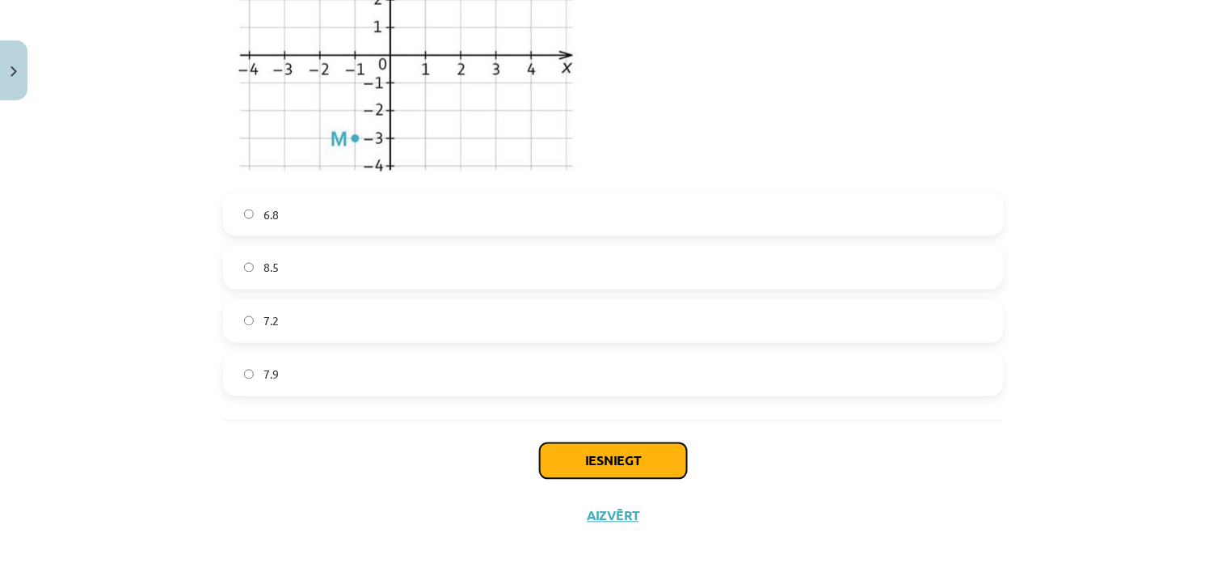
click at [661, 471] on button "Iesniegt" at bounding box center [613, 461] width 147 height 36
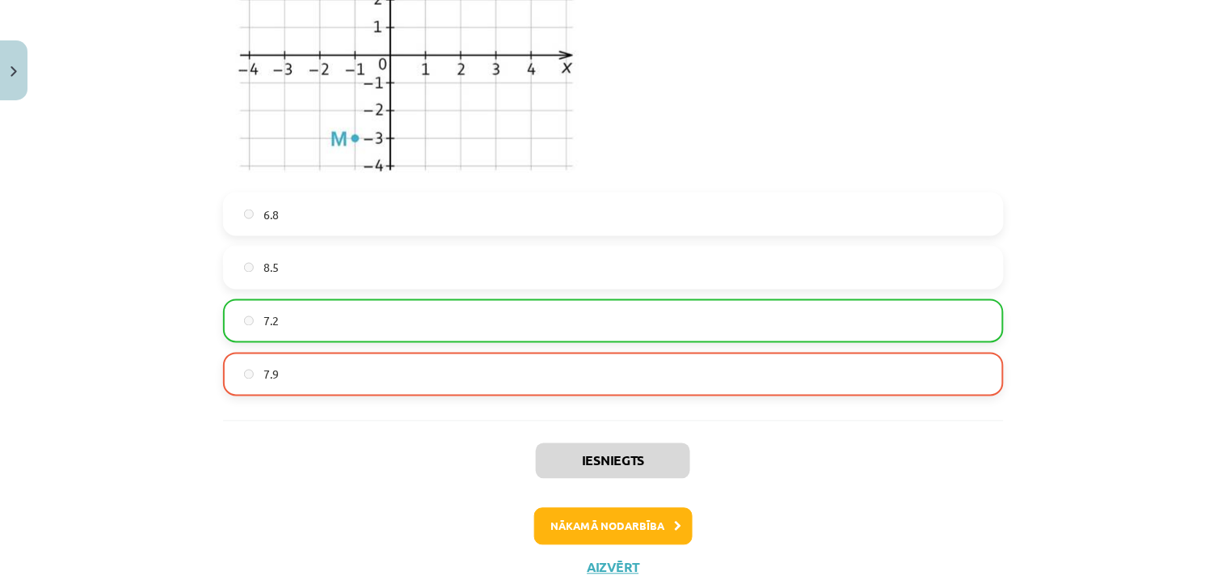
scroll to position [2169, 0]
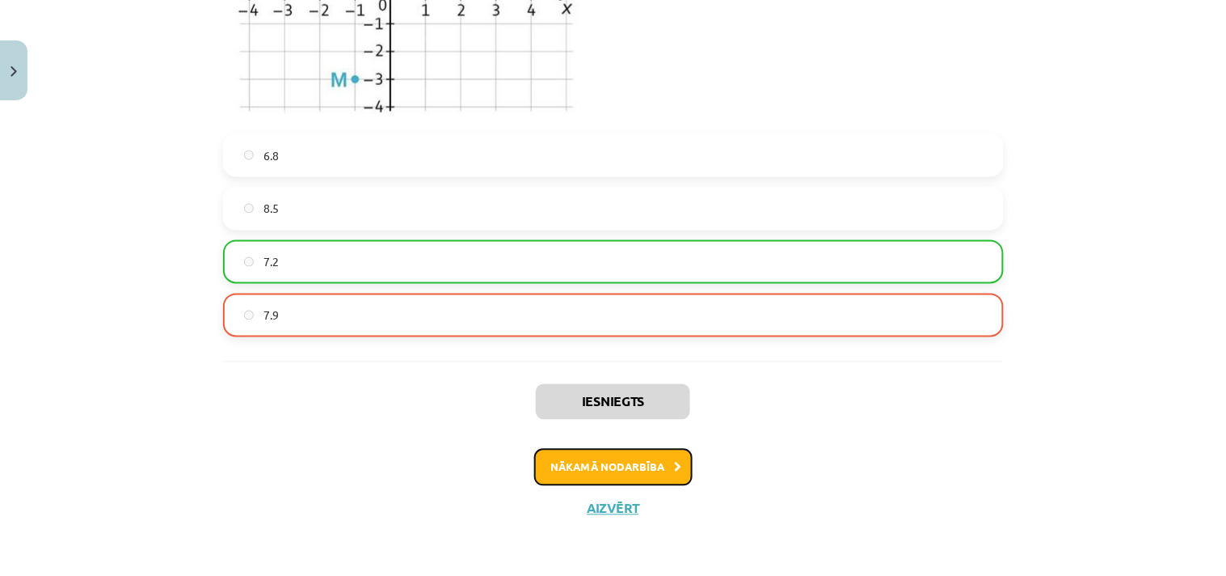
click at [626, 470] on button "Nākamā nodarbība" at bounding box center [613, 467] width 158 height 37
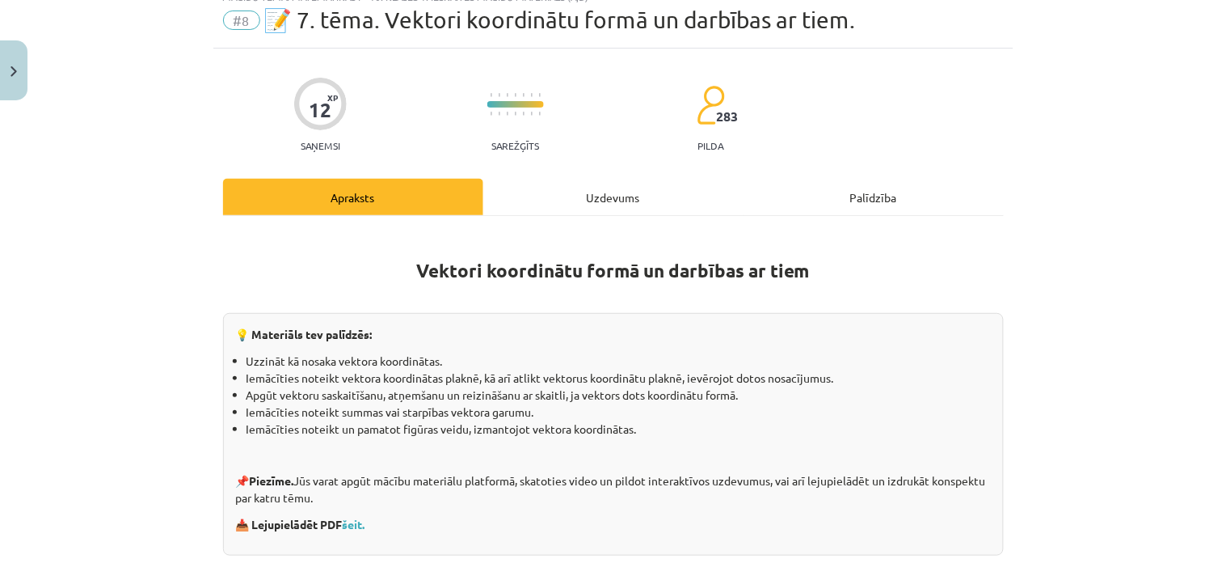
scroll to position [40, 0]
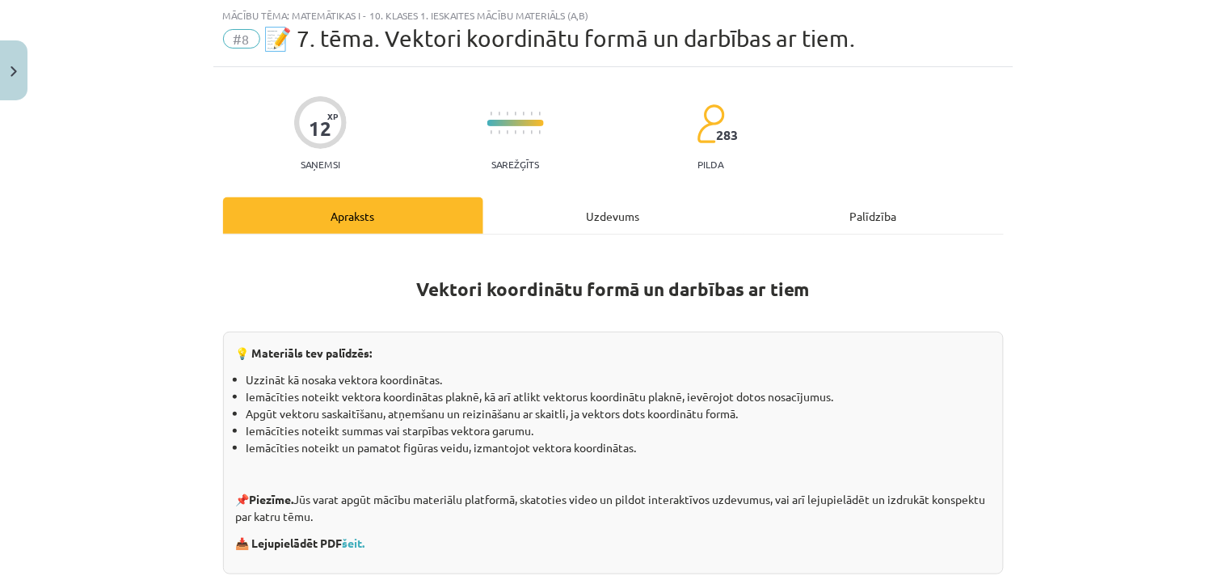
click at [592, 211] on div "Uzdevums" at bounding box center [613, 215] width 260 height 36
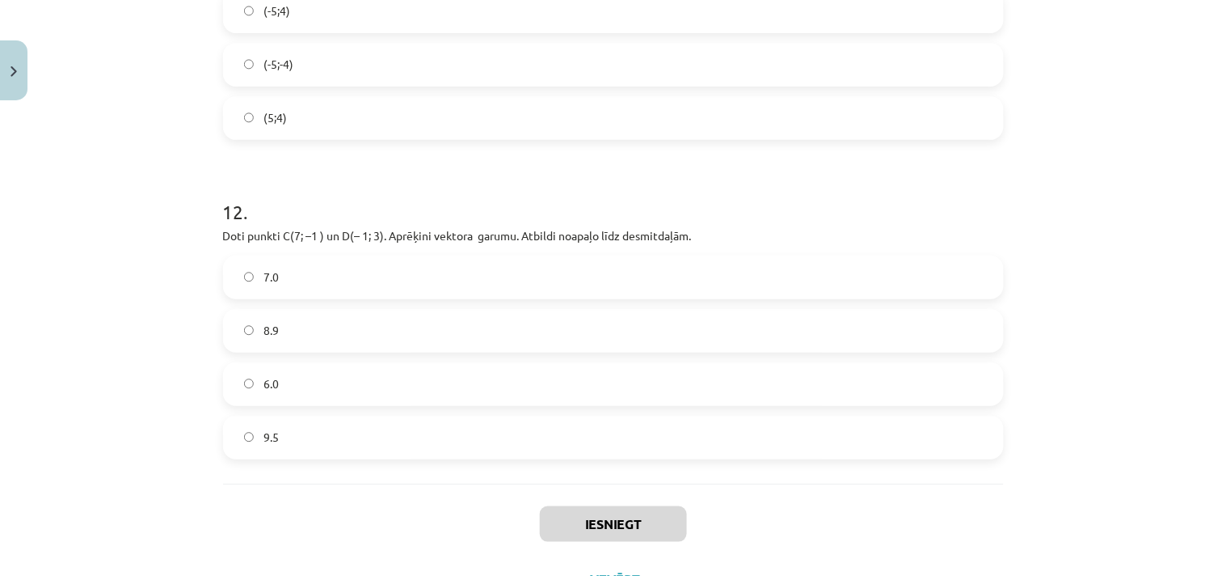
scroll to position [4886, 0]
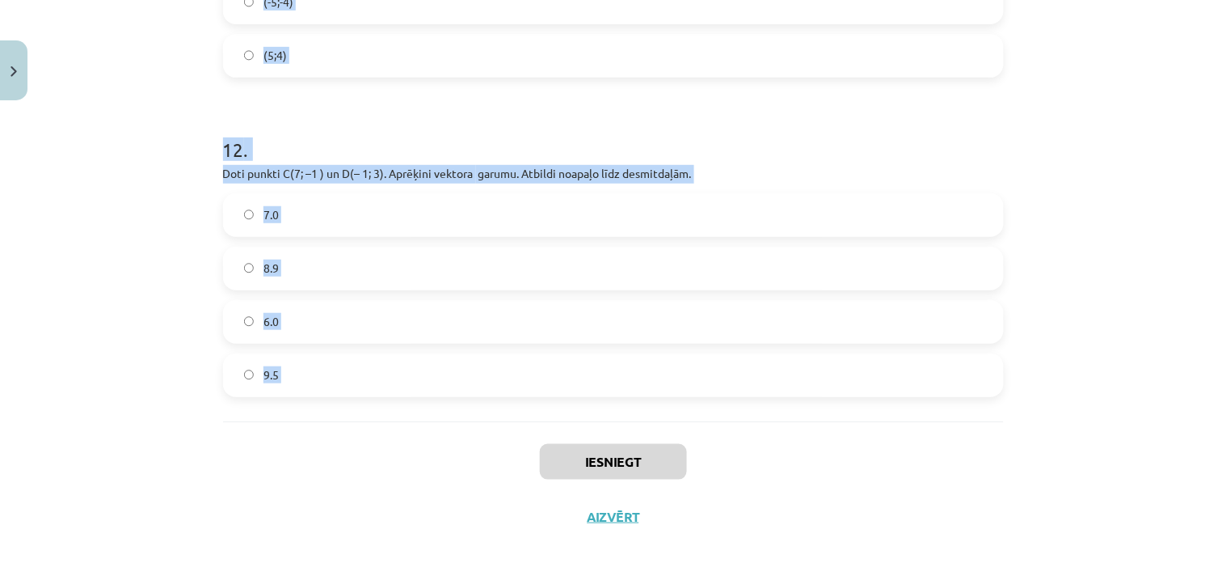
drag, startPoint x: 210, startPoint y: 322, endPoint x: 343, endPoint y: 457, distance: 189.2
copy form "1 . Dots ﻿ → m = ( − 3 ; 0 ) m → = ( − 3 ; 0 ) . Aprēķini ﻿ − 2 → m − 2 m → ﻿. …"
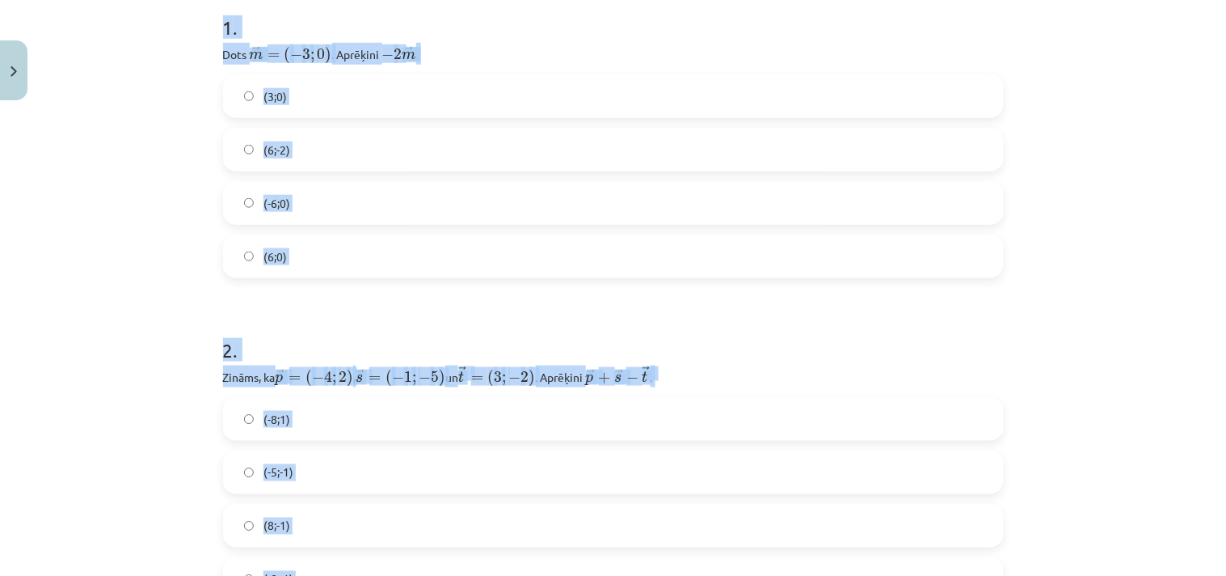
scroll to position [343, 0]
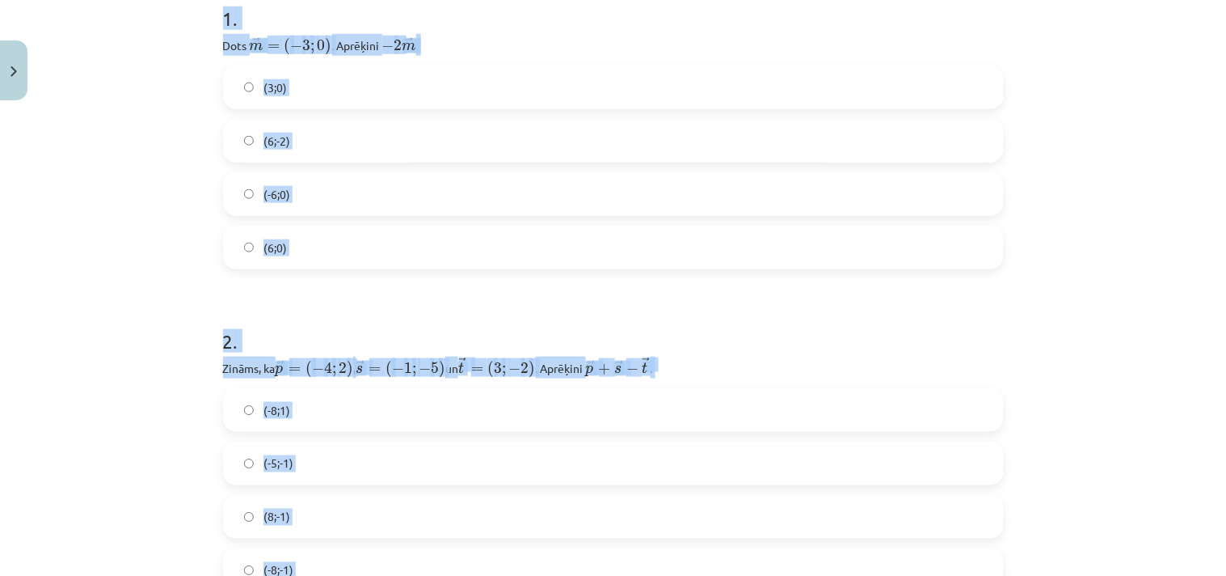
click at [126, 128] on div "Mācību tēma: Matemātikas i - 10. klases 1. ieskaites mācību materiāls (a,b) #8 …" at bounding box center [613, 288] width 1226 height 576
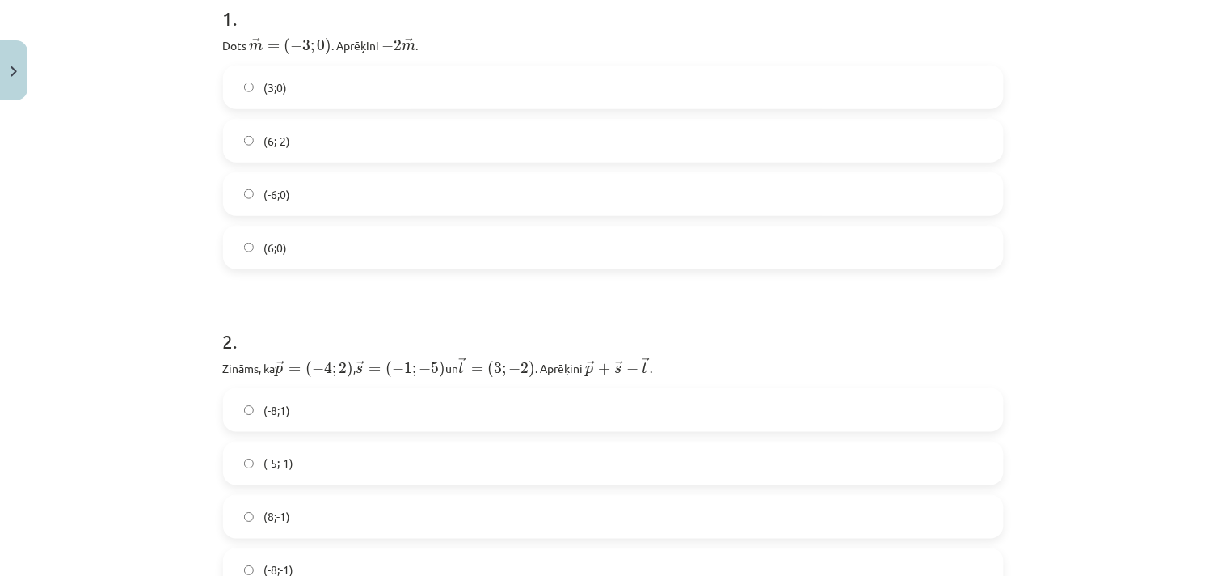
click at [318, 249] on label "(6;0)" at bounding box center [614, 247] width 778 height 40
click at [440, 517] on label "(-8;-1)" at bounding box center [614, 570] width 778 height 40
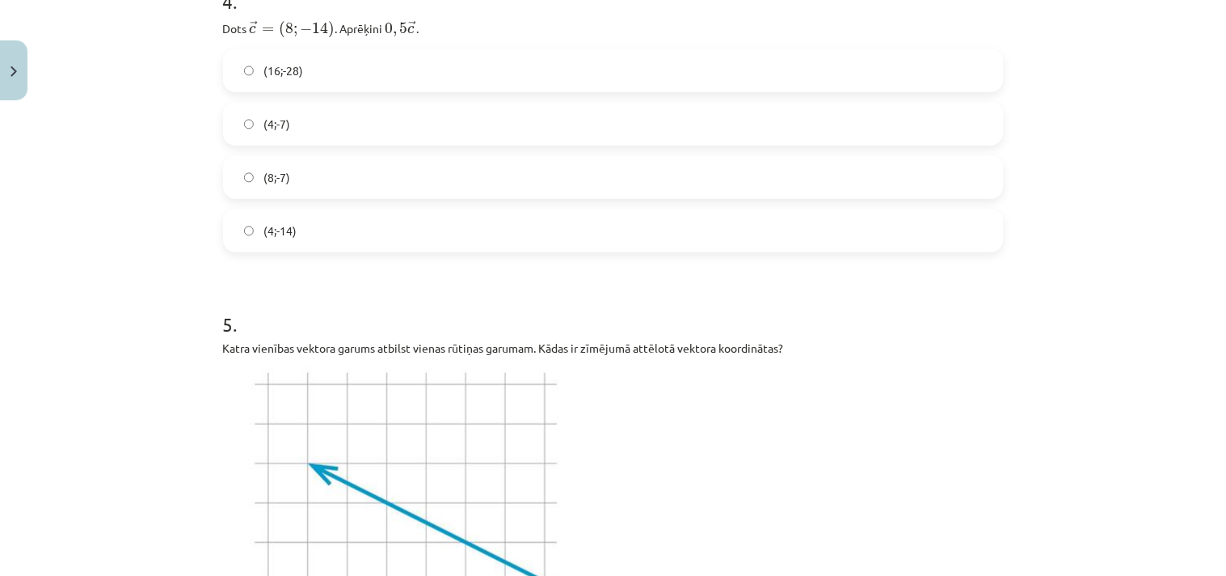
scroll to position [1580, 0]
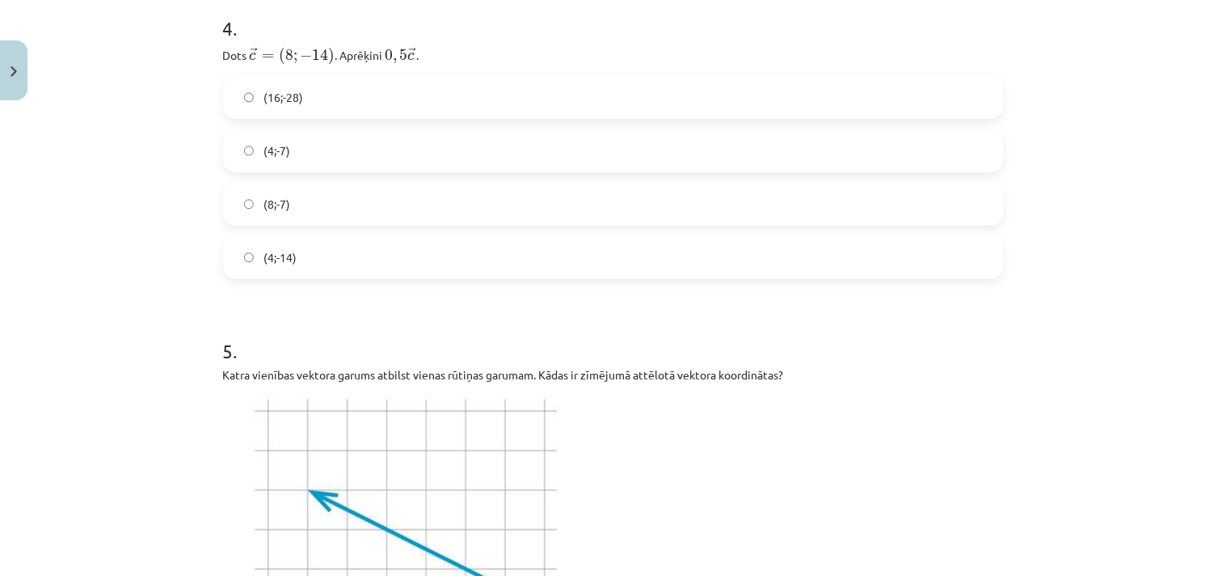
click at [285, 147] on label "(4;-7)" at bounding box center [614, 150] width 778 height 40
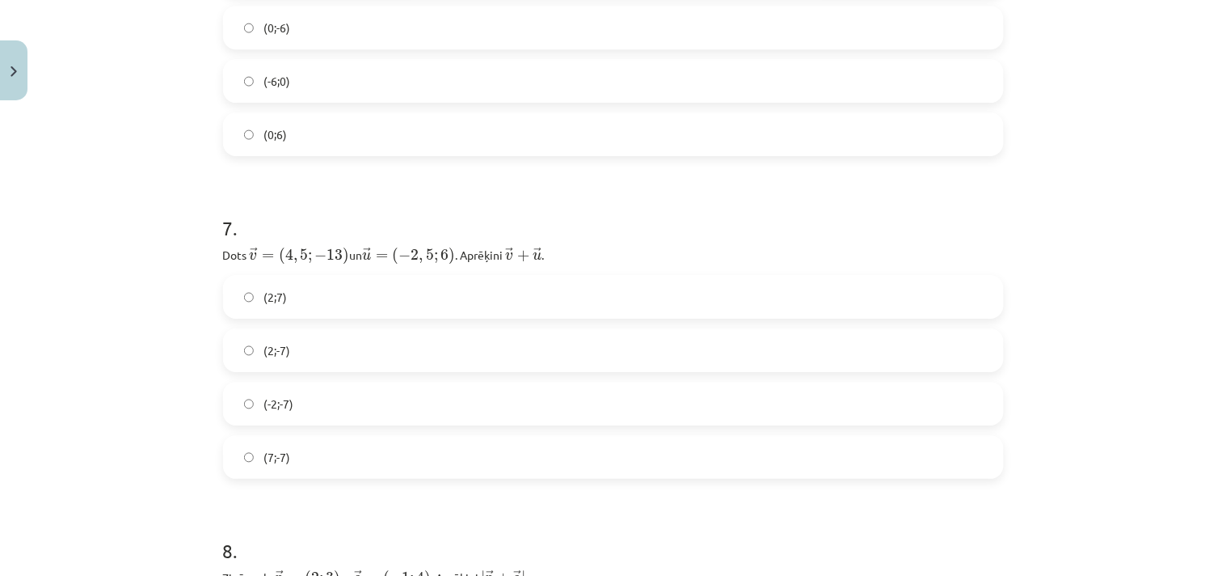
scroll to position [3070, 0]
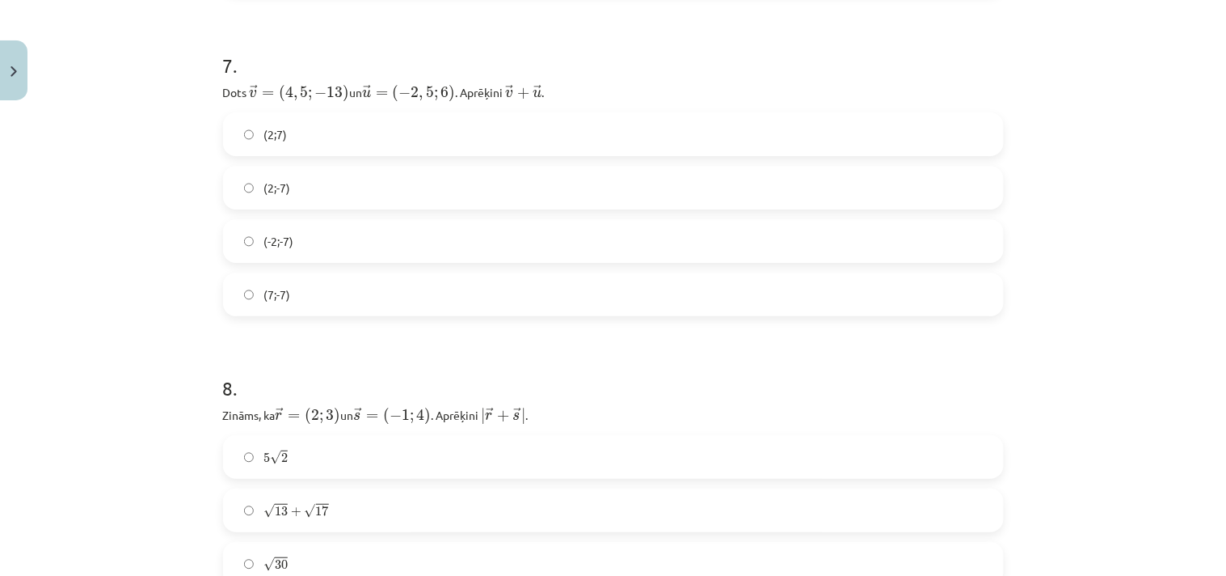
click at [339, 224] on label "(-2;-7)" at bounding box center [614, 241] width 778 height 40
click at [330, 180] on label "(2;-7)" at bounding box center [614, 187] width 778 height 40
click at [366, 462] on label "5 √ 2 5 2" at bounding box center [614, 456] width 778 height 40
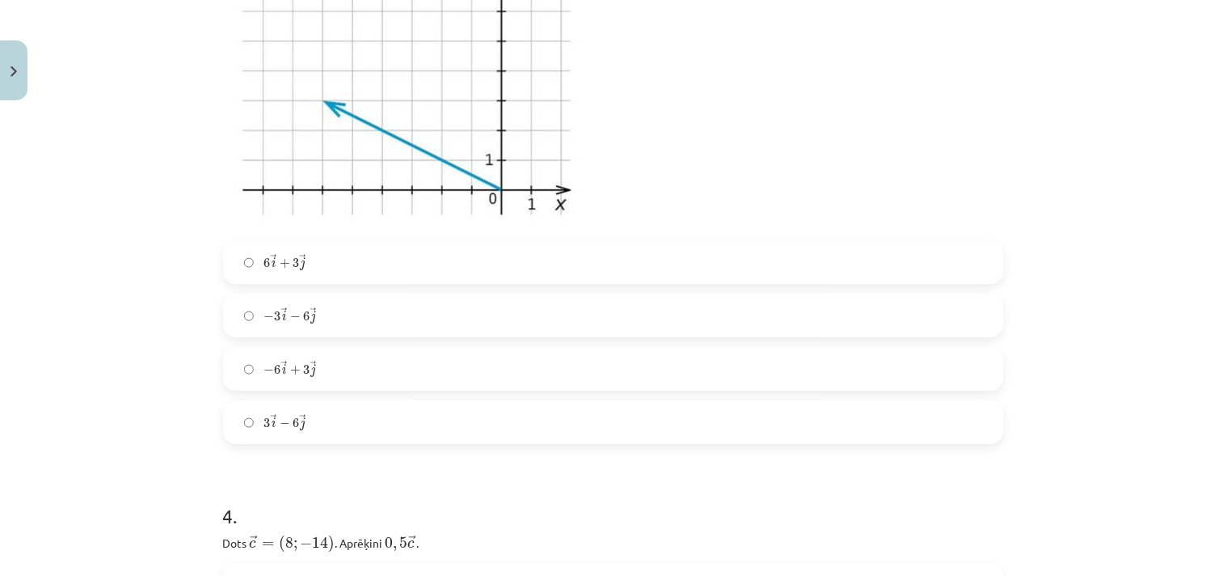
scroll to position [993, 0]
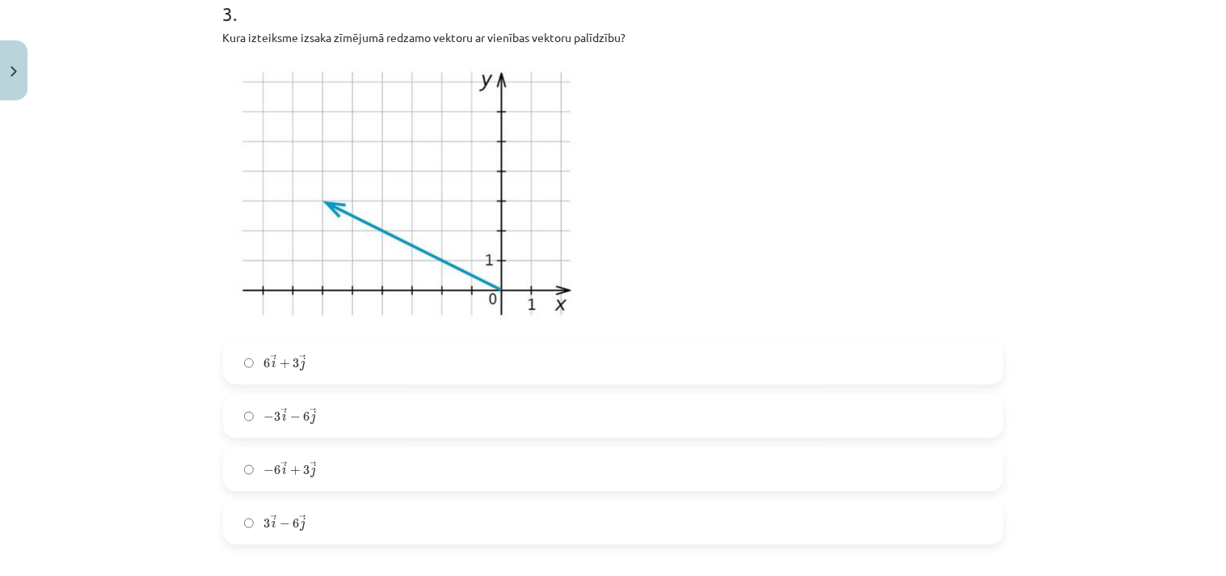
click at [533, 356] on label "6 → i + 3 → j 6 i → + 3 j →" at bounding box center [614, 362] width 778 height 40
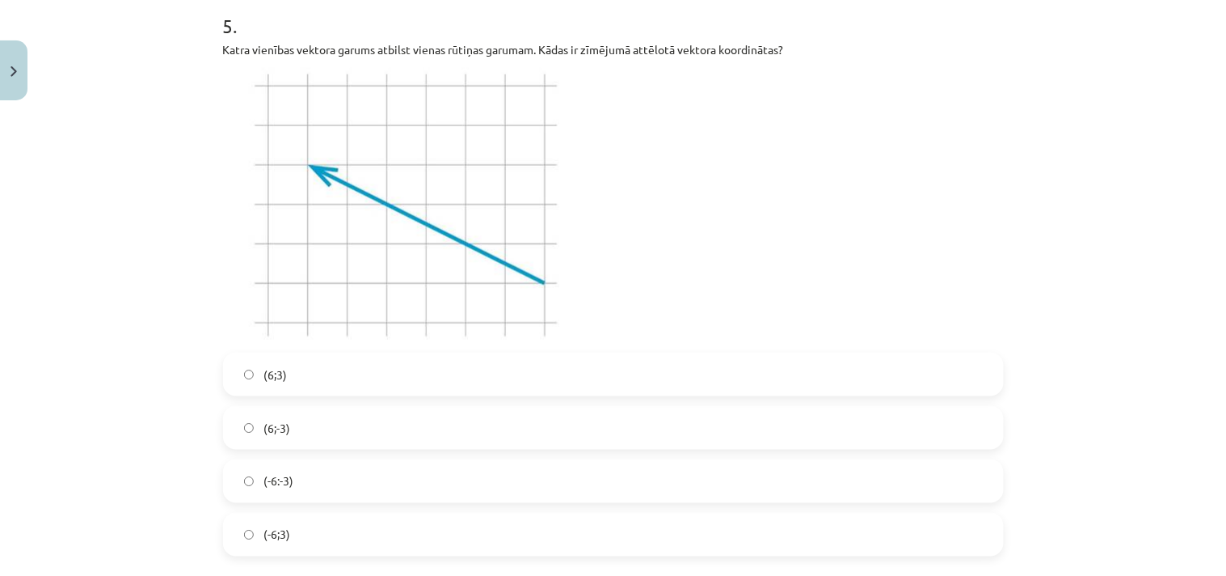
scroll to position [1914, 0]
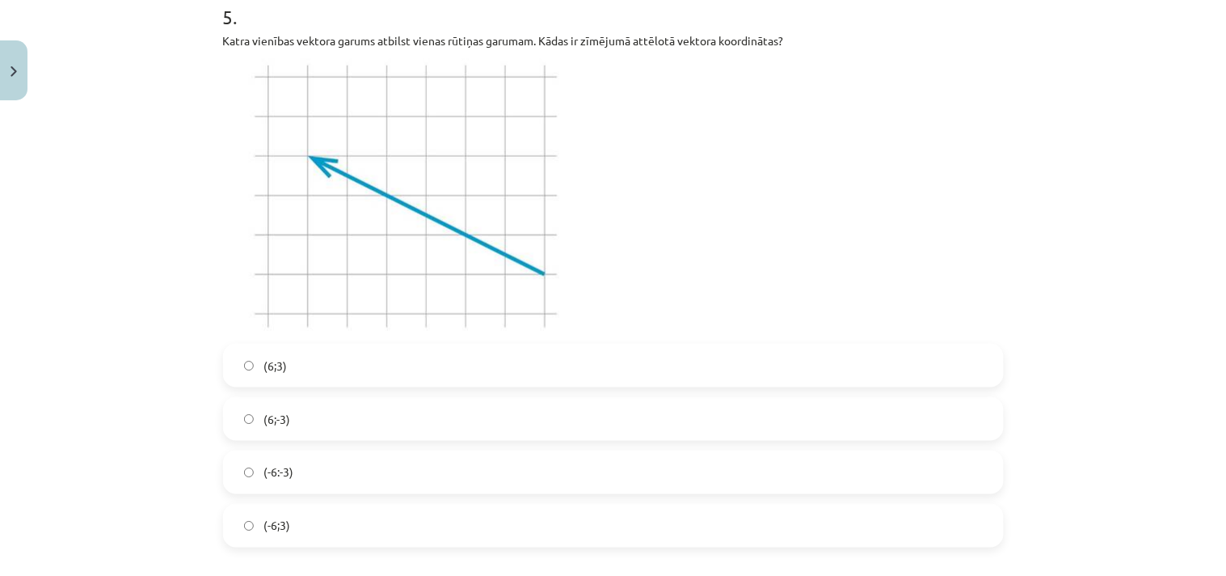
click at [626, 373] on label "(6;3)" at bounding box center [614, 365] width 778 height 40
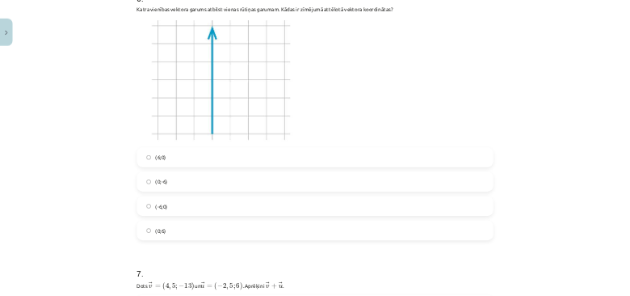
scroll to position [2538, 0]
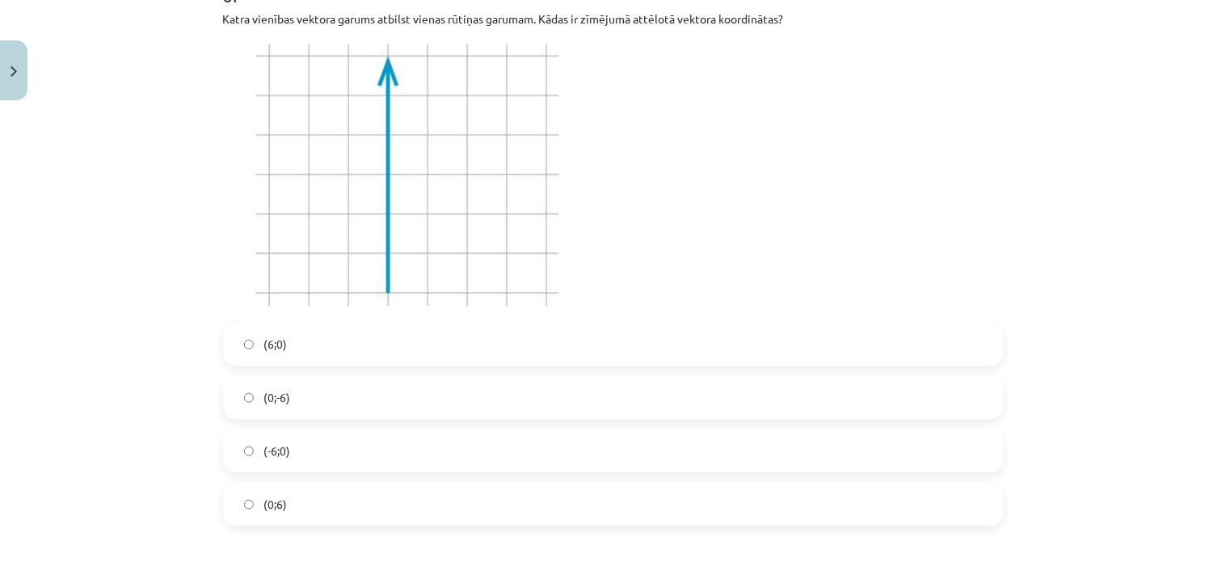
click at [306, 503] on label "(0;6)" at bounding box center [614, 503] width 778 height 40
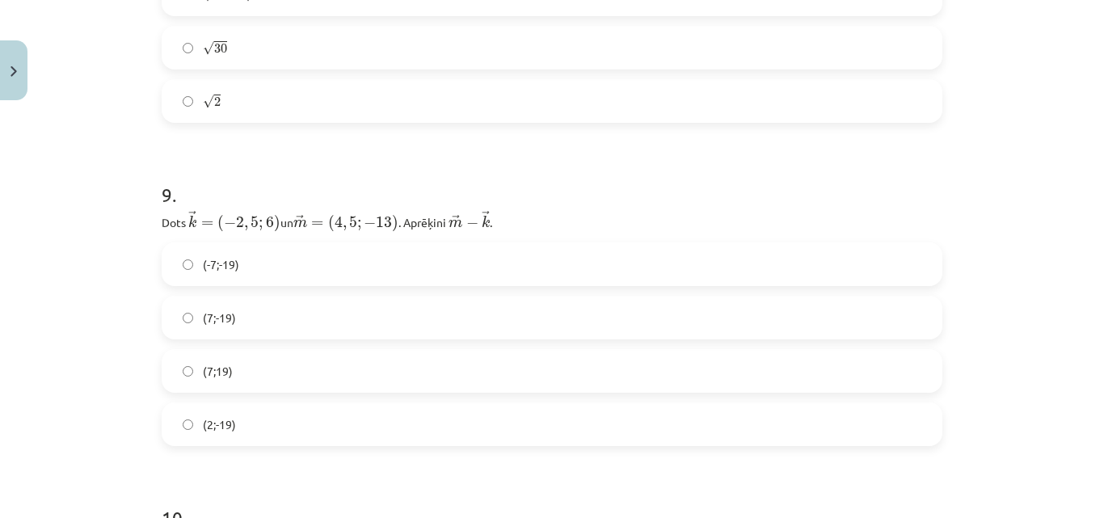
scroll to position [3703, 0]
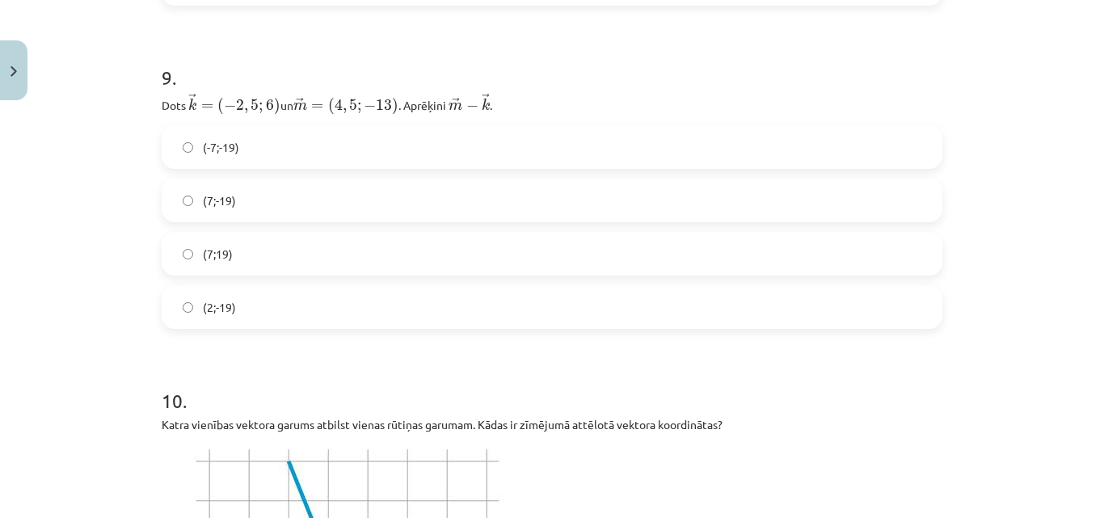
click at [246, 192] on label "(7;-19)" at bounding box center [552, 200] width 778 height 40
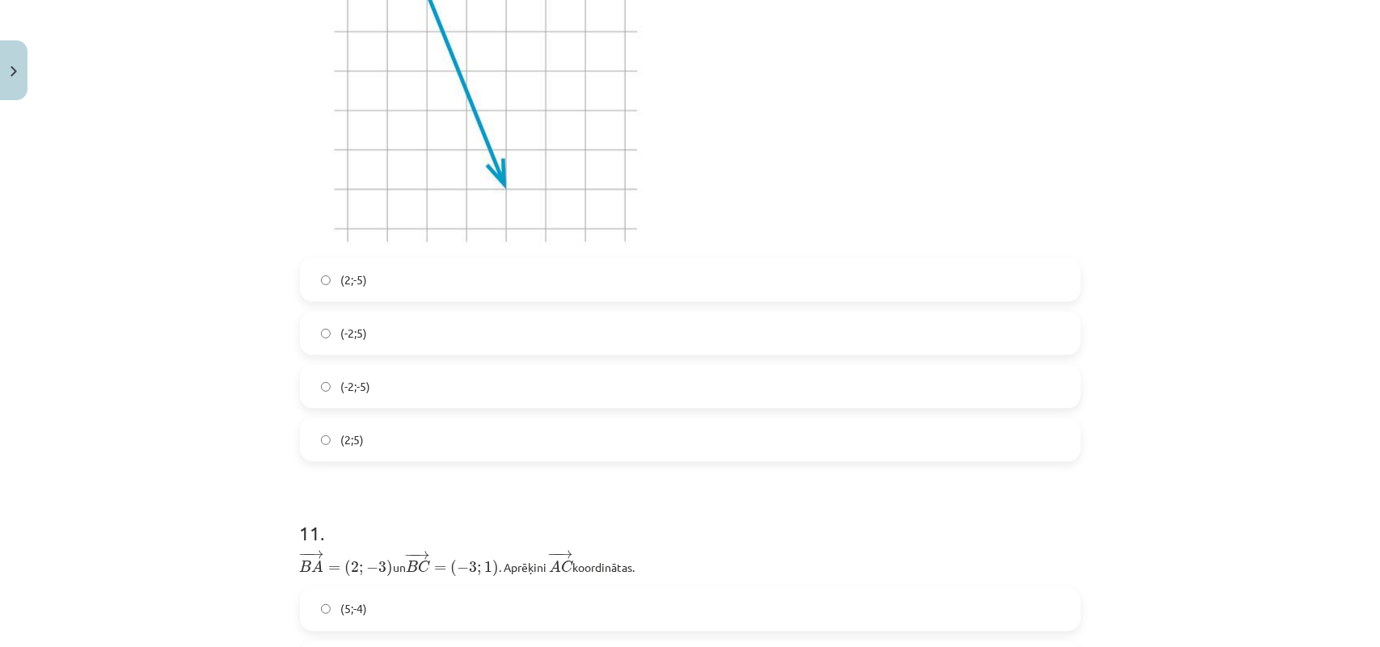
scroll to position [4172, 0]
drag, startPoint x: 1081, startPoint y: 0, endPoint x: 940, endPoint y: 331, distance: 360.0
click at [940, 331] on label "(-2;5)" at bounding box center [690, 333] width 778 height 40
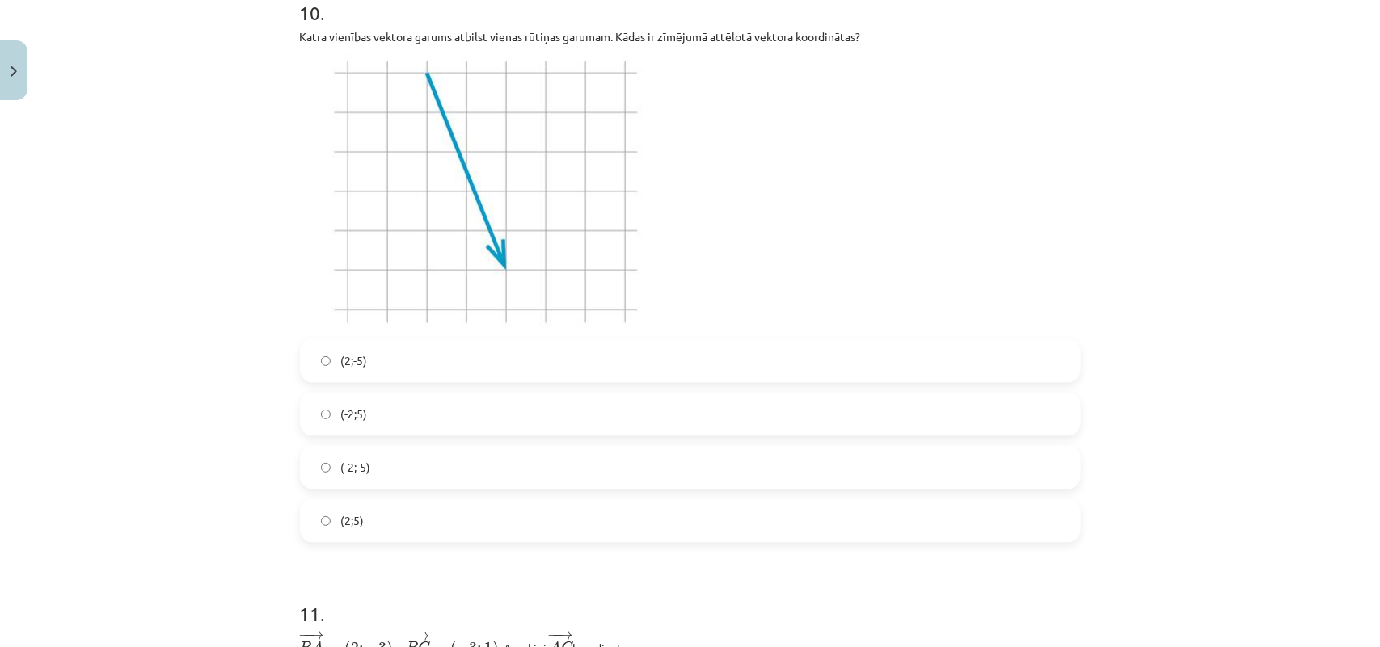
scroll to position [4072, 0]
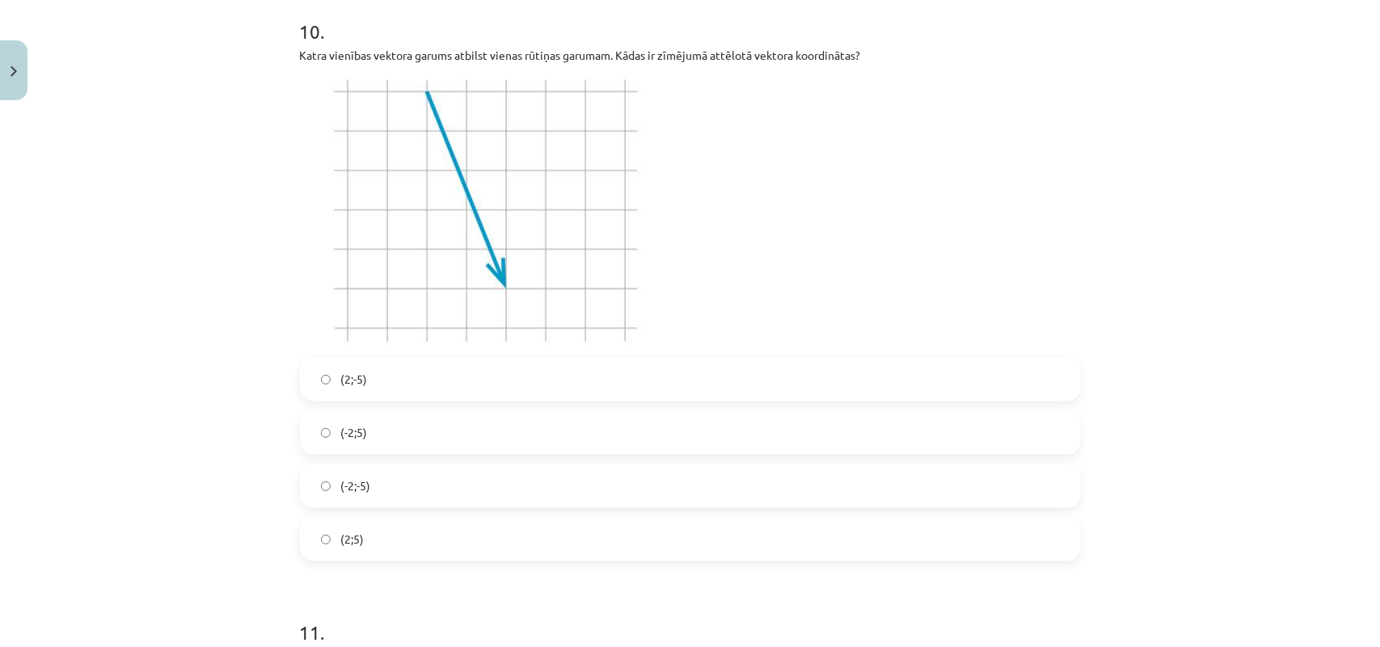
click at [435, 373] on label "(2;-5)" at bounding box center [690, 380] width 778 height 40
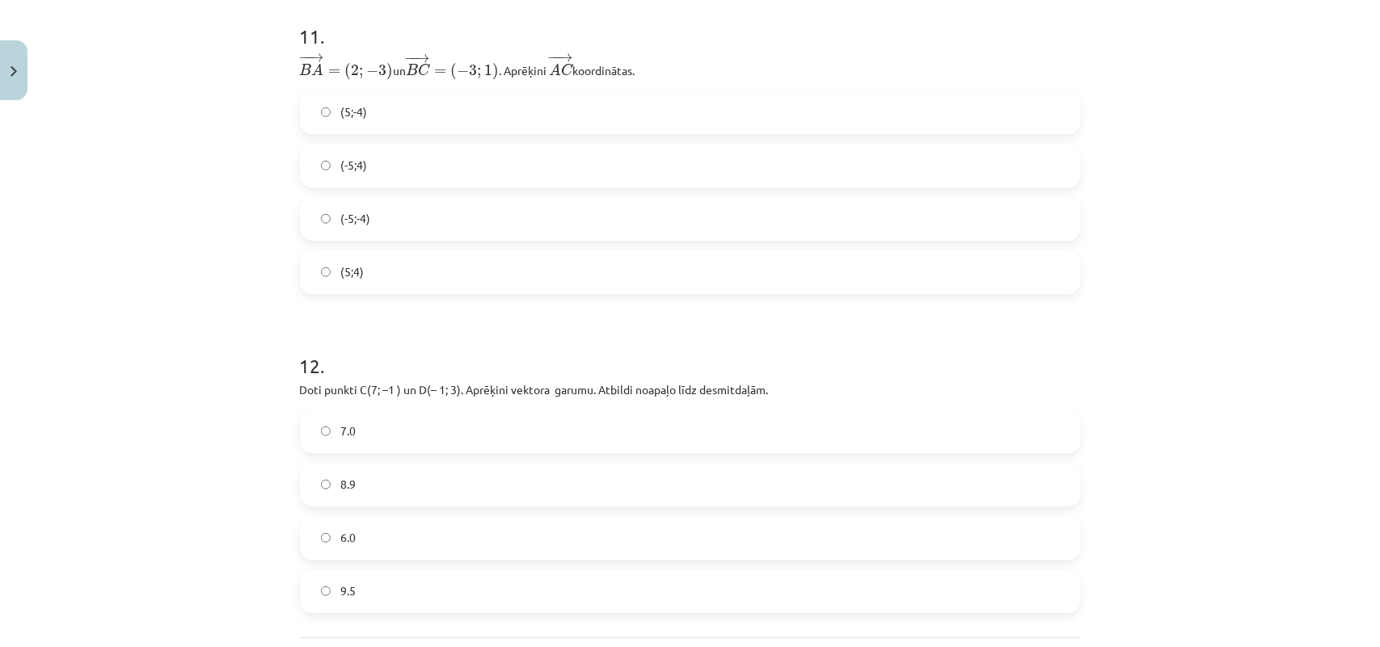
scroll to position [4661, 0]
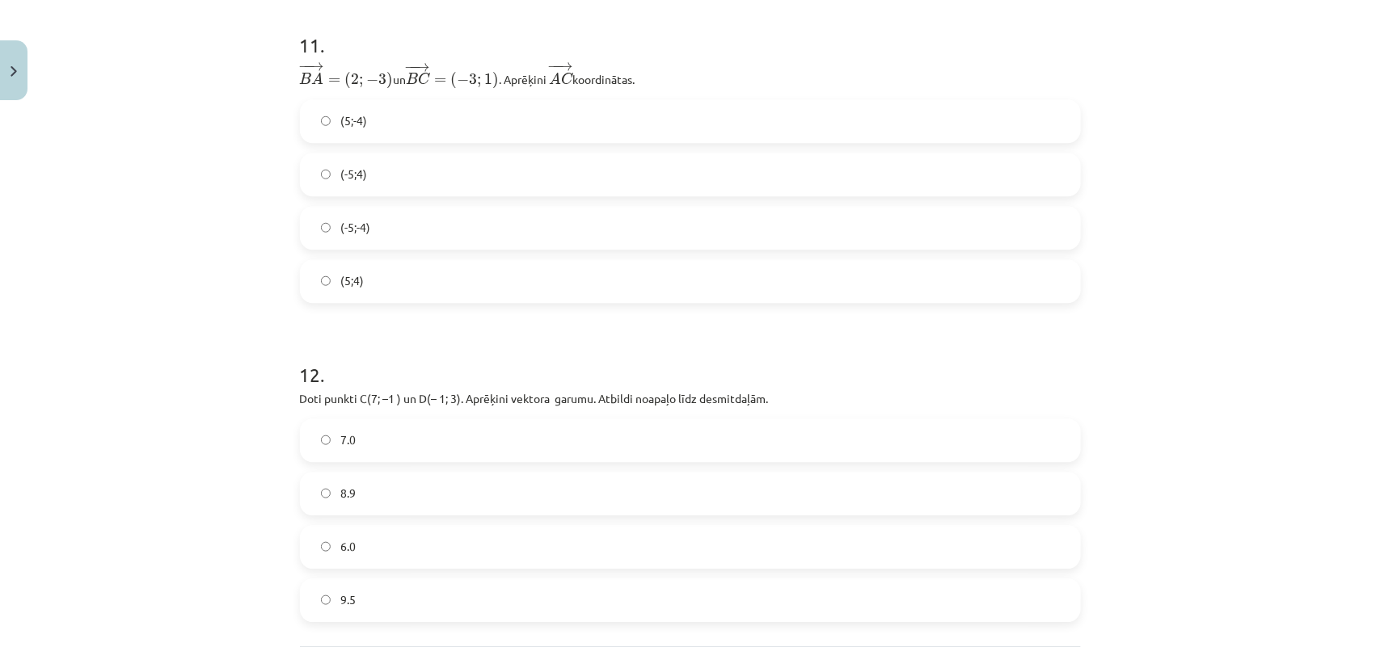
click at [439, 222] on label "(-5;-4)" at bounding box center [690, 228] width 778 height 40
click at [382, 154] on label "(-5;4)" at bounding box center [690, 174] width 778 height 40
click at [331, 16] on h1 "11 ." at bounding box center [690, 31] width 781 height 50
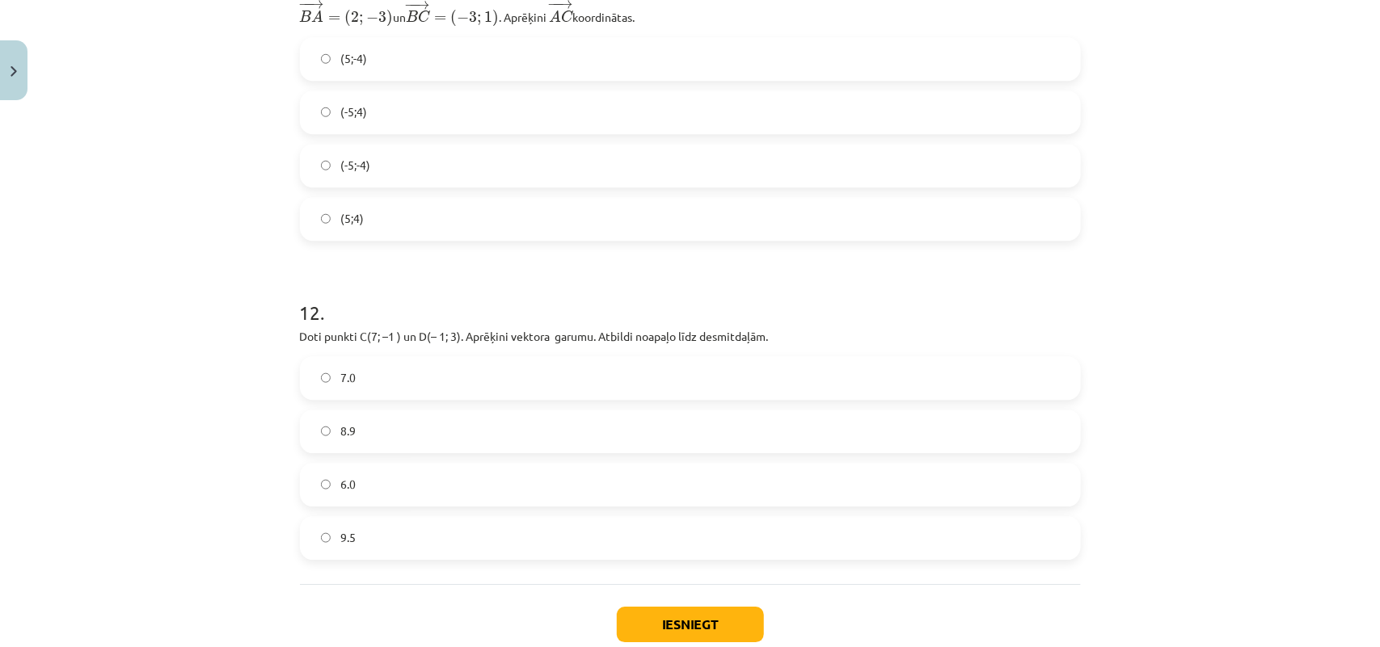
scroll to position [4815, 0]
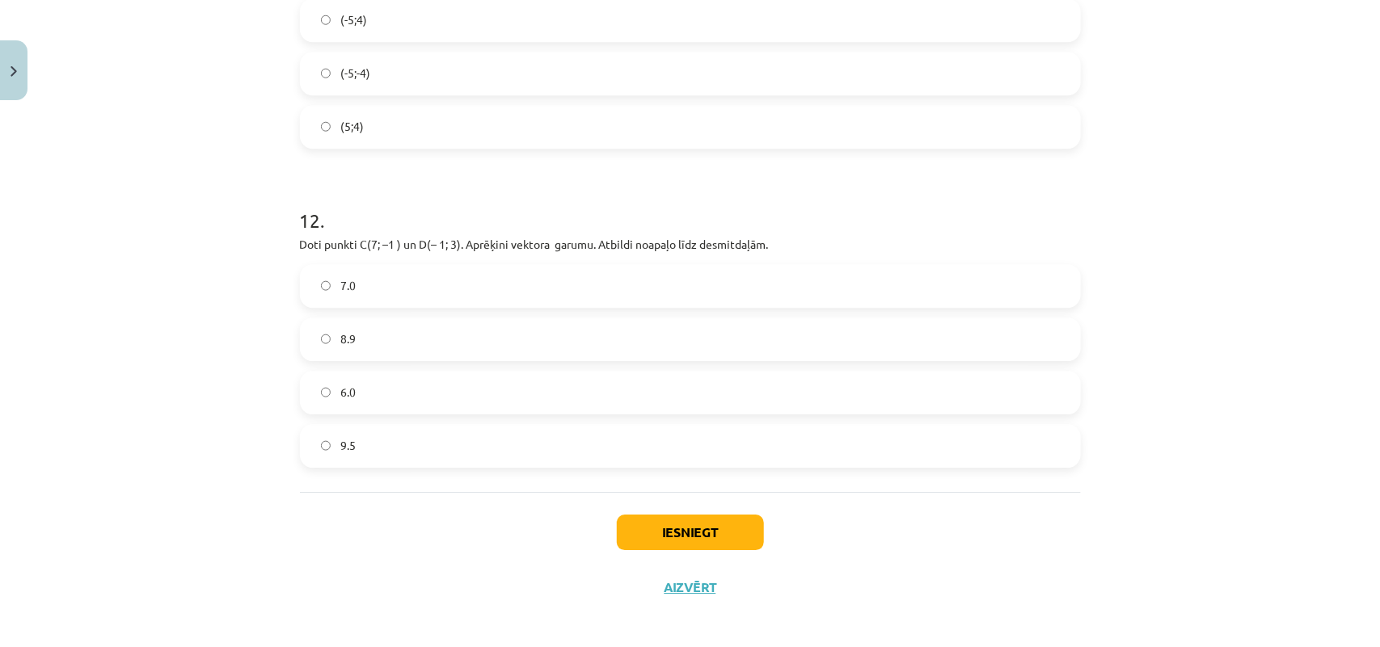
click at [419, 337] on label "8.9" at bounding box center [690, 339] width 778 height 40
click at [672, 517] on button "Iesniegt" at bounding box center [690, 533] width 147 height 36
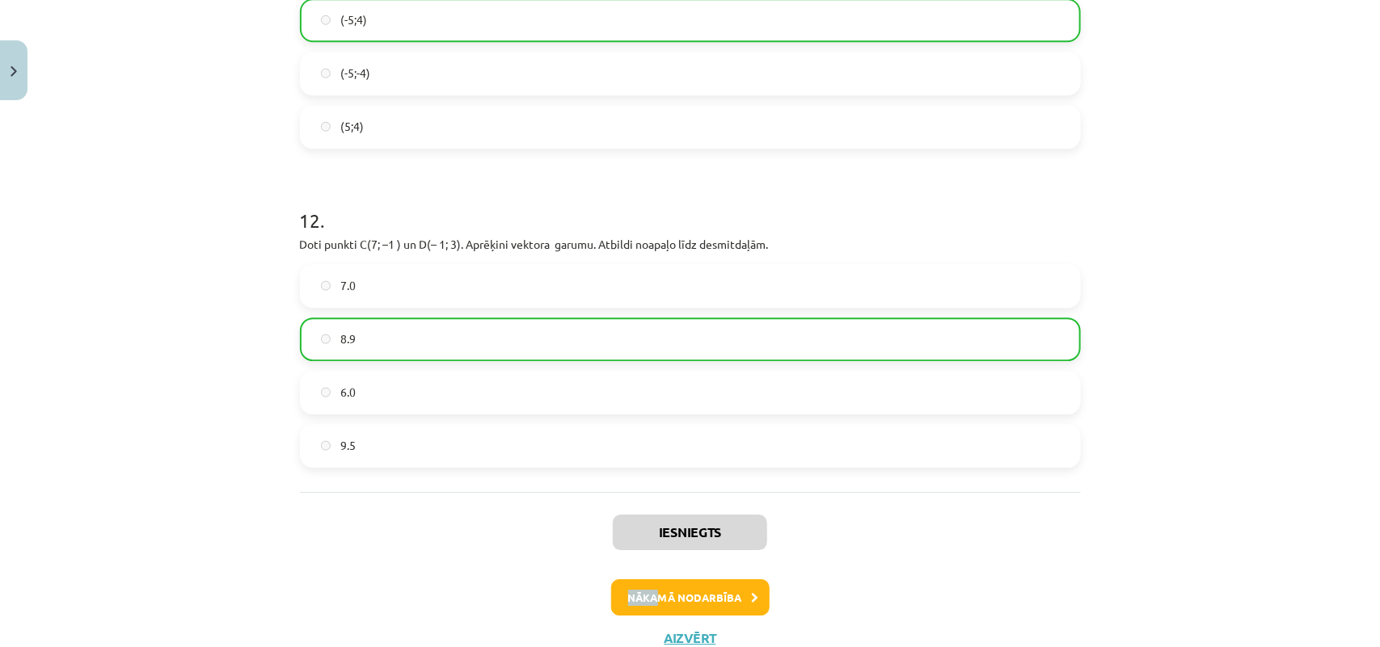
drag, startPoint x: 644, startPoint y: 567, endPoint x: 652, endPoint y: 597, distance: 31.0
click at [652, 517] on div "Iesniegts Nākamā nodarbība Aizvērt" at bounding box center [690, 574] width 781 height 165
click at [652, 517] on button "Nākamā nodarbība" at bounding box center [690, 598] width 158 height 37
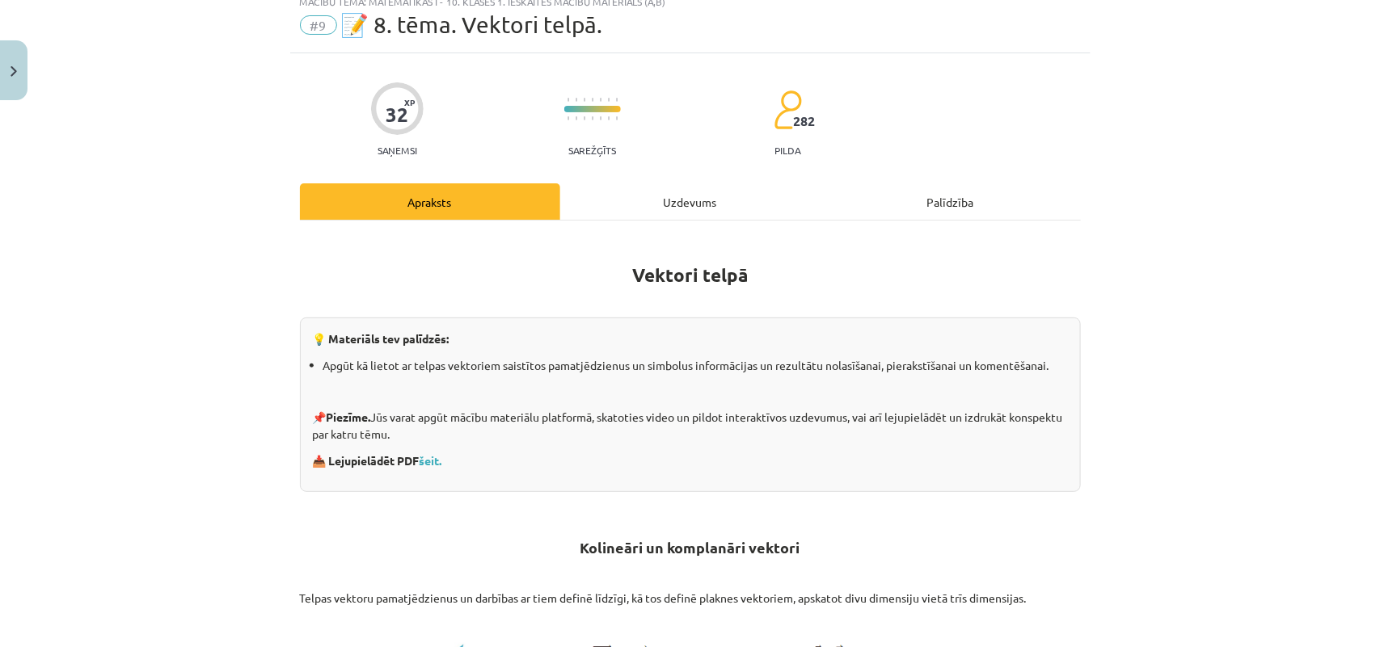
scroll to position [40, 0]
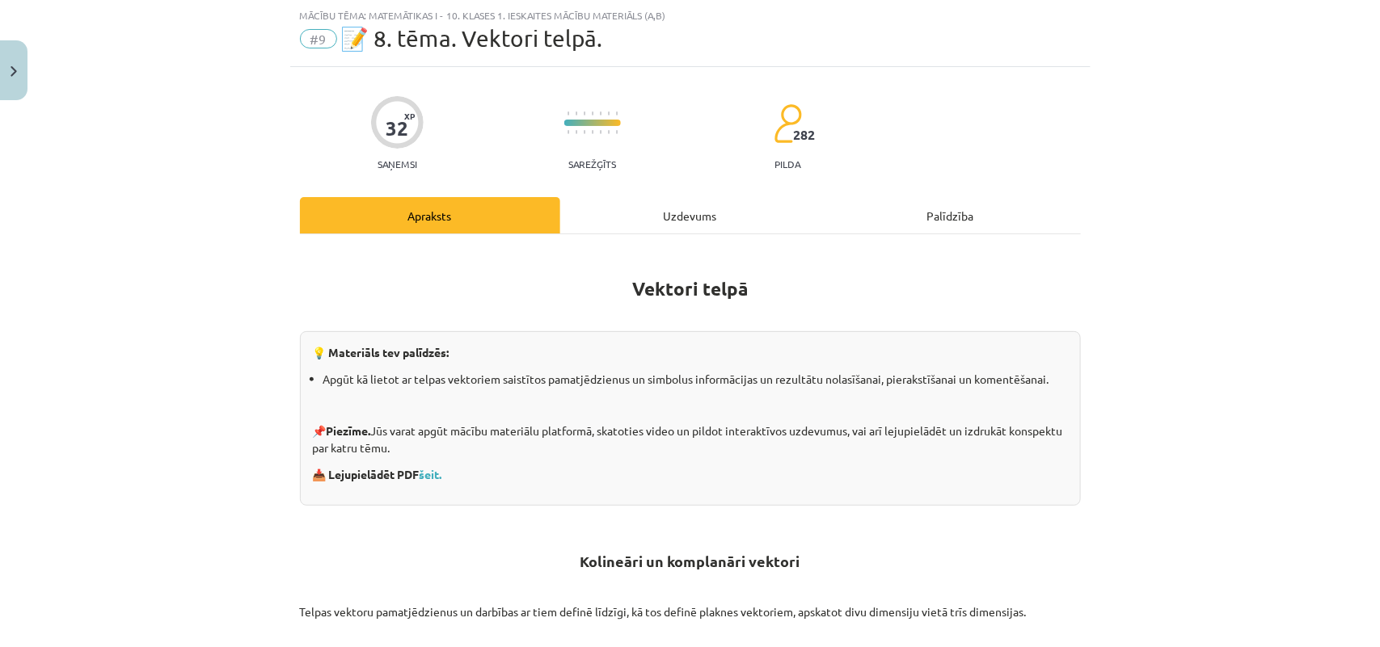
drag, startPoint x: 632, startPoint y: 190, endPoint x: 649, endPoint y: 207, distance: 24.0
click at [649, 207] on div "Uzdevums" at bounding box center [690, 215] width 260 height 36
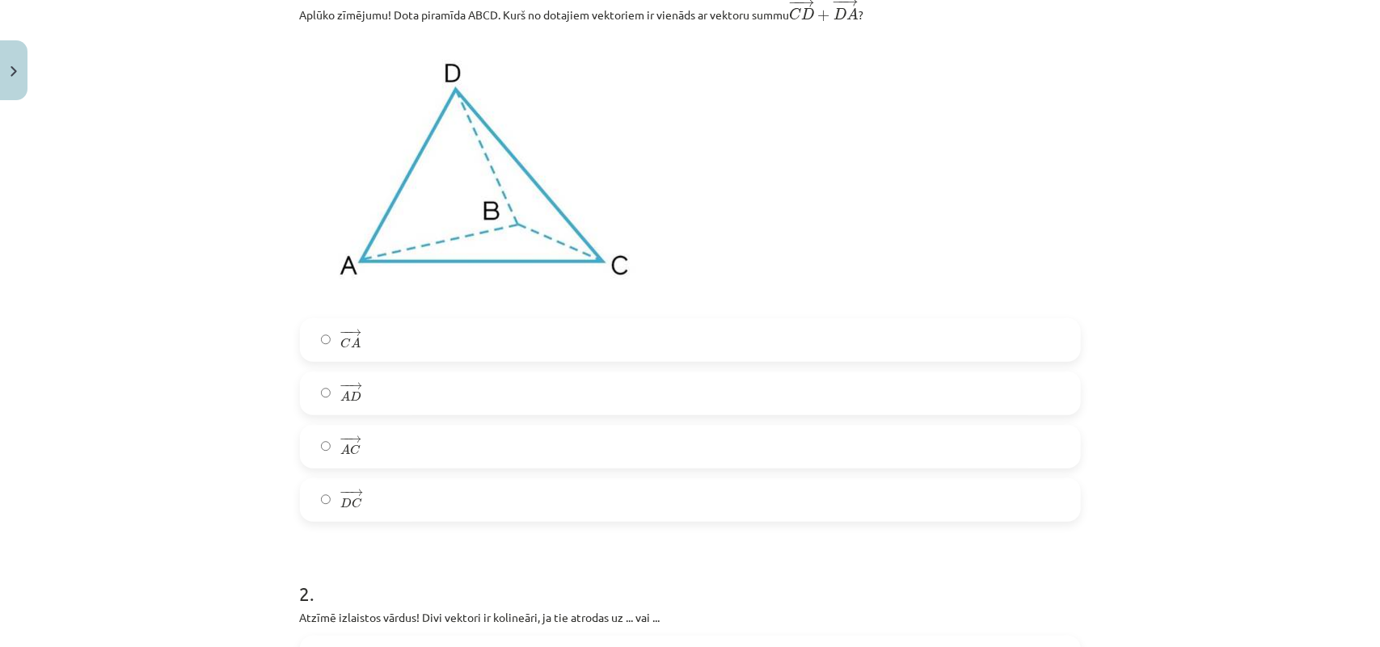
scroll to position [342, 0]
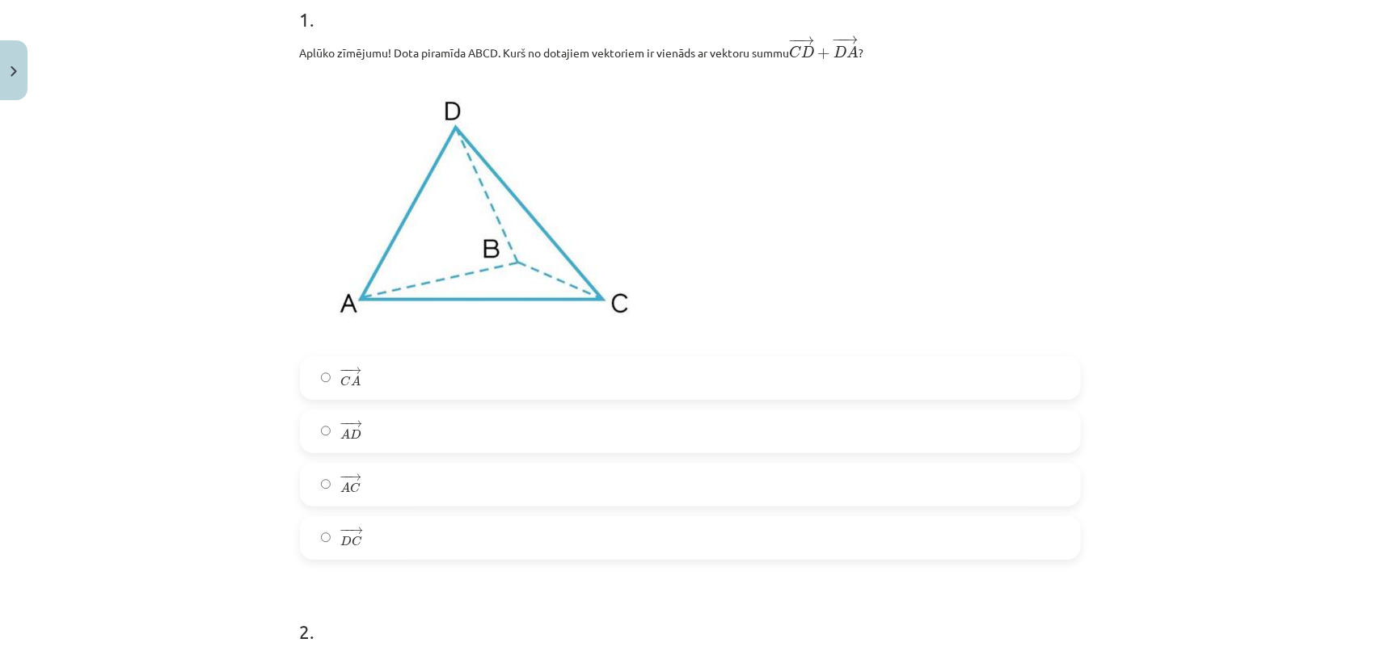
click at [453, 374] on label "− − → C A C A →" at bounding box center [690, 378] width 778 height 40
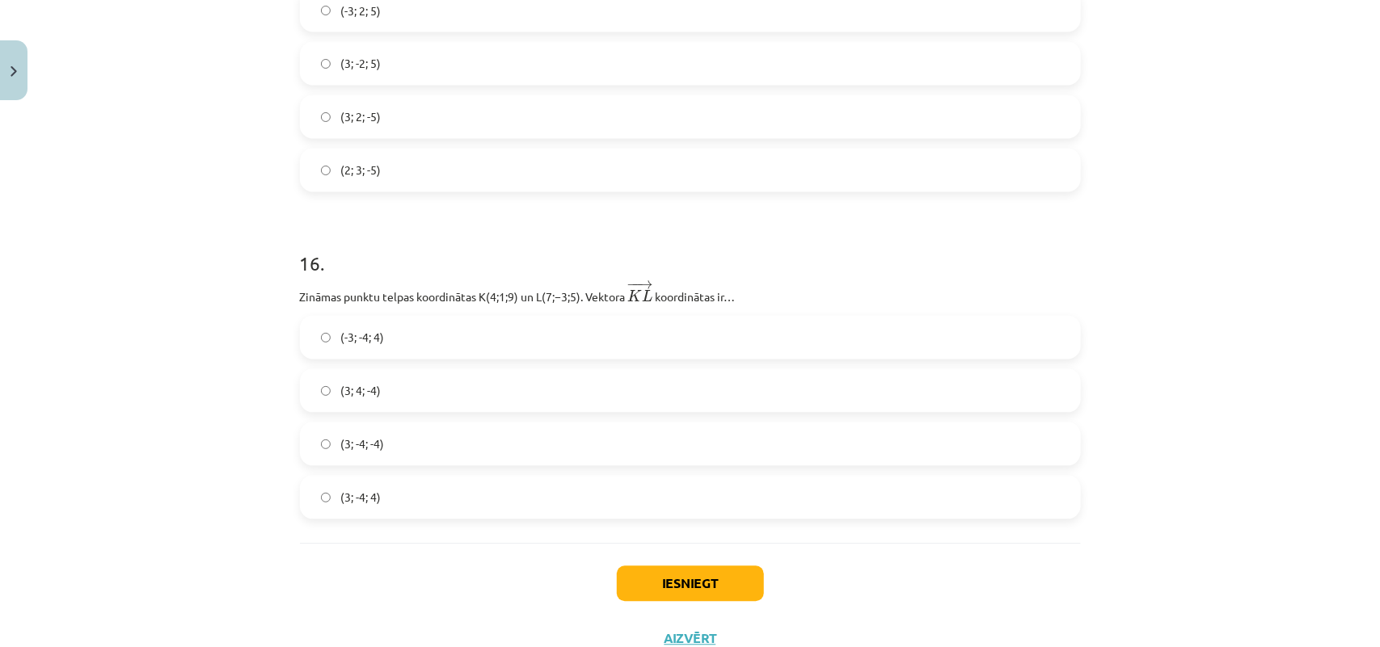
scroll to position [6953, 0]
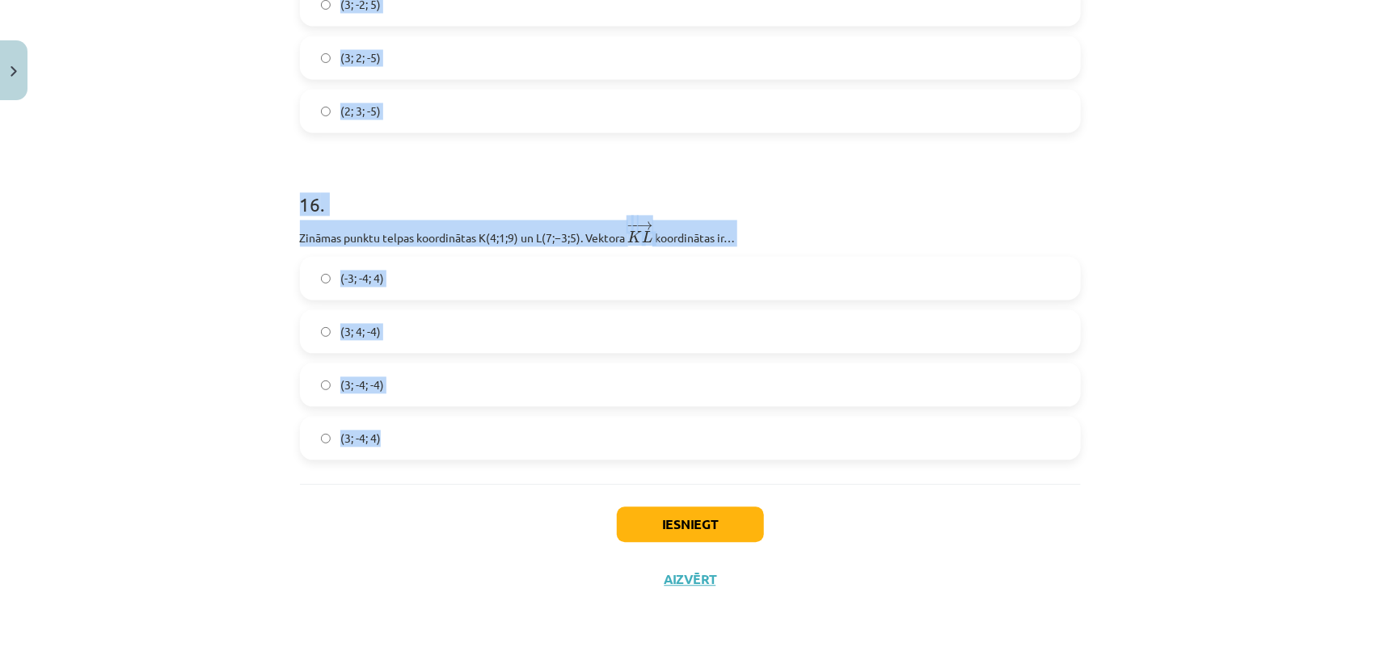
drag, startPoint x: 283, startPoint y: 32, endPoint x: 498, endPoint y: 478, distance: 494.6
copy form "2 . Atzīmē izlaistos vārdus! Divi vektori ir kolineāri, ja tie atrodas uz ... v…"
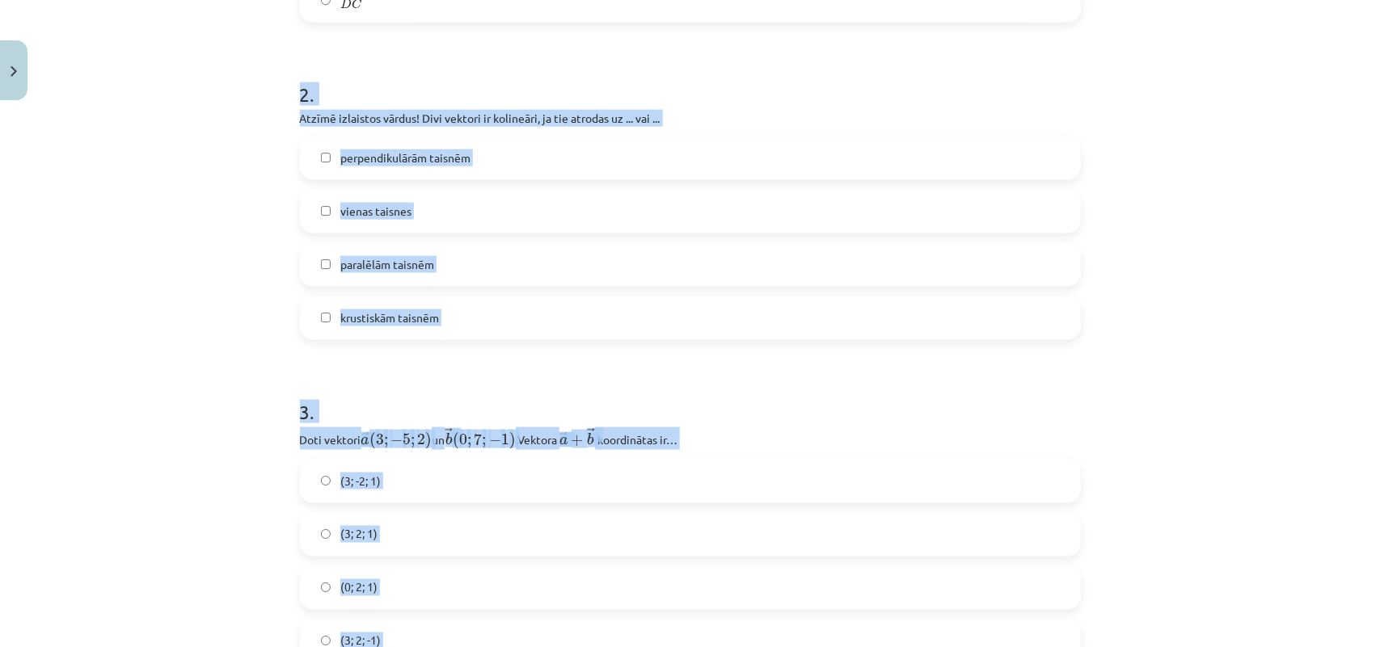
scroll to position [804, 0]
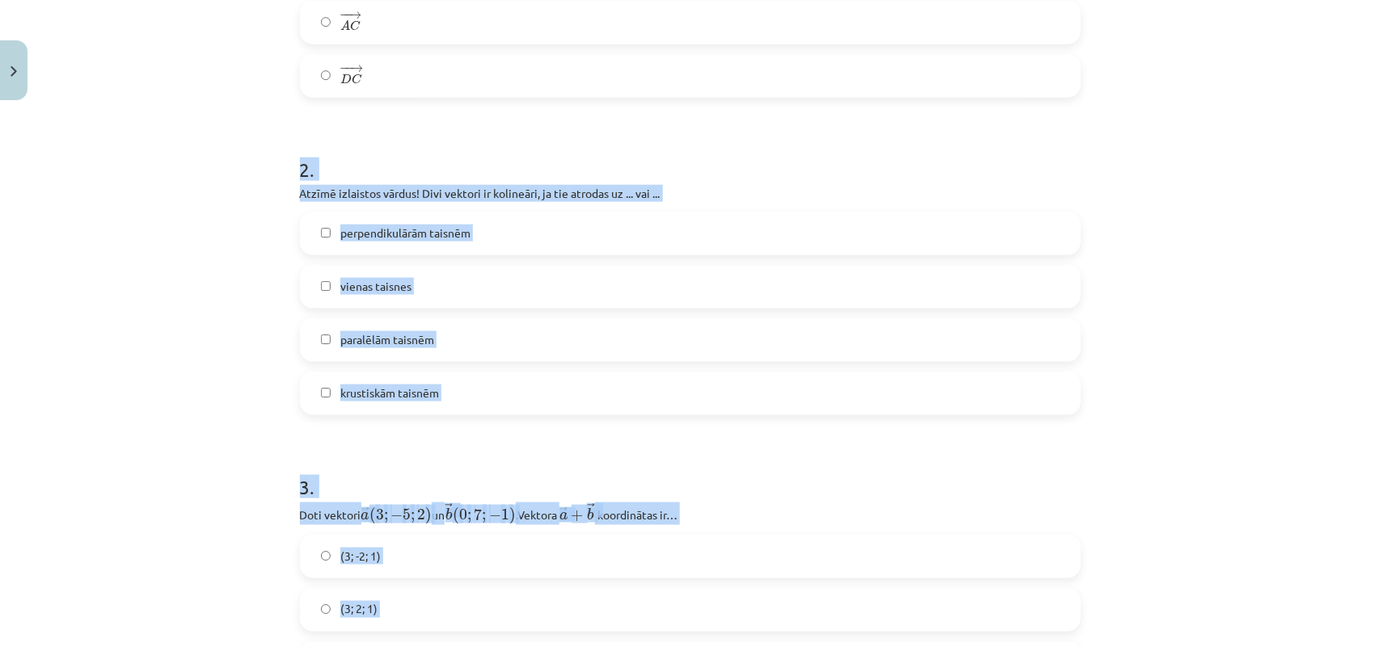
click at [175, 145] on div "Mācību tēma: Matemātikas i - 10. klases 1. ieskaites mācību materiāls (a,b) #9 …" at bounding box center [690, 323] width 1380 height 647
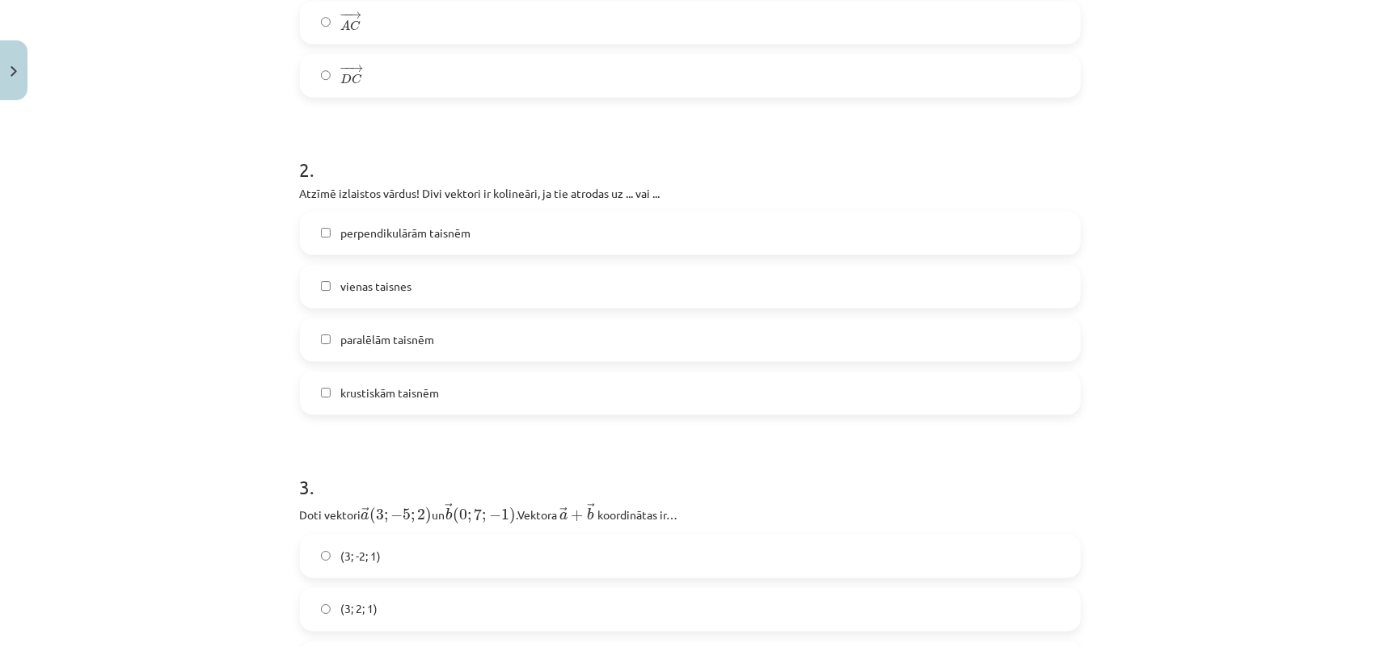
click at [406, 223] on label "perpendikulārām taisnēm" at bounding box center [690, 233] width 778 height 40
click at [429, 342] on label "paralēlām taisnēm" at bounding box center [690, 340] width 778 height 40
click at [631, 232] on label "perpendikulārām taisnēm" at bounding box center [690, 233] width 778 height 40
click at [384, 297] on label "vienas taisnes" at bounding box center [690, 287] width 778 height 40
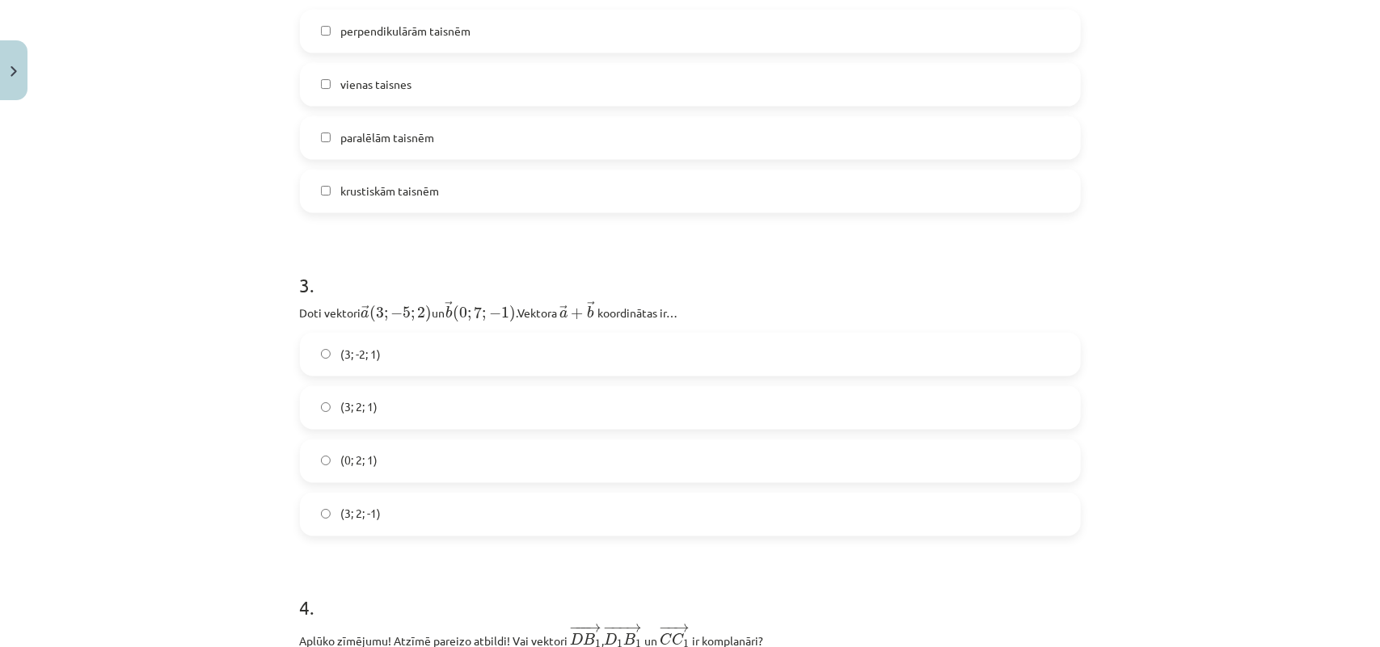
scroll to position [1157, 0]
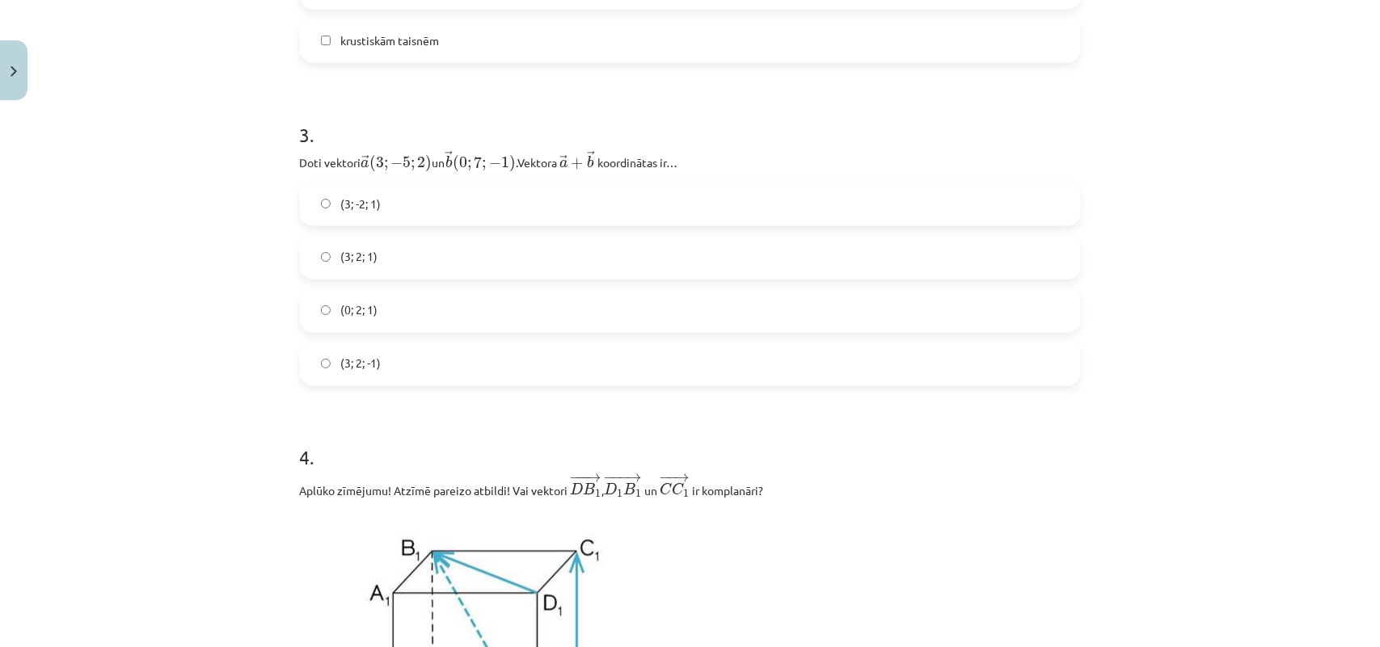
click at [377, 247] on label "(3; 2; 1)" at bounding box center [690, 258] width 778 height 40
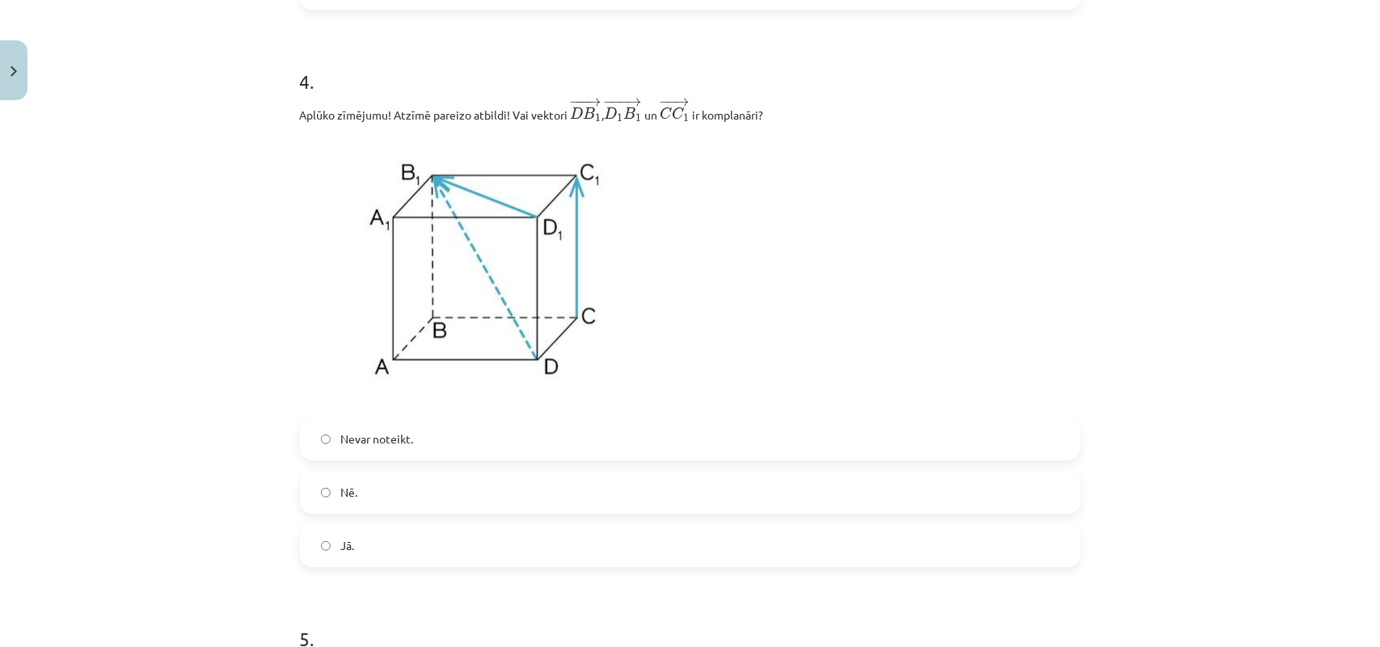
scroll to position [1584, 0]
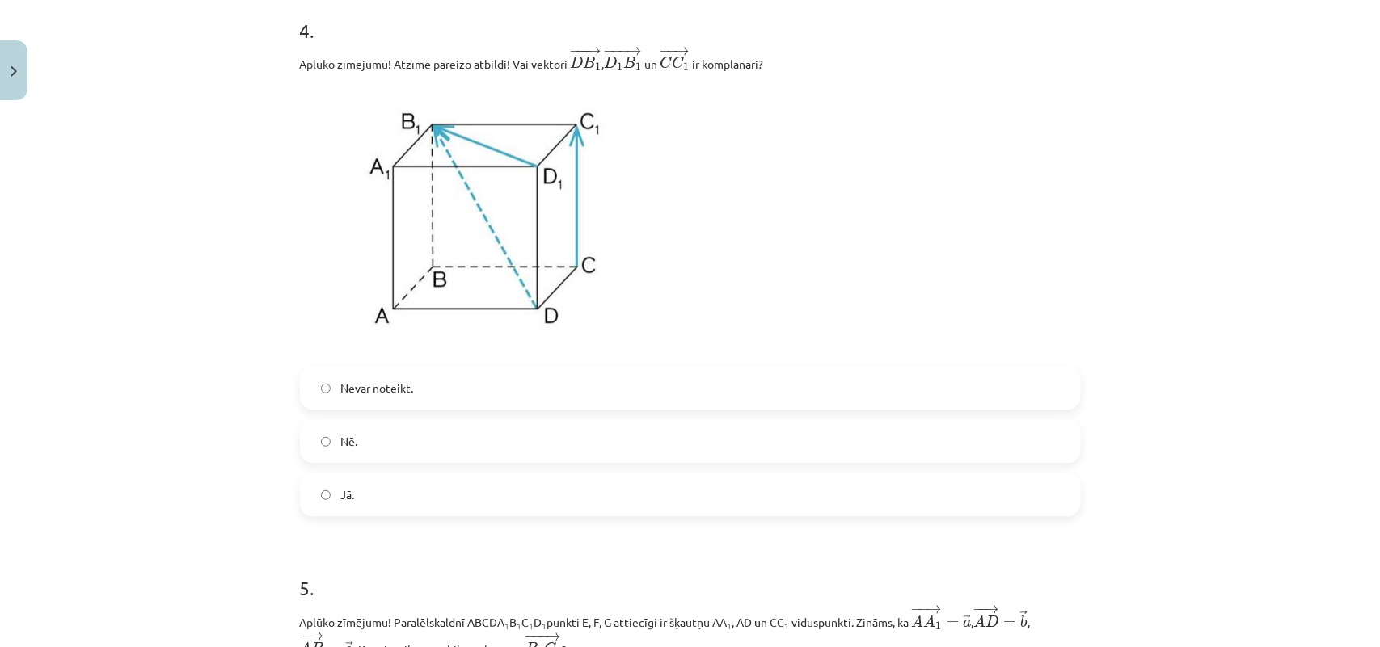
click at [548, 515] on label "Jā." at bounding box center [690, 494] width 778 height 40
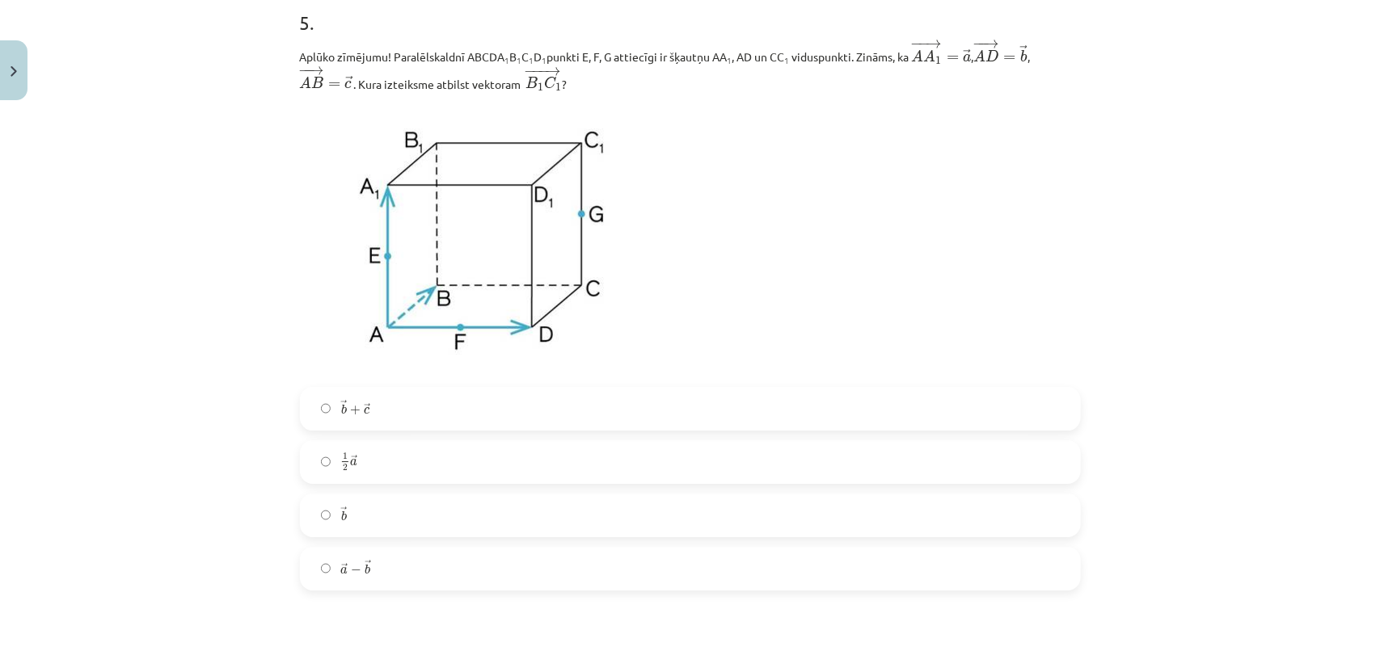
scroll to position [2175, 0]
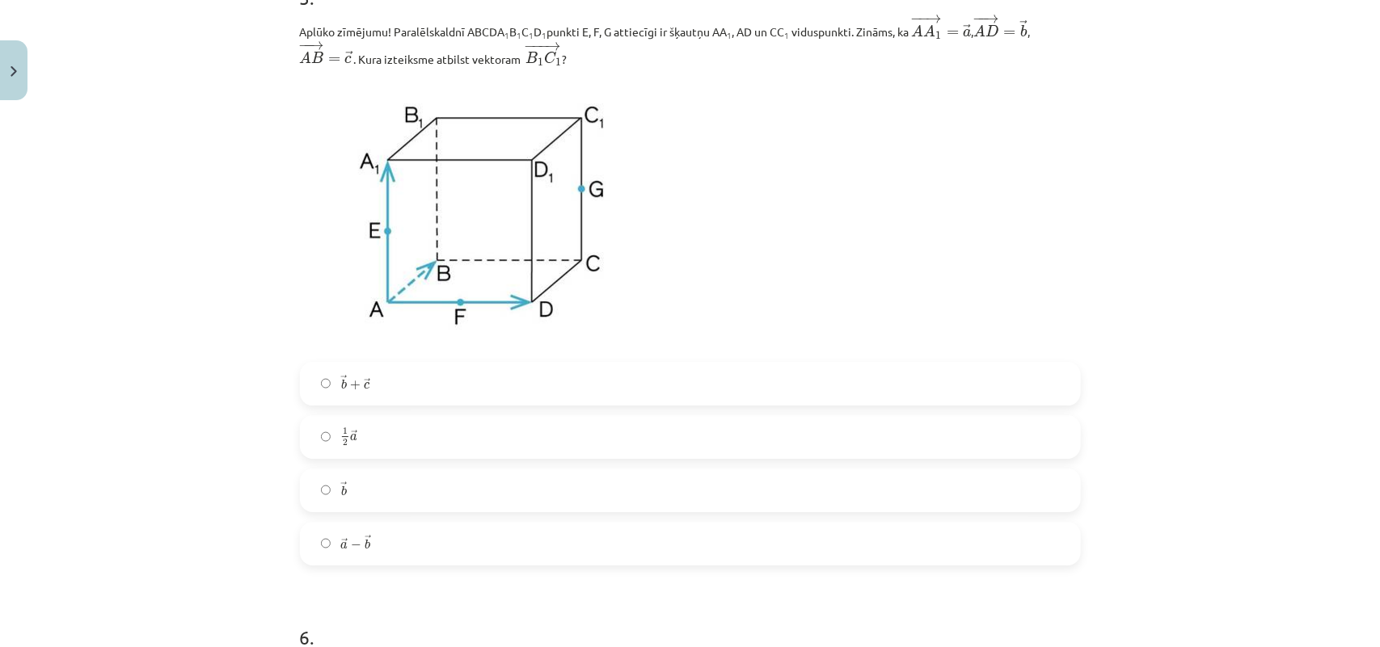
click at [433, 499] on label "→ b b →" at bounding box center [690, 490] width 778 height 40
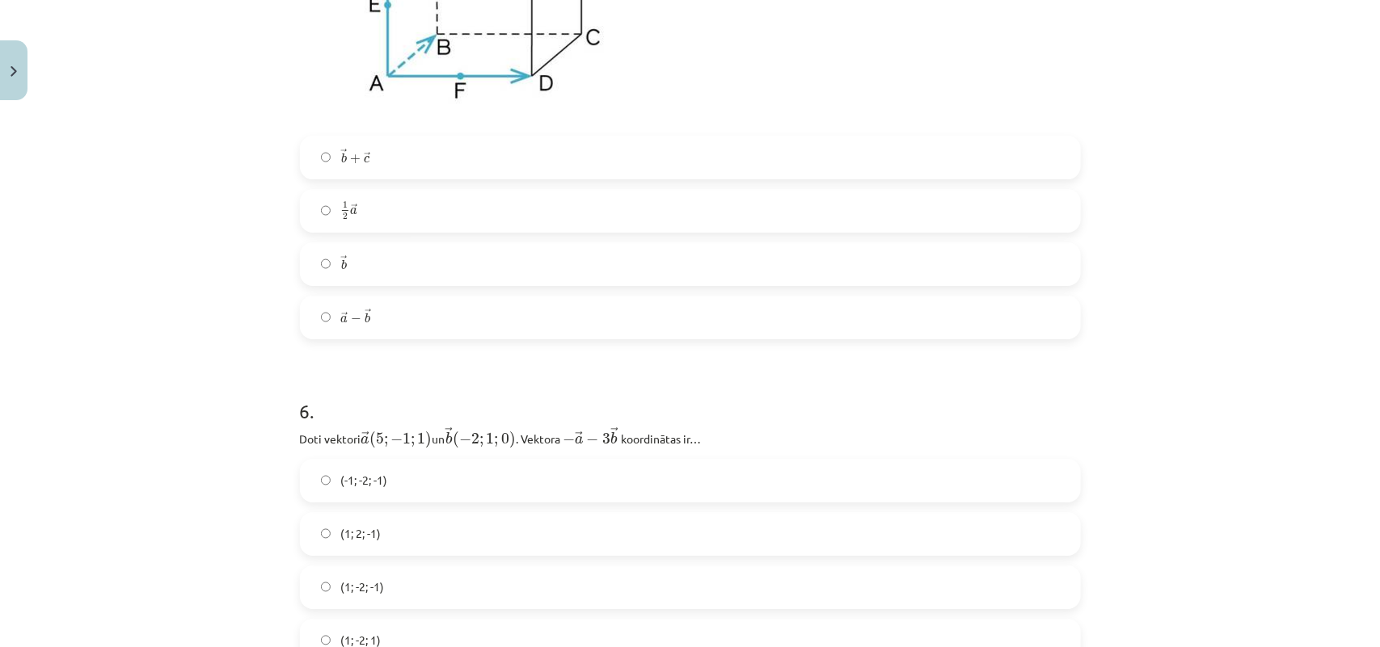
scroll to position [2376, 0]
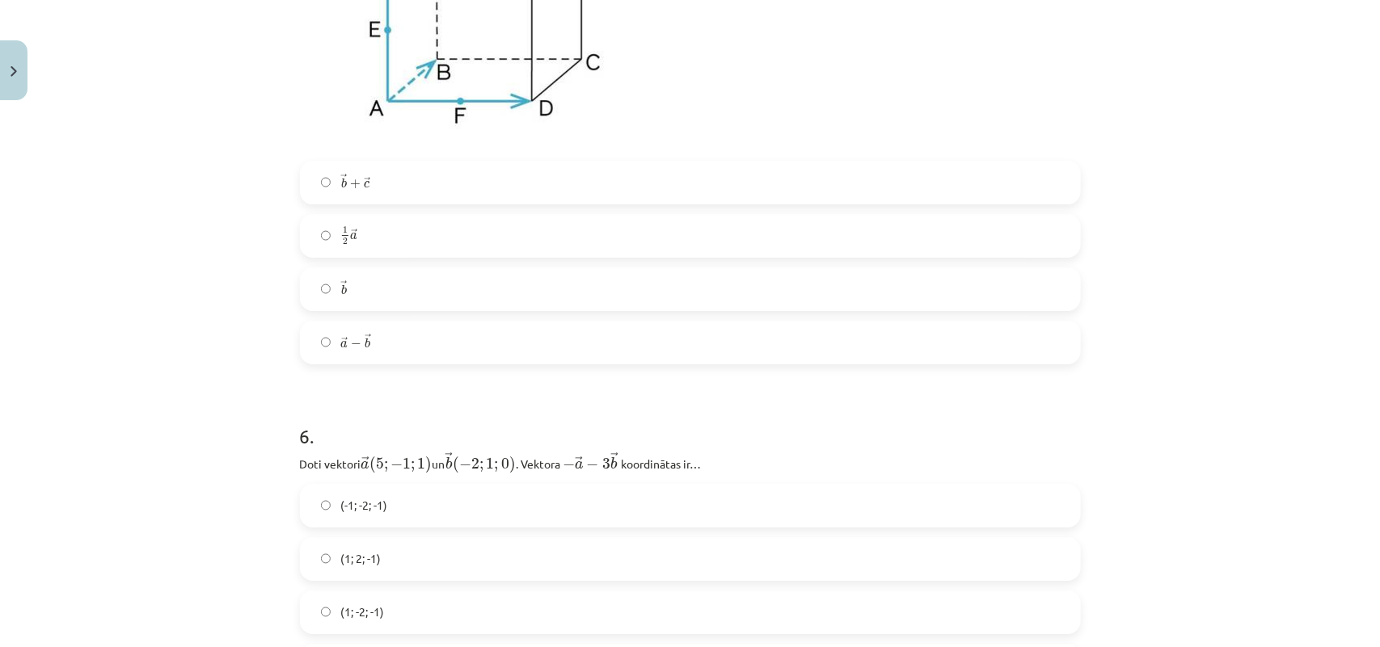
click at [616, 183] on label "→ b + → c b → + c →" at bounding box center [690, 182] width 778 height 40
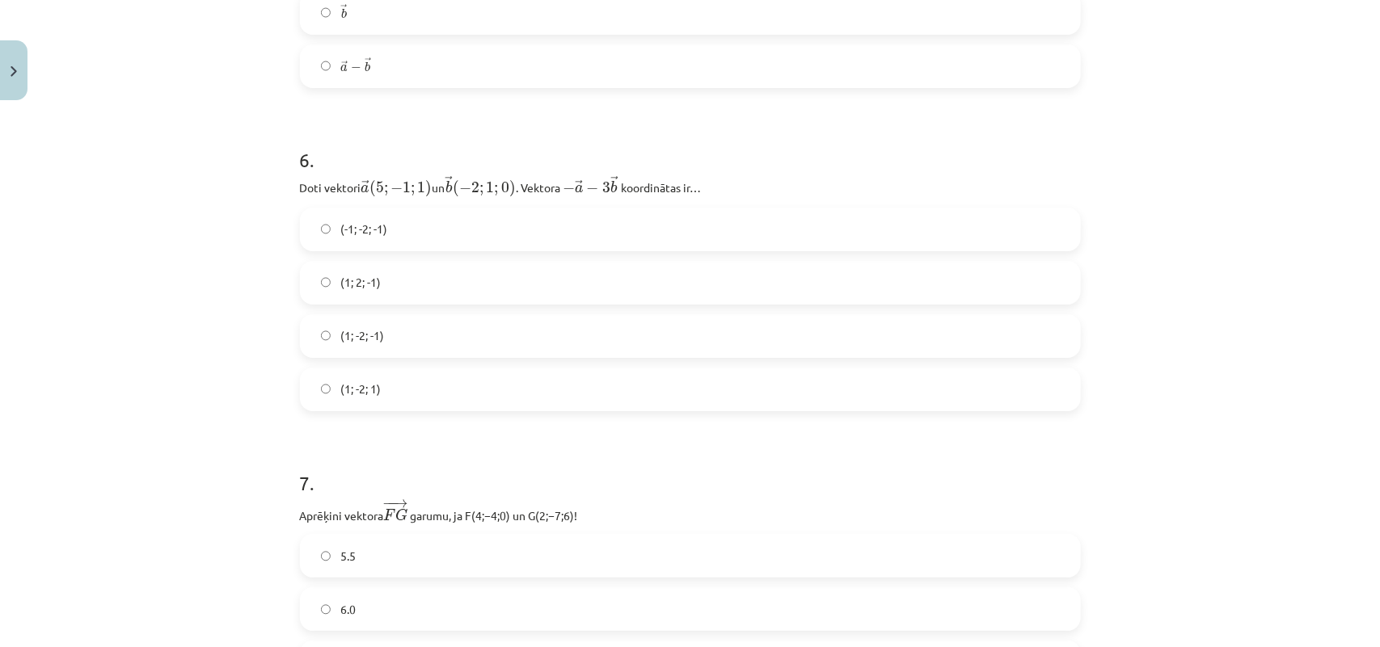
scroll to position [2741, 0]
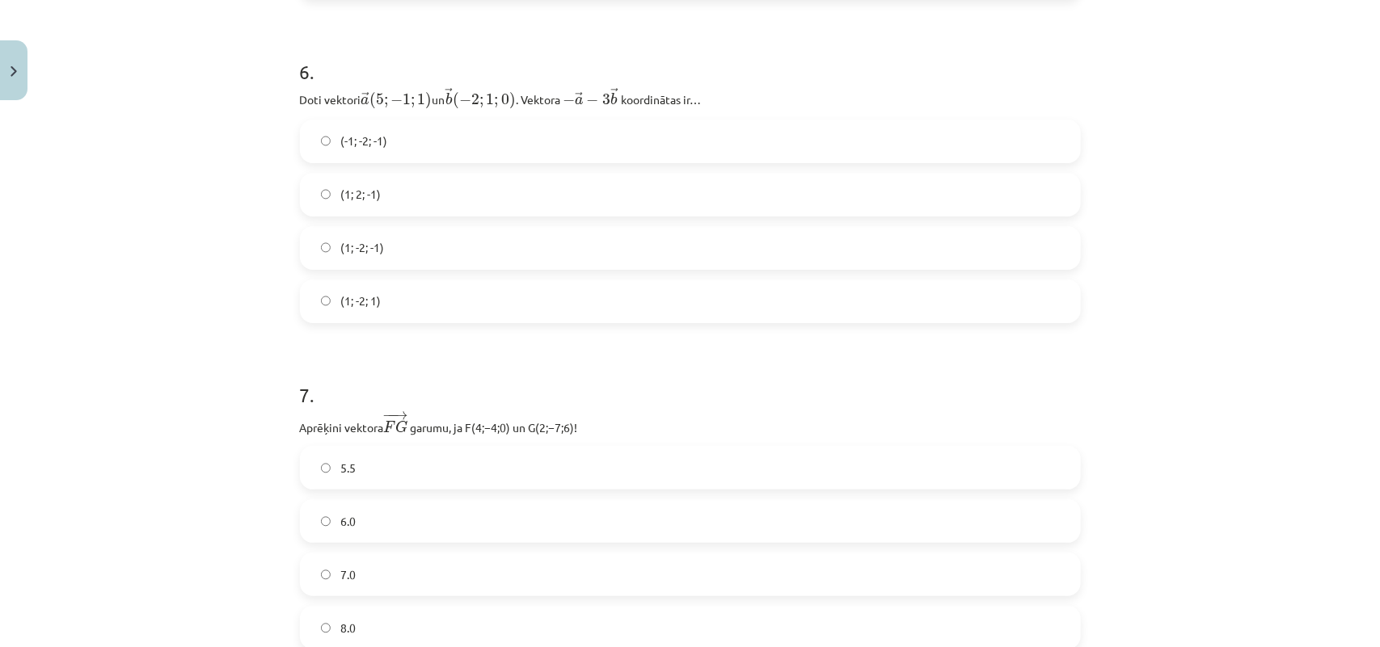
click at [411, 261] on label "(1; -2; -1)" at bounding box center [690, 248] width 778 height 40
click at [414, 517] on label "7.0" at bounding box center [690, 574] width 778 height 40
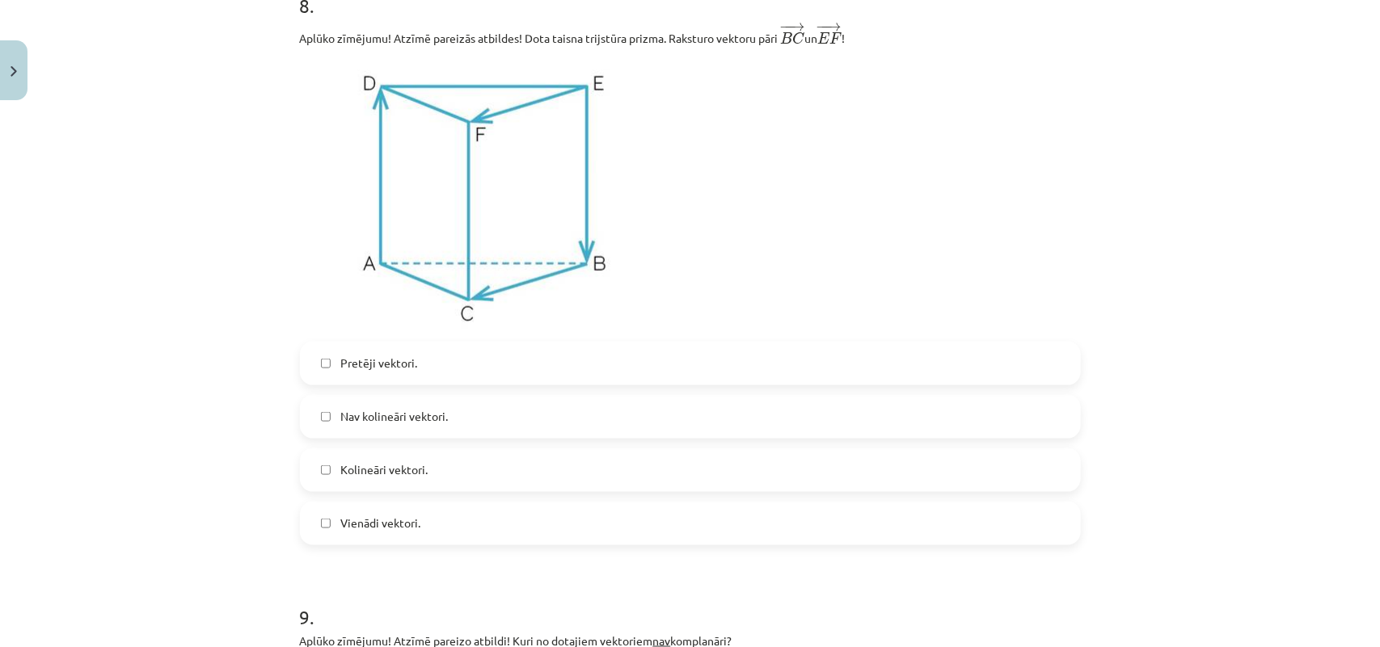
scroll to position [3470, 0]
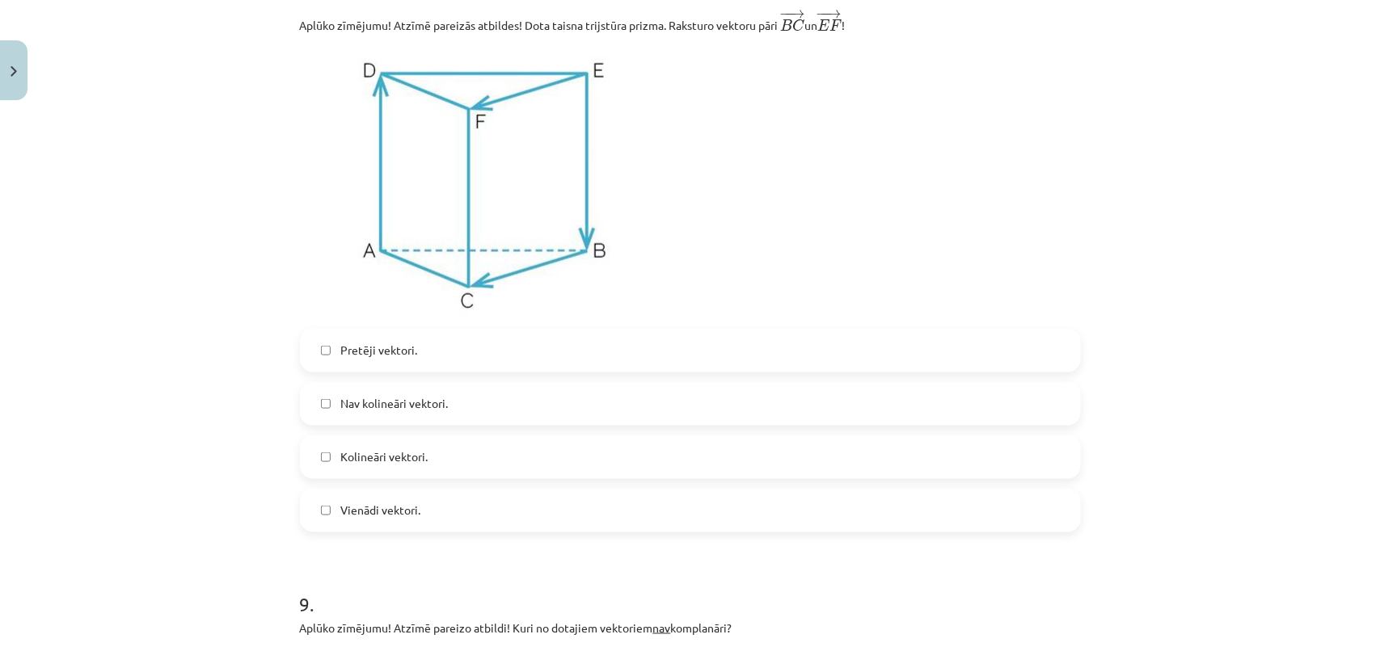
click at [400, 457] on span "Kolineāri vektori." at bounding box center [383, 457] width 87 height 17
click at [429, 517] on label "Vienādi vektori." at bounding box center [690, 511] width 778 height 40
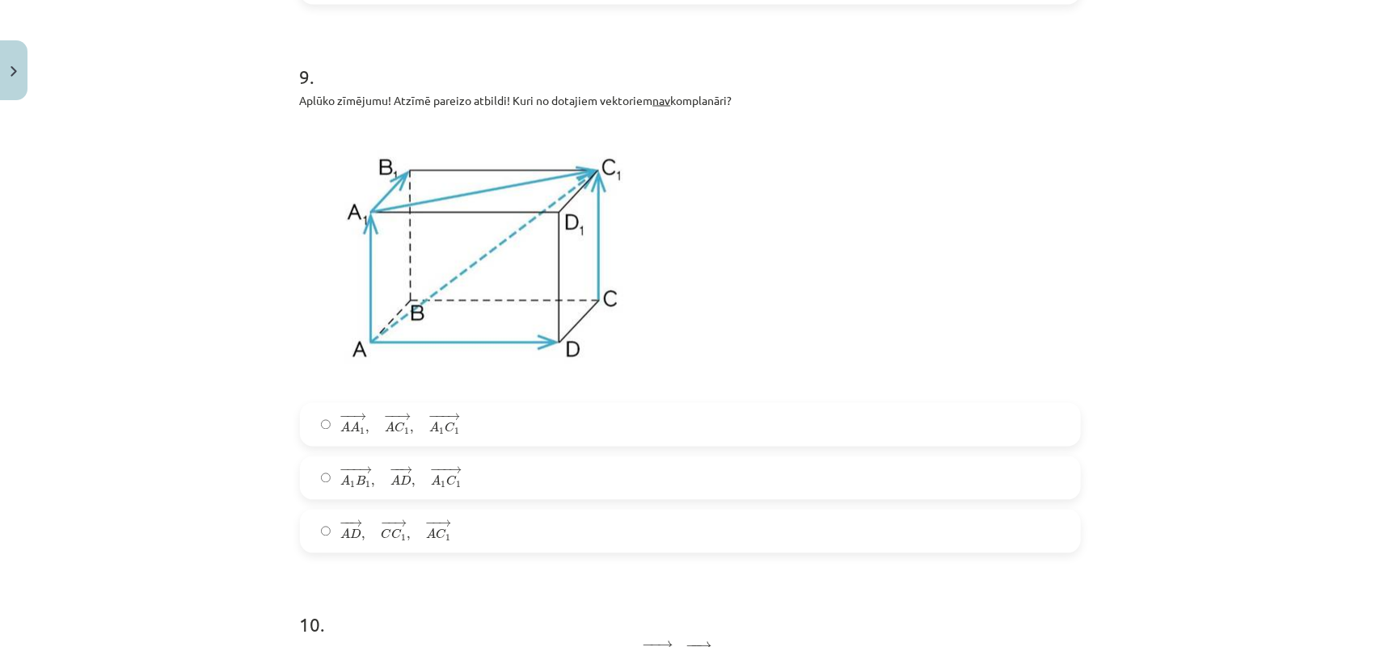
scroll to position [4062, 0]
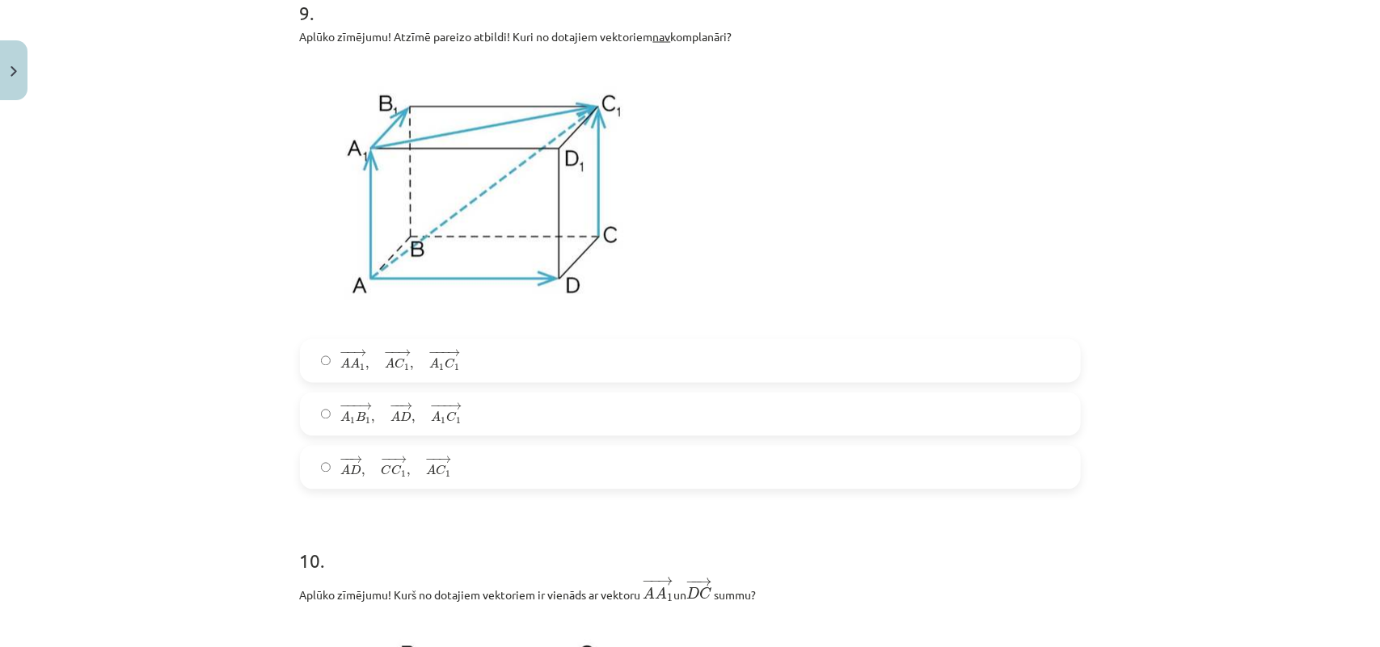
click at [511, 373] on label "− − → A A 1 , − − → A C 1 , − −− → A 1 C 1 A A 1 → , A C 1 → , A 1 C 1 →" at bounding box center [690, 361] width 778 height 40
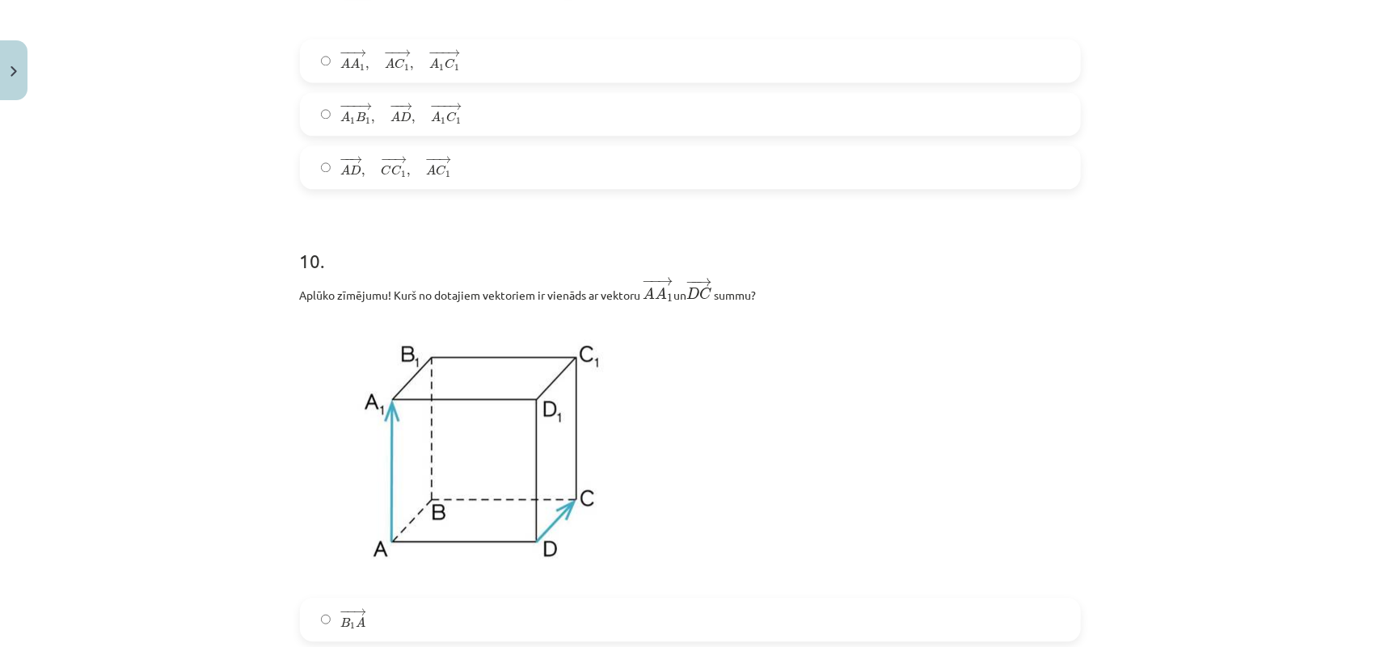
scroll to position [4388, 0]
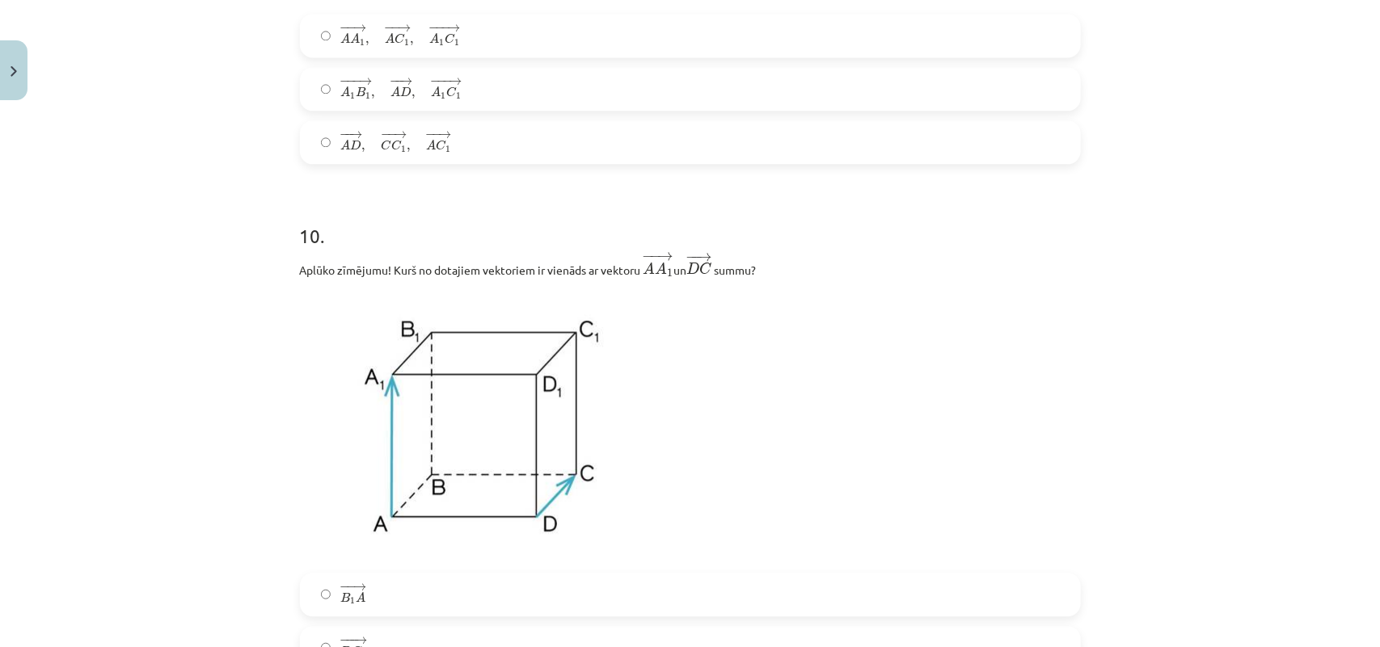
click at [314, 130] on label "− − → A D , − − → C C 1 , − − → A C 1 A D → , C C 1 → , A C 1 →" at bounding box center [690, 142] width 778 height 40
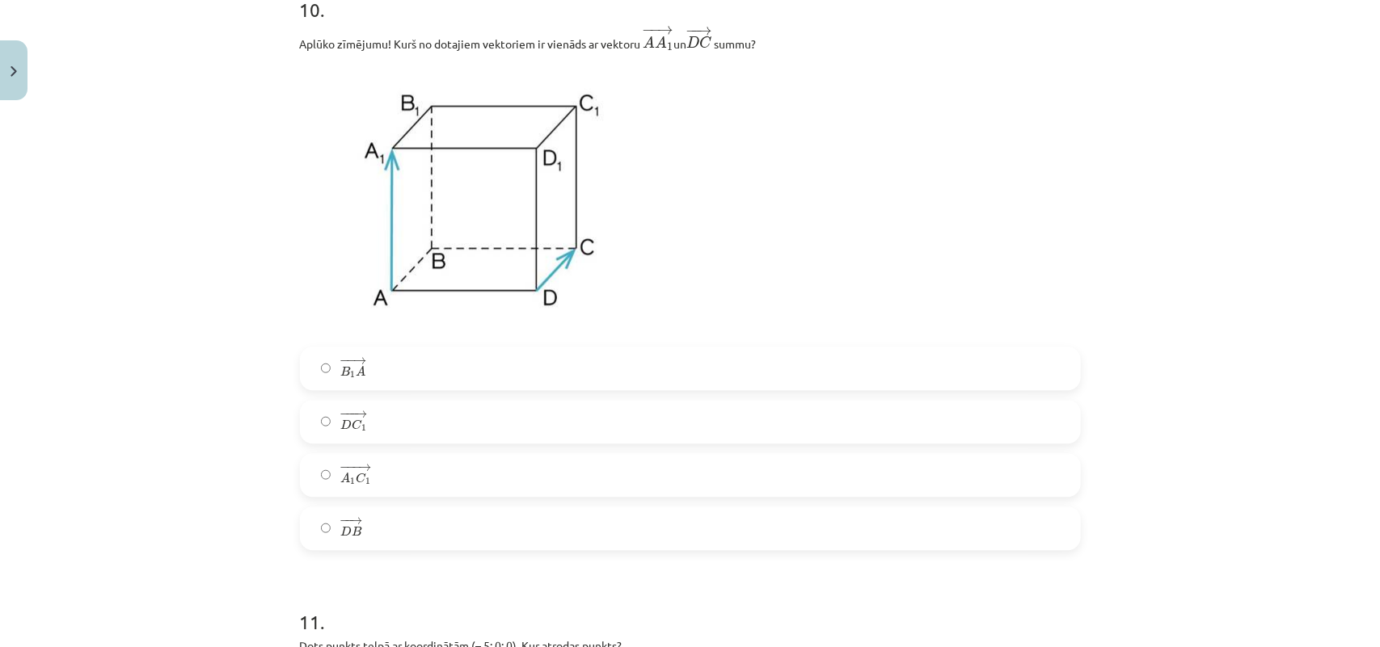
scroll to position [4602, 0]
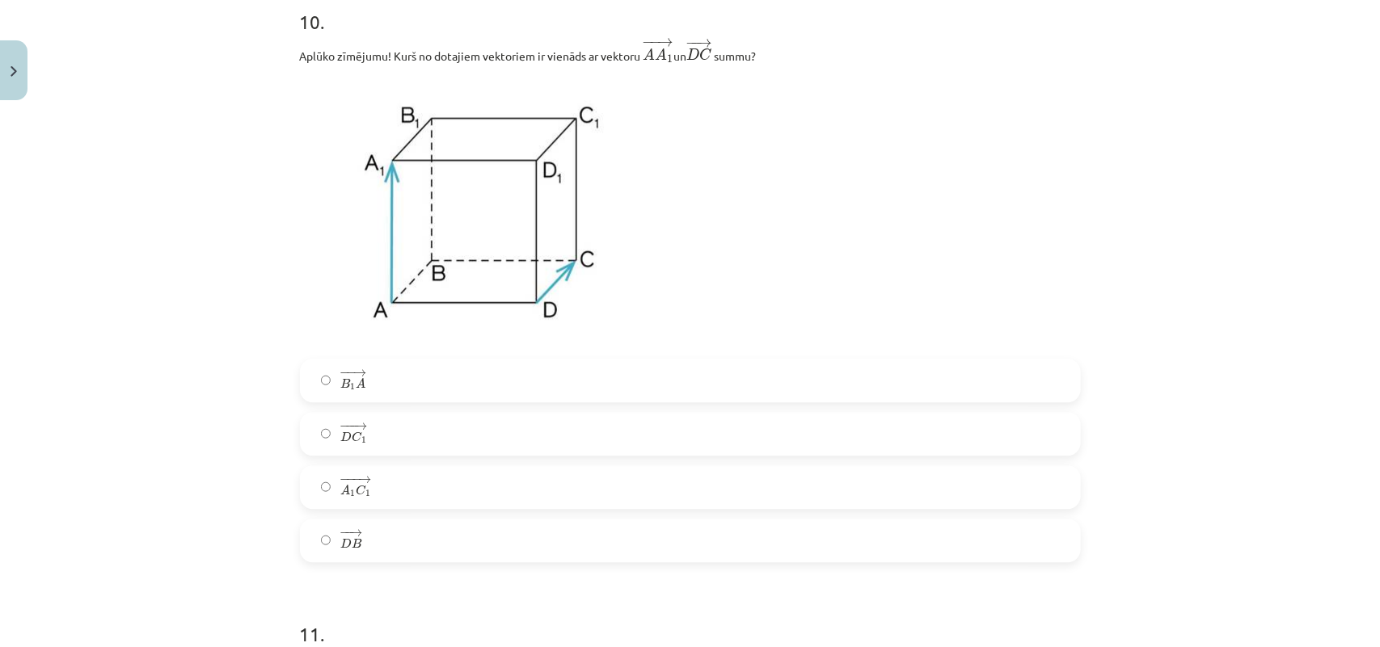
click at [786, 474] on label "− −− → A 1 C 1 A 1 C 1 →" at bounding box center [690, 487] width 778 height 40
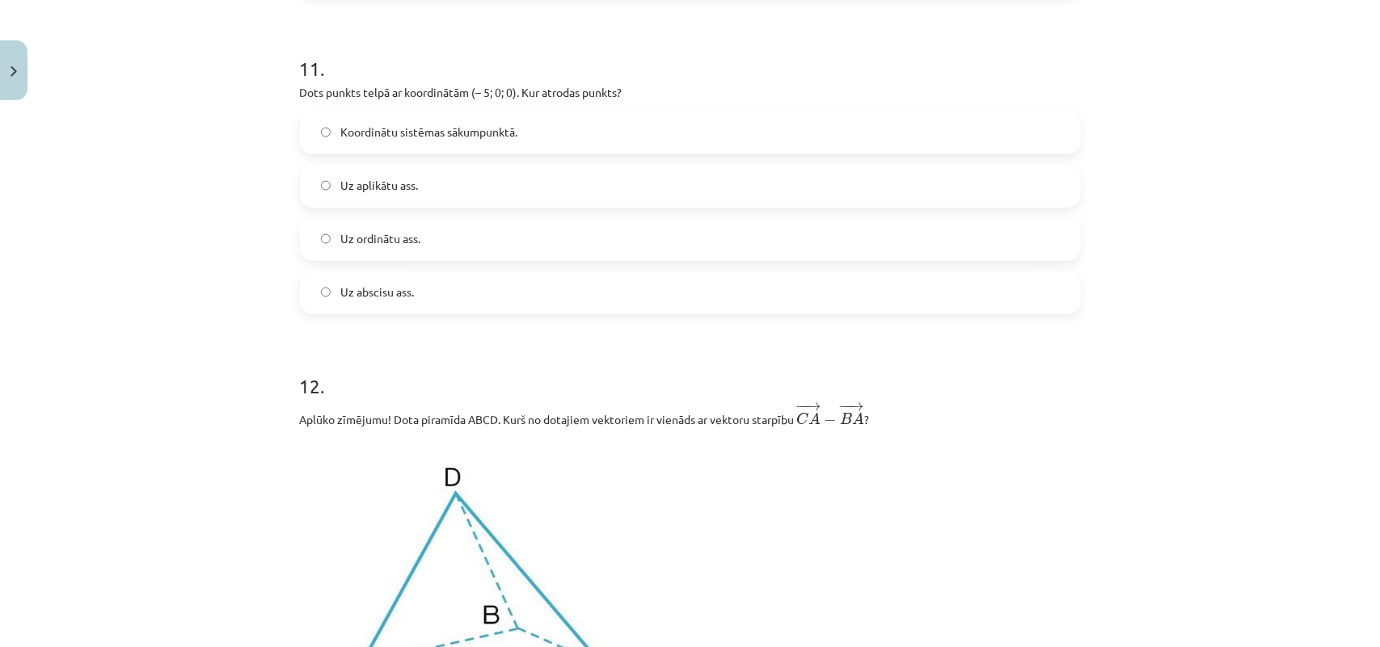
scroll to position [5180, 0]
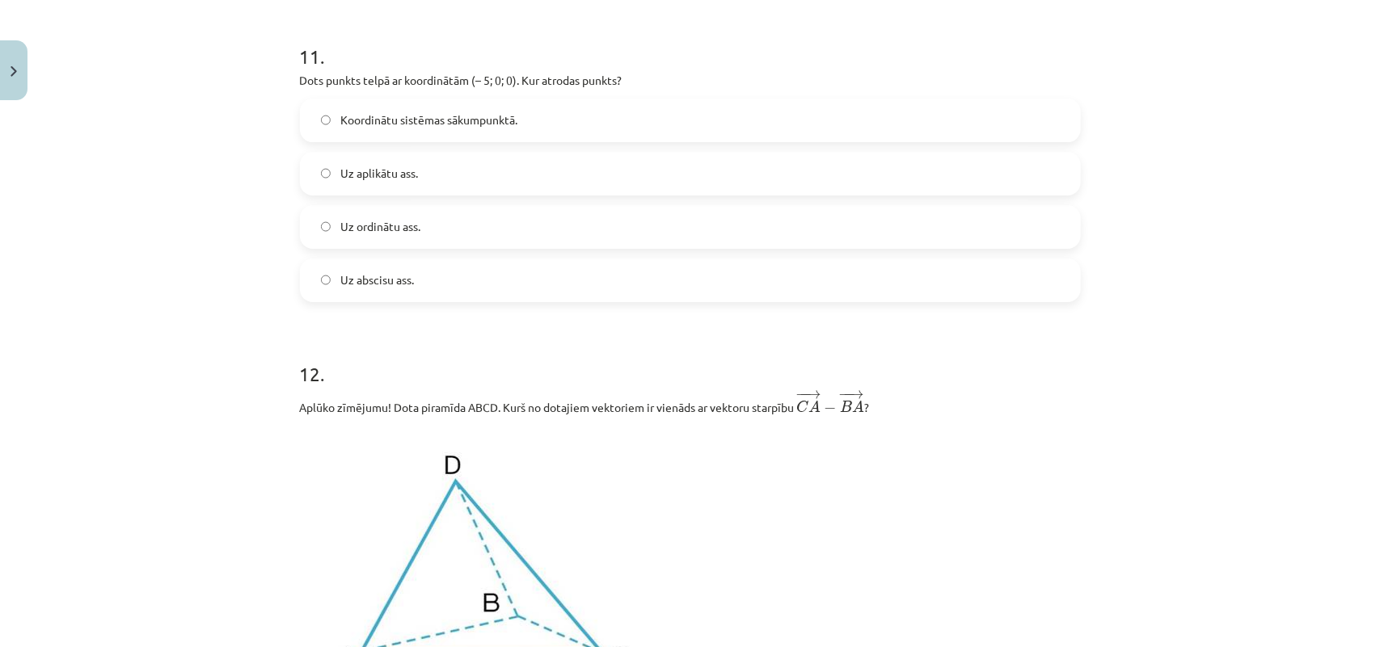
click at [412, 272] on label "Uz abscisu ass." at bounding box center [690, 280] width 778 height 40
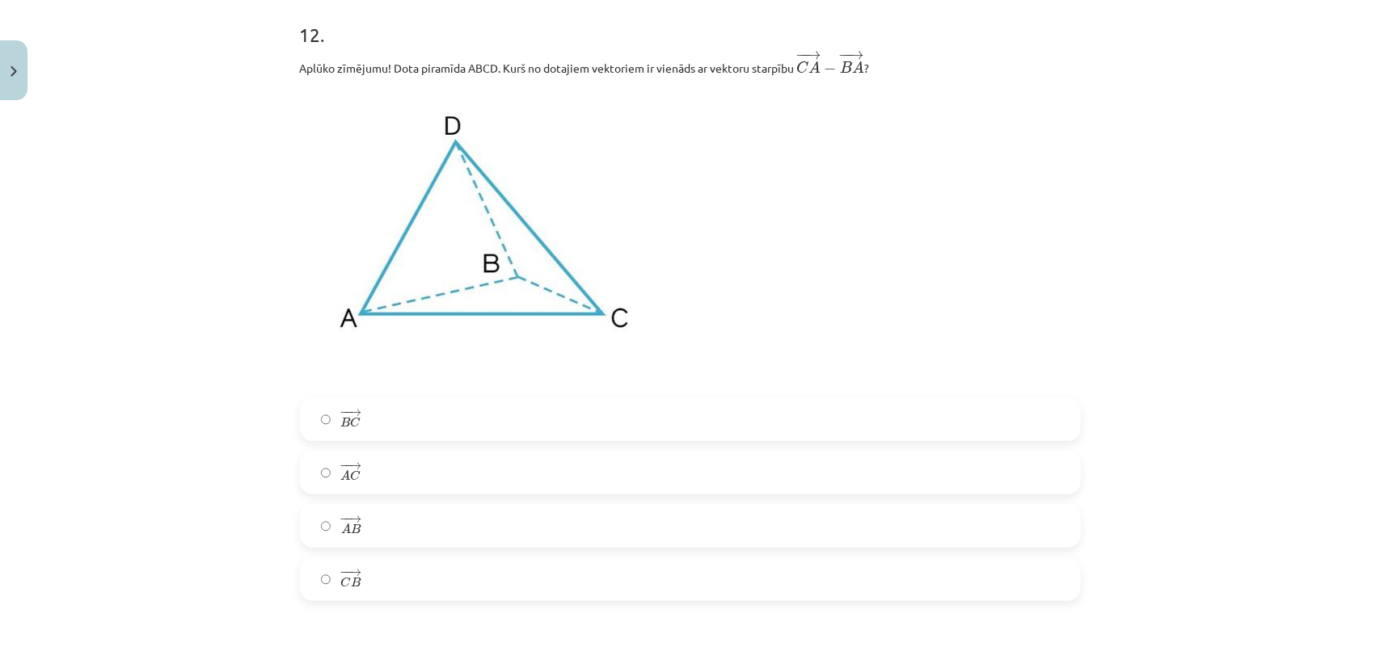
scroll to position [5507, 0]
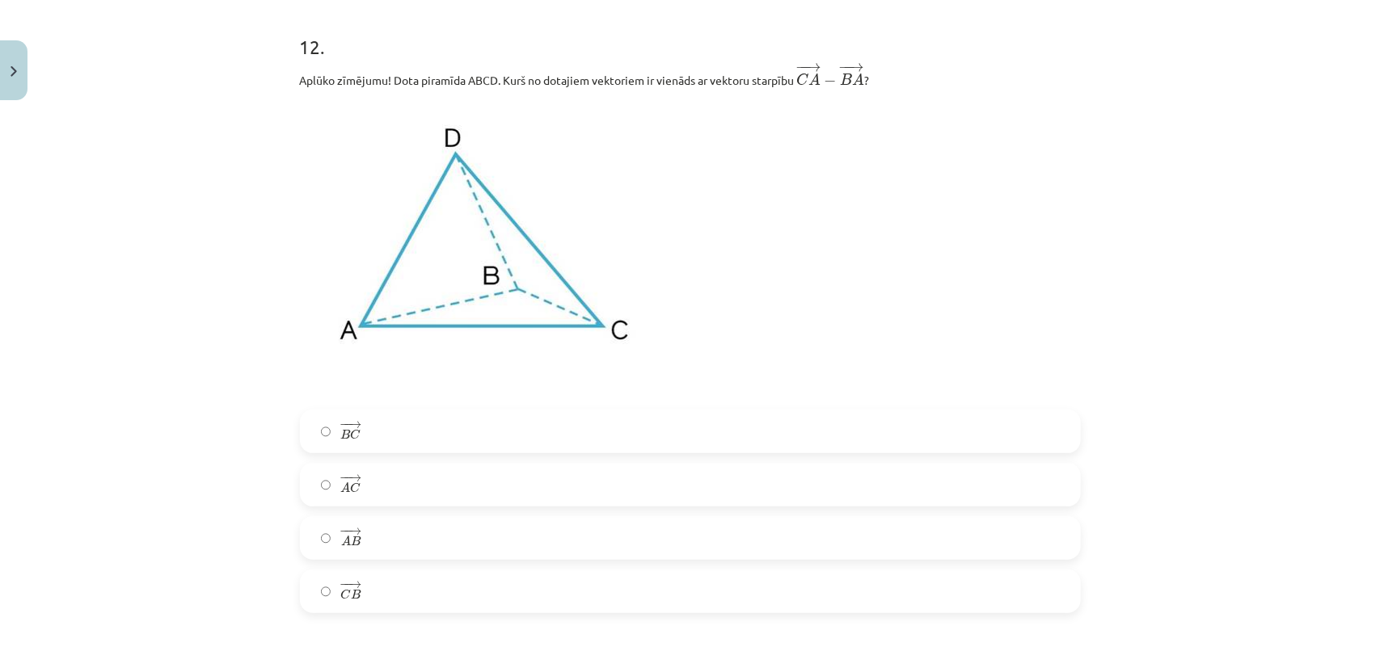
click at [882, 517] on label "− − → C B C B →" at bounding box center [690, 591] width 778 height 40
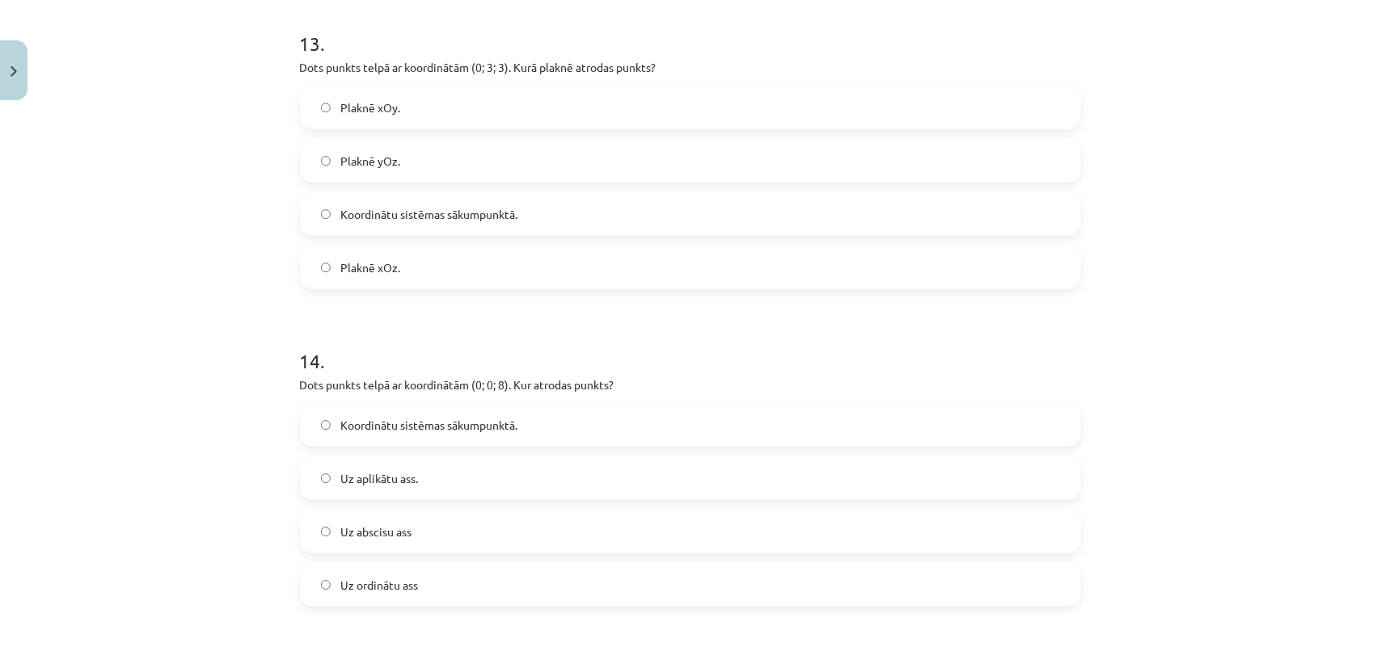
scroll to position [6060, 0]
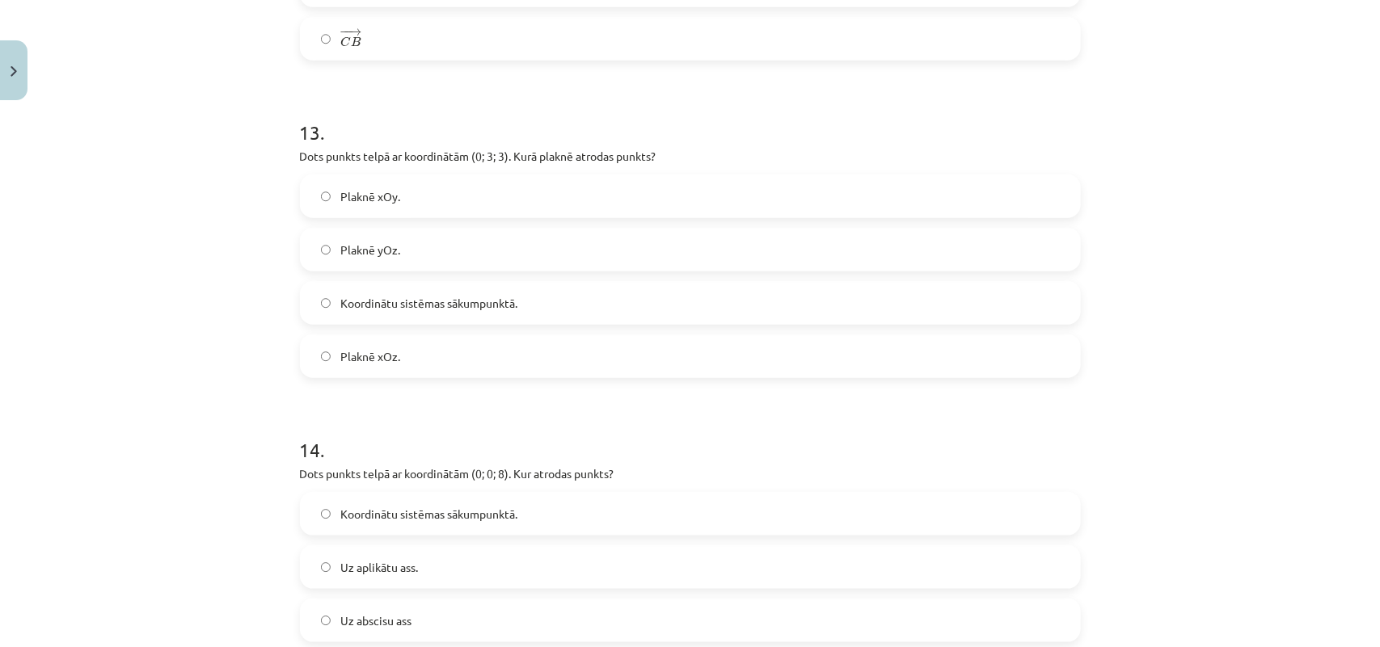
click at [451, 341] on label "Plaknē xOz." at bounding box center [690, 356] width 778 height 40
click at [414, 248] on label "Plaknē yOz." at bounding box center [690, 250] width 778 height 40
click at [466, 517] on label "Uz aplikātu ass." at bounding box center [690, 567] width 778 height 40
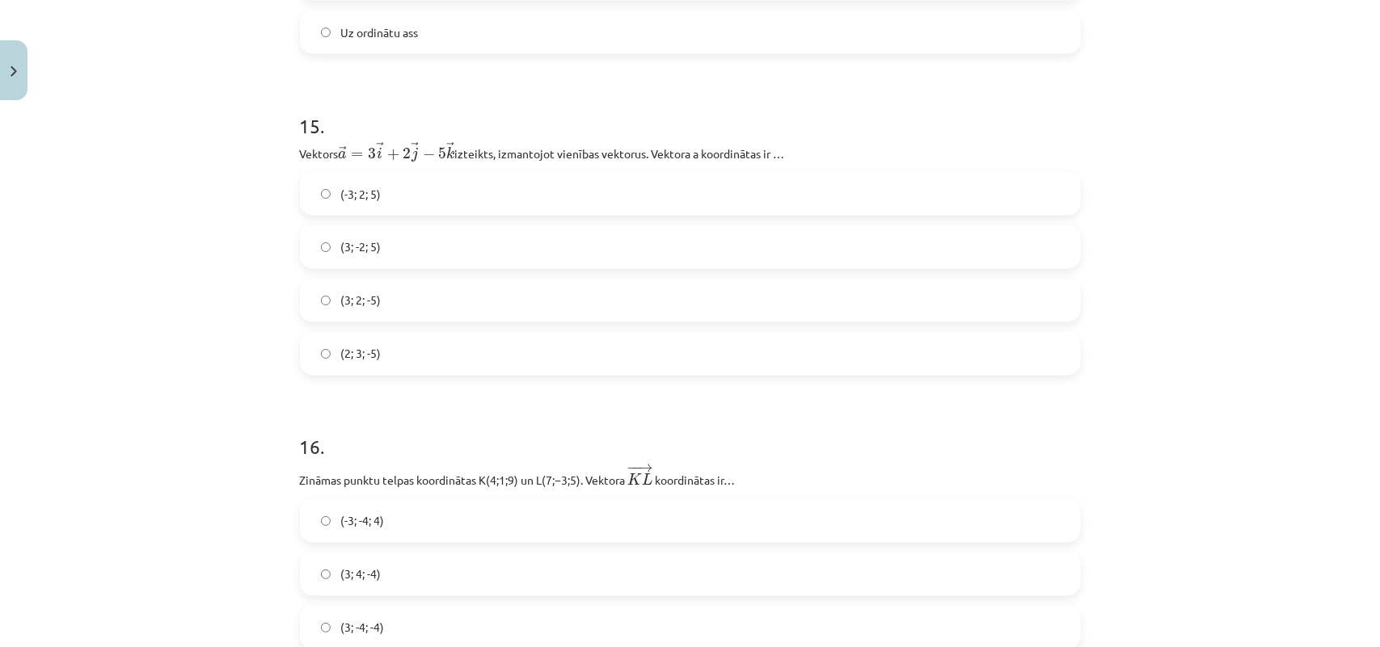
scroll to position [6727, 0]
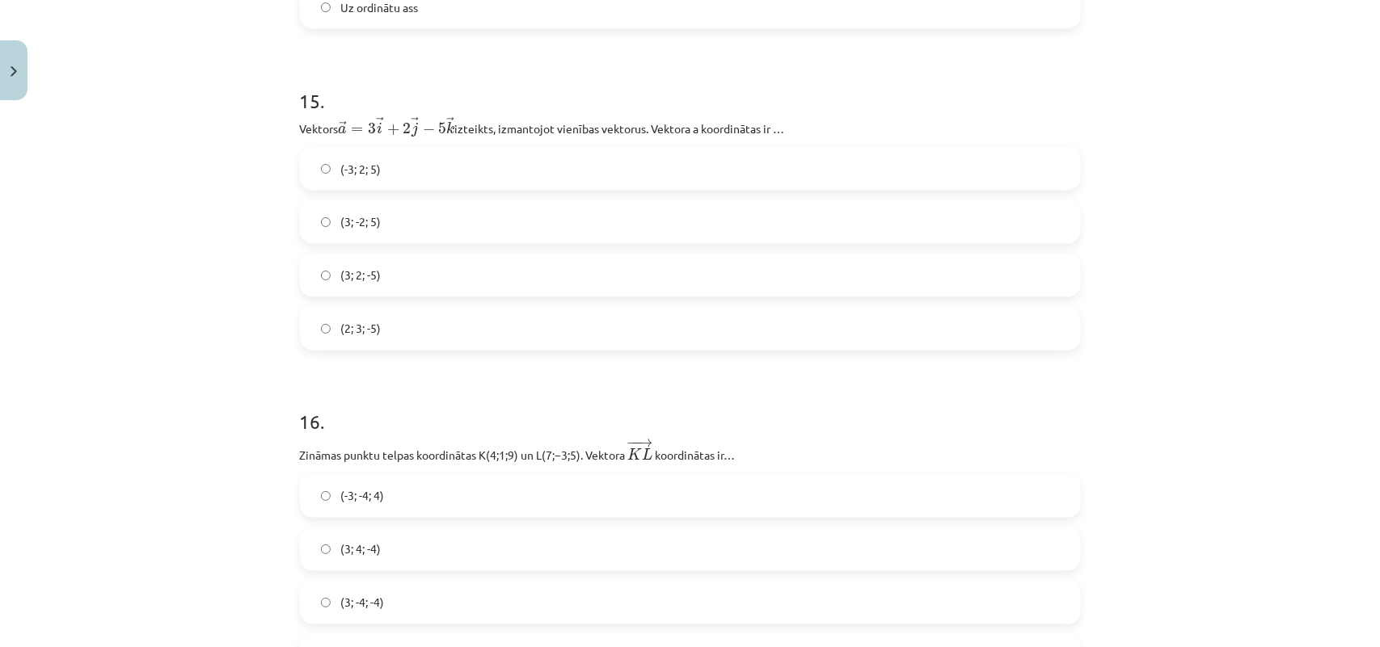
click at [390, 280] on label "(3; 2; -5)" at bounding box center [690, 275] width 778 height 40
click at [438, 517] on label "(3; -4; -4)" at bounding box center [690, 603] width 778 height 40
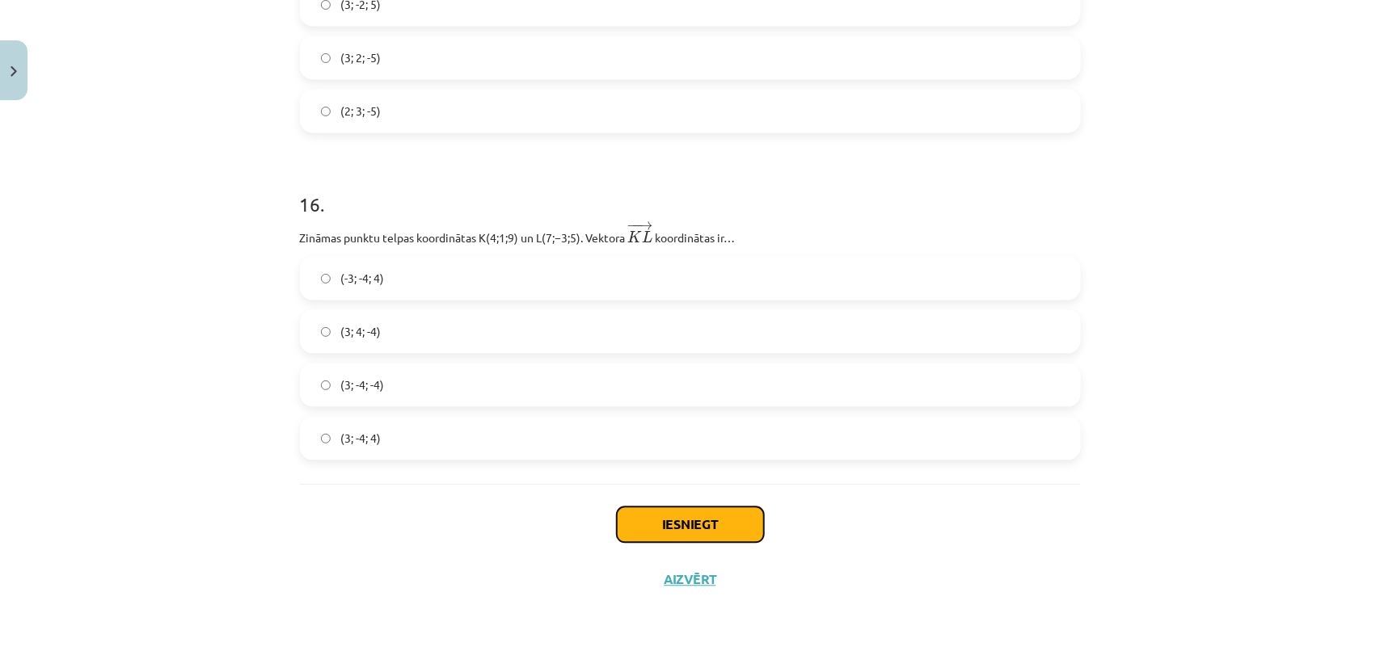
click at [723, 517] on button "Iesniegt" at bounding box center [690, 525] width 147 height 36
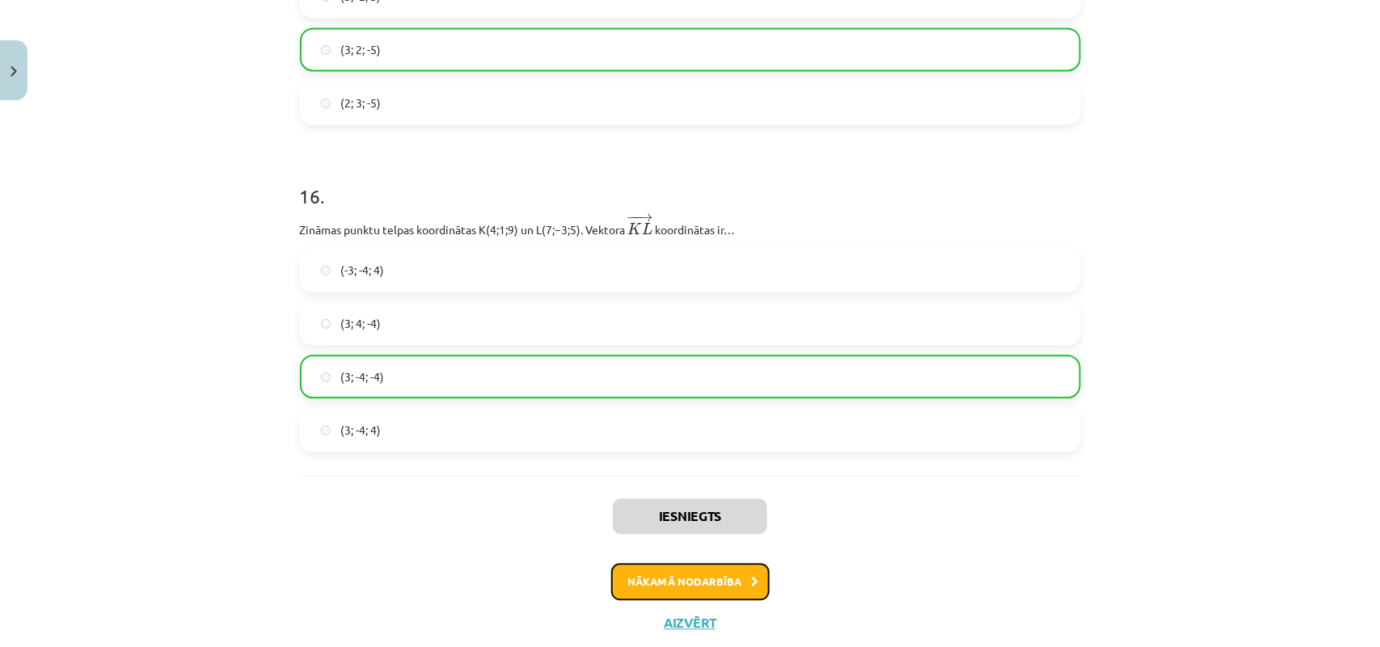
click at [668, 517] on button "Nākamā nodarbība" at bounding box center [690, 581] width 158 height 37
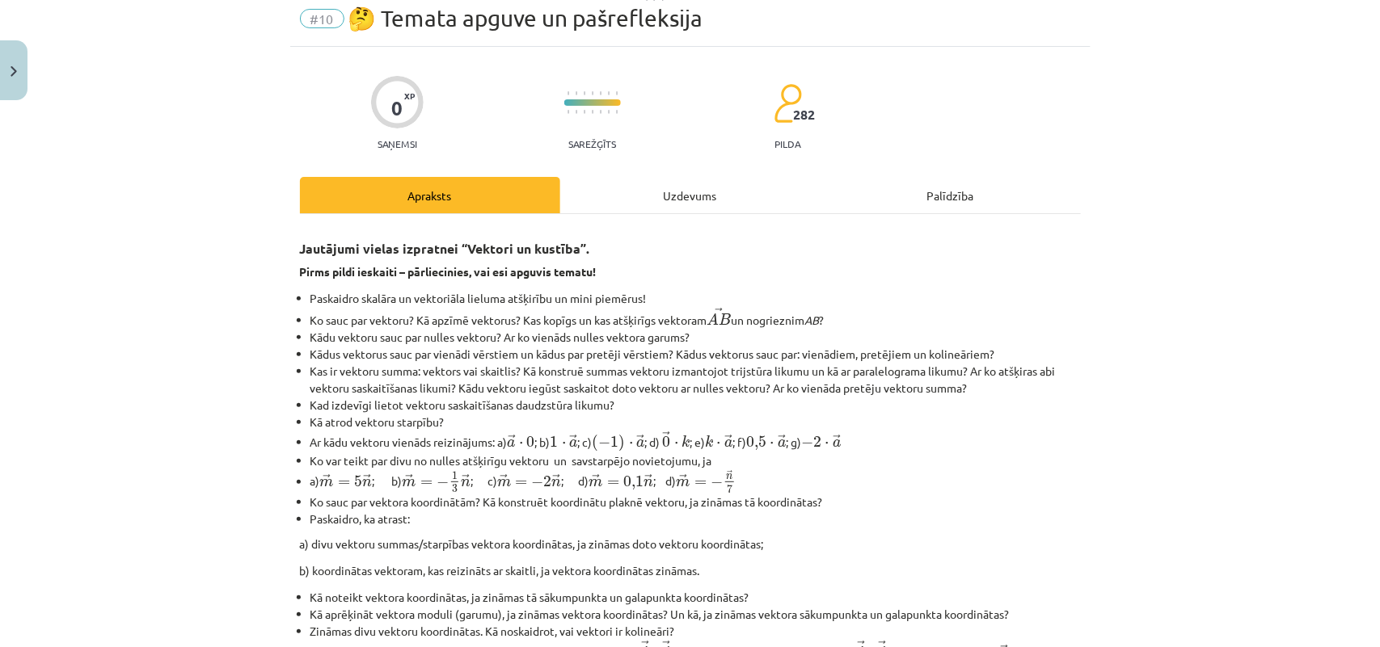
scroll to position [40, 0]
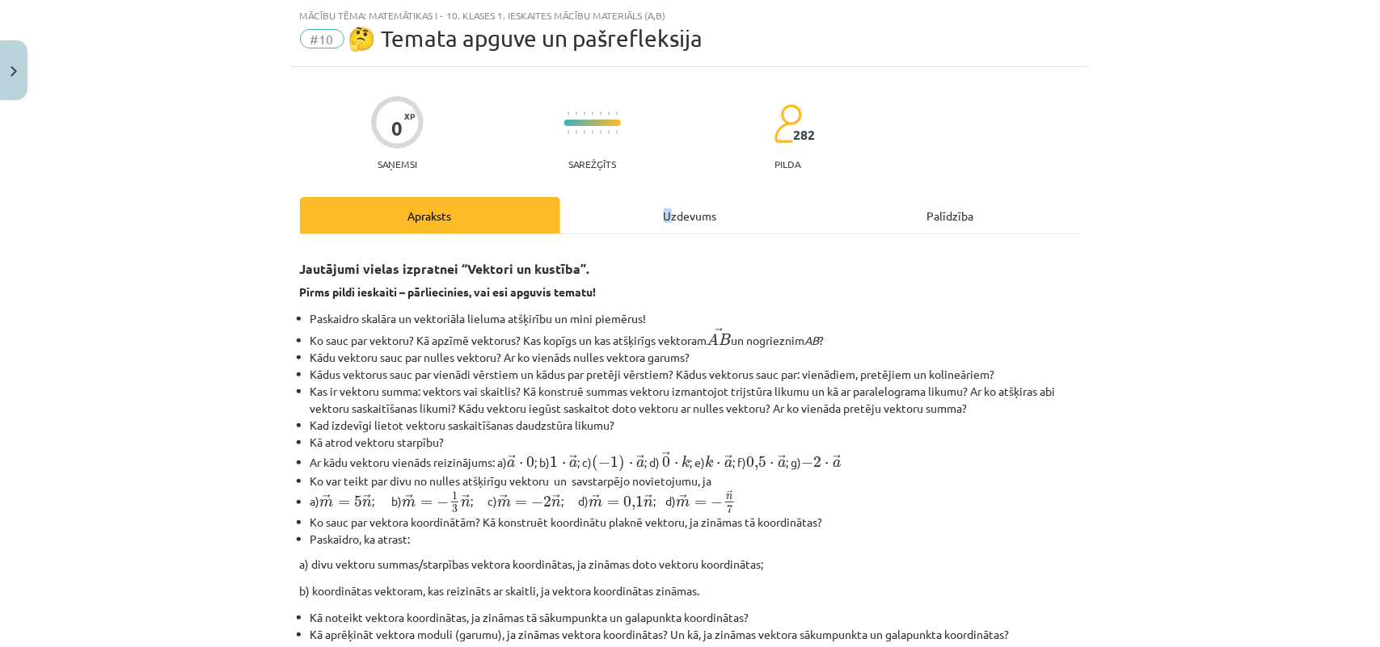
drag, startPoint x: 632, startPoint y: 194, endPoint x: 664, endPoint y: 205, distance: 34.0
click at [664, 205] on div "0 XP Saņemsi Sarežģīts 282 pilda Apraksts Uzdevums Palīdzība Jautājumi vielas i…" at bounding box center [690, 635] width 800 height 1137
click at [664, 205] on div "Uzdevums" at bounding box center [690, 215] width 260 height 36
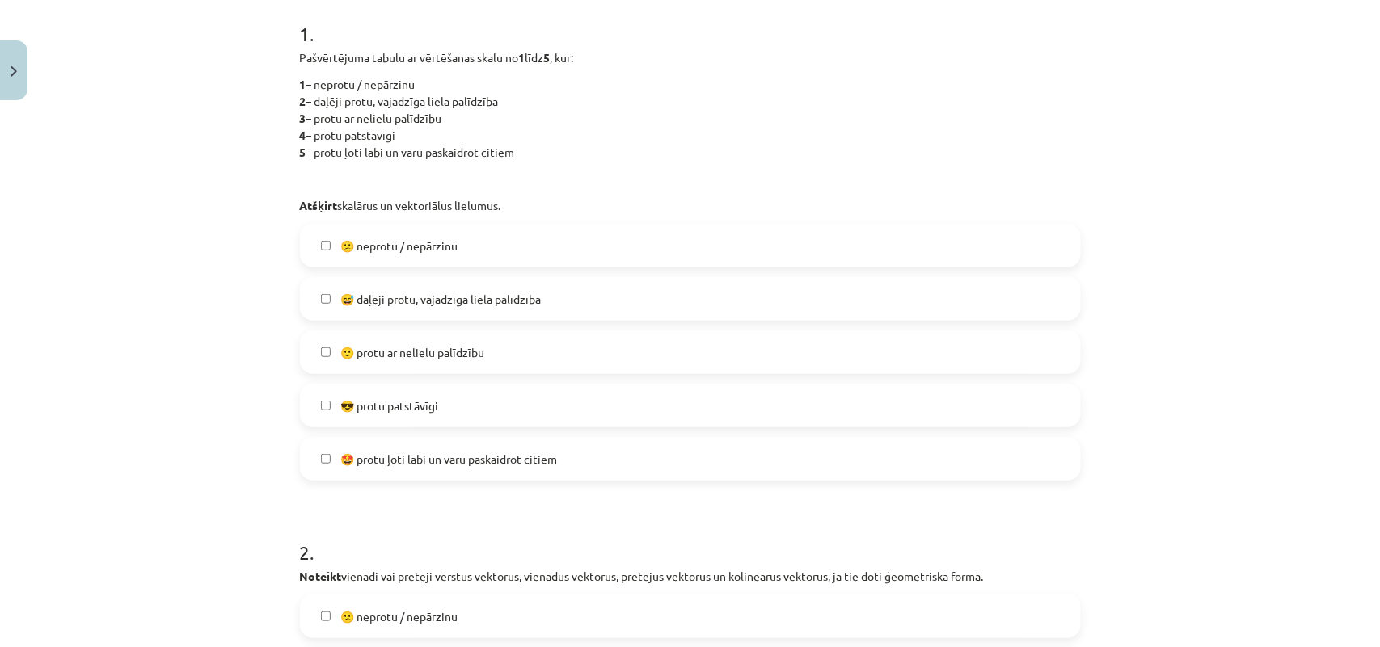
scroll to position [369, 0]
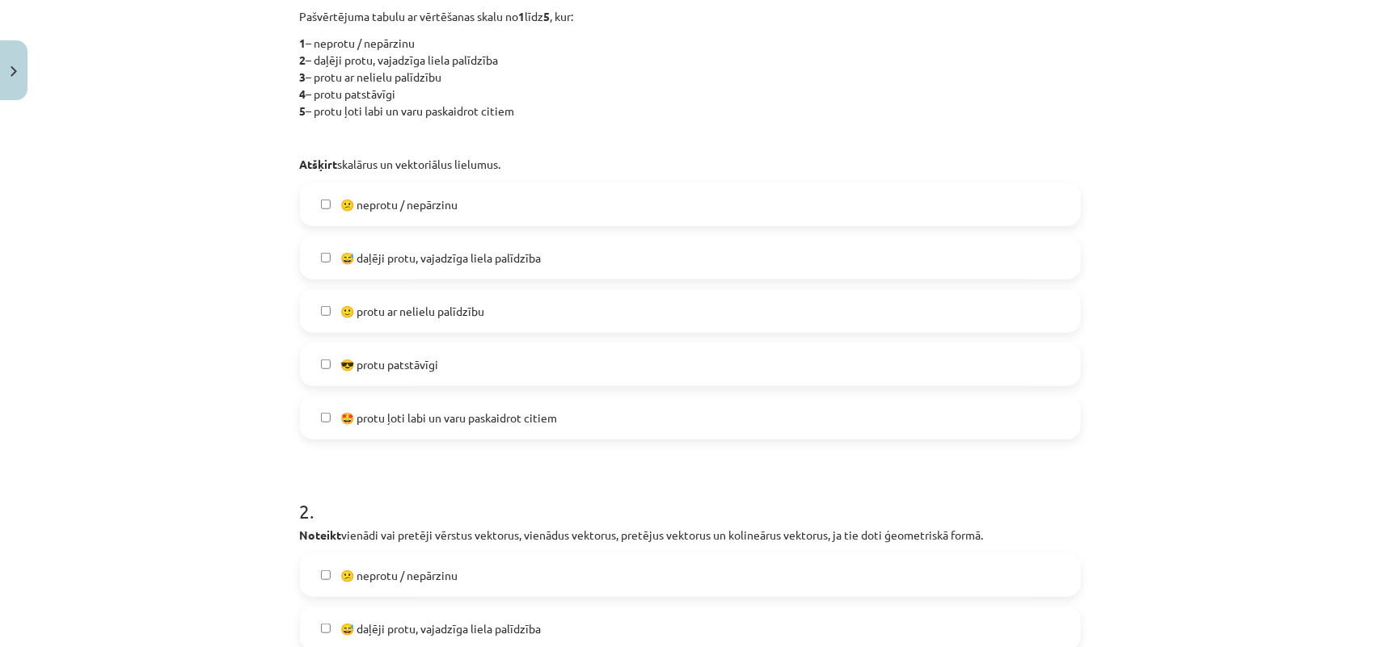
click at [698, 369] on label "😎 protu patstāvīgi" at bounding box center [690, 364] width 778 height 40
click at [948, 400] on label "🤩 protu ļoti labi un varu paskaidrot citiem" at bounding box center [690, 418] width 778 height 40
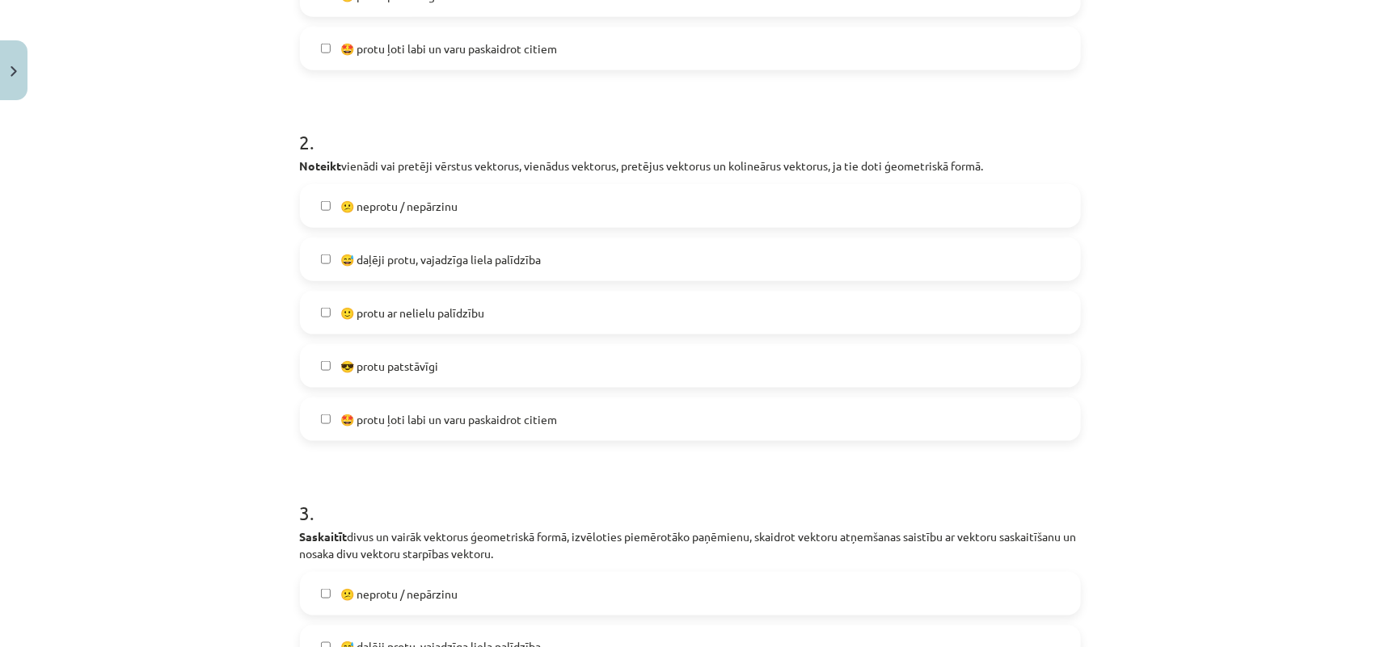
scroll to position [744, 0]
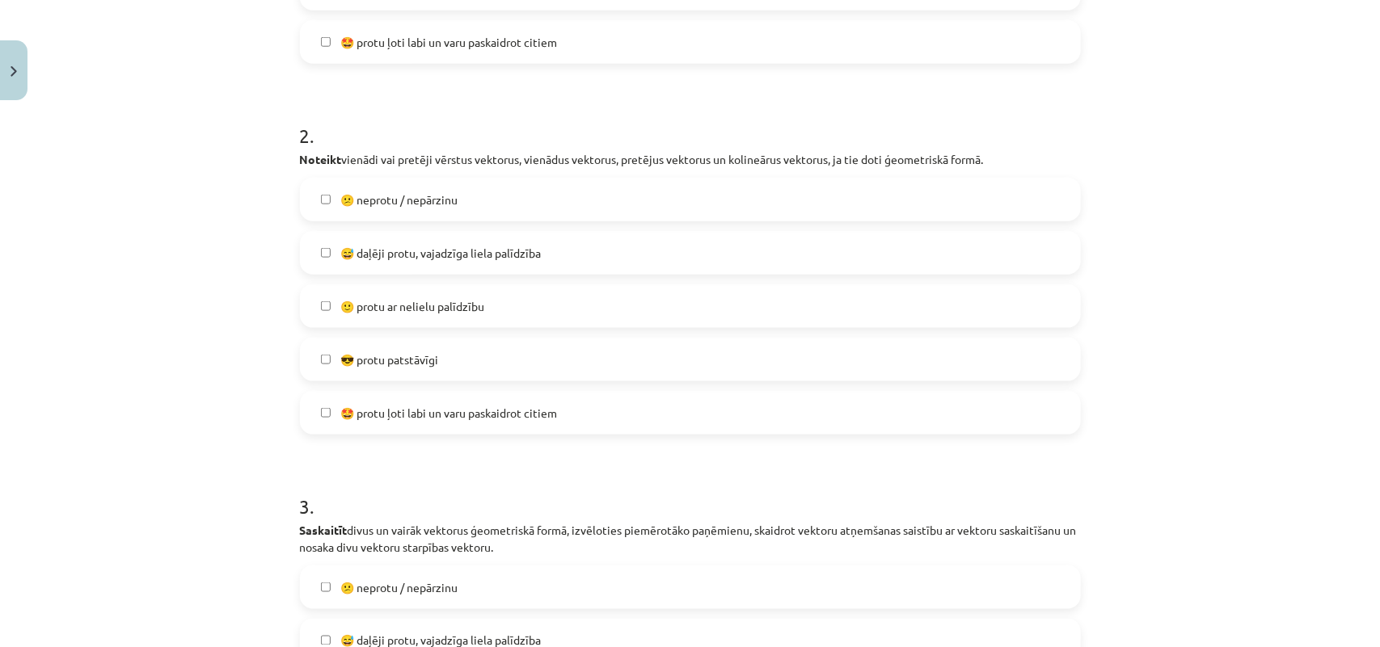
drag, startPoint x: 895, startPoint y: 241, endPoint x: 843, endPoint y: 263, distance: 56.1
click at [843, 263] on label "😅 daļēji protu, vajadzīga liela palīdzība" at bounding box center [690, 253] width 778 height 40
drag, startPoint x: 1295, startPoint y: 249, endPoint x: 1342, endPoint y: 235, distance: 48.9
click at [1103, 238] on div "Mācību tēma: Matemātikas i - 10. klases 1. ieskaites mācību materiāls (a,b) #10…" at bounding box center [690, 323] width 1380 height 647
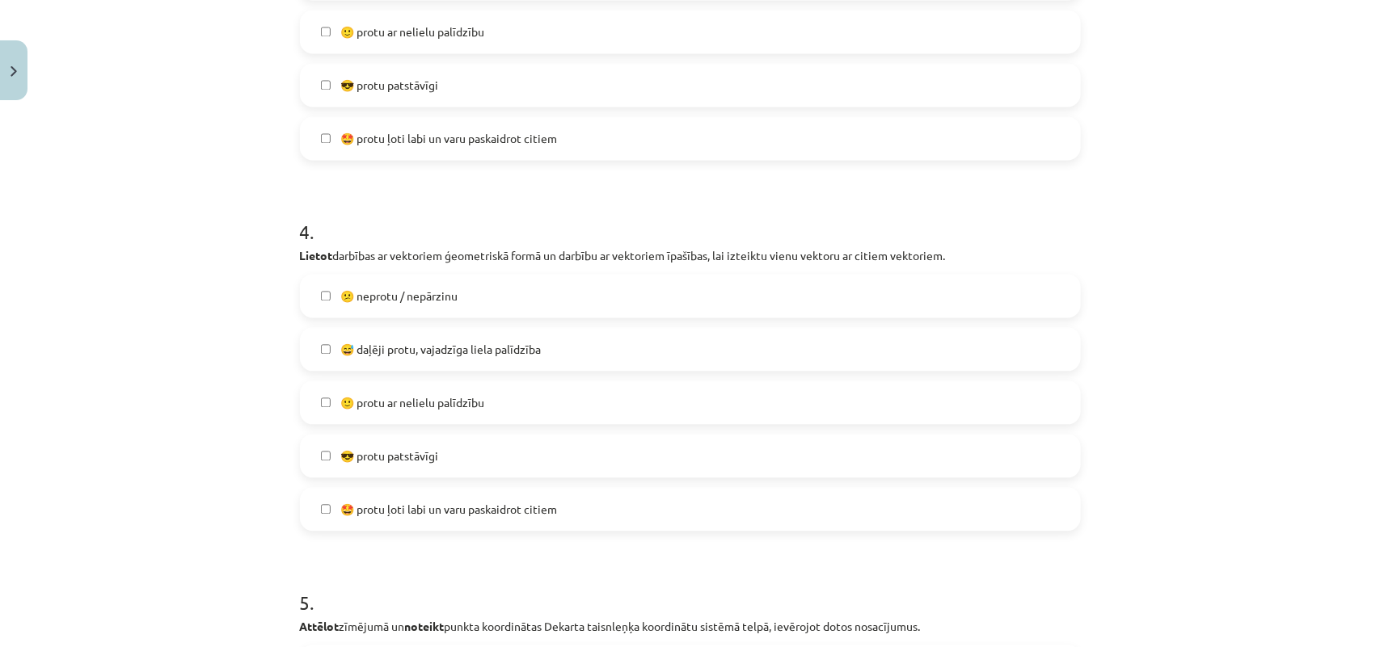
scroll to position [1437, 0]
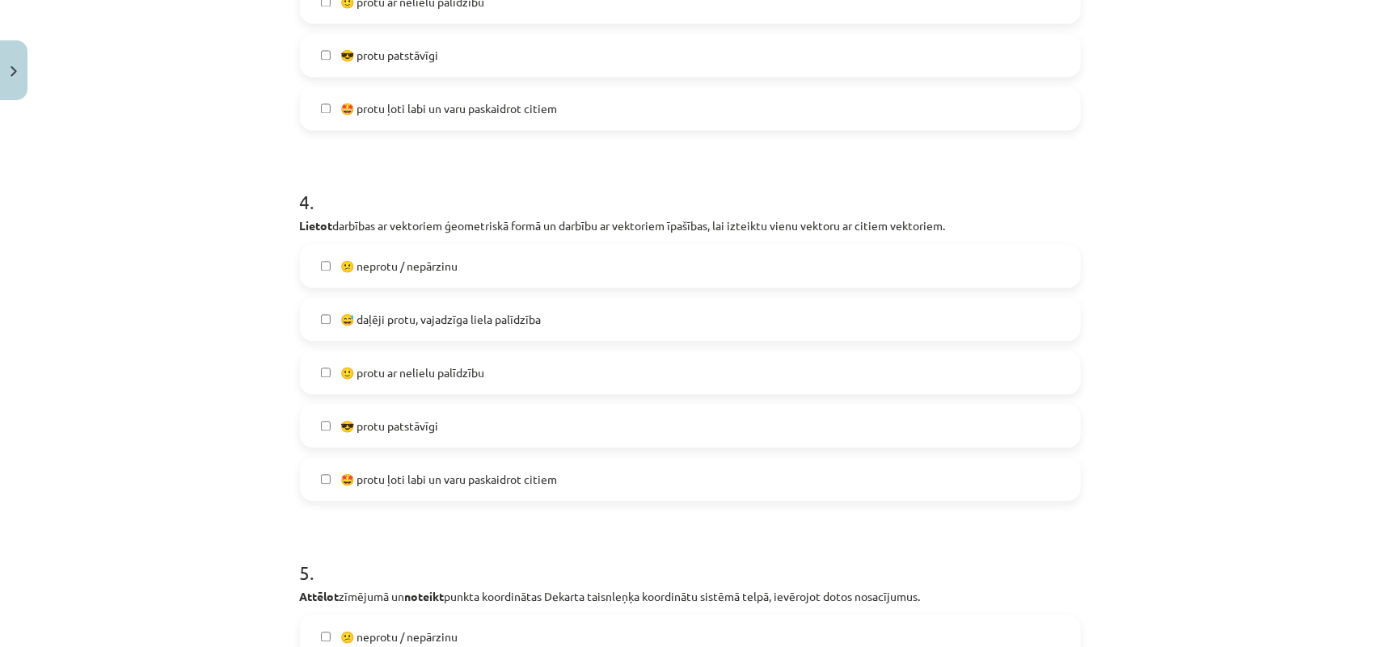
click at [893, 366] on div "😕 neprotu / nepārzinu  😅 daļēji protu, vajadzīga liela palīdzība  🙂 protu ar ne…" at bounding box center [690, 372] width 781 height 257
drag, startPoint x: 1347, startPoint y: 330, endPoint x: 1379, endPoint y: 374, distance: 55.0
click at [1103, 374] on div "Mācību tēma: Matemātikas i - 10. klases 1. ieskaites mācību materiāls (a,b) #10…" at bounding box center [690, 323] width 1380 height 647
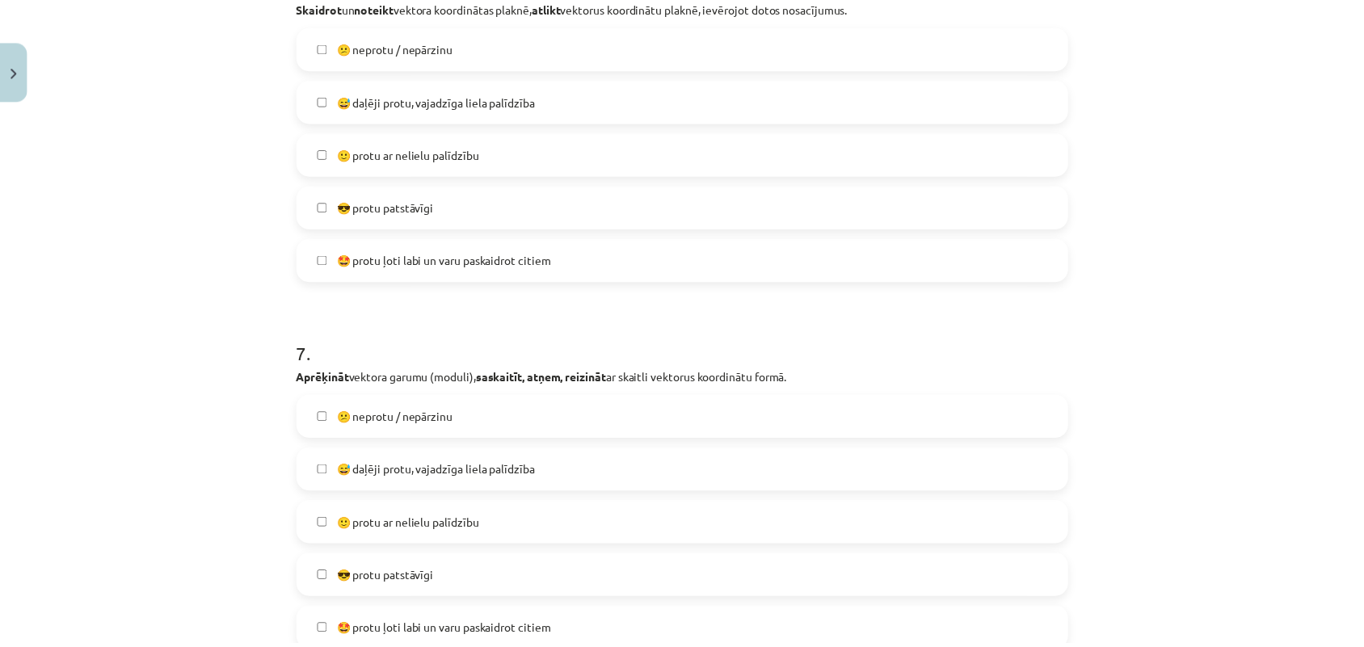
scroll to position [2961, 0]
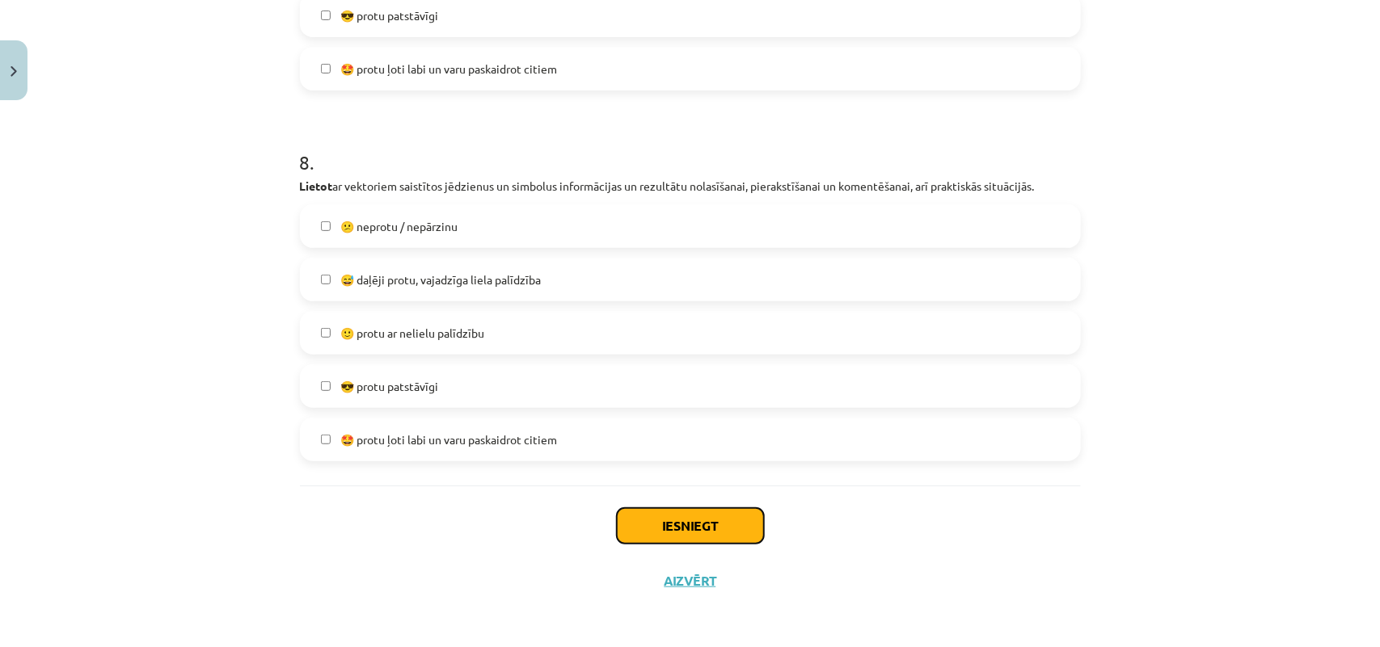
click at [726, 517] on button "Iesniegt" at bounding box center [690, 526] width 147 height 36
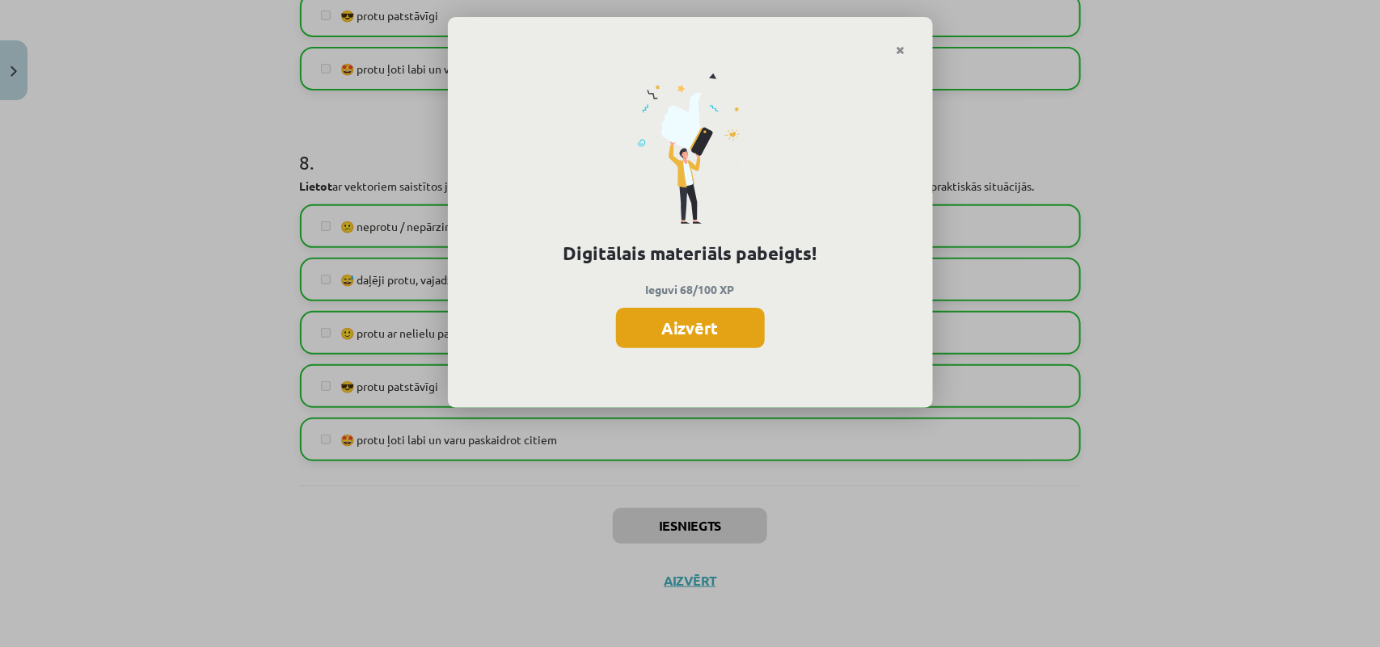
click at [671, 339] on button "Aizvērt" at bounding box center [690, 328] width 149 height 40
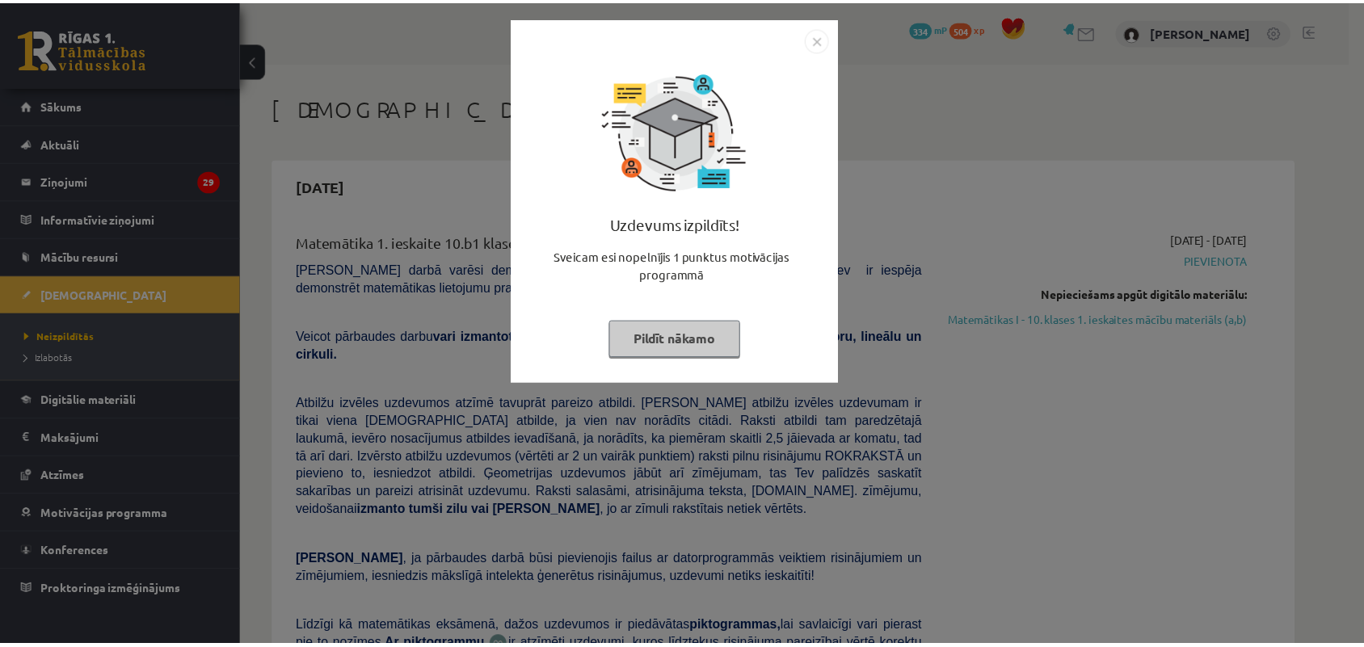
scroll to position [138, 0]
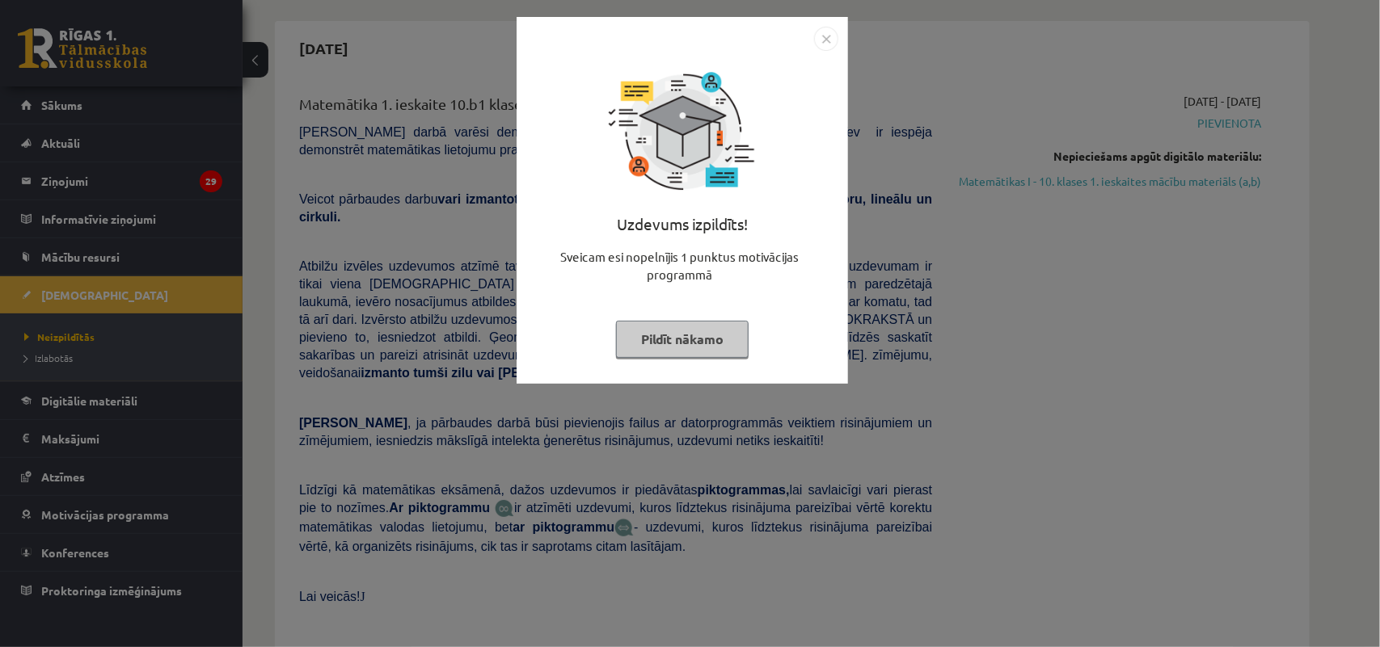
drag, startPoint x: 827, startPoint y: 54, endPoint x: 829, endPoint y: 45, distance: 9.0
click at [829, 45] on div "Uzdevums izpildīts! Sveicam esi nopelnījis 1 punktus motivācijas programmā Pild…" at bounding box center [682, 200] width 331 height 367
click at [829, 45] on img "Close" at bounding box center [826, 39] width 24 height 24
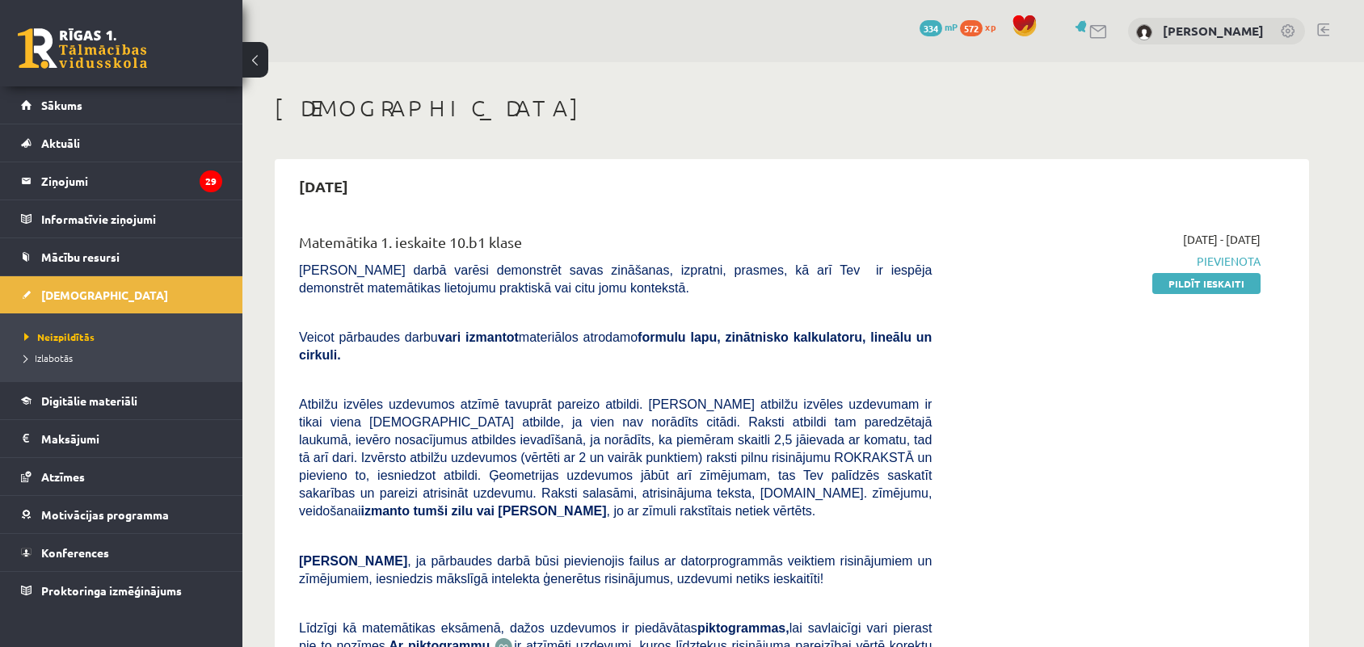
scroll to position [138, 0]
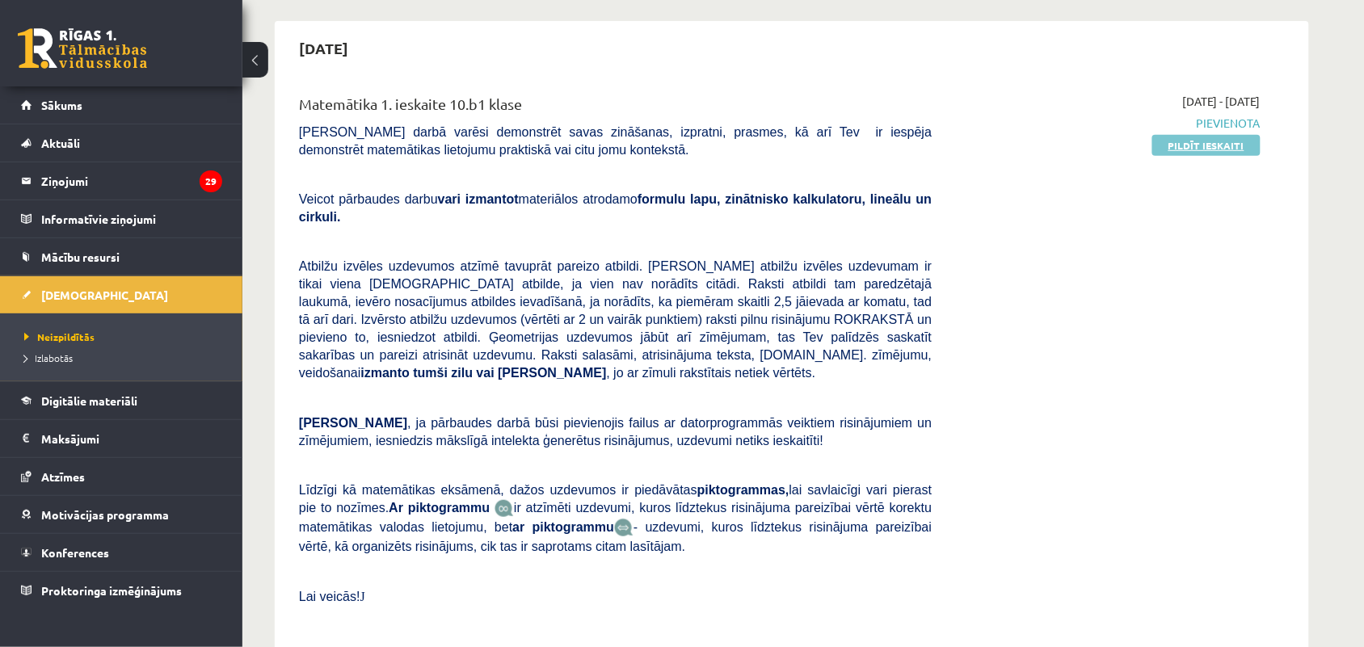
click at [1209, 136] on link "Pildīt ieskaiti" at bounding box center [1207, 145] width 108 height 21
click at [1227, 144] on link "Pildīt ieskaiti" at bounding box center [1207, 145] width 108 height 21
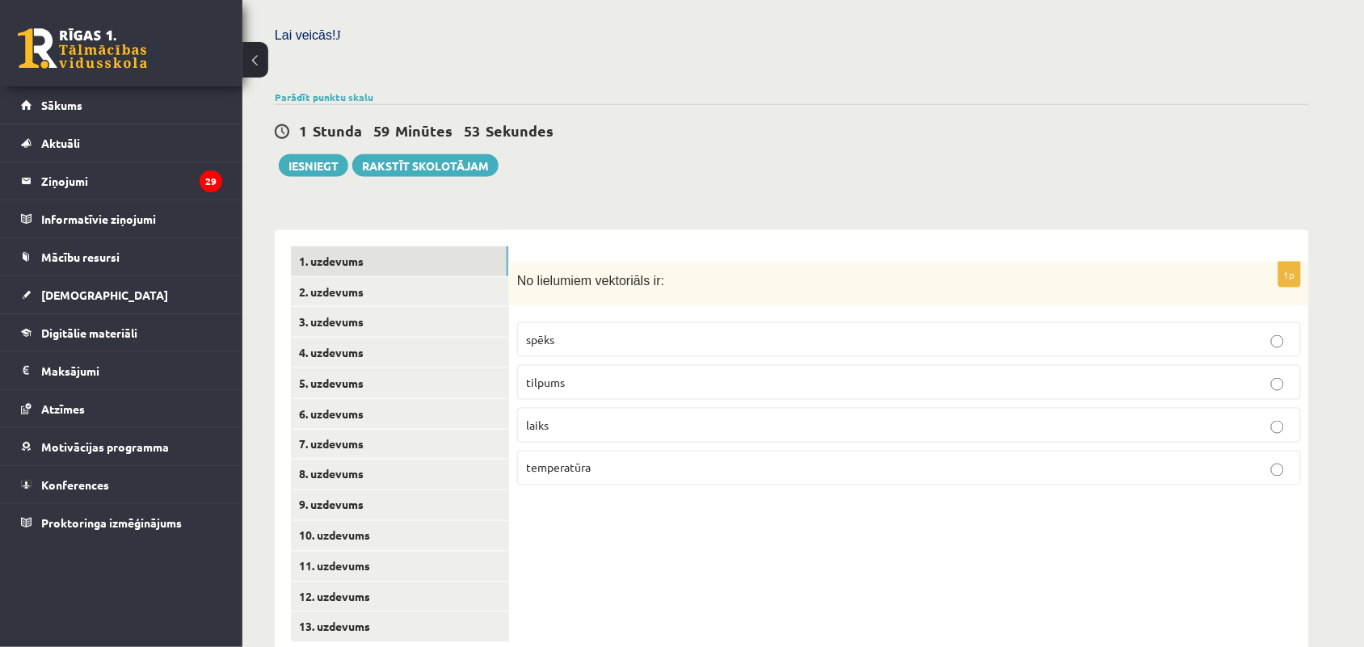
scroll to position [479, 0]
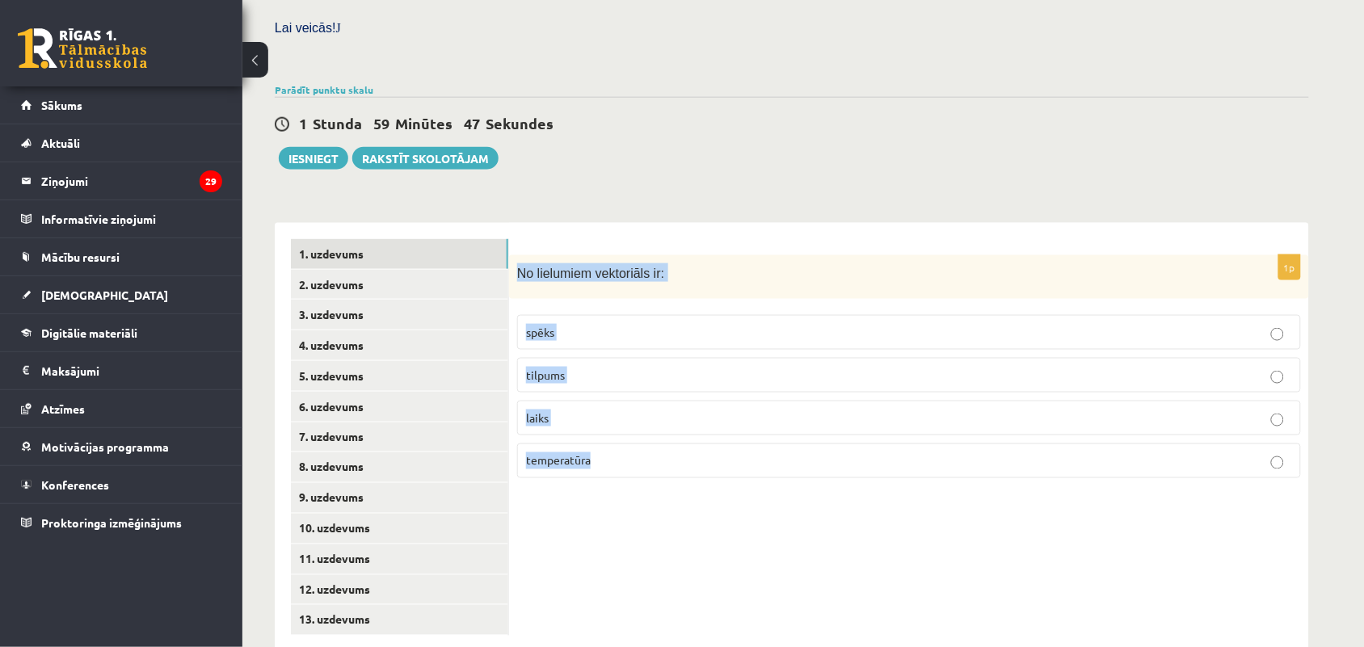
drag, startPoint x: 516, startPoint y: 234, endPoint x: 699, endPoint y: 538, distance: 355.0
click at [699, 538] on div "1p No lielumiem vektoriāls ir: spēks tilpums laiks temperatūra" at bounding box center [909, 437] width 800 height 429
copy div "No lielumiem vektoriāls ir: spēks tilpums laiks temperatūra"
click at [610, 324] on p "spēks" at bounding box center [909, 332] width 766 height 17
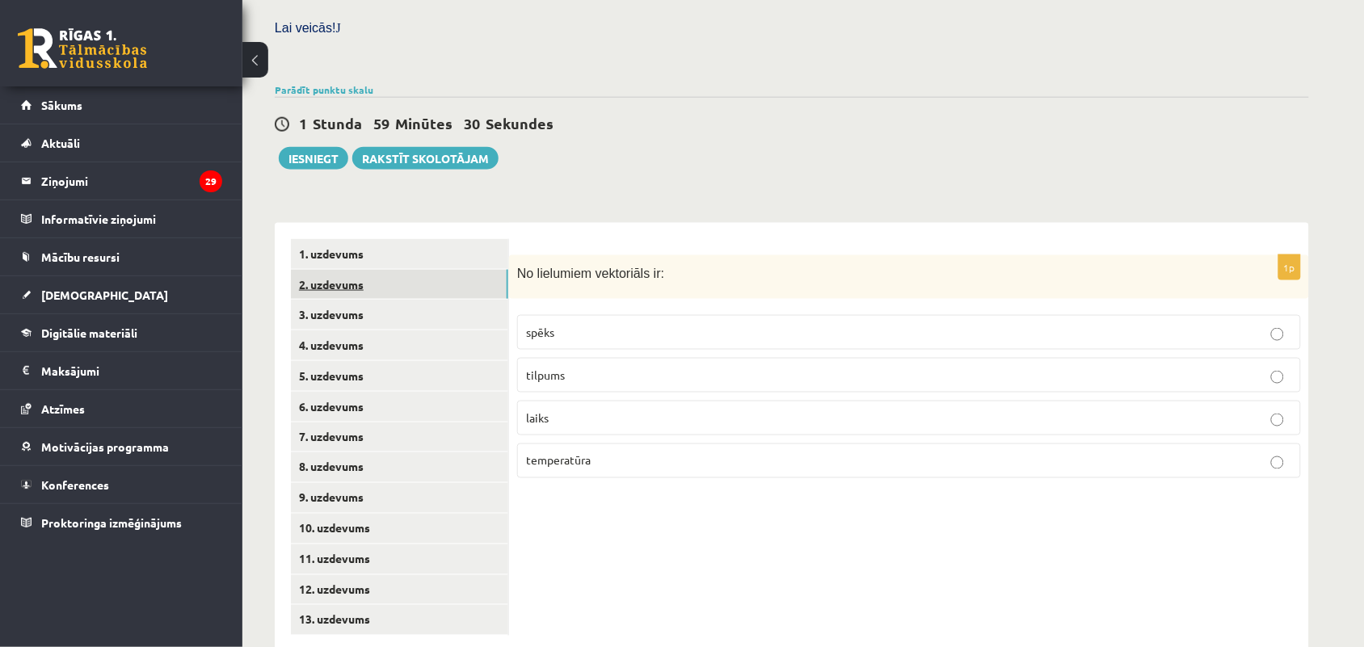
click at [397, 270] on link "2. uzdevums" at bounding box center [399, 285] width 217 height 30
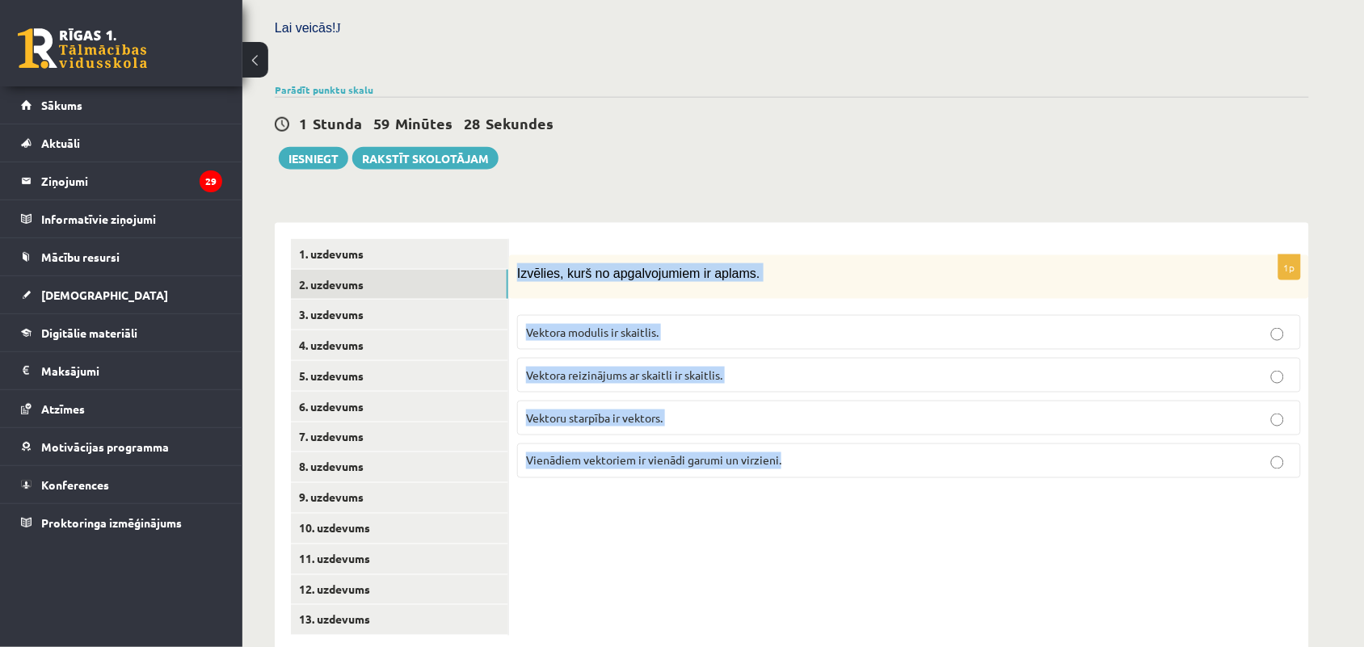
drag, startPoint x: 514, startPoint y: 234, endPoint x: 837, endPoint y: 438, distance: 381.5
click at [837, 438] on div "1p Izvēlies, kurš no apgalvojumiem ir aplams. Vektora modulis ir skaitlis. Vekt…" at bounding box center [909, 373] width 800 height 237
copy div "Izvēlies, kurš no apgalvojumiem ir aplams. Vektora modulis ir skaitlis. Vektora…"
click at [572, 368] on span "Vektora reizinājums ar skaitli ir skaitlis." at bounding box center [624, 375] width 196 height 15
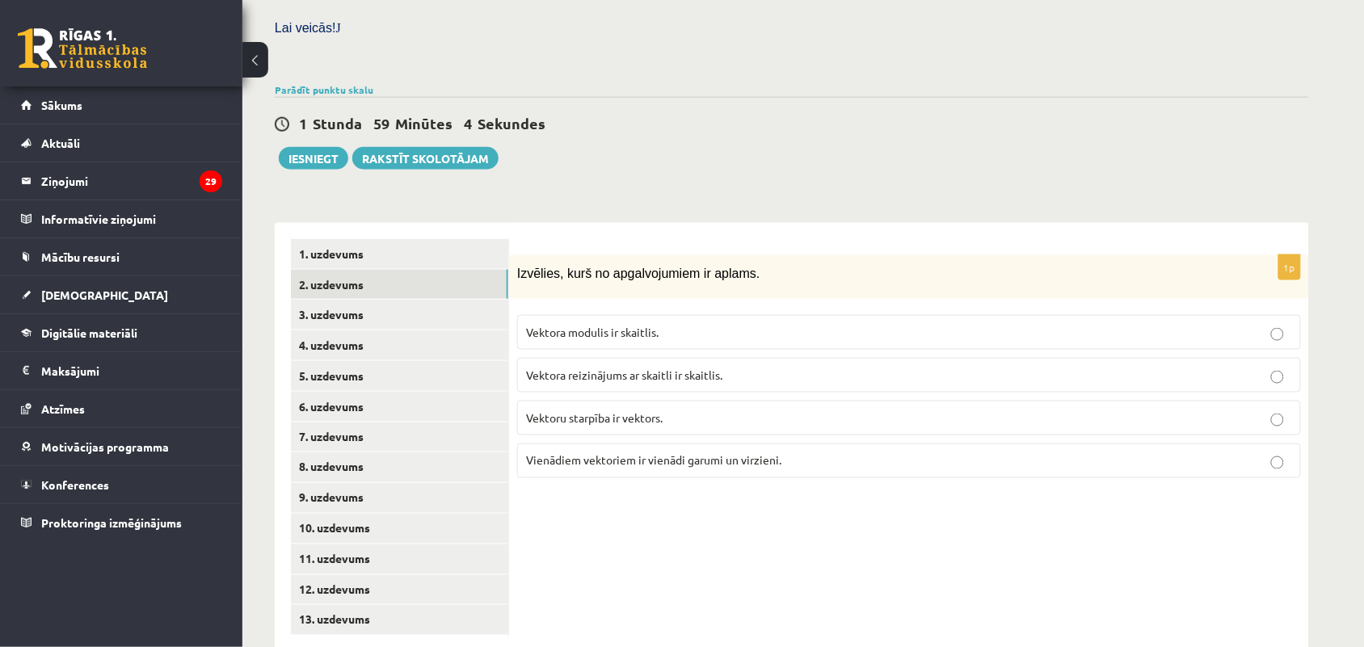
click at [572, 368] on span "Vektora reizinājums ar skaitli ir skaitlis." at bounding box center [624, 375] width 196 height 15
click at [398, 300] on link "3. uzdevums" at bounding box center [399, 315] width 217 height 30
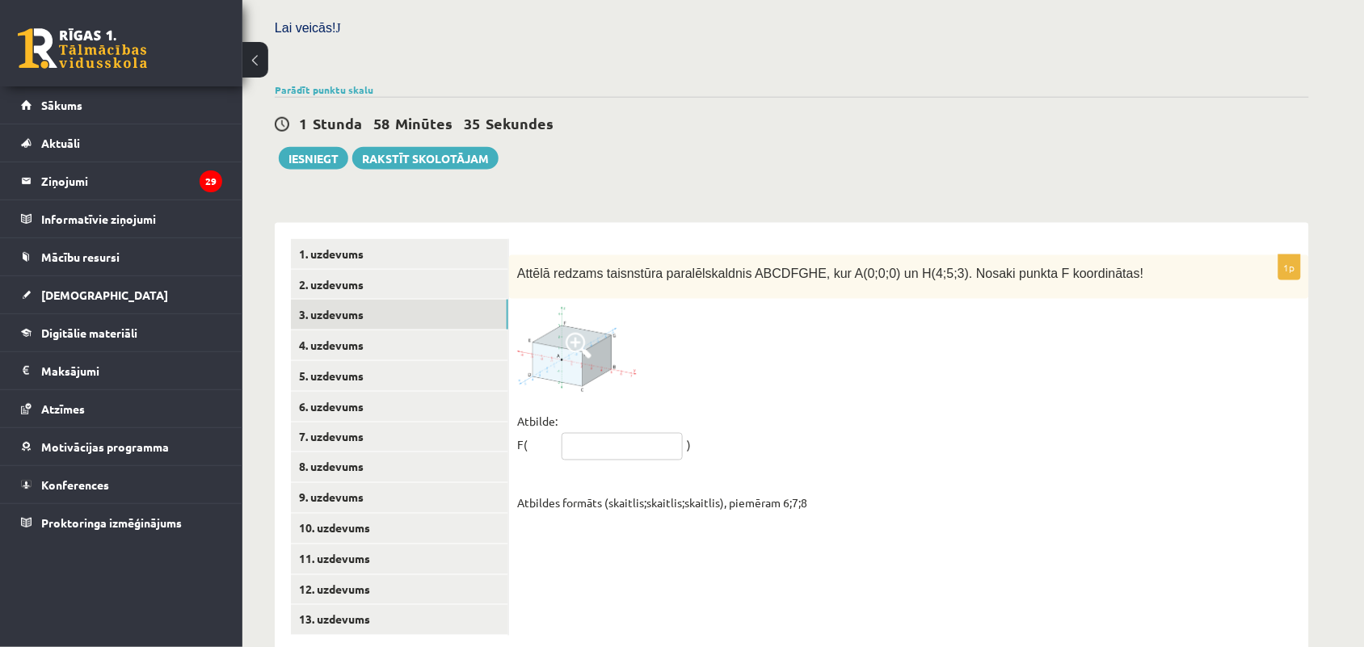
click at [633, 433] on input "text" at bounding box center [622, 446] width 121 height 27
type input "*****"
click at [385, 331] on link "4. uzdevums" at bounding box center [399, 346] width 217 height 30
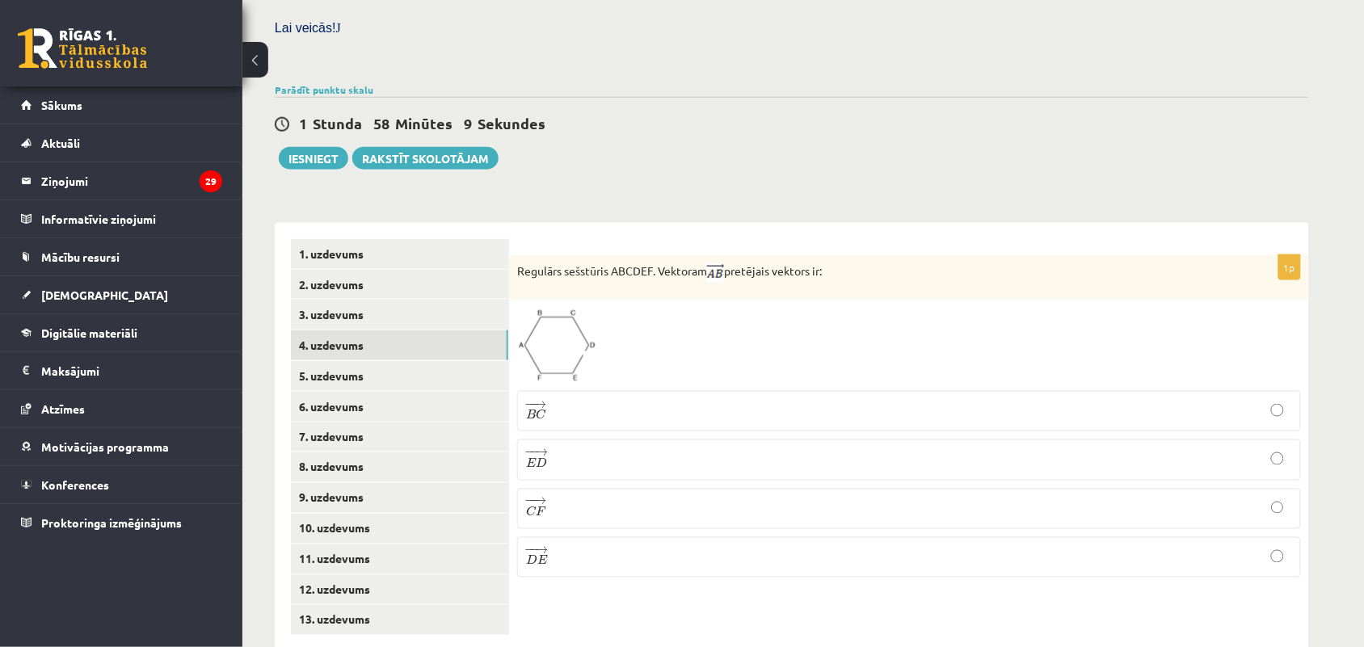
click at [578, 546] on p "− − → D E D E →" at bounding box center [909, 557] width 766 height 23
click at [421, 361] on link "5. uzdevums" at bounding box center [399, 376] width 217 height 30
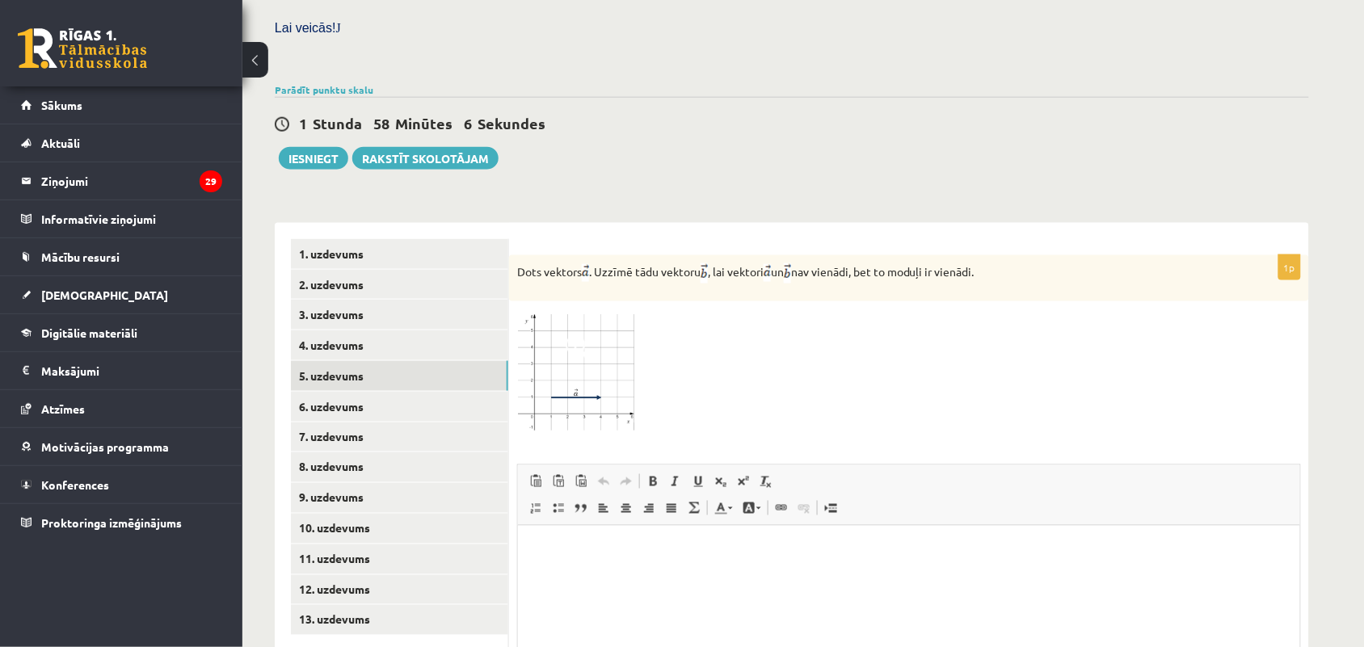
scroll to position [0, 0]
click at [592, 362] on img at bounding box center [577, 371] width 121 height 123
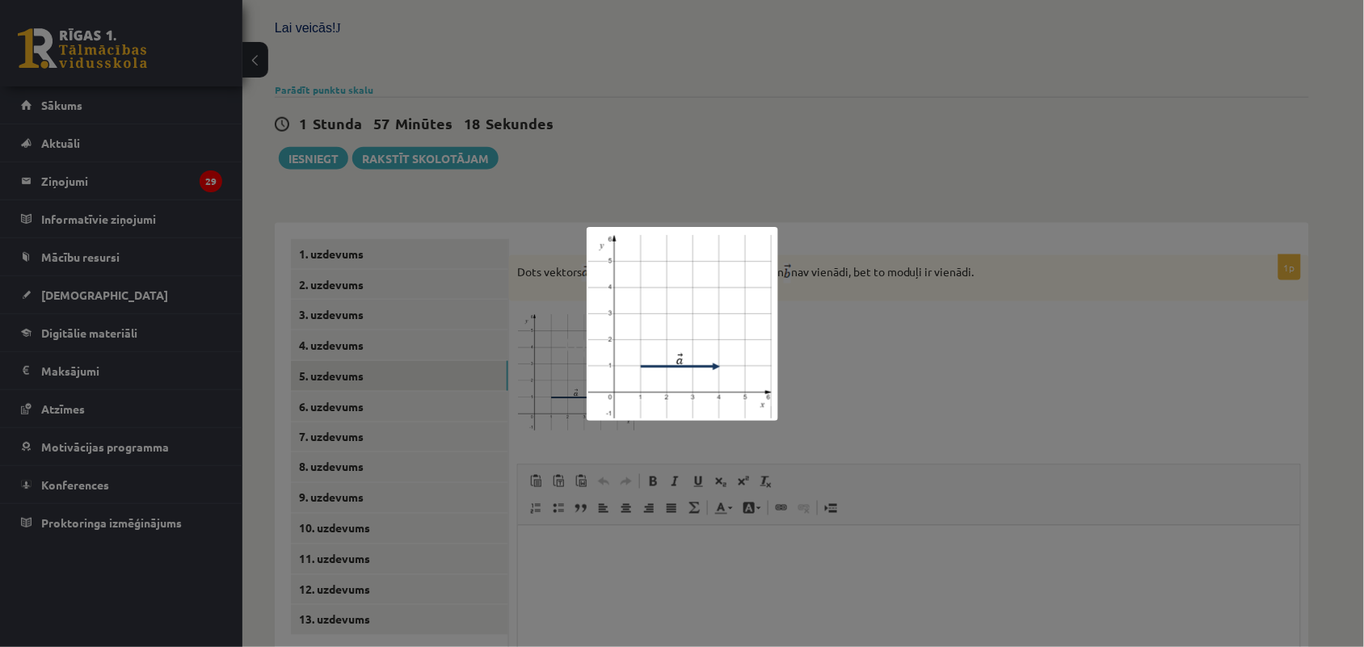
click at [871, 348] on div at bounding box center [682, 323] width 1364 height 647
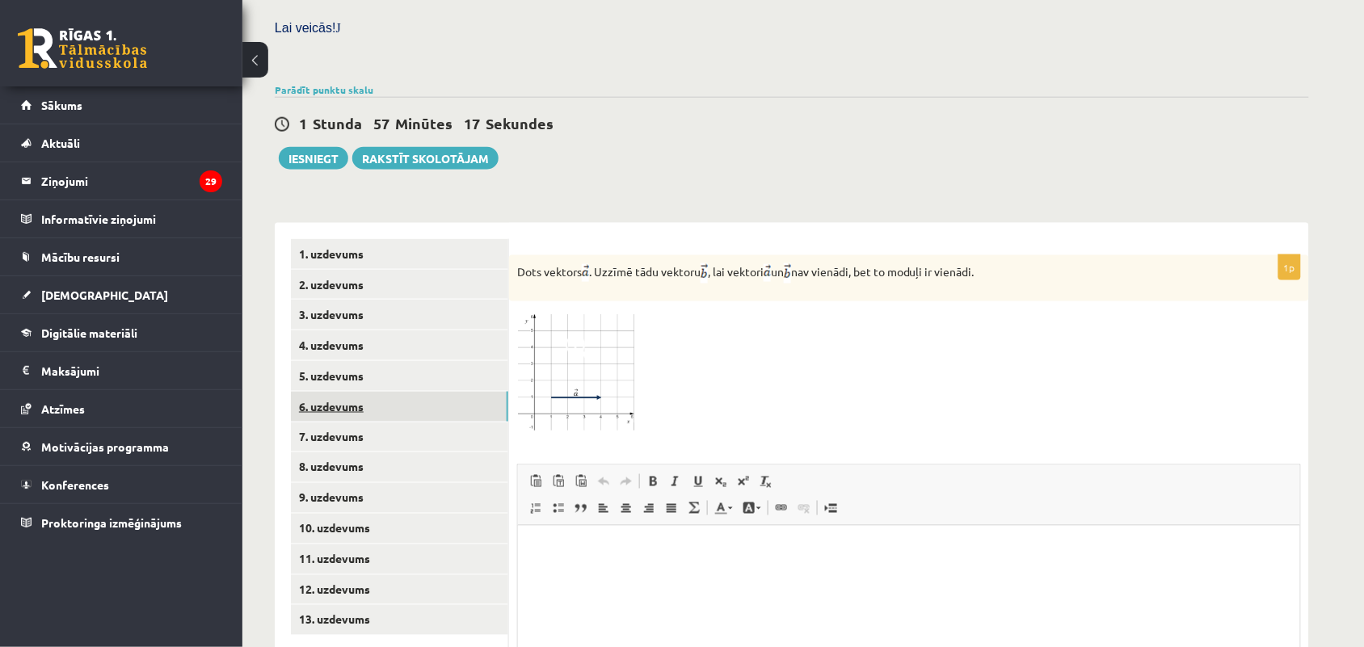
click at [445, 392] on link "6. uzdevums" at bounding box center [399, 407] width 217 height 30
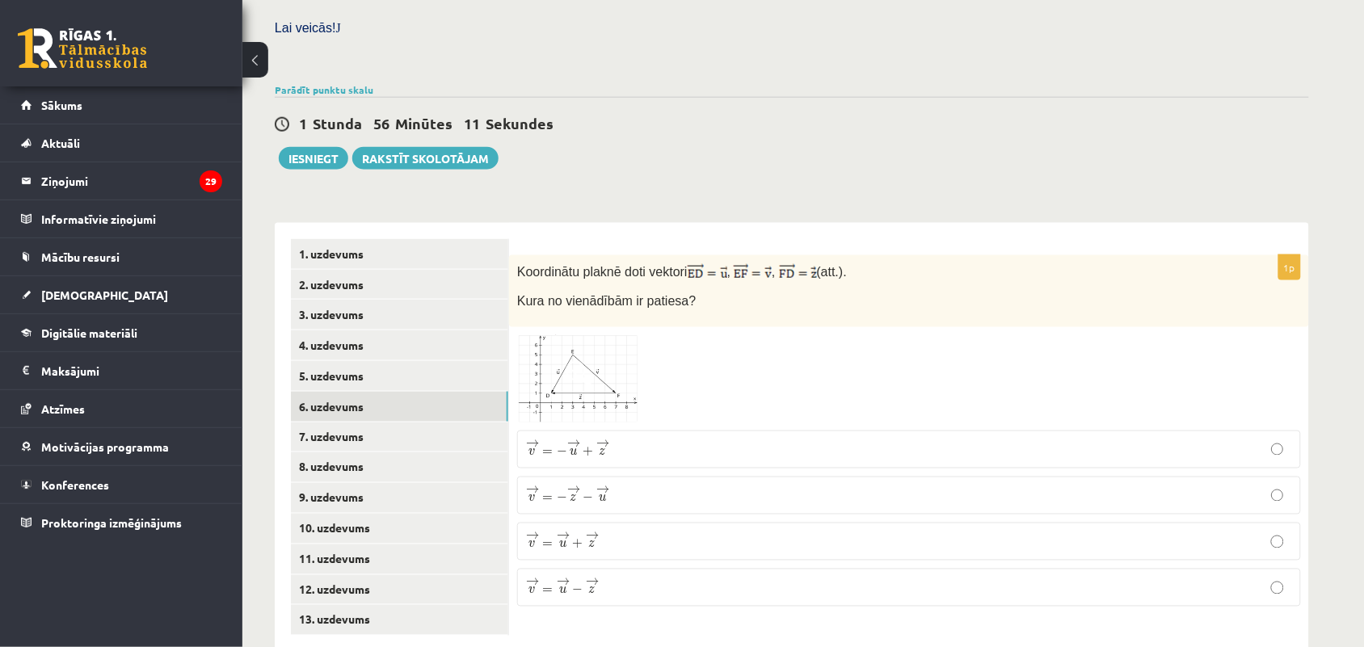
click at [659, 532] on p "→ v = → u + → z v → = u → + z →" at bounding box center [909, 542] width 766 height 20
click at [655, 578] on p "→ v = → u − → z v → = u → − z →" at bounding box center [909, 588] width 766 height 20
click at [449, 423] on link "7. uzdevums" at bounding box center [399, 438] width 217 height 30
click at [466, 392] on link "6. uzdevums" at bounding box center [399, 407] width 217 height 30
click at [413, 423] on link "7. uzdevums" at bounding box center [399, 438] width 217 height 30
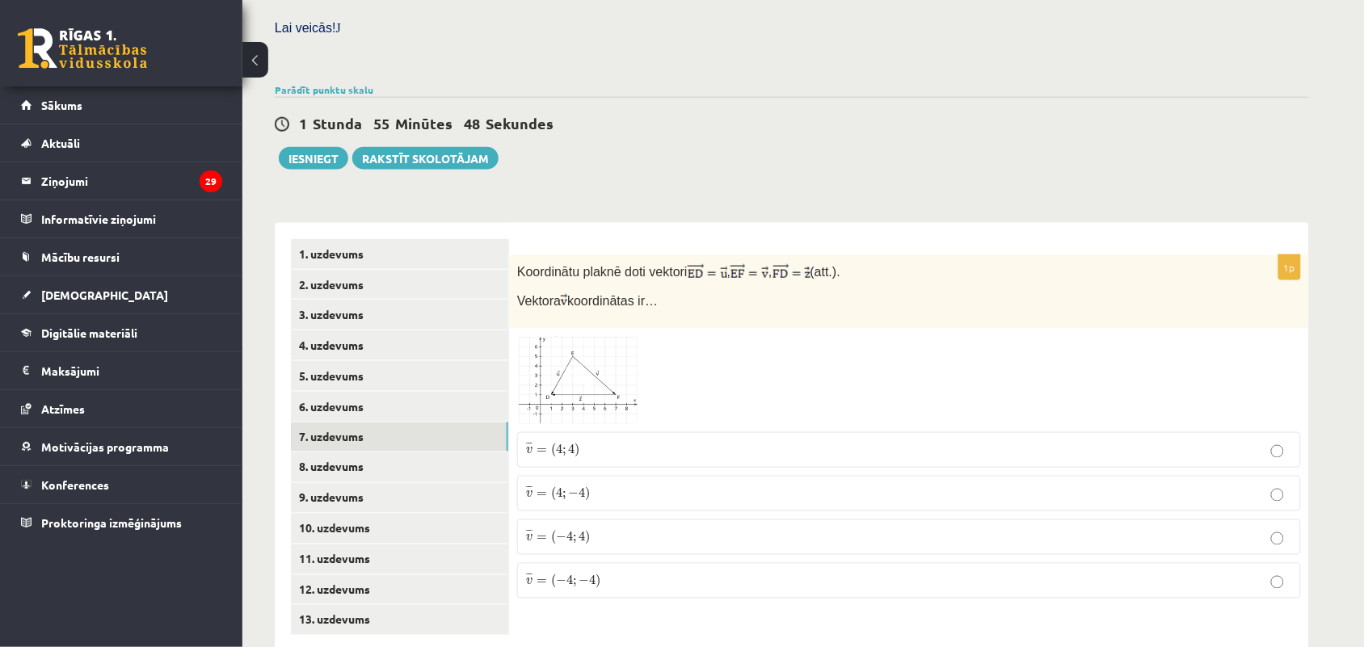
click at [571, 490] on span "−" at bounding box center [574, 495] width 11 height 10
click at [426, 453] on link "8. uzdevums" at bounding box center [399, 468] width 217 height 30
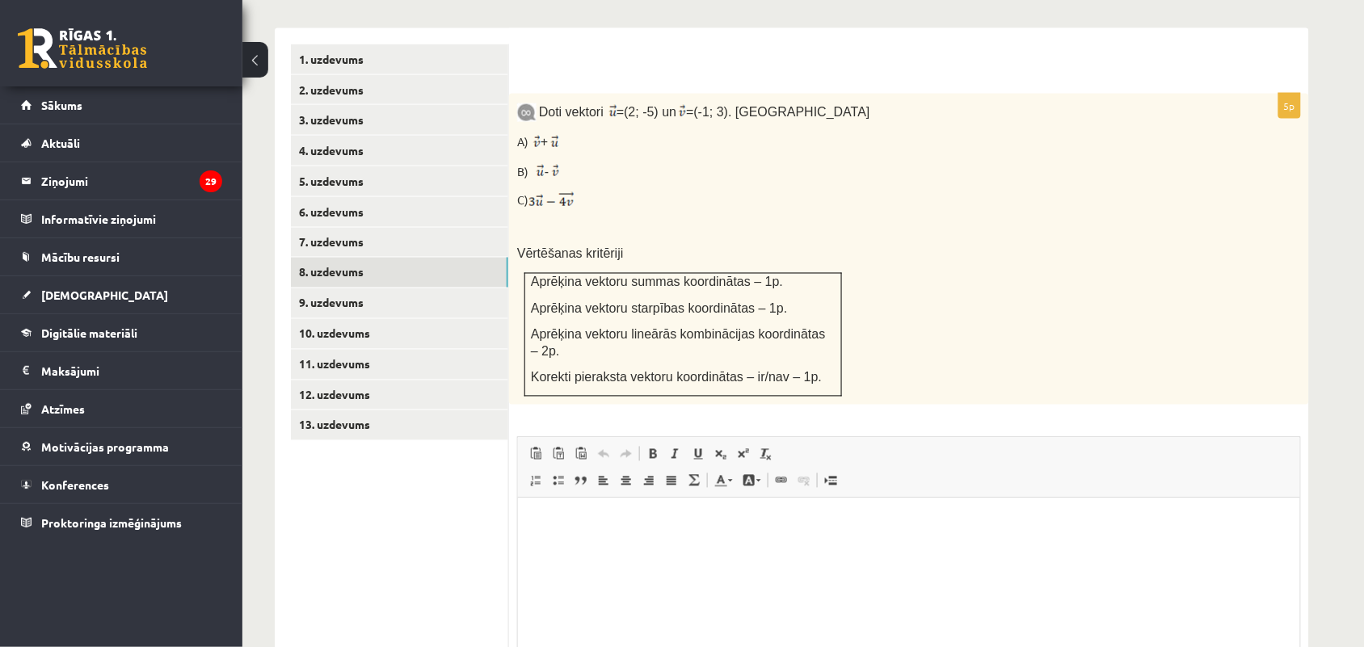
scroll to position [679, 0]
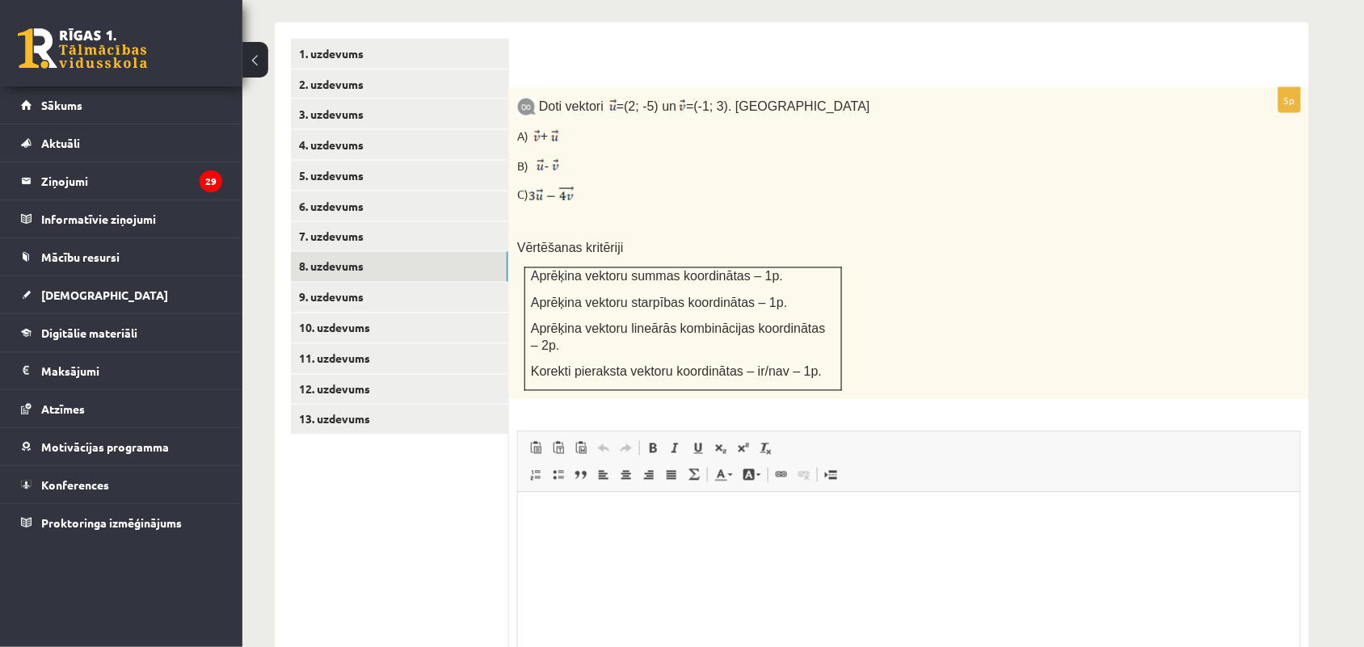
click at [853, 542] on html at bounding box center [908, 516] width 782 height 49
click at [449, 283] on link "9. uzdevums" at bounding box center [399, 298] width 217 height 30
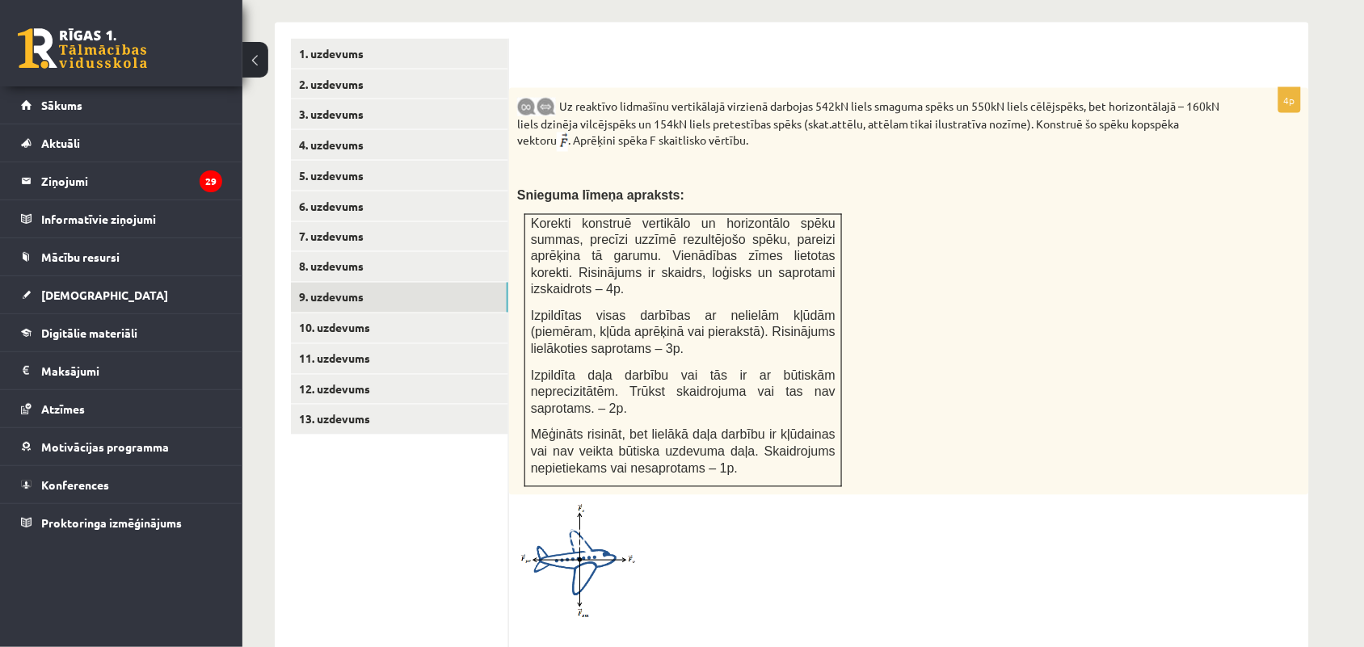
scroll to position [0, 0]
click at [410, 314] on link "10. uzdevums" at bounding box center [399, 329] width 217 height 30
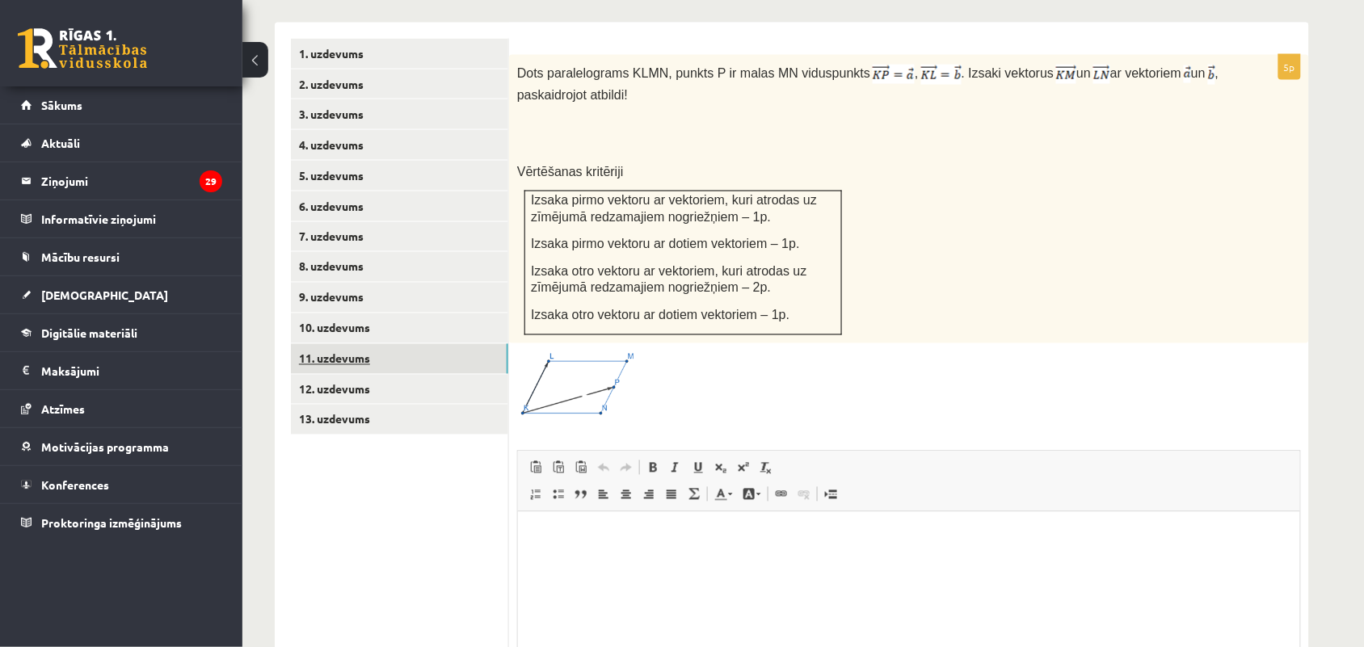
click at [427, 344] on link "11. uzdevums" at bounding box center [399, 359] width 217 height 30
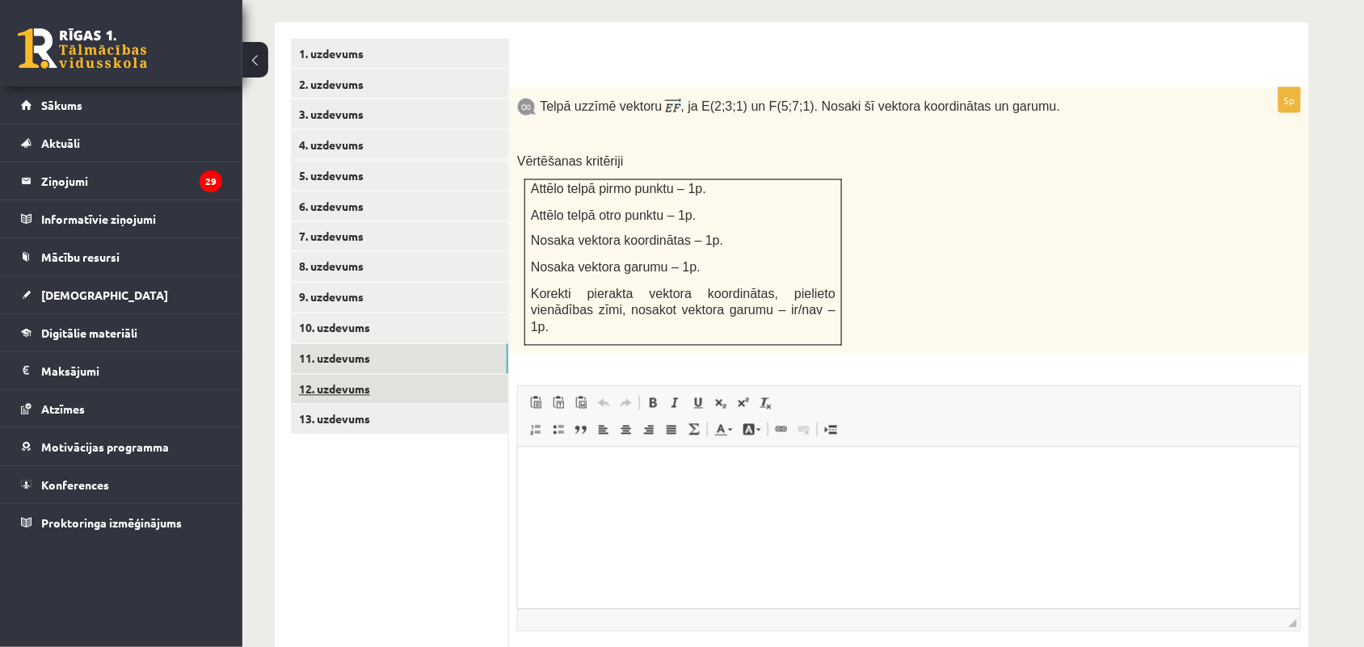
click at [382, 375] on link "12. uzdevums" at bounding box center [399, 390] width 217 height 30
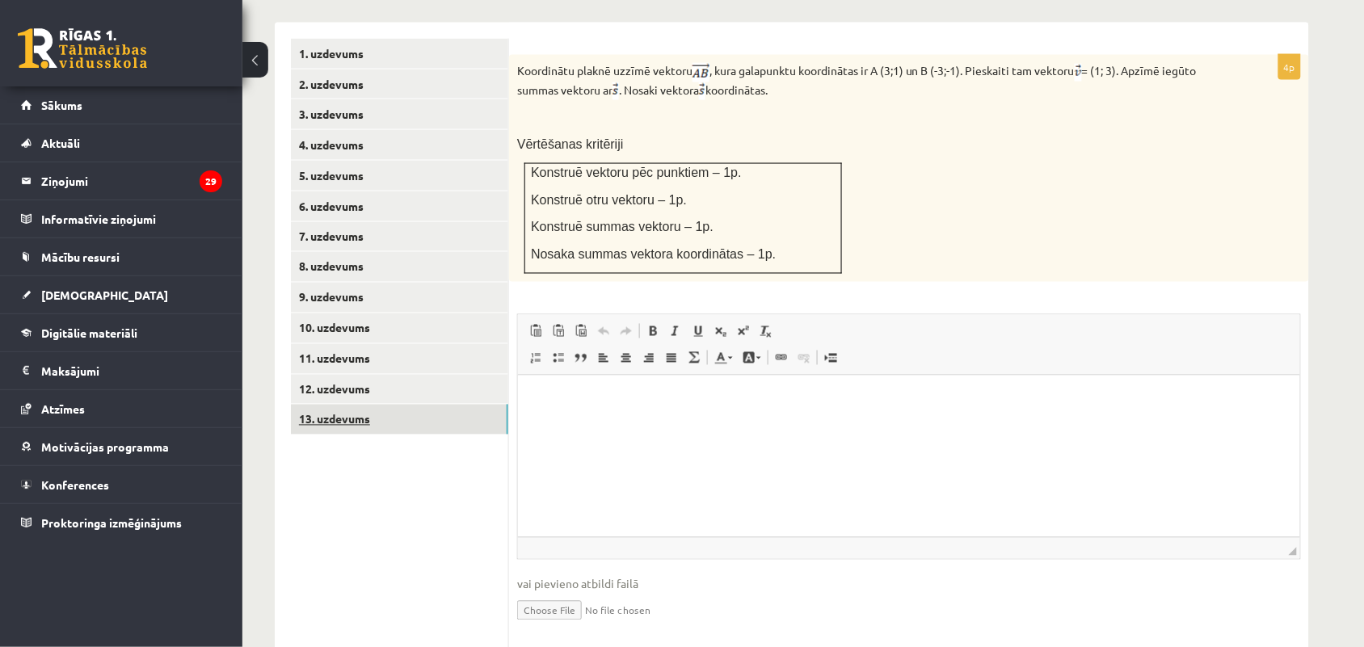
click at [378, 405] on link "13. uzdevums" at bounding box center [399, 420] width 217 height 30
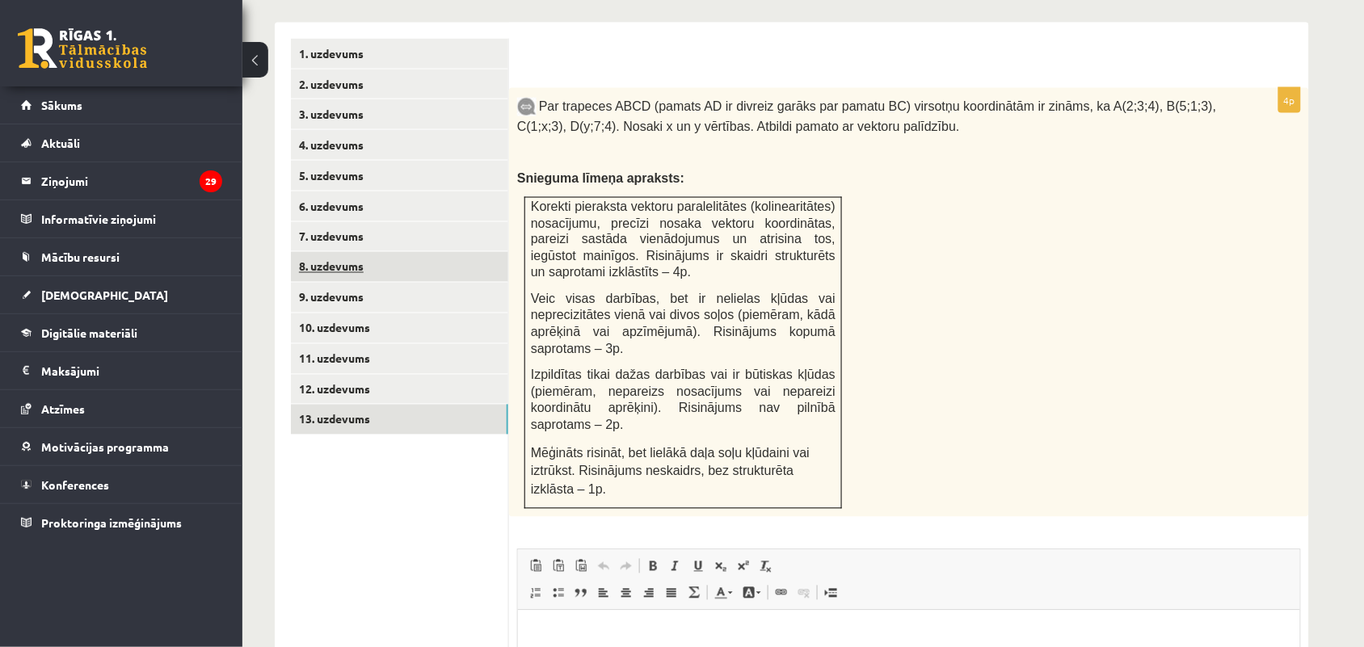
click at [368, 252] on link "8. uzdevums" at bounding box center [399, 267] width 217 height 30
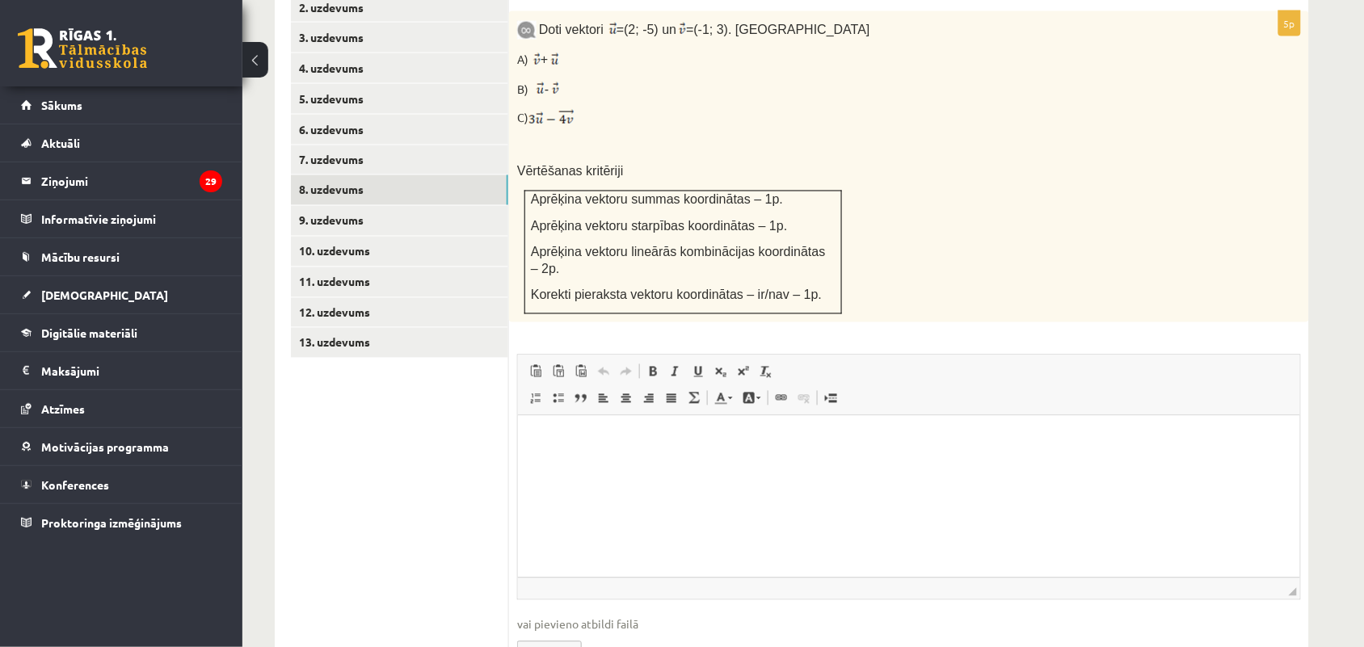
scroll to position [793, 0]
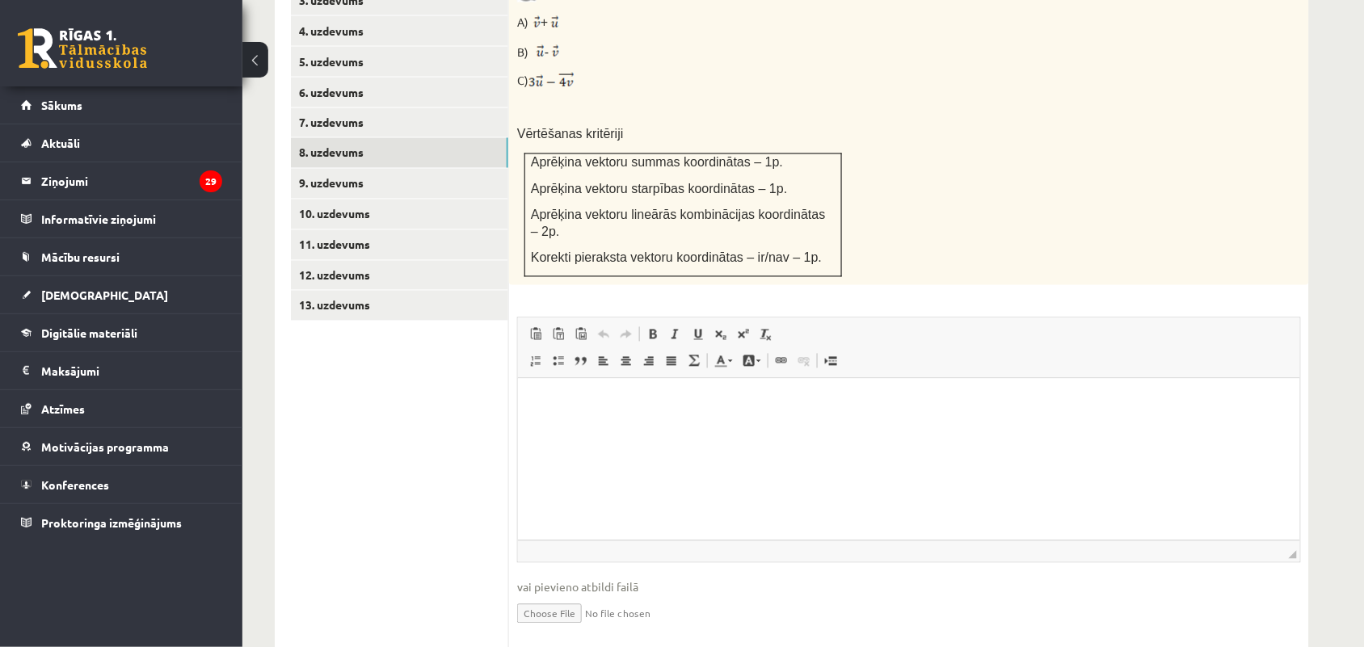
click at [547, 597] on input "file" at bounding box center [909, 613] width 784 height 33
type input "**********"
click at [627, 428] on html at bounding box center [908, 402] width 782 height 49
click at [454, 169] on link "9. uzdevums" at bounding box center [399, 184] width 217 height 30
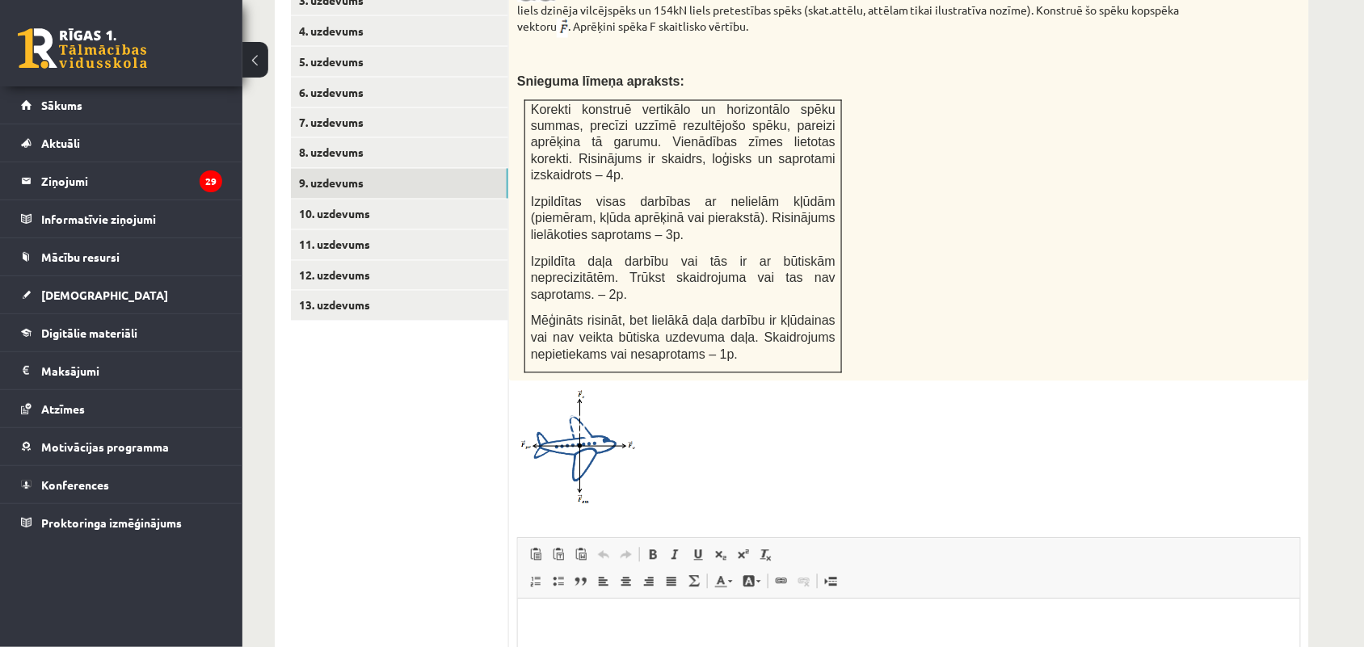
scroll to position [0, 0]
click at [546, 647] on html at bounding box center [908, 623] width 782 height 49
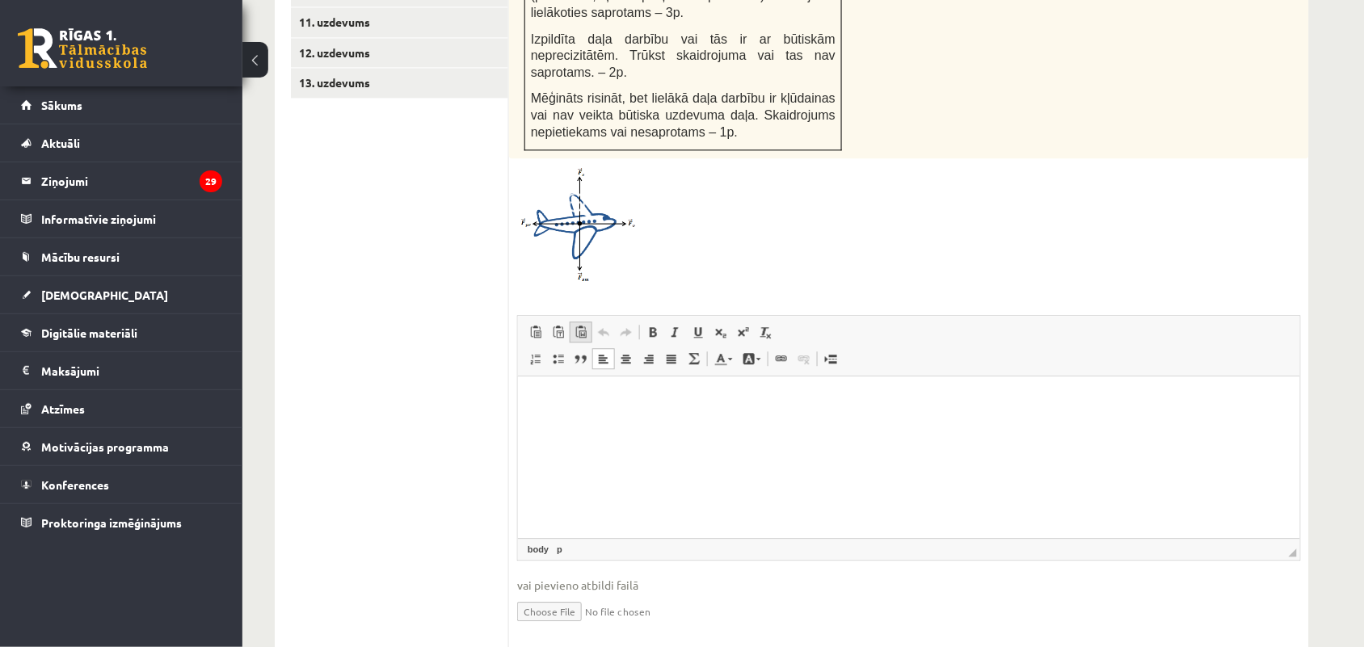
scroll to position [1018, 0]
click at [523, 592] on input "file" at bounding box center [909, 608] width 784 height 33
type input "**********"
click at [632, 423] on html at bounding box center [908, 397] width 782 height 49
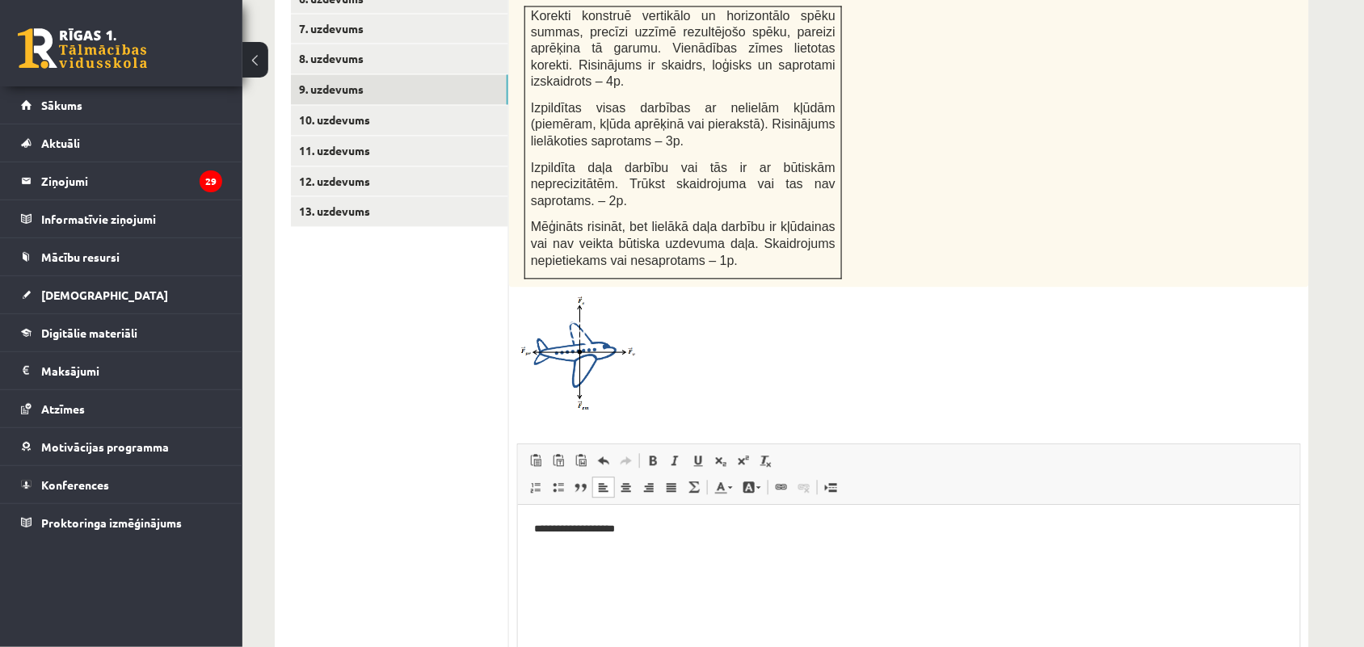
scroll to position [869, 0]
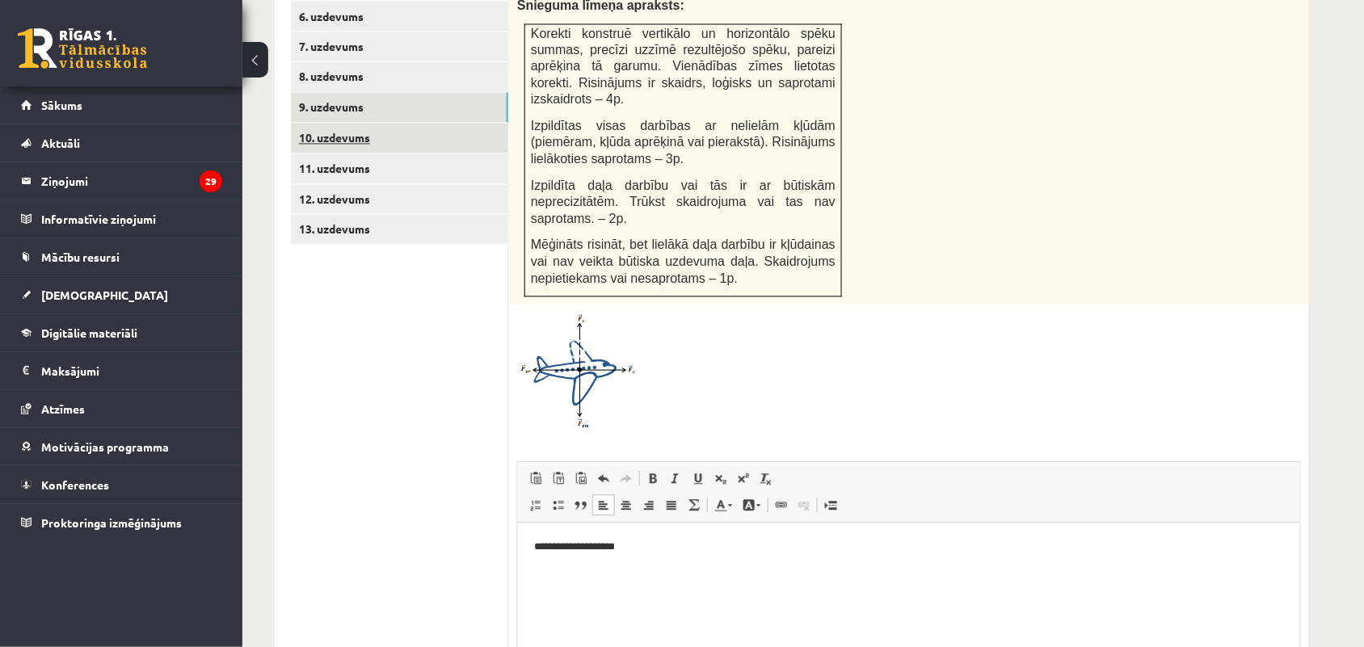
click at [388, 124] on link "10. uzdevums" at bounding box center [399, 139] width 217 height 30
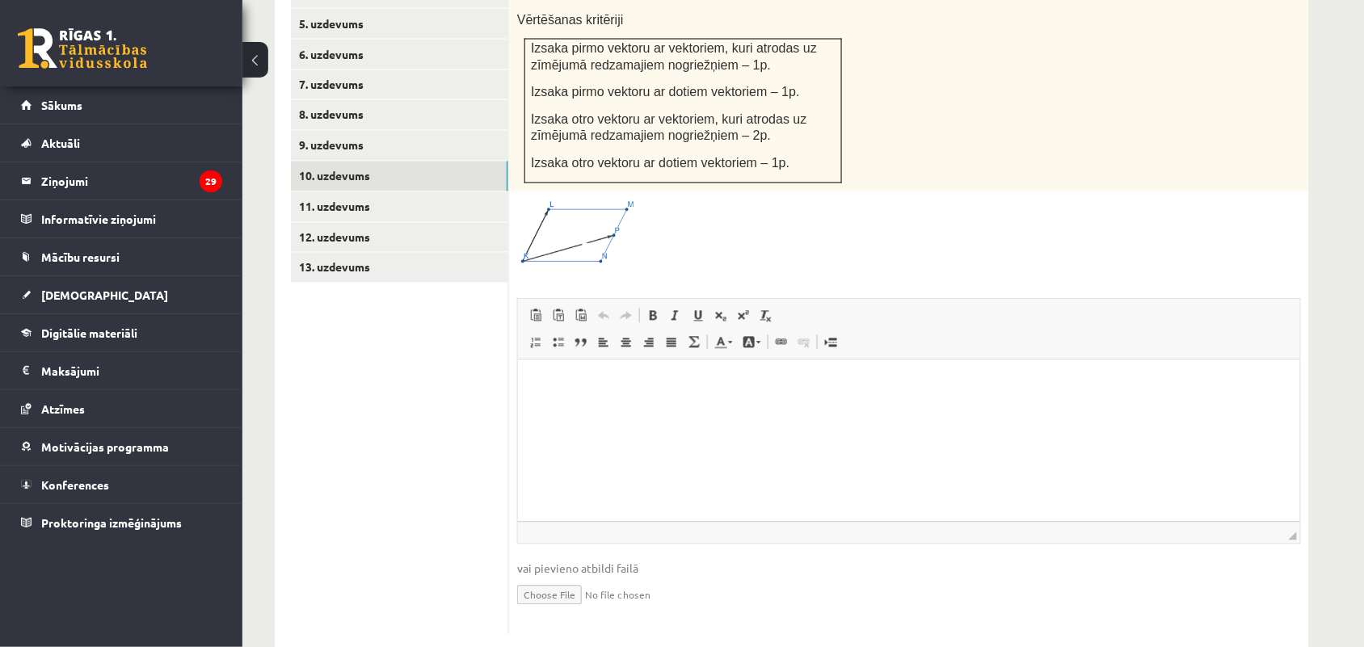
scroll to position [0, 0]
click at [559, 578] on input "file" at bounding box center [909, 594] width 784 height 33
type input "**********"
click at [600, 409] on html at bounding box center [908, 384] width 782 height 49
click at [356, 192] on link "11. uzdevums" at bounding box center [399, 207] width 217 height 30
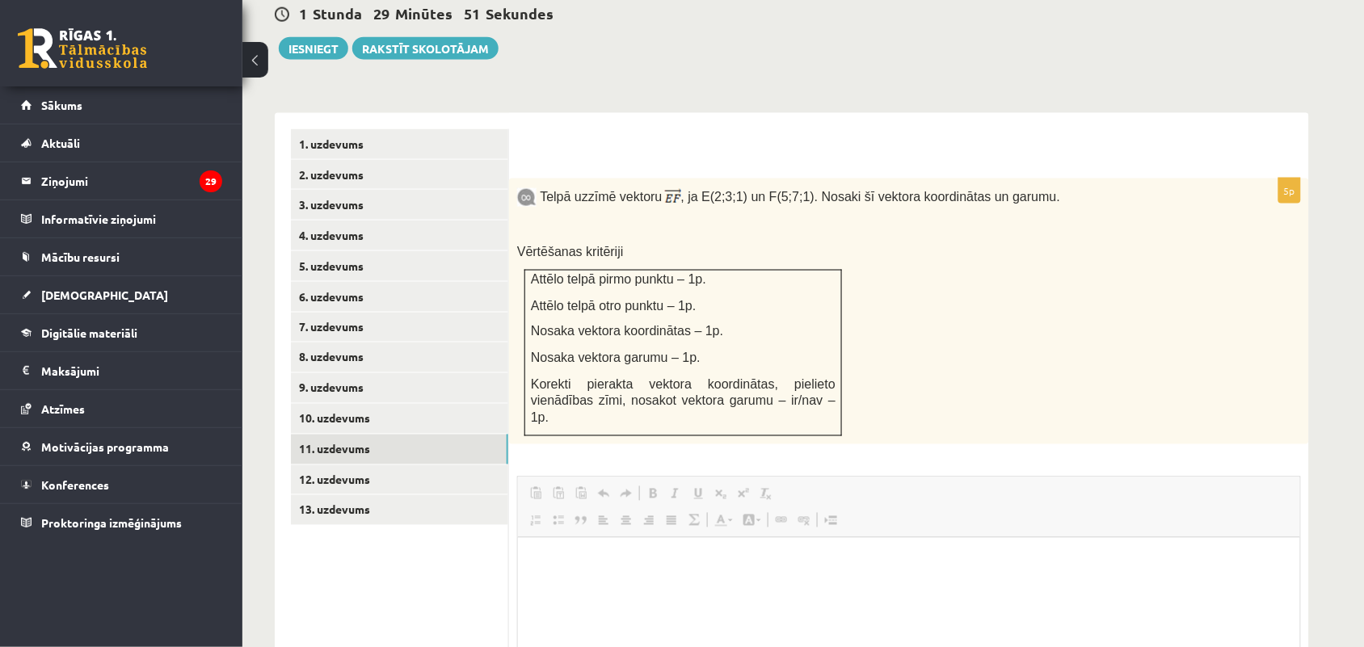
scroll to position [750, 0]
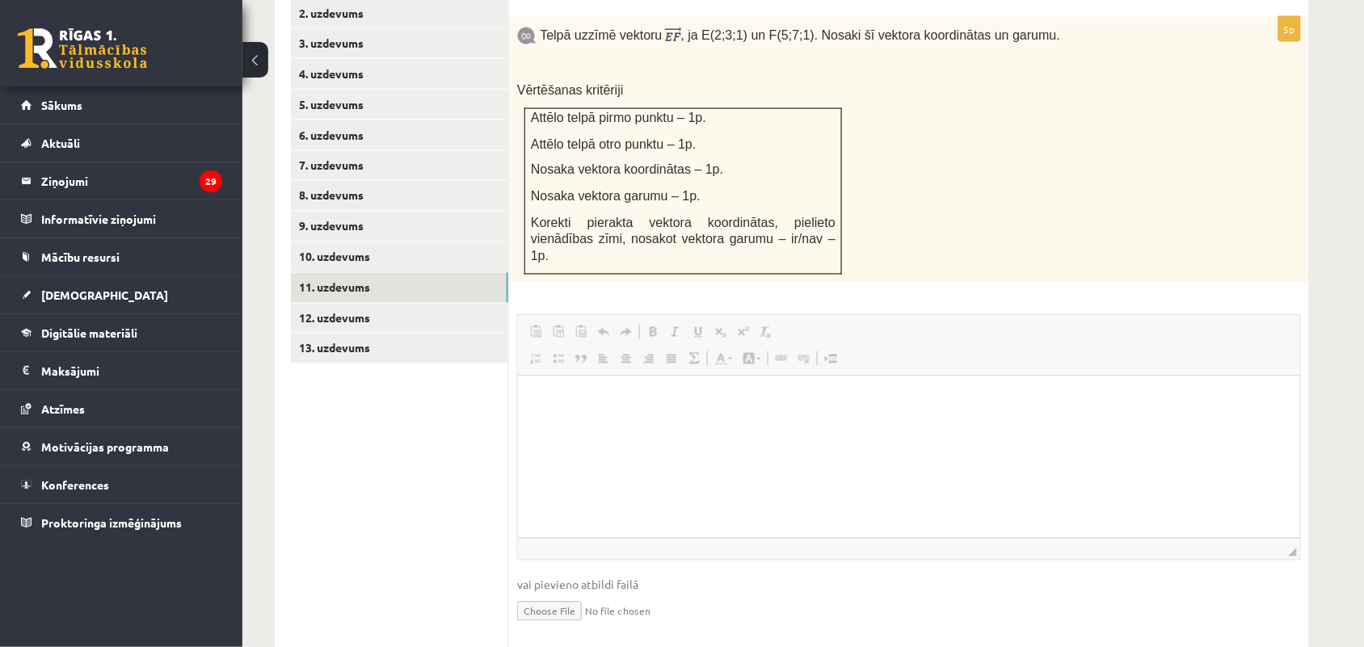
click at [546, 594] on input "file" at bounding box center [909, 610] width 784 height 33
type input "**********"
click at [621, 417] on html at bounding box center [908, 401] width 782 height 49
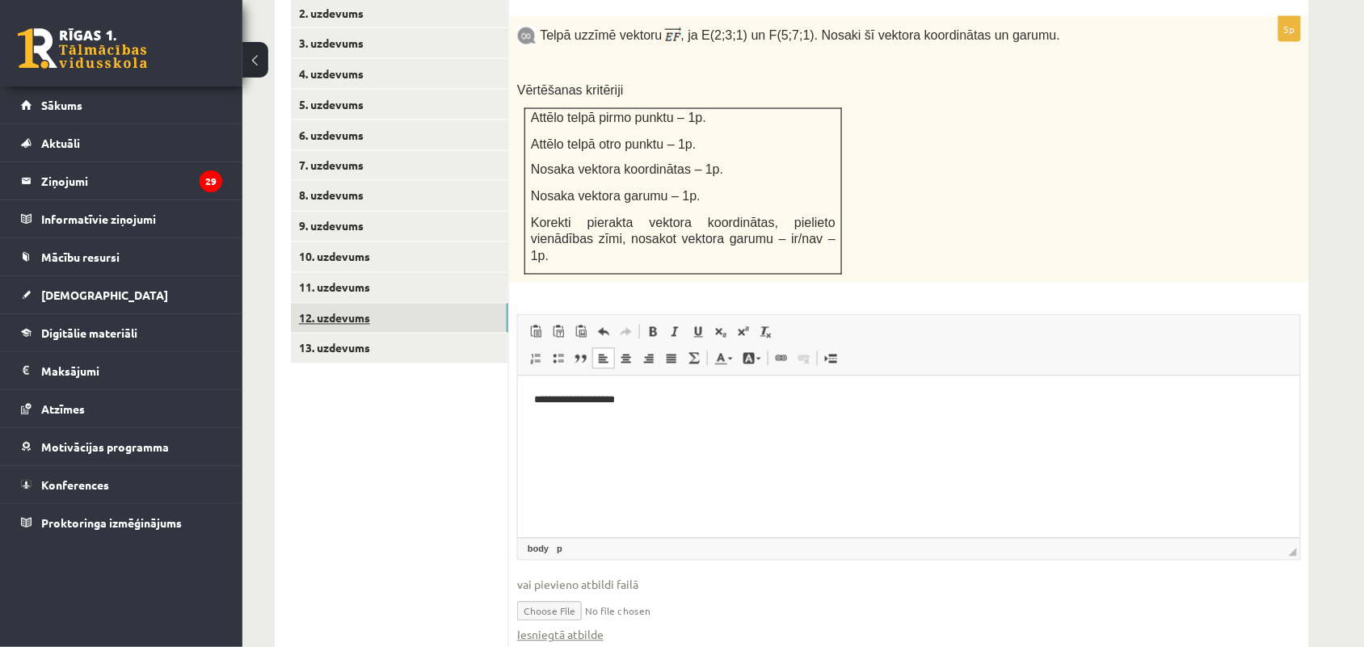
click at [416, 304] on link "12. uzdevums" at bounding box center [399, 319] width 217 height 30
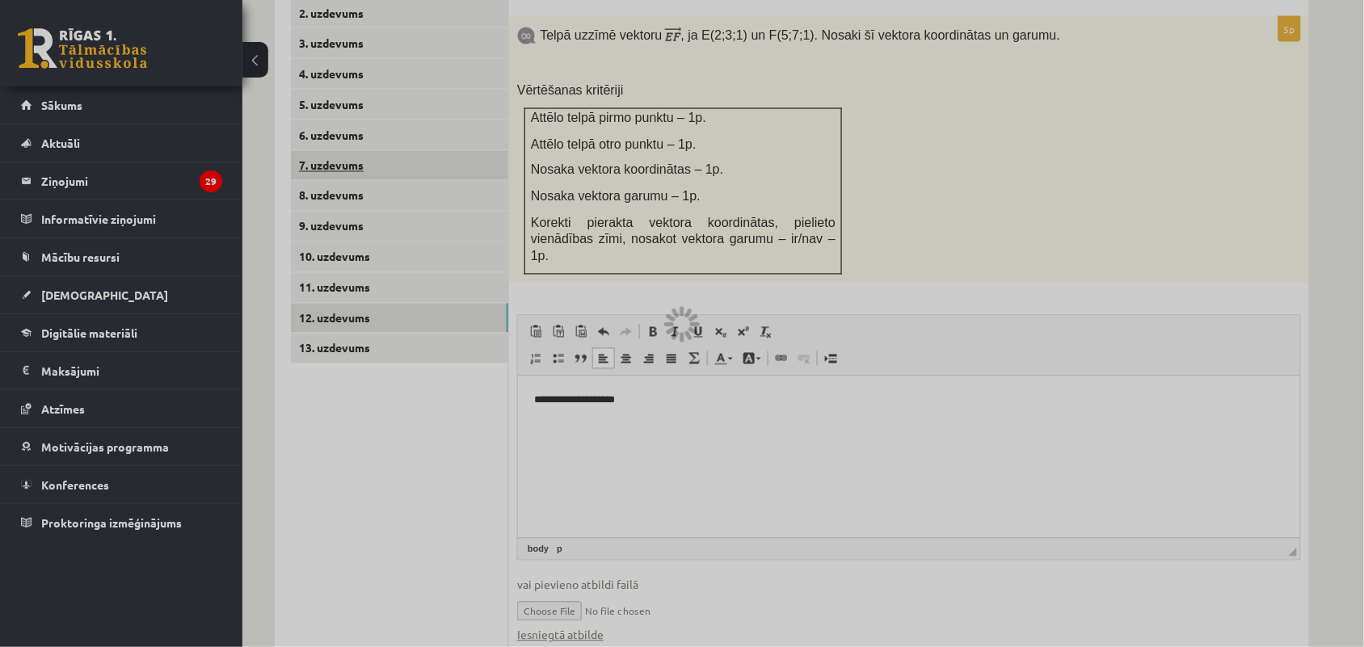
scroll to position [534, 0]
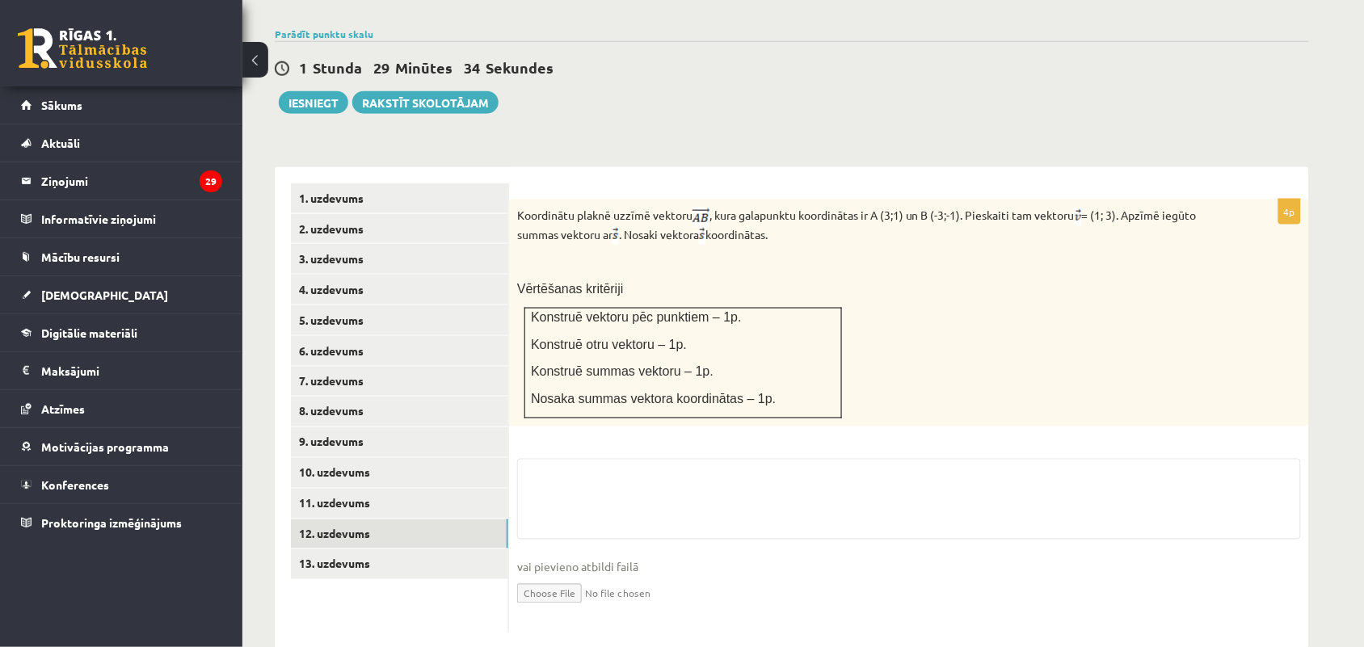
click at [559, 576] on input "file" at bounding box center [909, 592] width 784 height 33
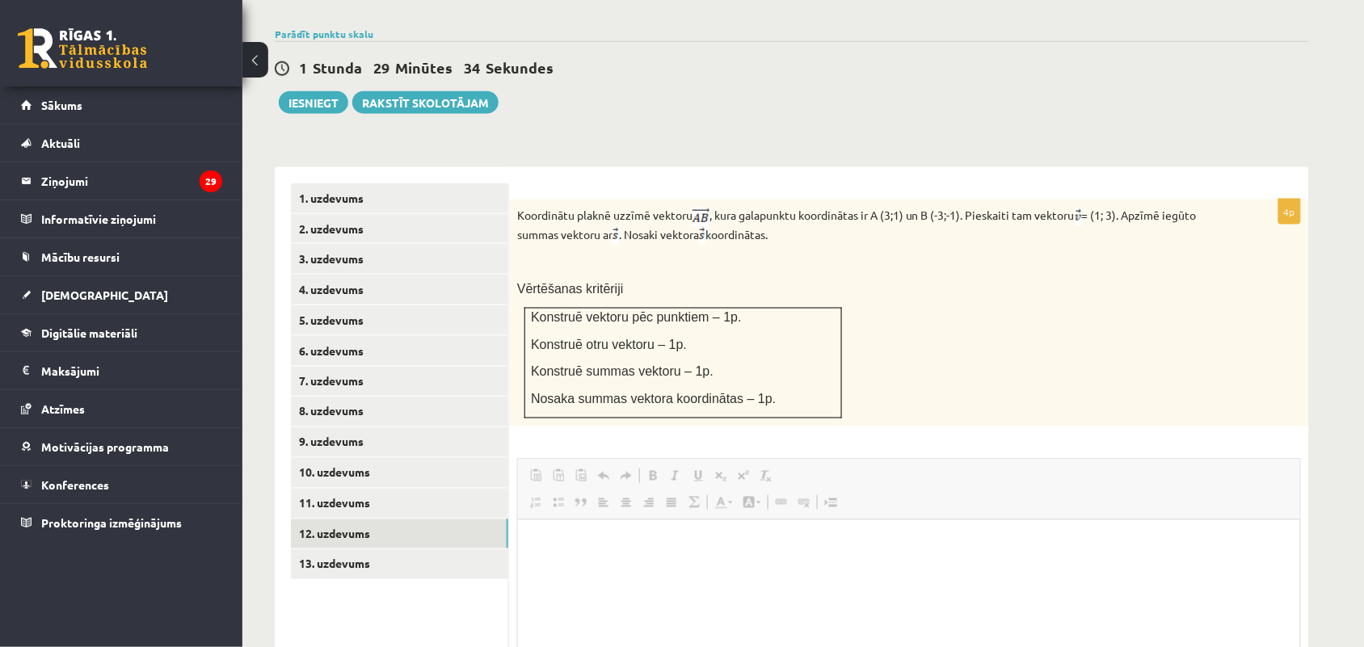
scroll to position [0, 0]
type input "**********"
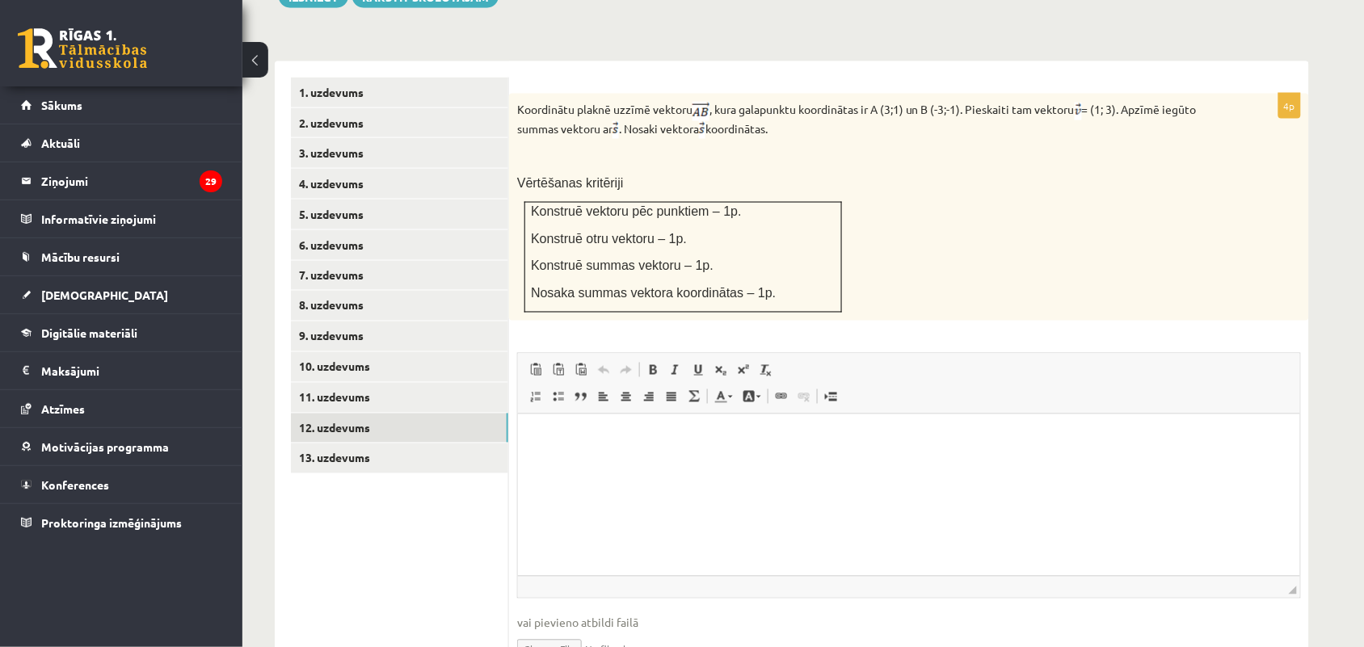
scroll to position [713, 0]
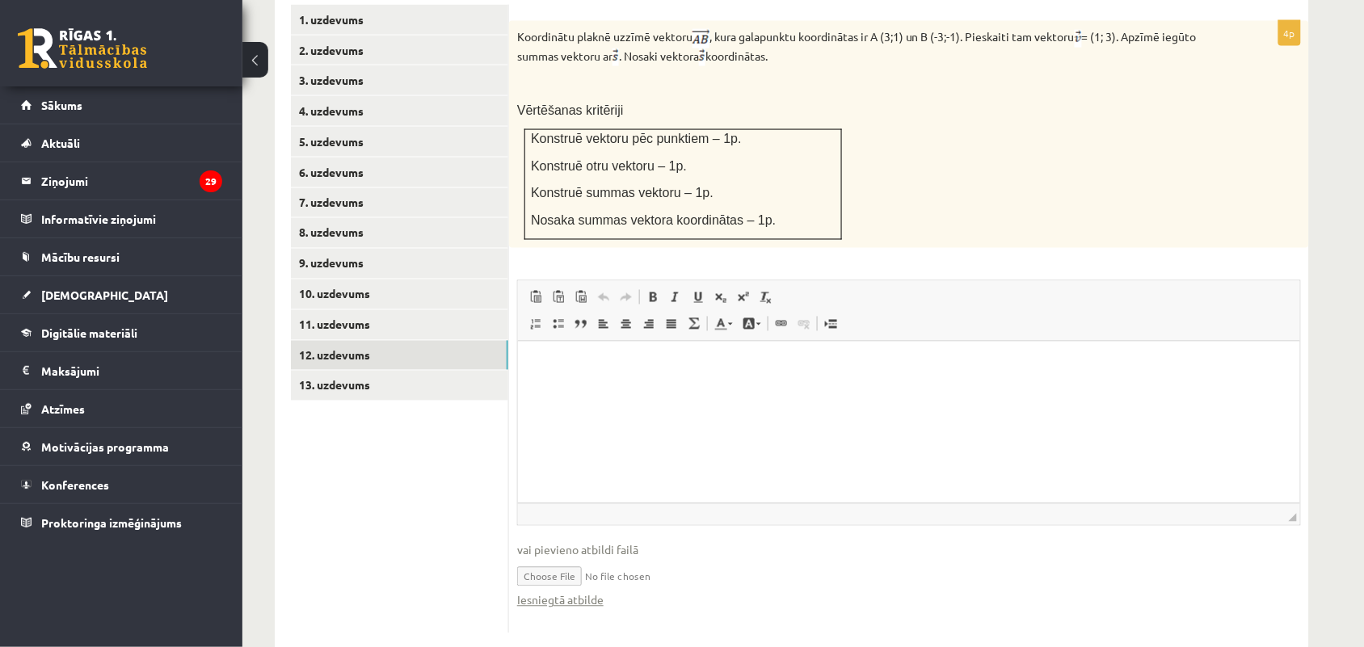
click at [600, 391] on html at bounding box center [908, 366] width 782 height 49
click at [415, 371] on link "13. uzdevums" at bounding box center [399, 386] width 217 height 30
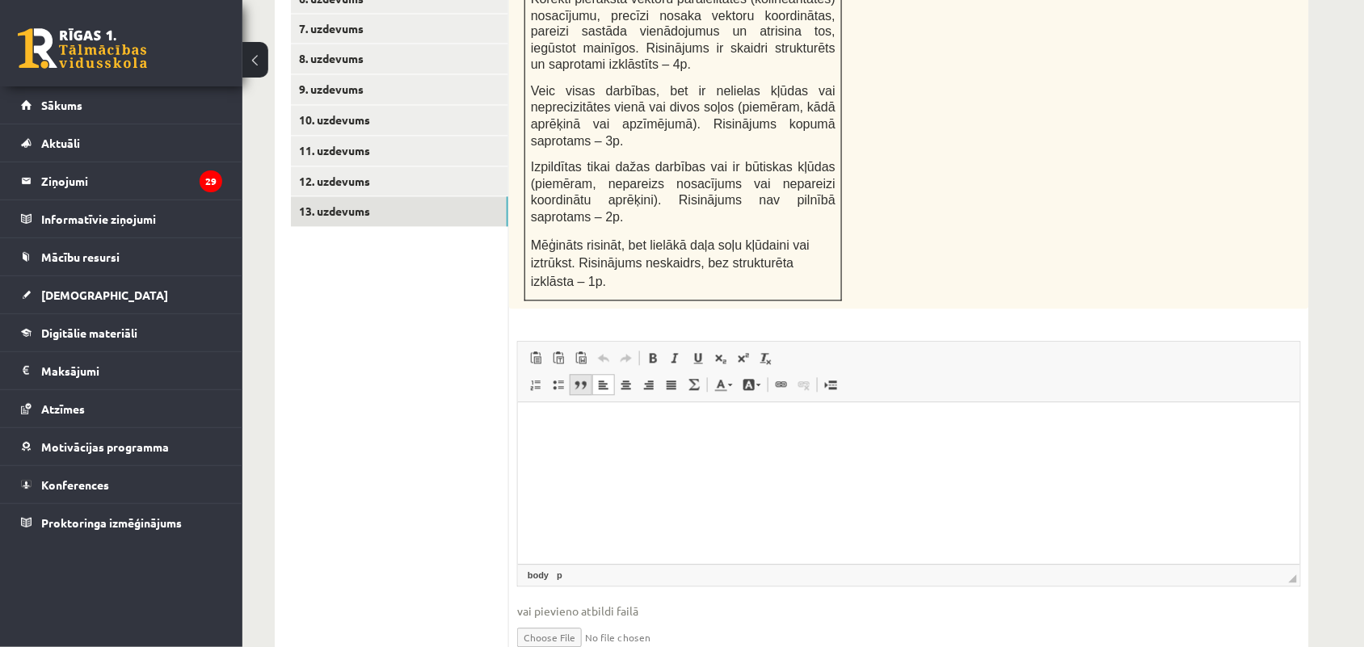
scroll to position [897, 0]
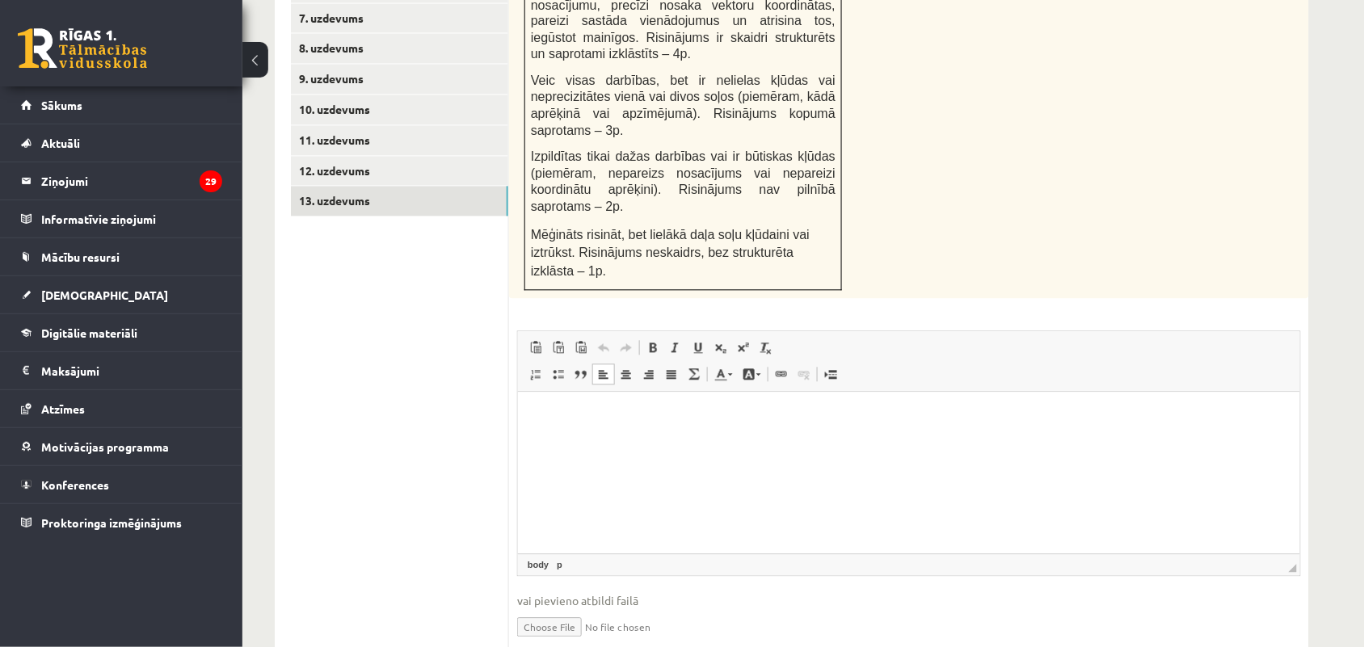
click at [539, 610] on input "file" at bounding box center [909, 626] width 784 height 33
type input "**********"
click at [639, 610] on input "file" at bounding box center [909, 626] width 784 height 33
click at [603, 422] on p "Editor, wiswyg-editor-user-answer-47433914052020" at bounding box center [908, 417] width 750 height 17
click at [619, 513] on fieldset "Rich Text Editor, wiswyg-editor-user-answer-47433914052020 Editor toolbars Past…" at bounding box center [909, 503] width 784 height 345
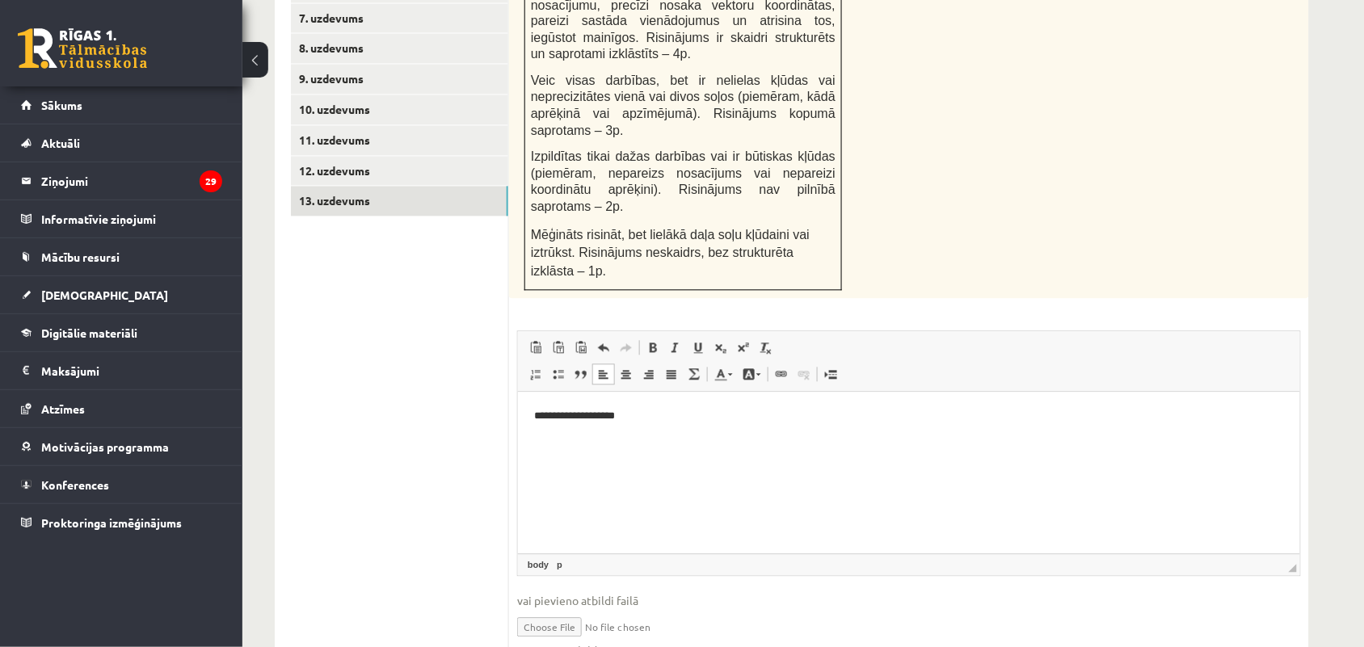
click at [560, 610] on input "file" at bounding box center [909, 626] width 784 height 33
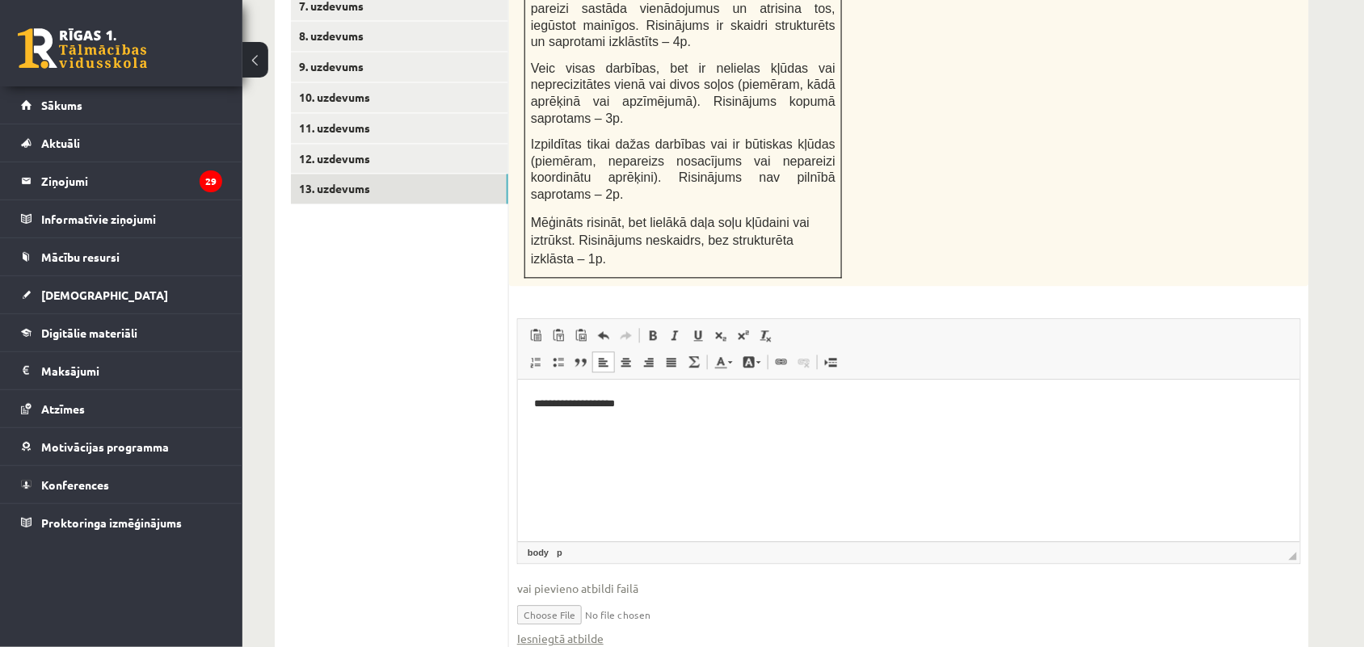
scroll to position [914, 0]
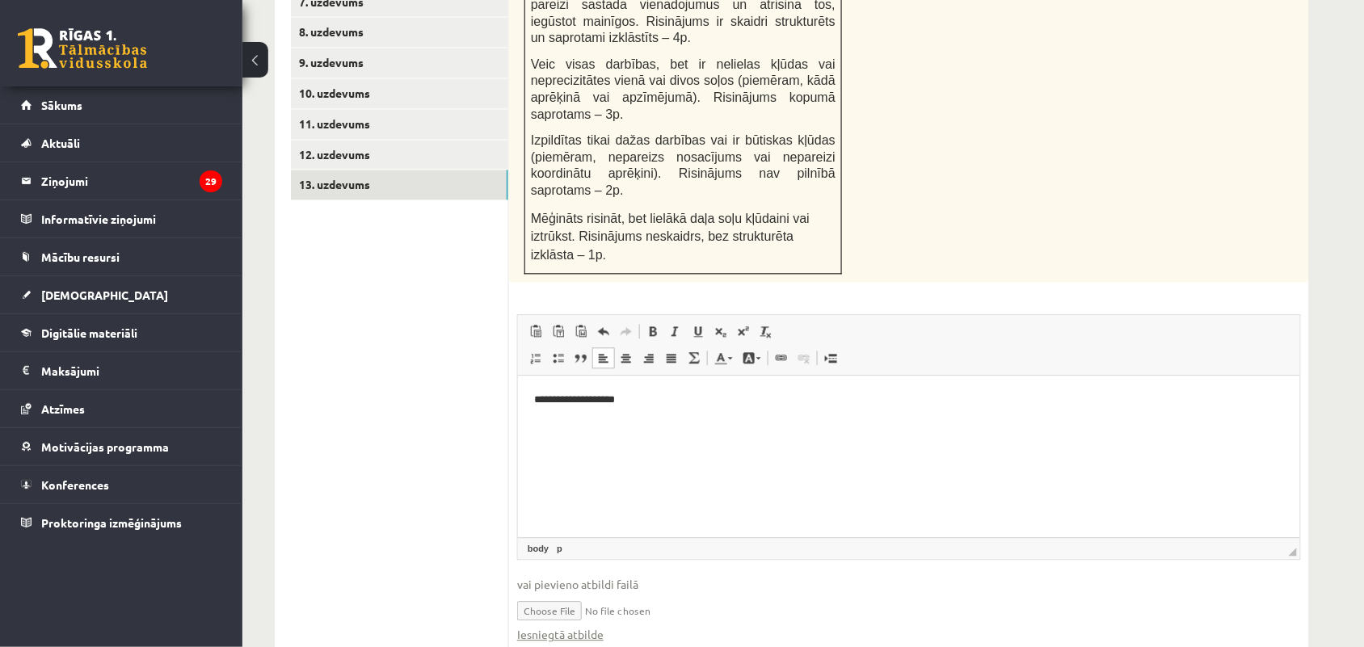
click at [675, 593] on input "file" at bounding box center [909, 609] width 784 height 33
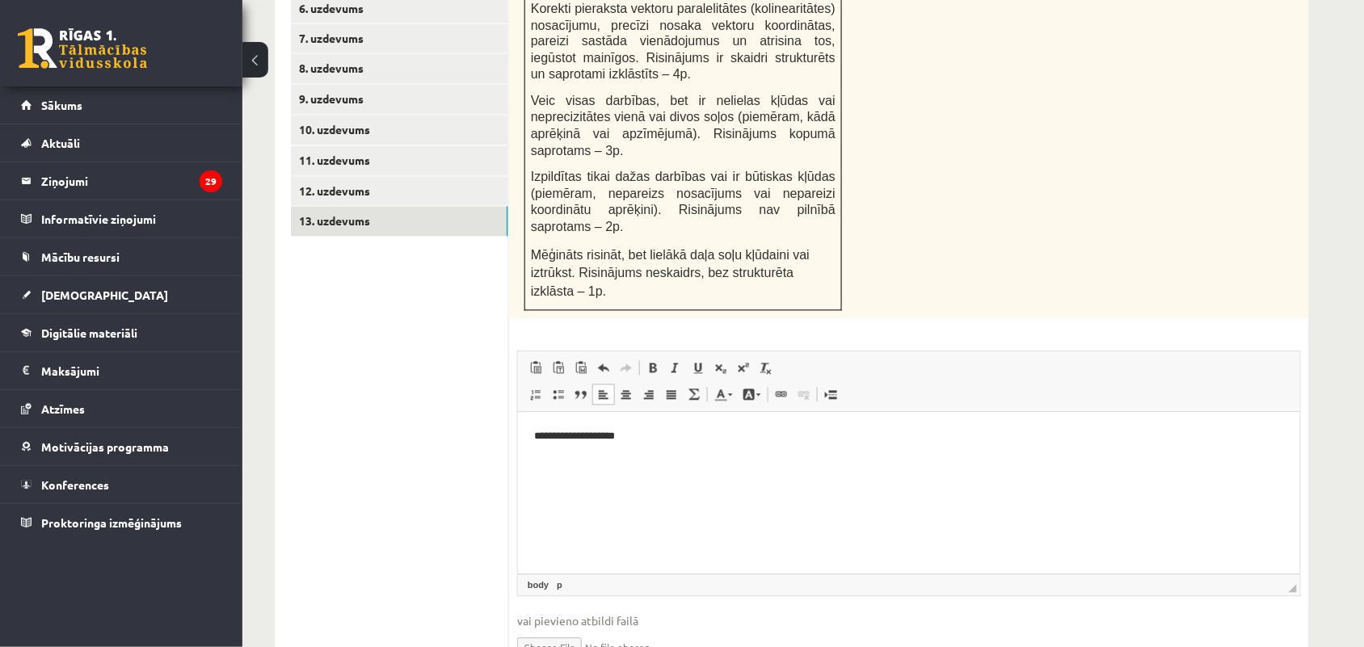
scroll to position [906, 0]
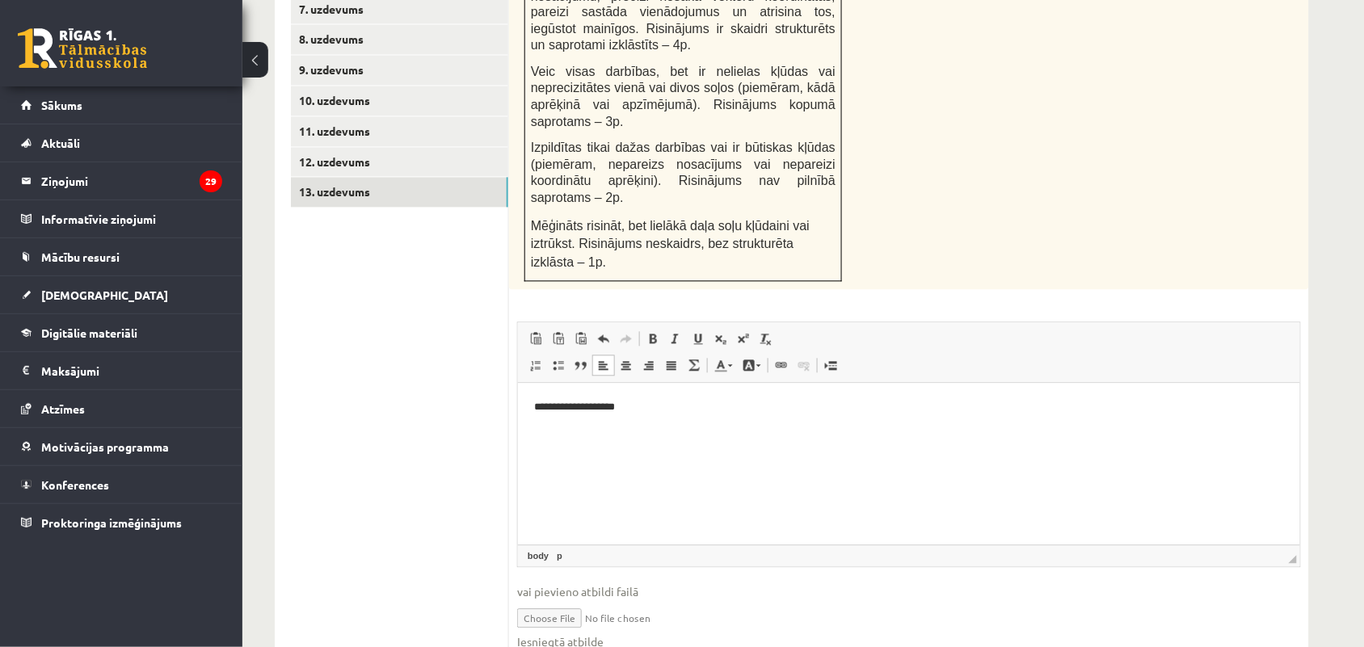
click at [567, 601] on input "file" at bounding box center [909, 617] width 784 height 33
type input "**********"
click at [580, 635] on link "Iesniegtā atbilde" at bounding box center [560, 643] width 86 height 17
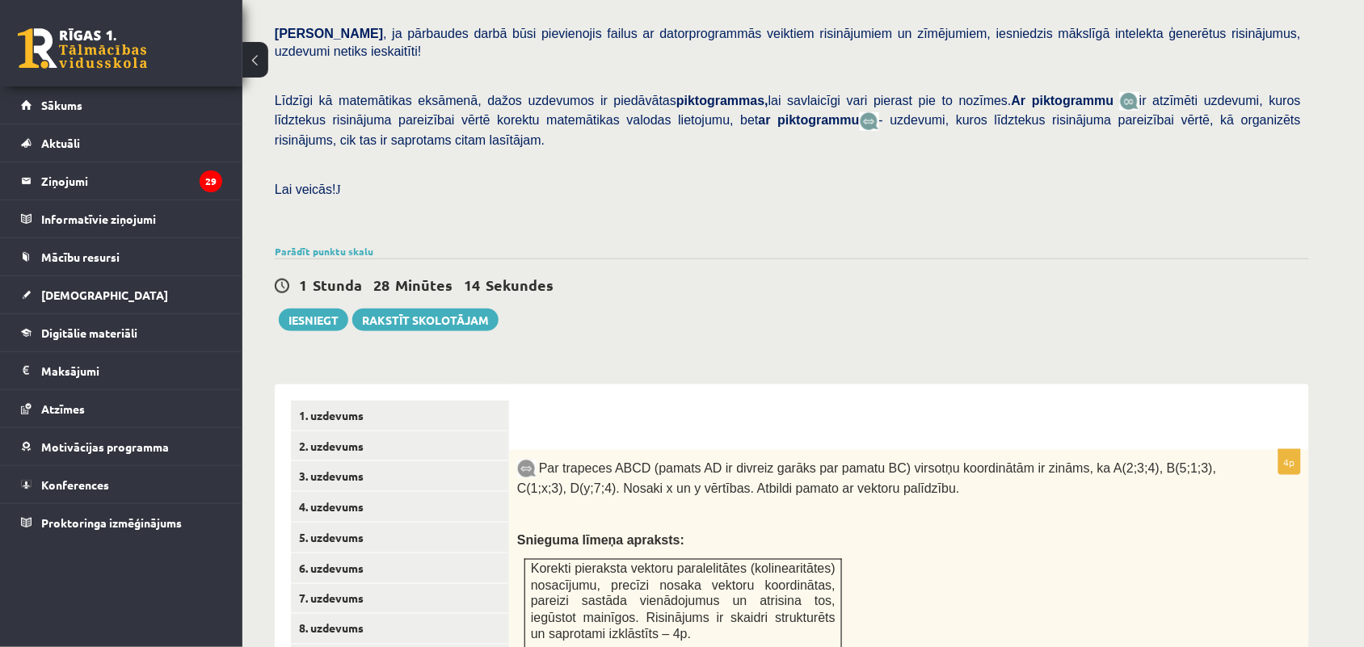
scroll to position [301, 0]
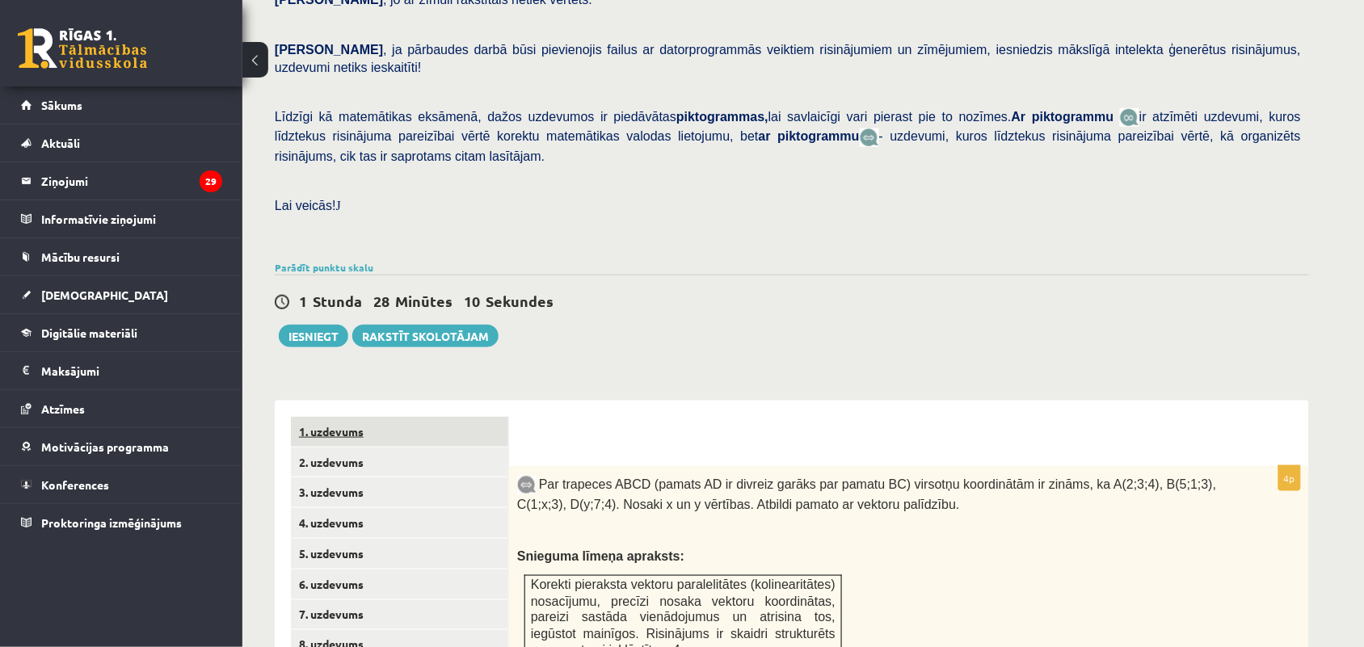
click at [361, 417] on link "1. uzdevums" at bounding box center [399, 432] width 217 height 30
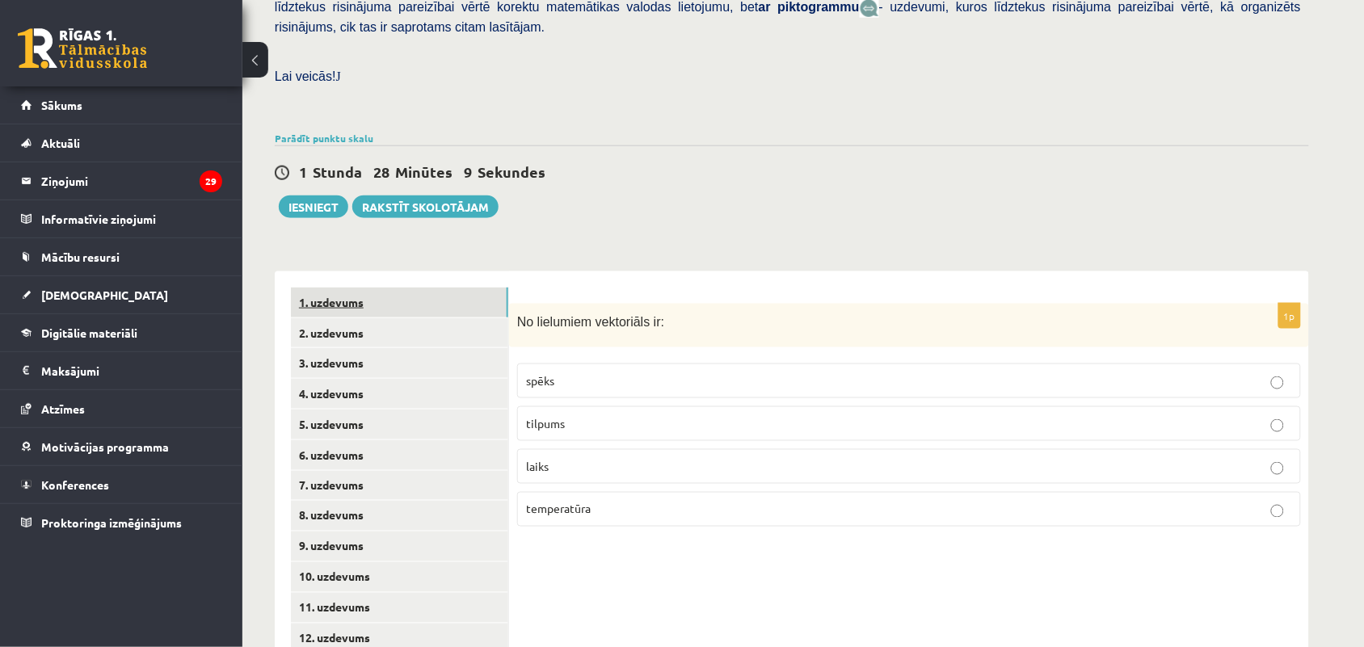
scroll to position [479, 0]
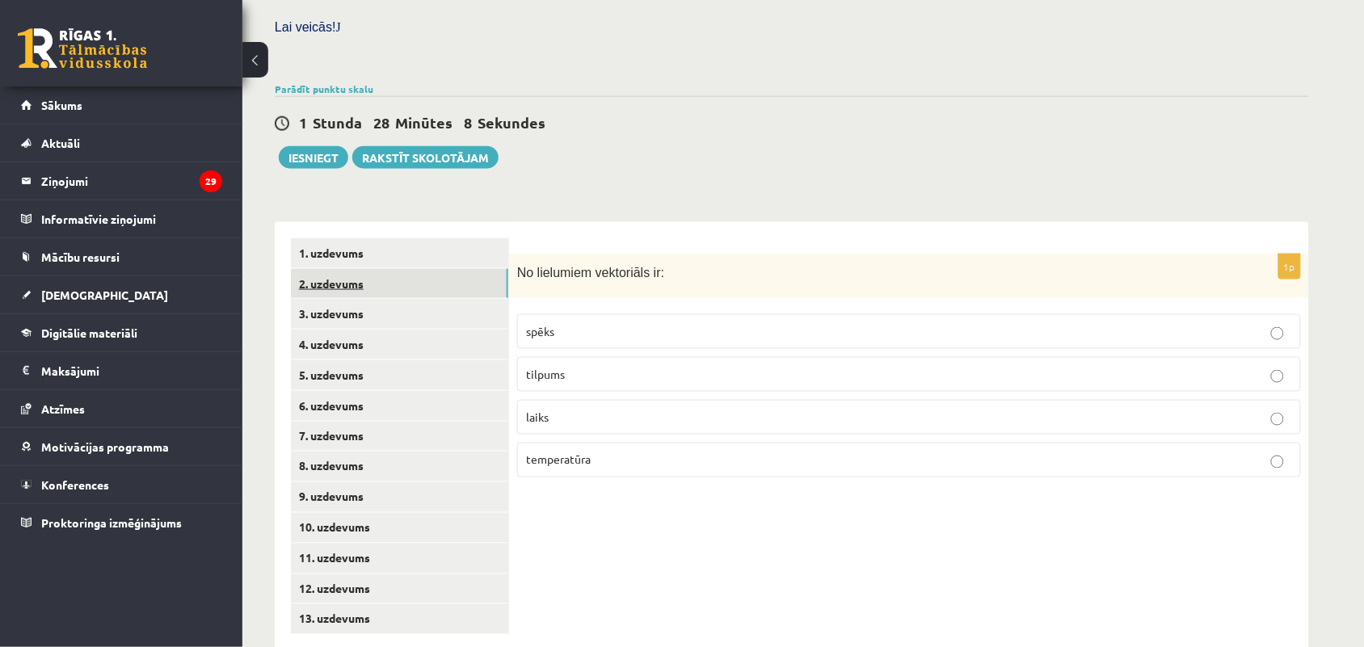
click at [372, 269] on link "2. uzdevums" at bounding box center [399, 284] width 217 height 30
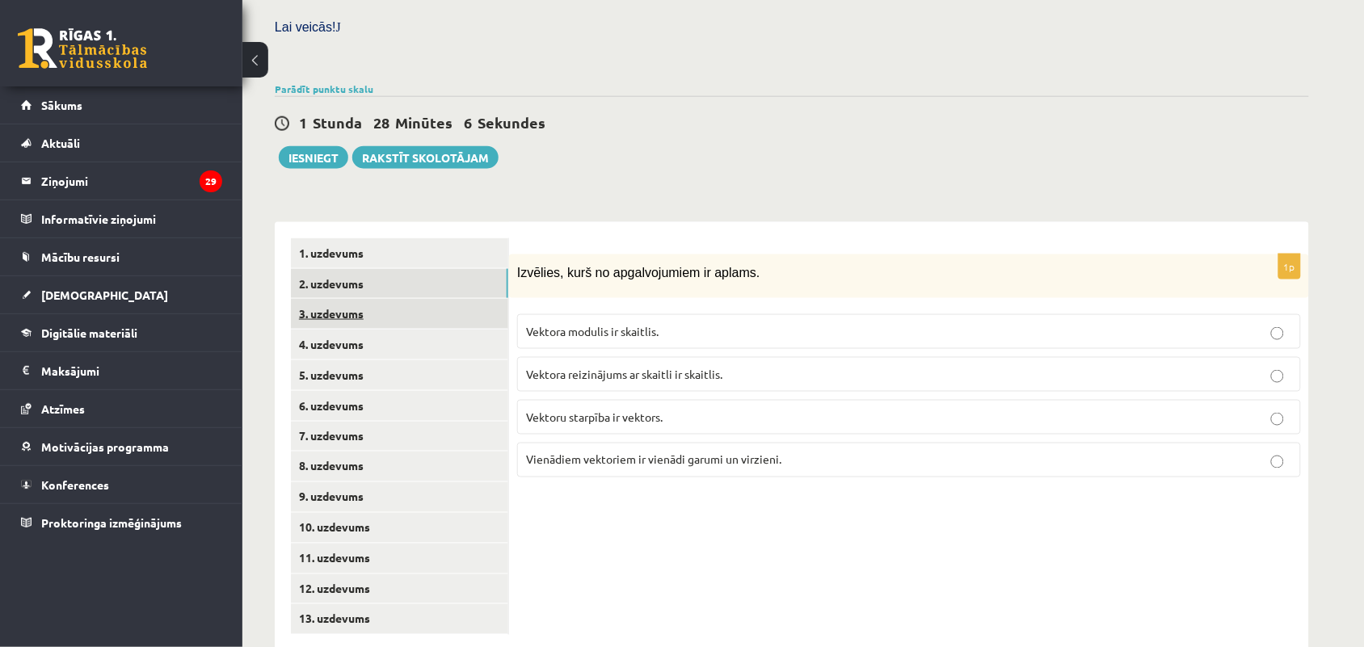
click at [369, 299] on link "3. uzdevums" at bounding box center [399, 314] width 217 height 30
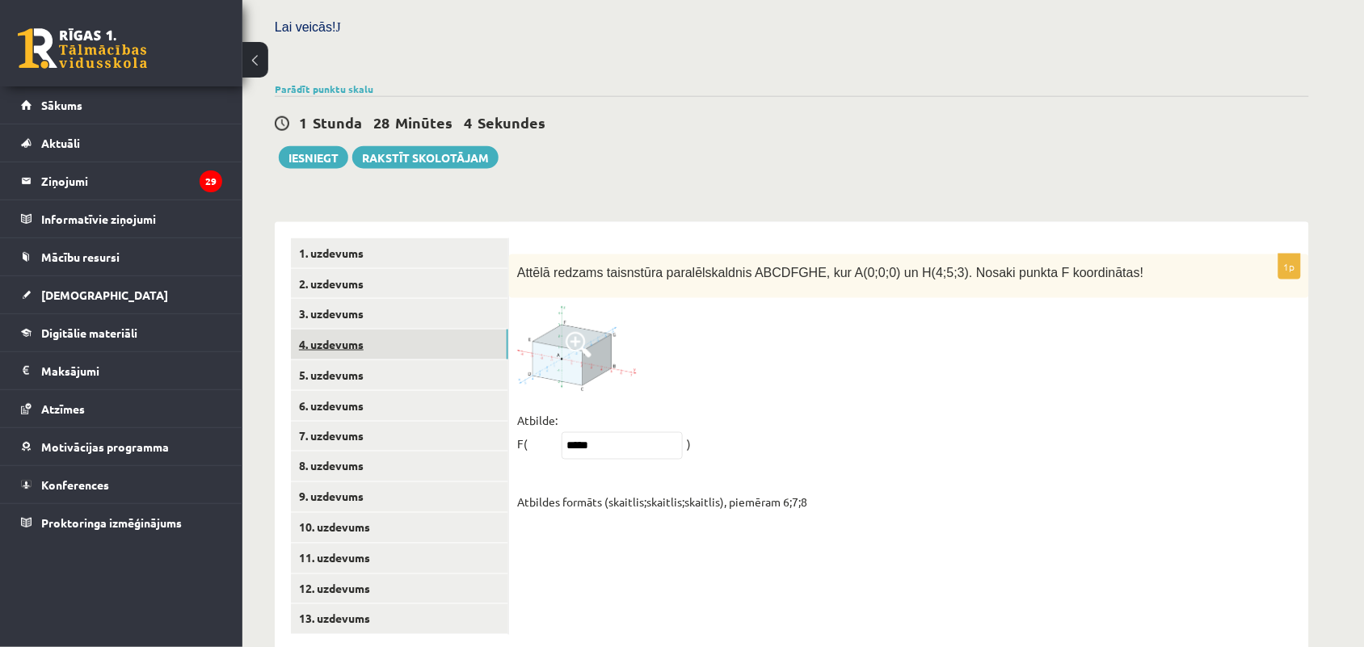
click at [373, 330] on link "4. uzdevums" at bounding box center [399, 345] width 217 height 30
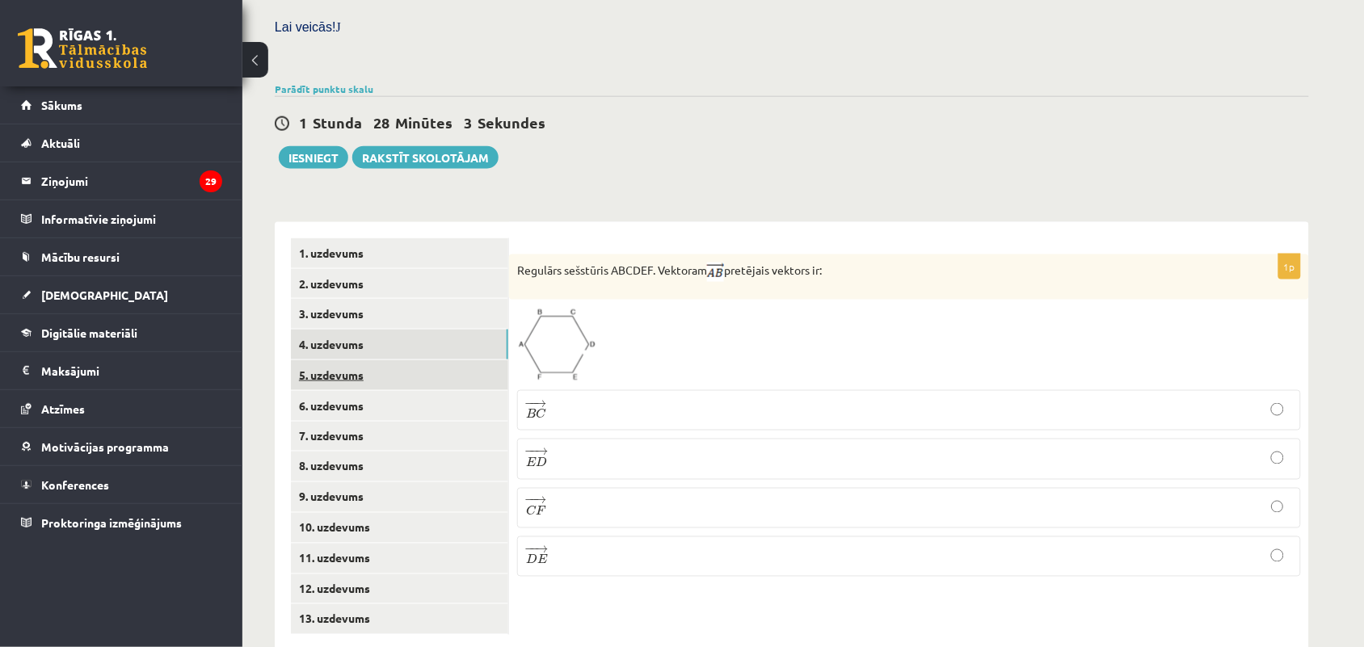
click at [366, 361] on link "5. uzdevums" at bounding box center [399, 376] width 217 height 30
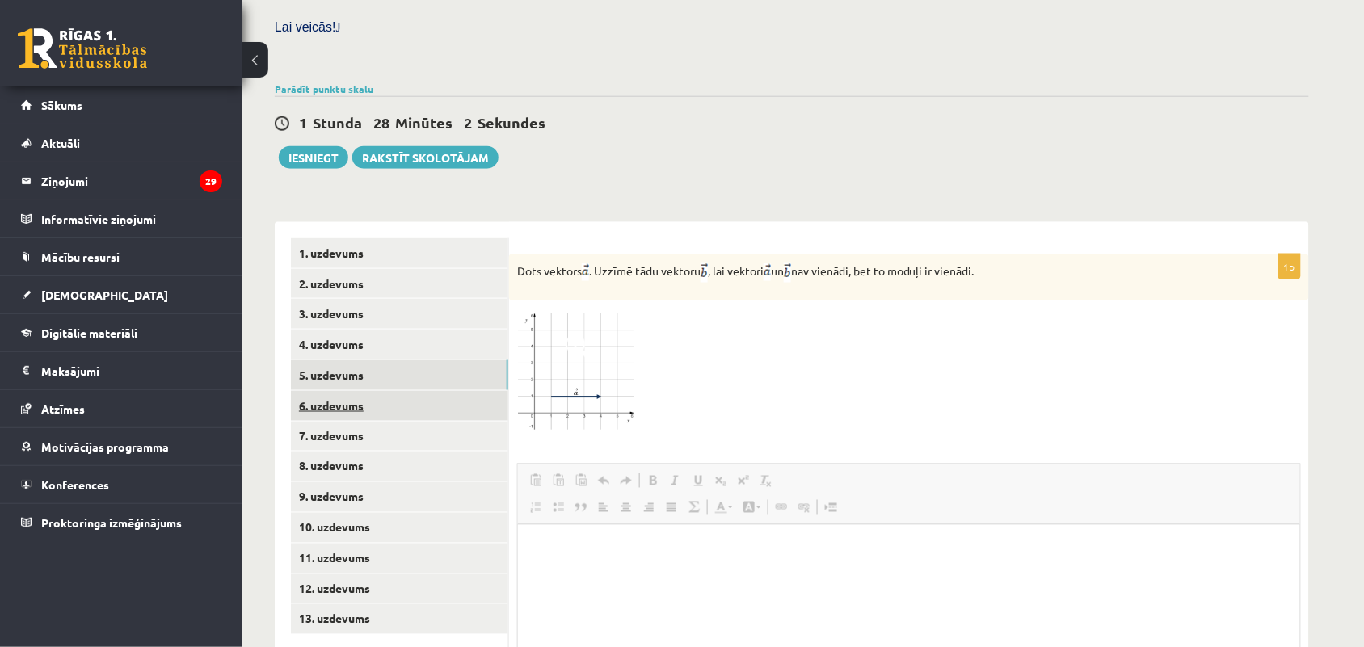
scroll to position [0, 0]
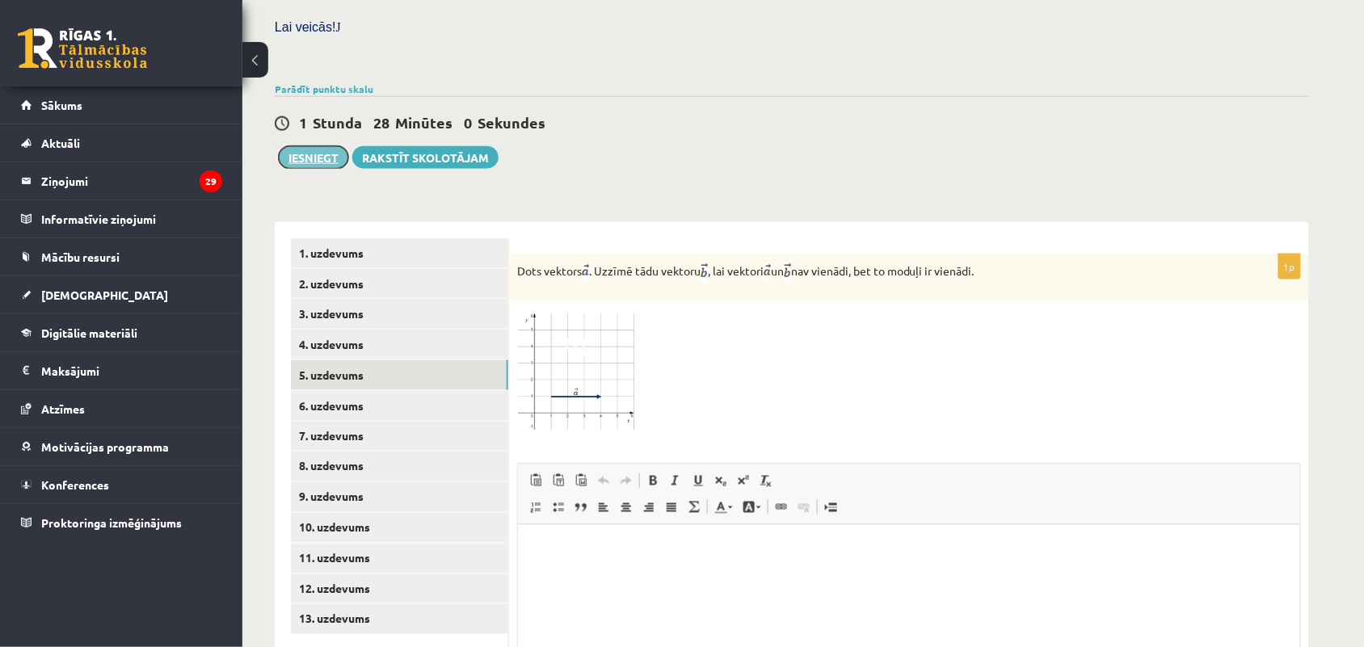
click at [316, 146] on button "Iesniegt" at bounding box center [314, 157] width 70 height 23
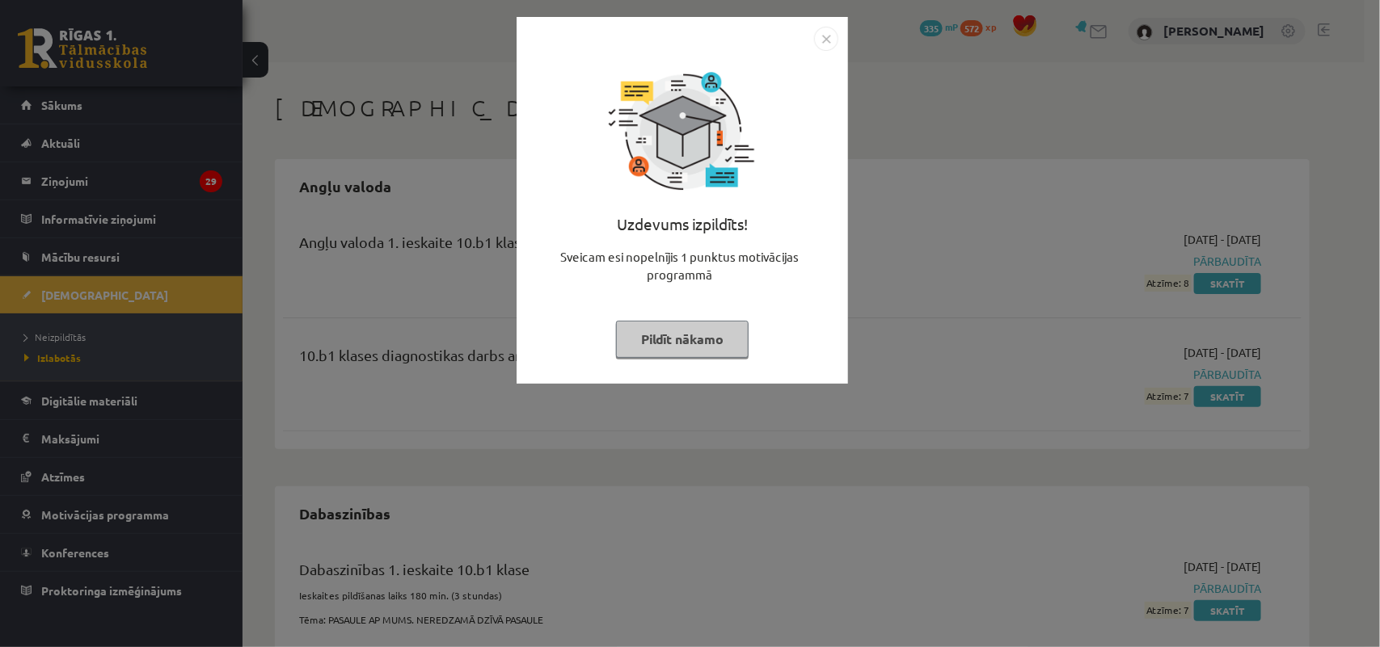
click at [713, 336] on button "Pildīt nākamo" at bounding box center [682, 339] width 133 height 37
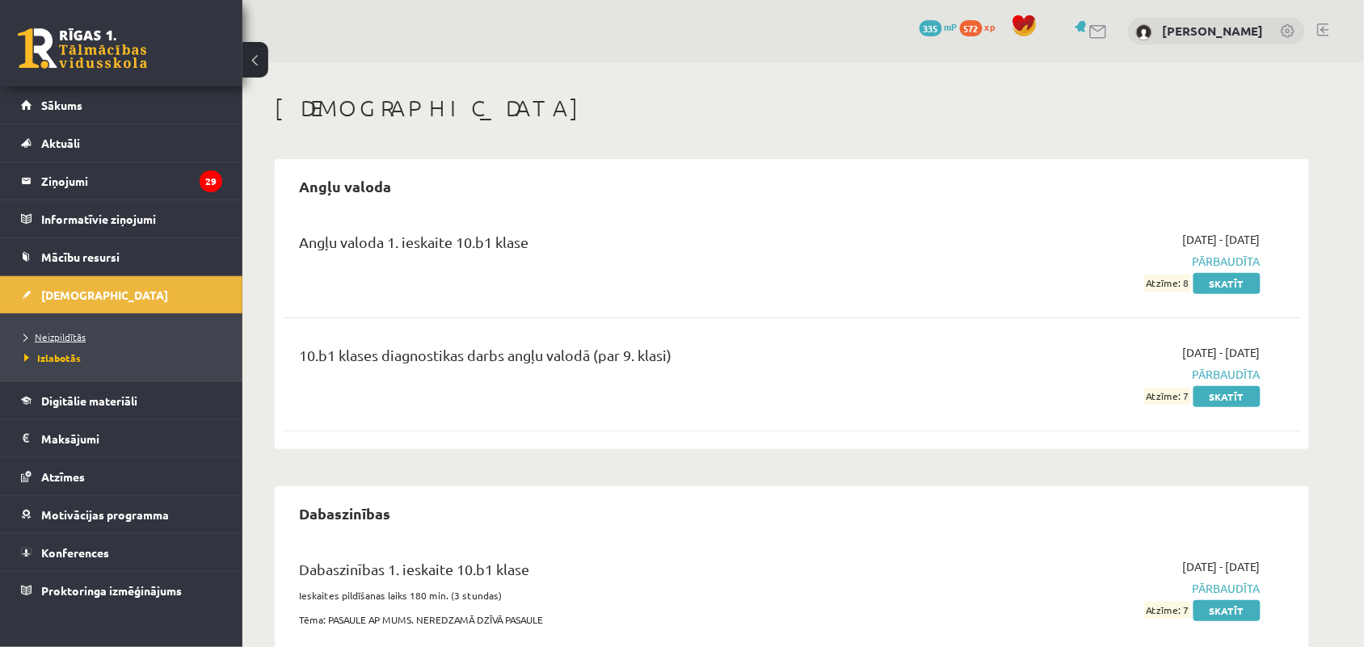
click at [124, 338] on link "Neizpildītās" at bounding box center [125, 337] width 202 height 15
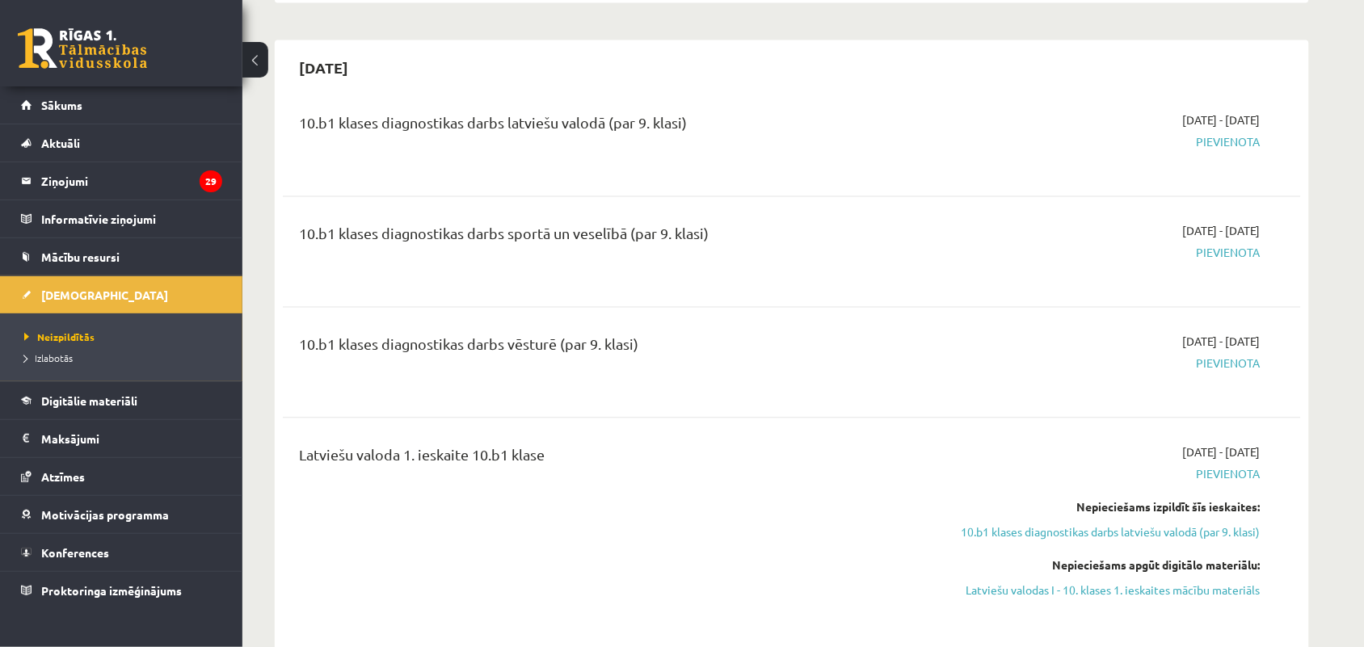
scroll to position [801, 0]
